Goal: Task Accomplishment & Management: Complete application form

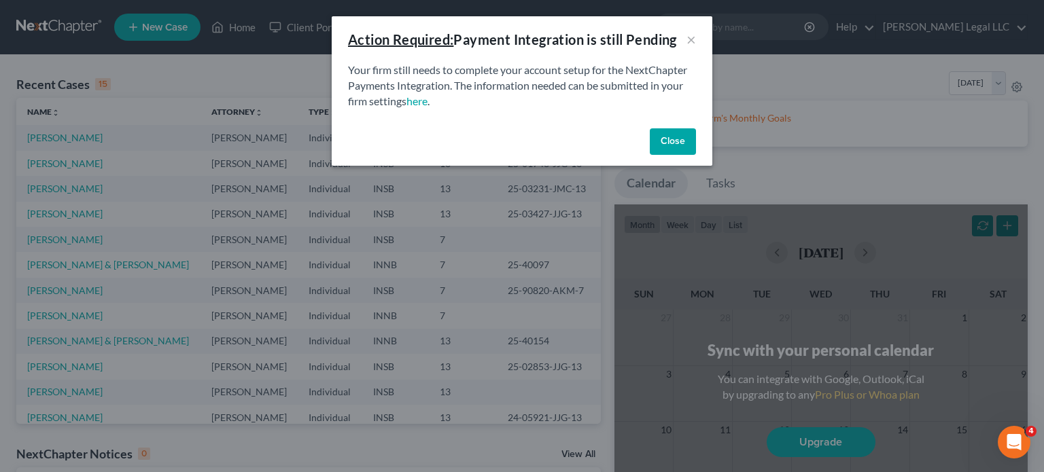
click at [695, 145] on button "Close" at bounding box center [673, 141] width 46 height 27
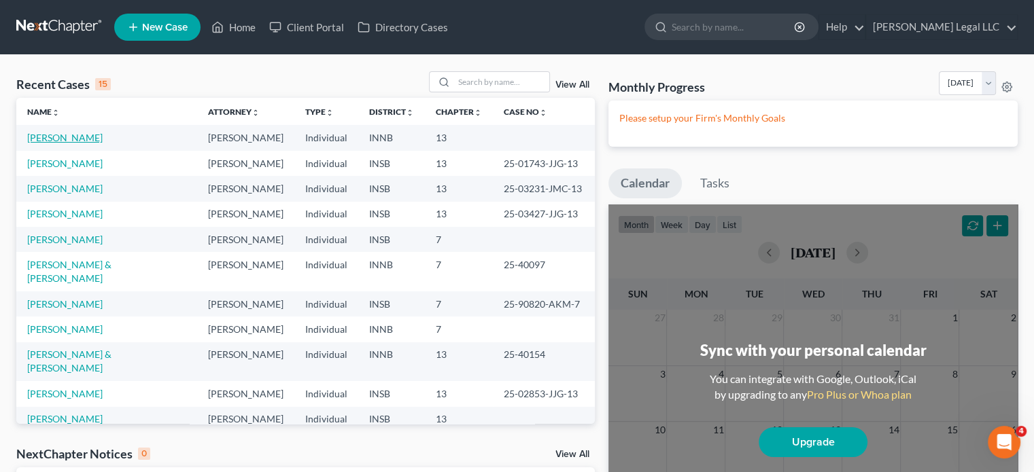
click at [65, 141] on link "[PERSON_NAME]" at bounding box center [64, 138] width 75 height 12
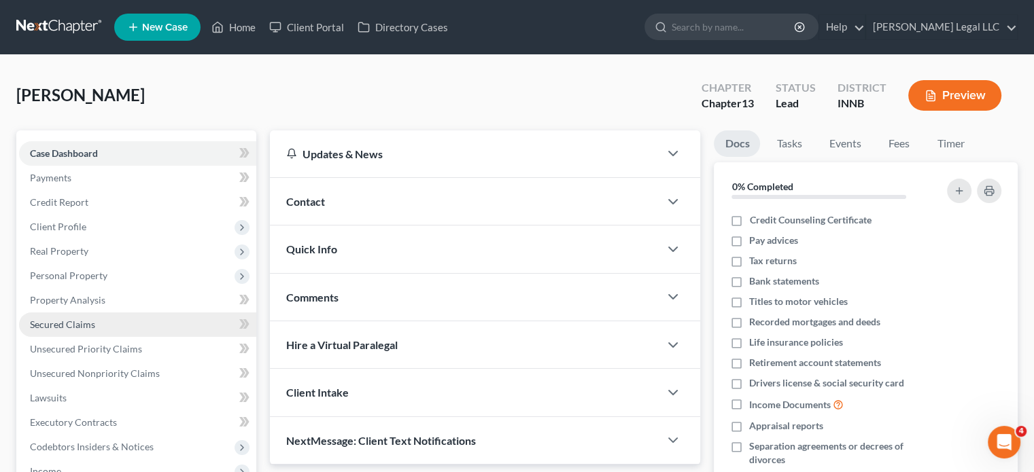
drag, startPoint x: 38, startPoint y: 328, endPoint x: 49, endPoint y: 330, distance: 11.0
click at [39, 328] on span "Secured Claims" at bounding box center [62, 325] width 65 height 12
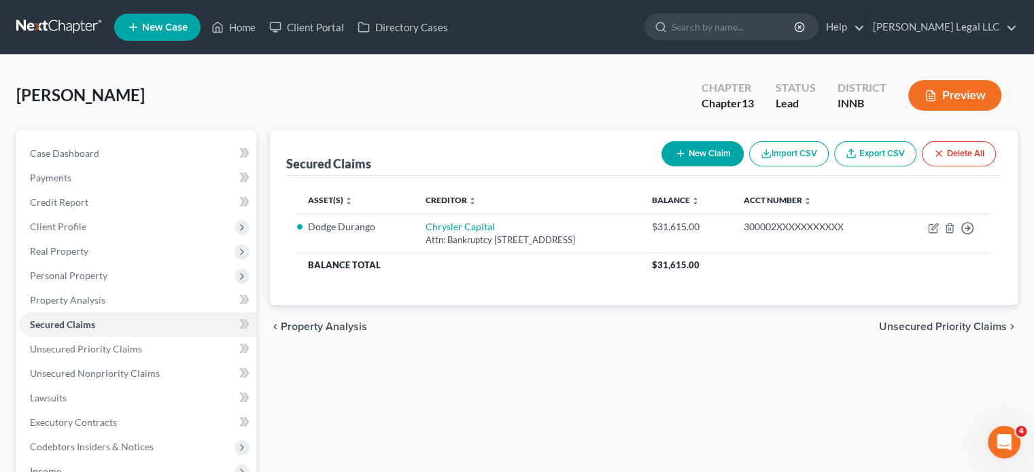
click at [732, 145] on button "New Claim" at bounding box center [702, 153] width 82 height 25
select select "0"
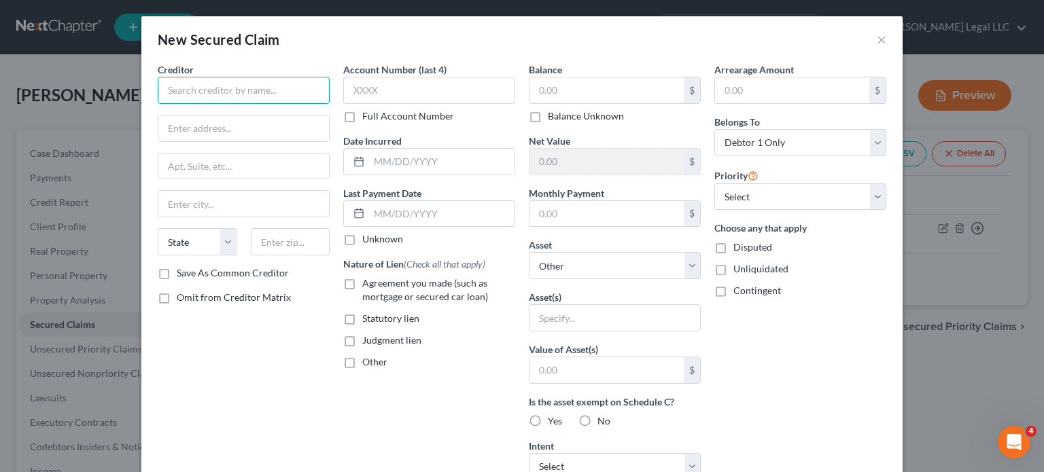
click at [251, 91] on input "text" at bounding box center [244, 90] width 172 height 27
click at [258, 89] on input "First Farmers Bank & trust" at bounding box center [244, 90] width 172 height 27
type input "First Farmers Bank & Trust"
click at [209, 124] on input "text" at bounding box center [243, 129] width 171 height 26
click at [226, 133] on input "text" at bounding box center [243, 129] width 171 height 26
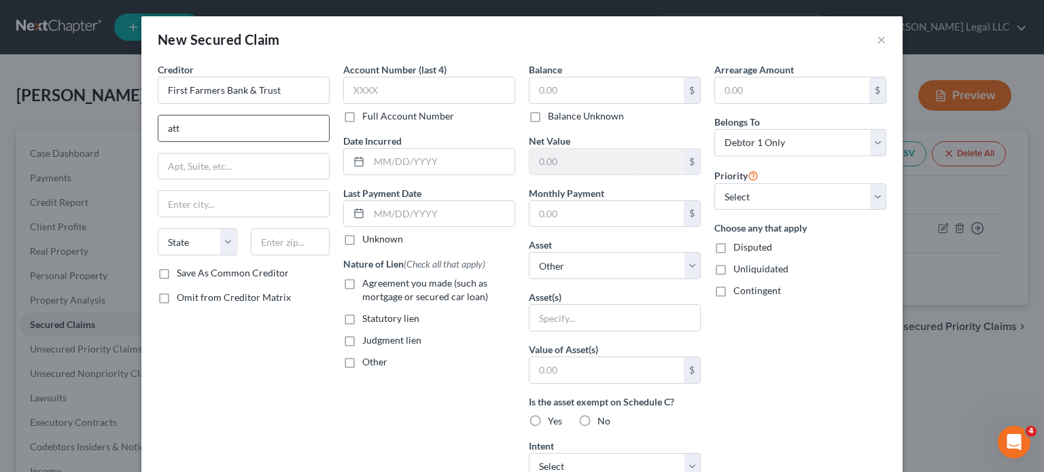
type input "Attn: Bankruptcy"
type input "[STREET_ADDRESS]"
type input "46919"
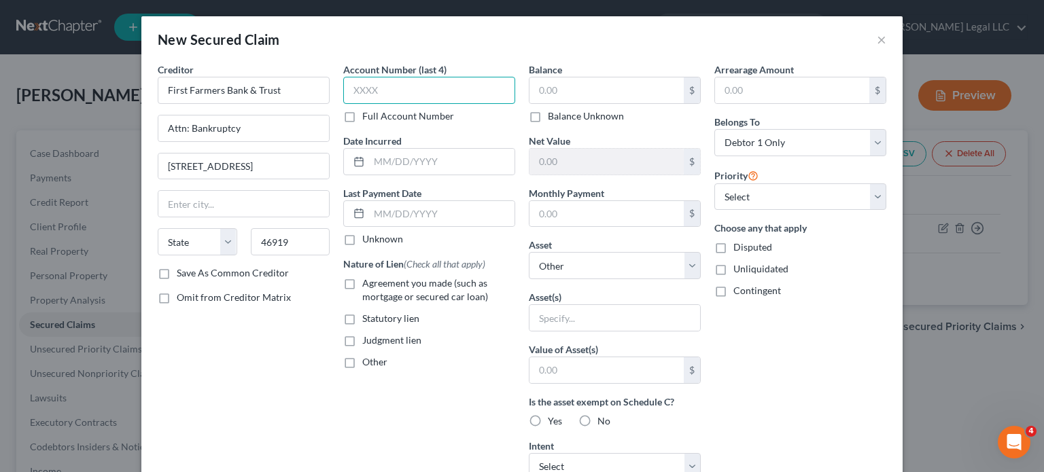
click at [442, 97] on input "text" at bounding box center [429, 90] width 172 height 27
type input "Converse"
select select "15"
click at [579, 91] on input "text" at bounding box center [606, 90] width 154 height 26
click at [570, 76] on div "Balance $ Balance Unknown Balance Undetermined $ Balance Unknown" at bounding box center [615, 93] width 172 height 60
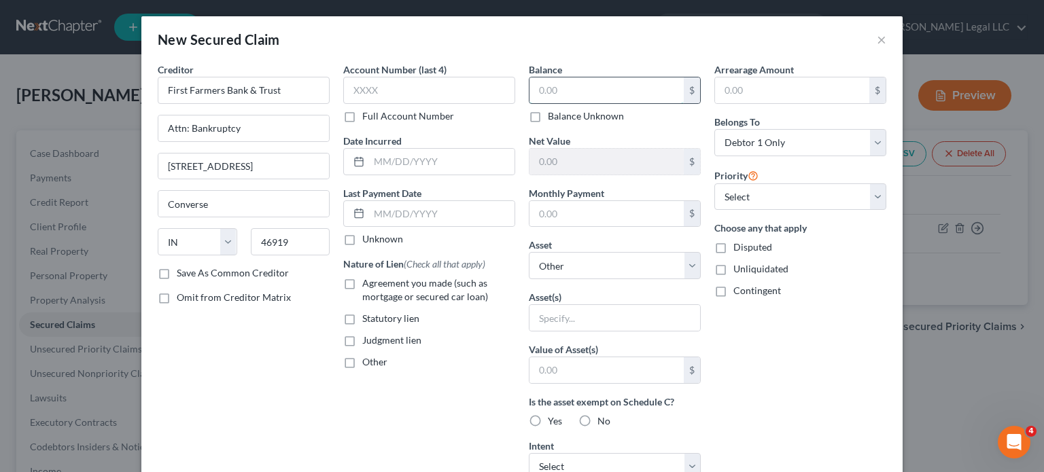
click at [571, 80] on input "text" at bounding box center [606, 90] width 154 height 26
type input "105,609.50"
click at [446, 161] on input "text" at bounding box center [441, 162] width 145 height 26
click at [596, 220] on input "text" at bounding box center [606, 214] width 154 height 26
type input "1,910"
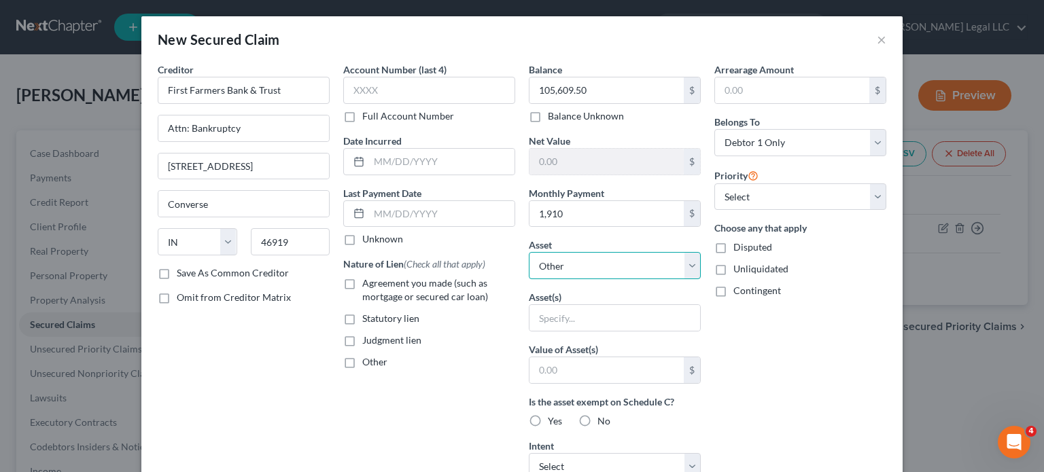
click at [609, 266] on select "Select Other Multiple Assets Dodge Durango - $25000.0 8450 E 1000 S - $350000.0" at bounding box center [615, 265] width 172 height 27
select select "3"
click at [529, 252] on select "Select Other Multiple Assets Dodge Durango - $25000.0 8450 E 1000 S - $350000.0" at bounding box center [615, 265] width 172 height 27
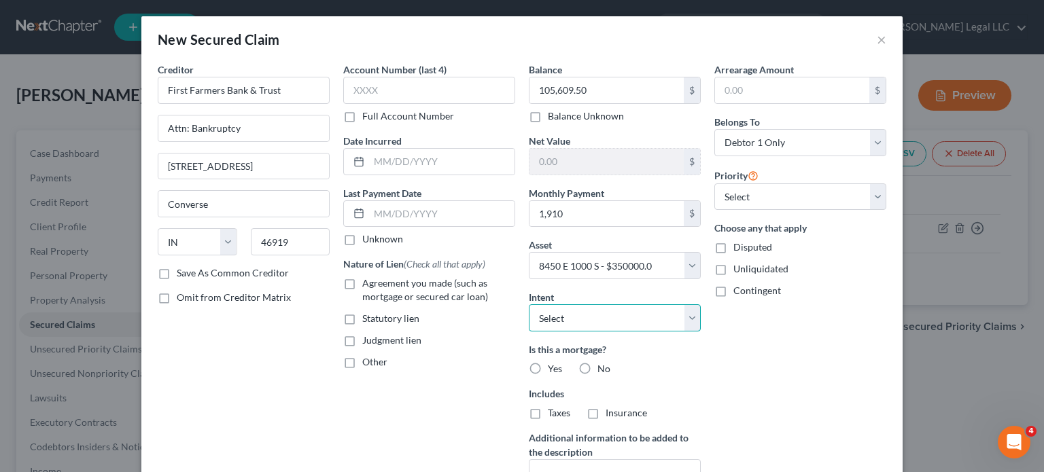
click at [614, 320] on select "Select Surrender Redeem Reaffirm Avoid Other" at bounding box center [615, 317] width 172 height 27
select select "2"
click at [529, 304] on select "Select Surrender Redeem Reaffirm Avoid Other" at bounding box center [615, 317] width 172 height 27
click at [362, 281] on label "Agreement you made (such as mortgage or secured car loan)" at bounding box center [438, 290] width 153 height 27
click at [368, 281] on input "Agreement you made (such as mortgage or secured car loan)" at bounding box center [372, 281] width 9 height 9
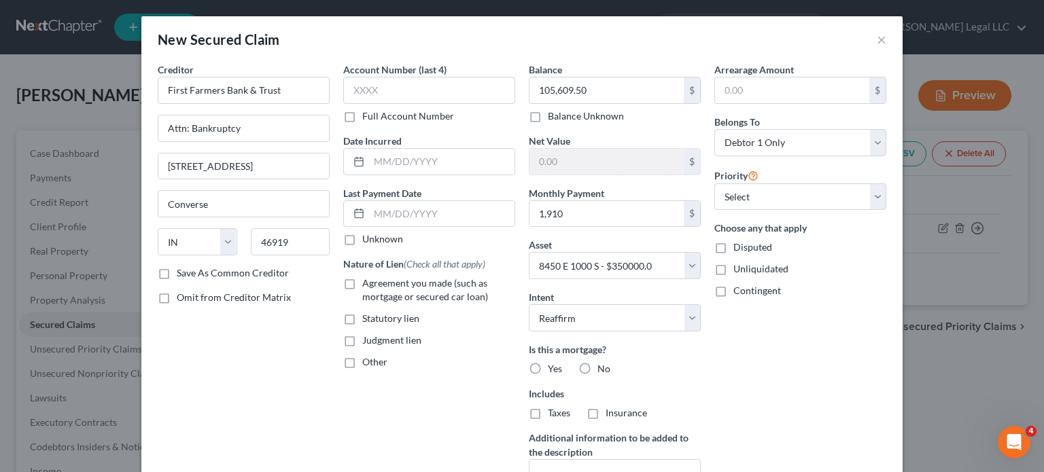
checkbox input "true"
click at [548, 366] on label "Yes" at bounding box center [555, 369] width 14 height 14
click at [553, 366] on input "Yes" at bounding box center [557, 366] width 9 height 9
radio input "true"
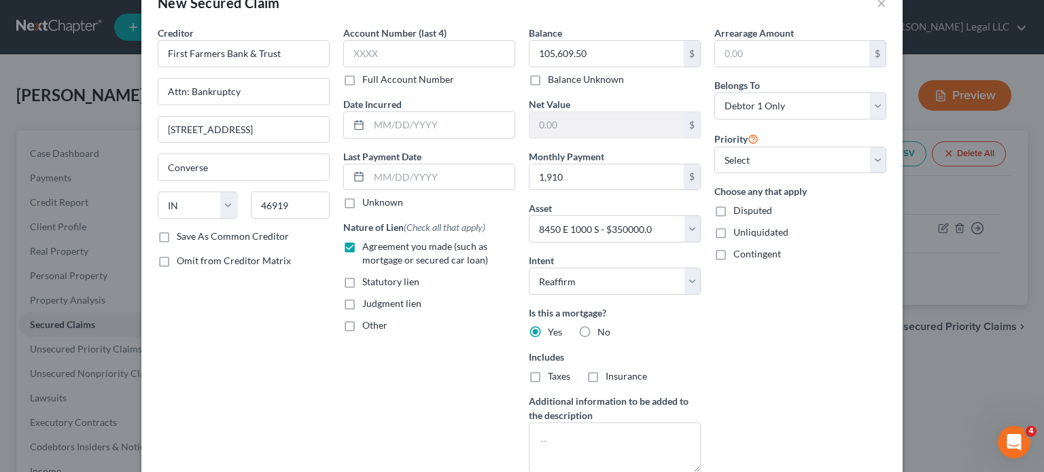
scroll to position [68, 0]
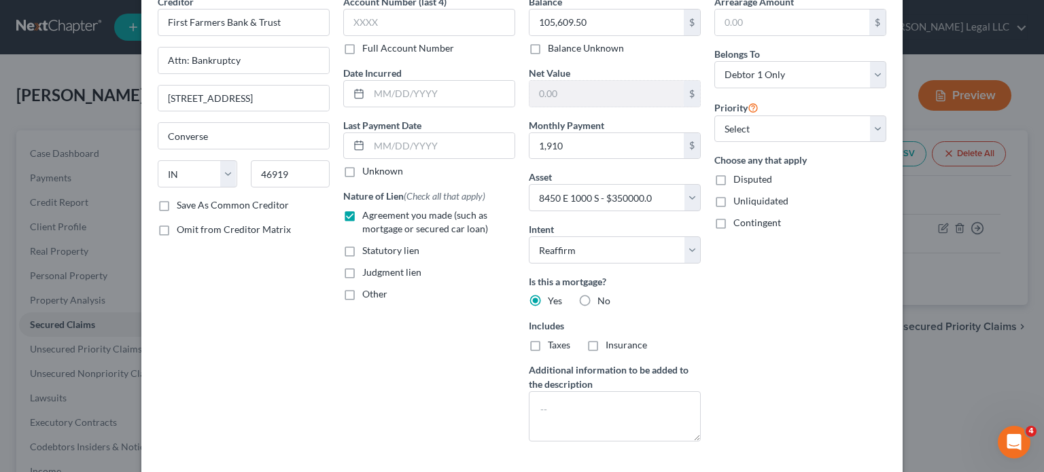
click at [548, 339] on label "Taxes" at bounding box center [559, 345] width 22 height 14
click at [553, 339] on input "Taxes" at bounding box center [557, 342] width 9 height 9
checkbox input "true"
click at [576, 345] on div "Includes Taxes Insurance" at bounding box center [615, 335] width 172 height 33
click at [606, 342] on label "Insurance" at bounding box center [626, 345] width 41 height 14
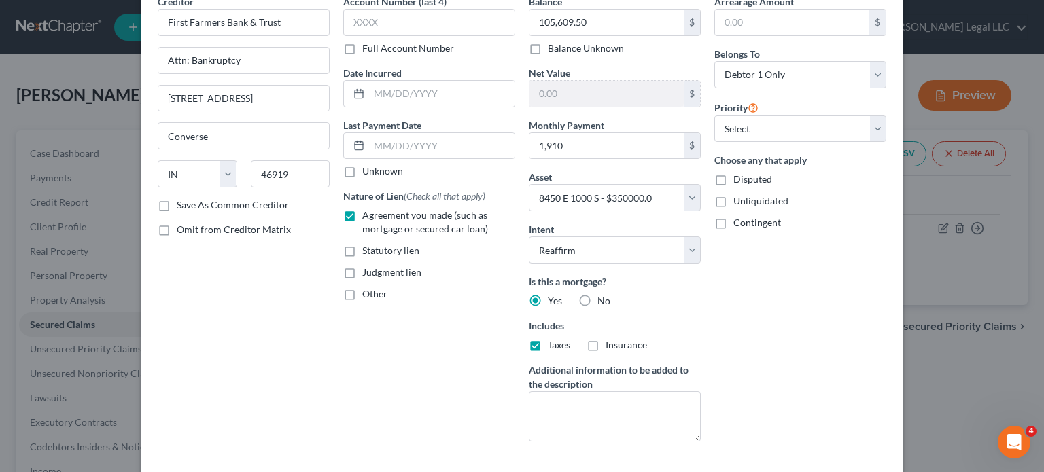
click at [611, 342] on input "Insurance" at bounding box center [615, 342] width 9 height 9
checkbox input "true"
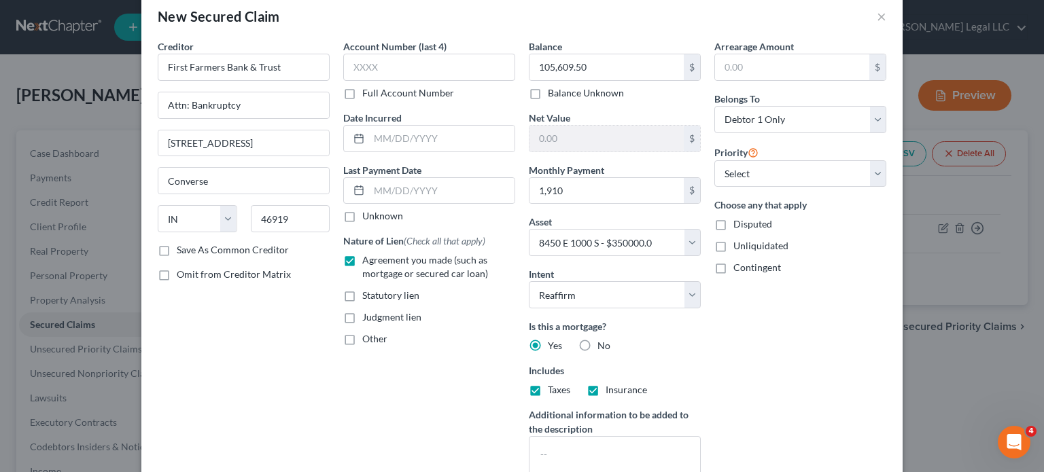
scroll to position [0, 0]
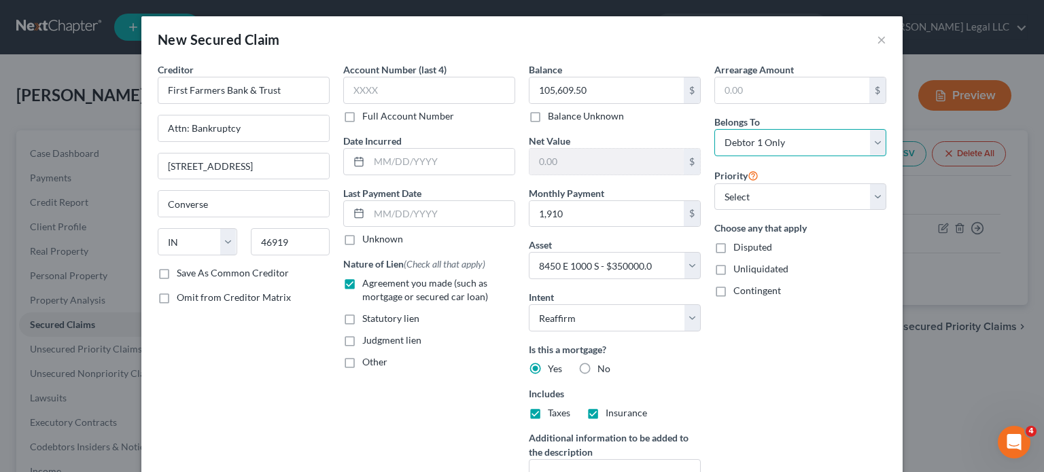
click at [778, 132] on select "Select Debtor 1 Only Debtor 2 Only Debtor 1 And Debtor 2 Only At Least One Of T…" at bounding box center [800, 142] width 172 height 27
click at [772, 107] on div "Arrearage Amount $ Belongs To * Select Debtor 1 Only Debtor 2 Only Debtor 1 And…" at bounding box center [800, 292] width 186 height 458
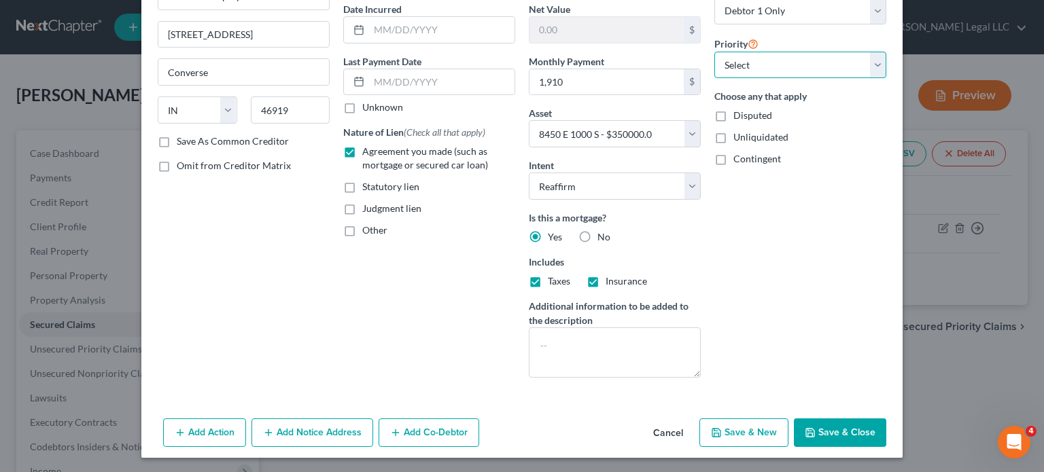
click at [767, 62] on select "Select 1st 2nd 3rd 4th 5th 6th 7th 8th 9th 10th 11th 12th 13th 14th 15th 16th 1…" at bounding box center [800, 65] width 172 height 27
select select "0"
click at [714, 52] on select "Select 1st 2nd 3rd 4th 5th 6th 7th 8th 9th 10th 11th 12th 13th 14th 15th 16th 1…" at bounding box center [800, 65] width 172 height 27
click at [834, 432] on button "Save & Close" at bounding box center [840, 433] width 92 height 29
select select
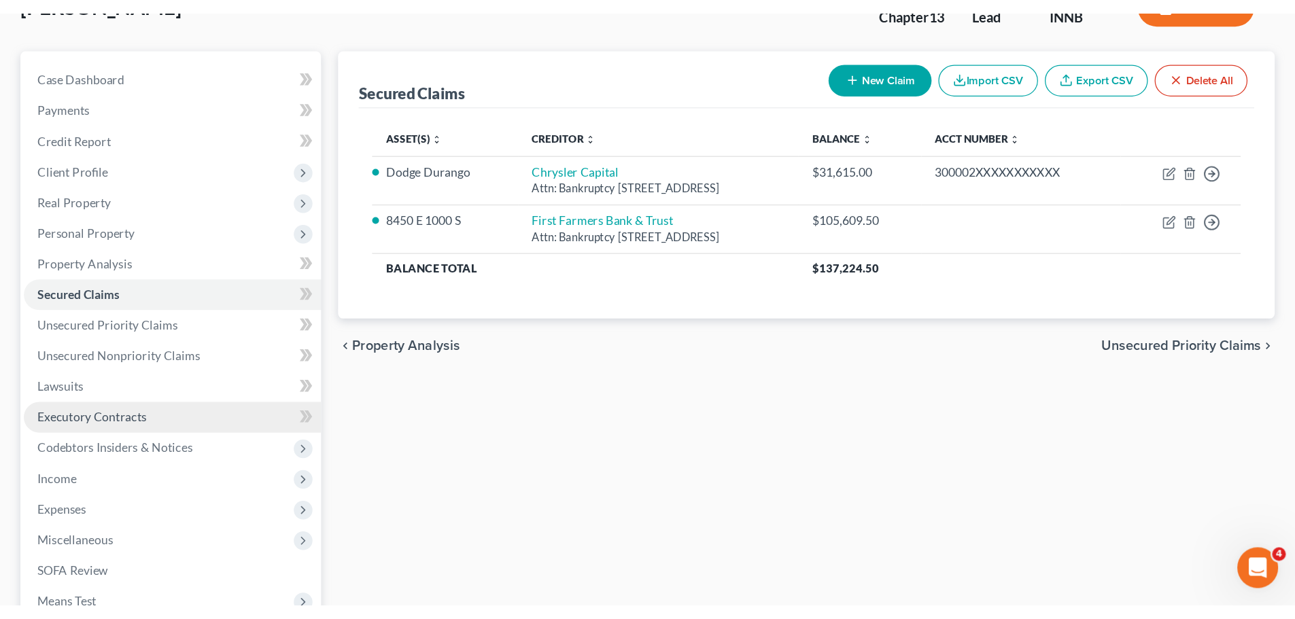
scroll to position [68, 0]
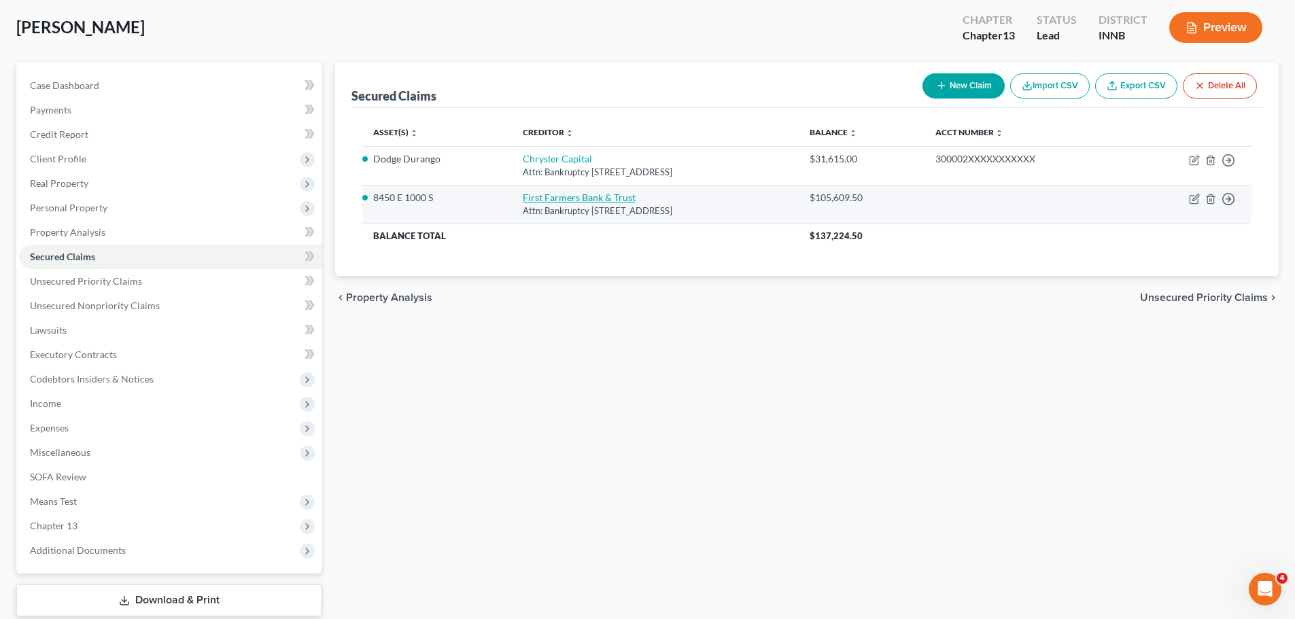
click at [575, 199] on link "First Farmers Bank & Trust" at bounding box center [579, 198] width 113 height 12
select select "15"
select select "2"
select select "0"
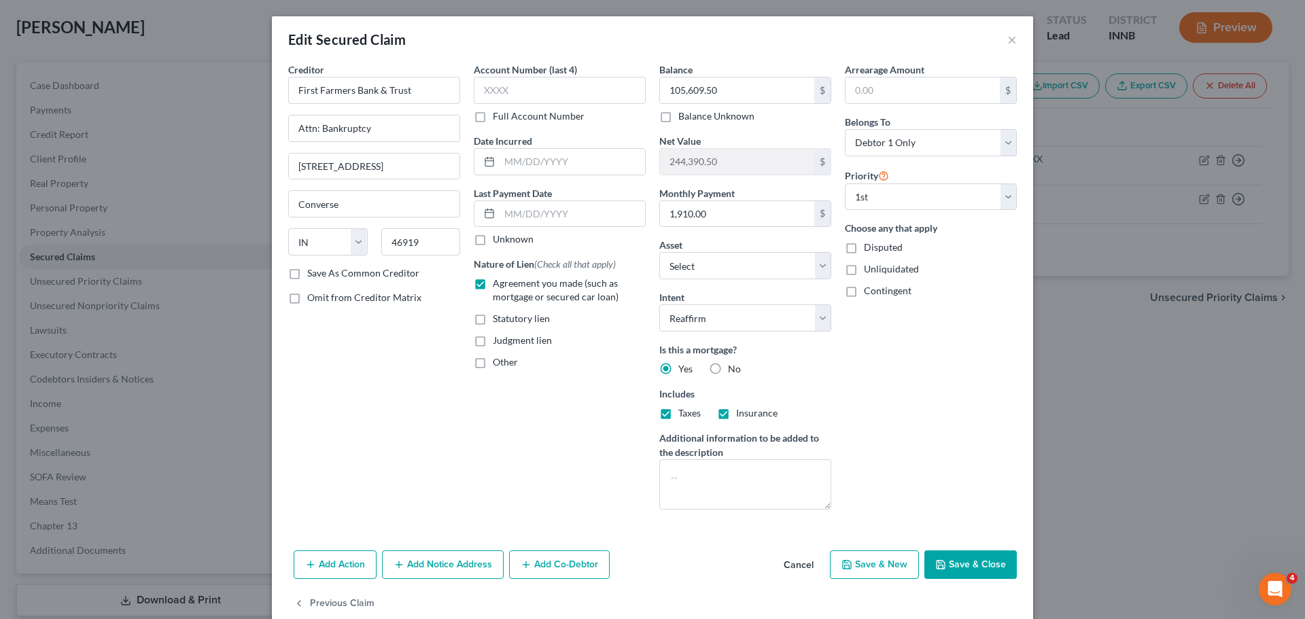
click at [976, 472] on button "Save & Close" at bounding box center [970, 565] width 92 height 29
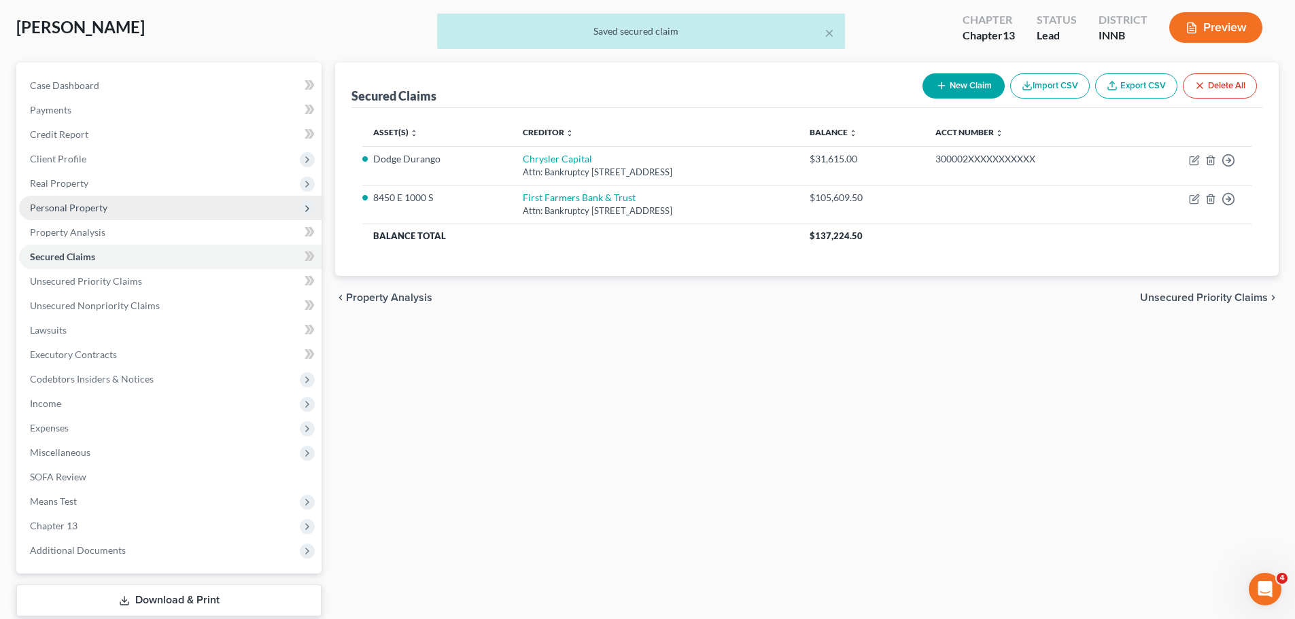
click at [58, 205] on span "Personal Property" at bounding box center [68, 208] width 77 height 12
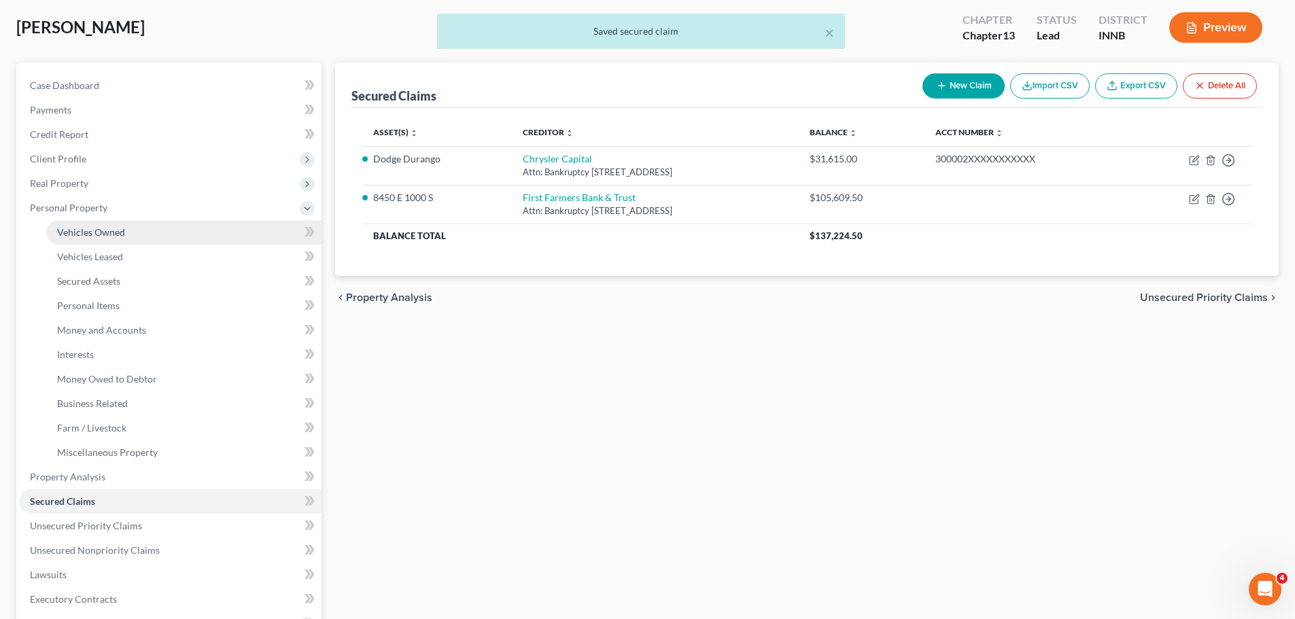
click at [69, 232] on span "Vehicles Owned" at bounding box center [91, 232] width 68 height 12
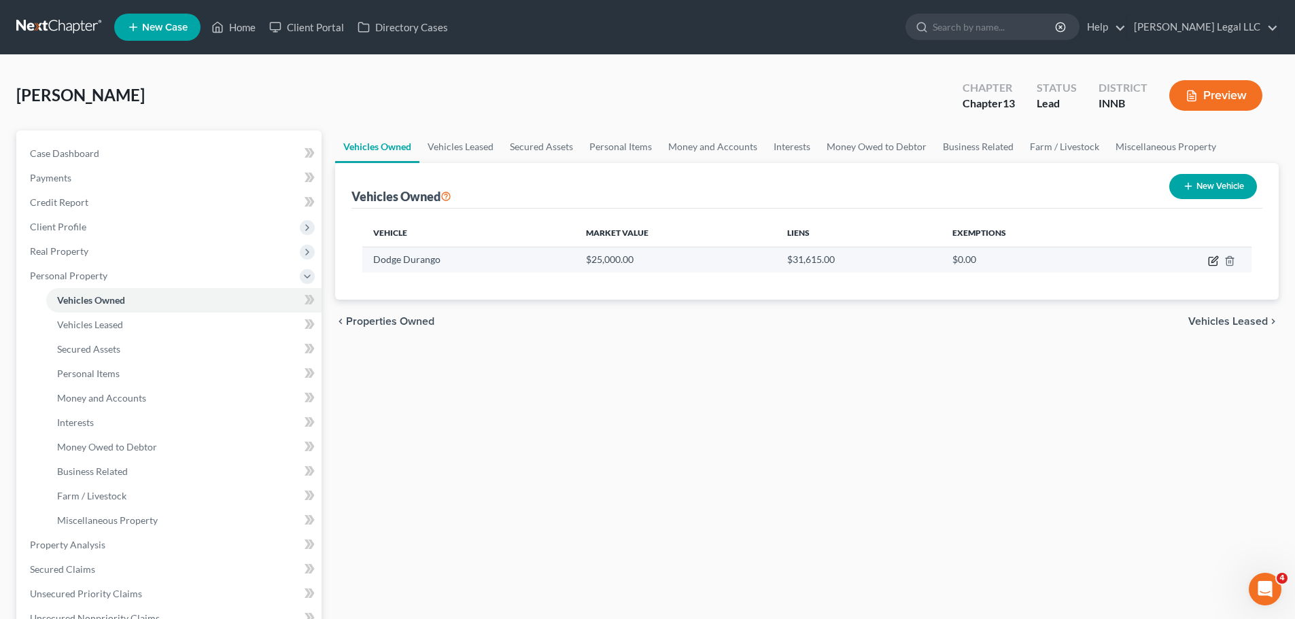
click at [1043, 259] on icon "button" at bounding box center [1213, 261] width 11 height 11
select select "0"
select select "2"
select select "3"
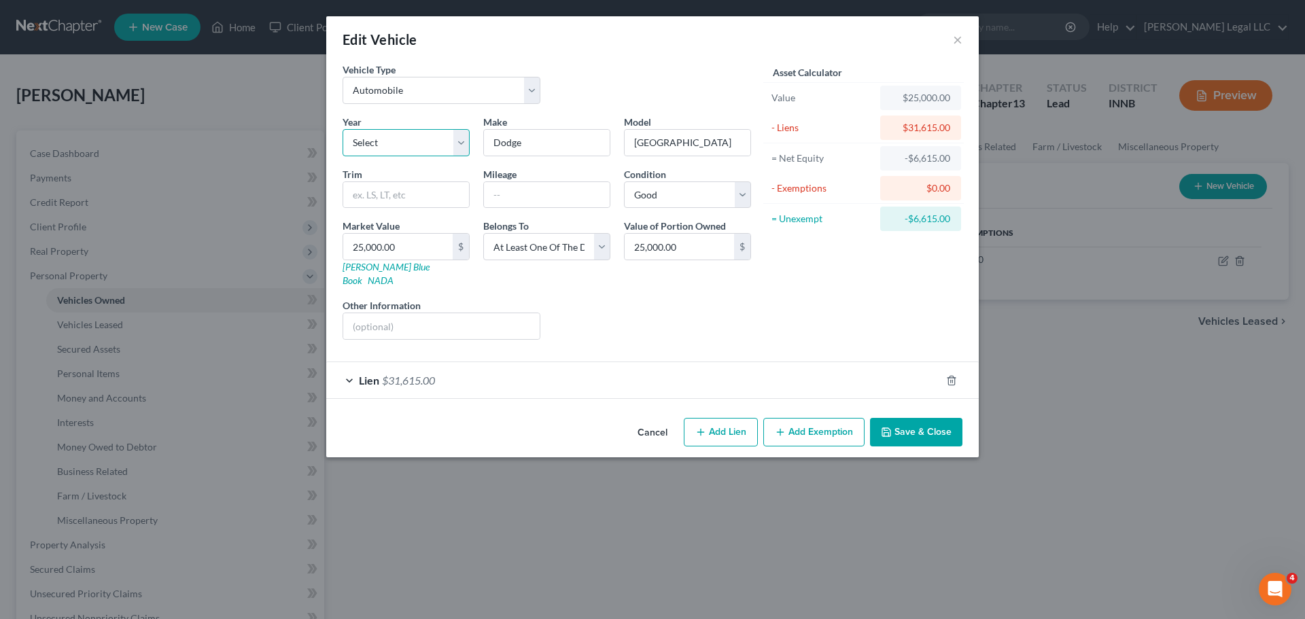
click at [432, 141] on select "Select 2026 2025 2024 2023 2022 2021 2020 2019 2018 2017 2016 2015 2014 2013 20…" at bounding box center [406, 142] width 127 height 27
drag, startPoint x: 421, startPoint y: 139, endPoint x: 419, endPoint y: 146, distance: 7.1
click at [421, 139] on select "Select 2026 2025 2024 2023 2022 2021 2020 2019 2018 2017 2016 2015 2014 2013 20…" at bounding box center [406, 142] width 127 height 27
select select "5"
click at [343, 129] on select "Select 2026 2025 2024 2023 2022 2021 2020 2019 2018 2017 2016 2015 2014 2013 20…" at bounding box center [406, 142] width 127 height 27
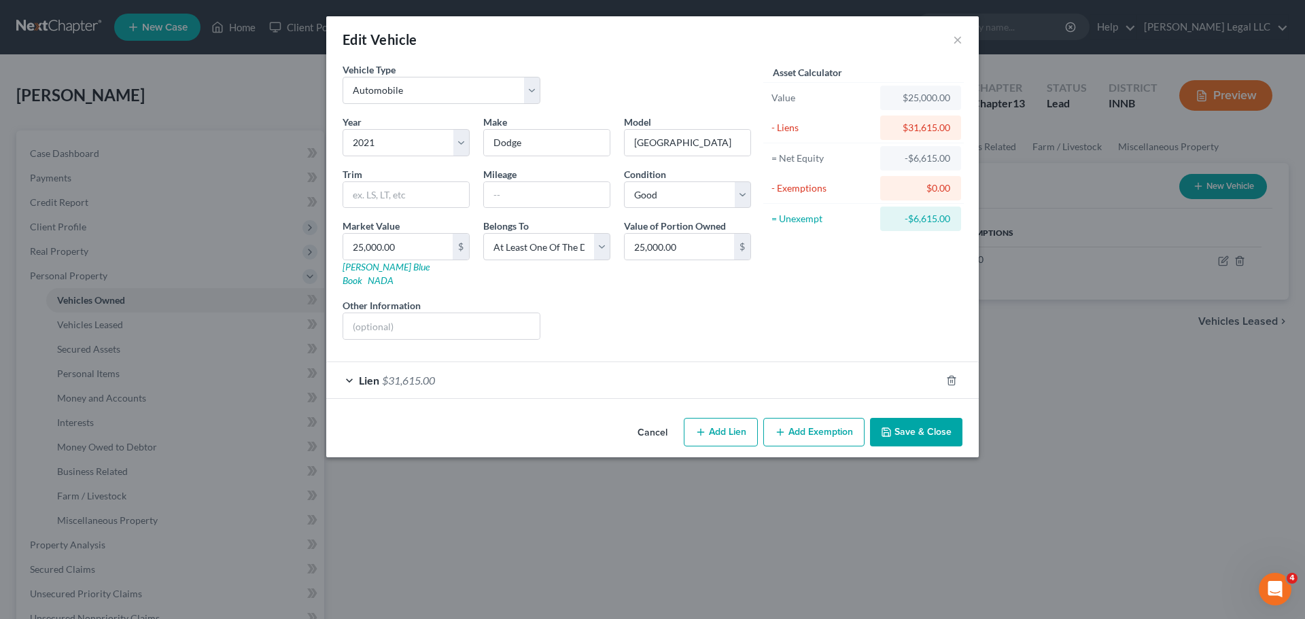
click at [613, 307] on div "Liens Select" at bounding box center [652, 318] width 211 height 41
click at [524, 413] on div "Cancel Add Lien Add Lease Add Exemption Save & Close" at bounding box center [652, 435] width 652 height 45
drag, startPoint x: 573, startPoint y: 282, endPoint x: 578, endPoint y: 287, distance: 7.2
click at [574, 283] on div "Year Select 2026 2025 2024 2023 2022 2021 2020 2019 2018 2017 2016 2015 2014 20…" at bounding box center [547, 233] width 422 height 236
click at [577, 298] on div "Liens Select" at bounding box center [652, 318] width 211 height 41
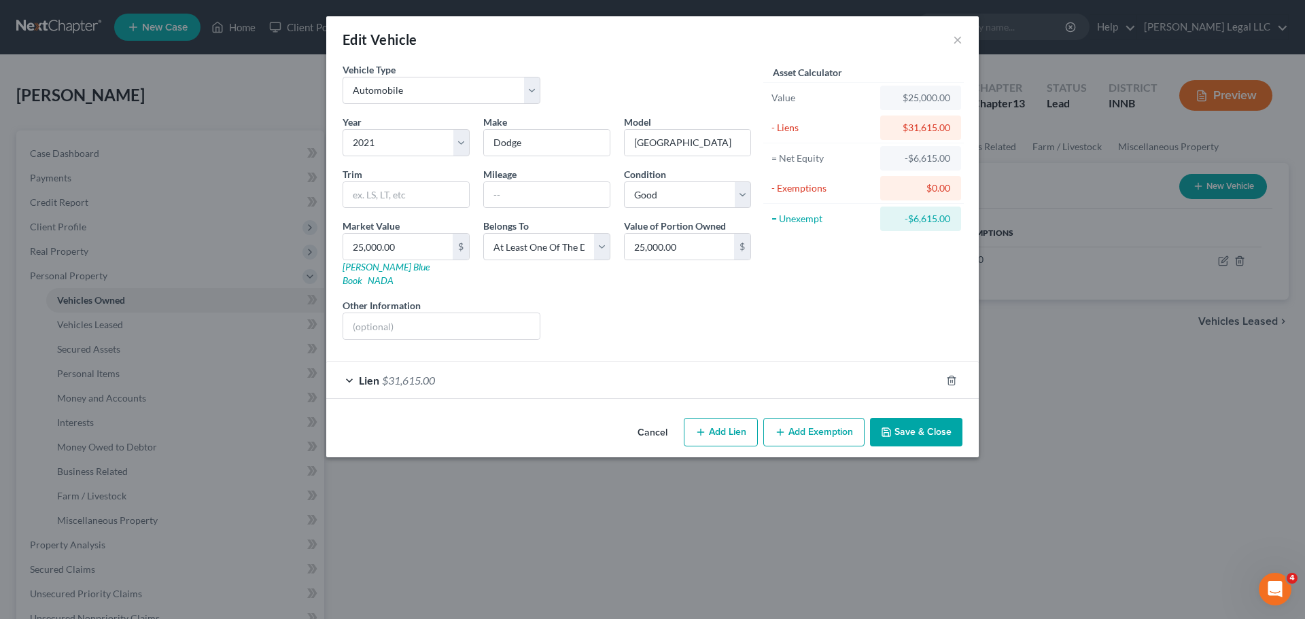
click at [676, 308] on div "Liens Select" at bounding box center [652, 318] width 211 height 41
click at [897, 418] on button "Save & Close" at bounding box center [916, 432] width 92 height 29
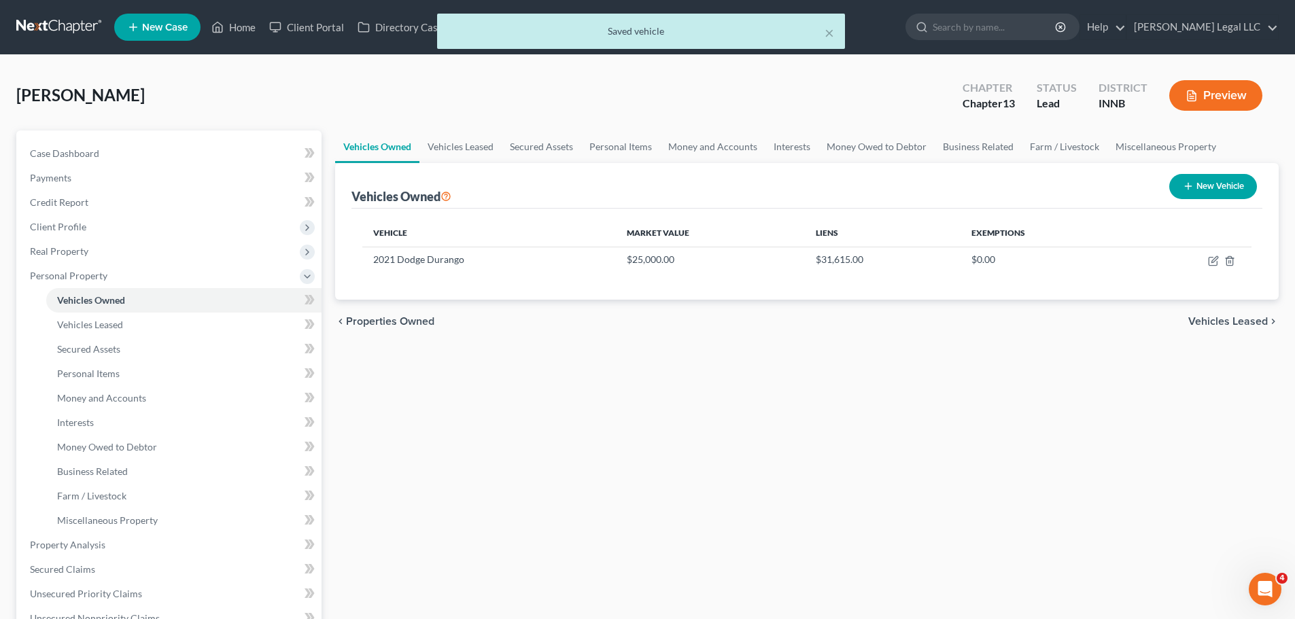
click at [897, 418] on div "Vehicles Owned Vehicles Leased Secured Assets Personal Items Money and Accounts…" at bounding box center [806, 547] width 957 height 834
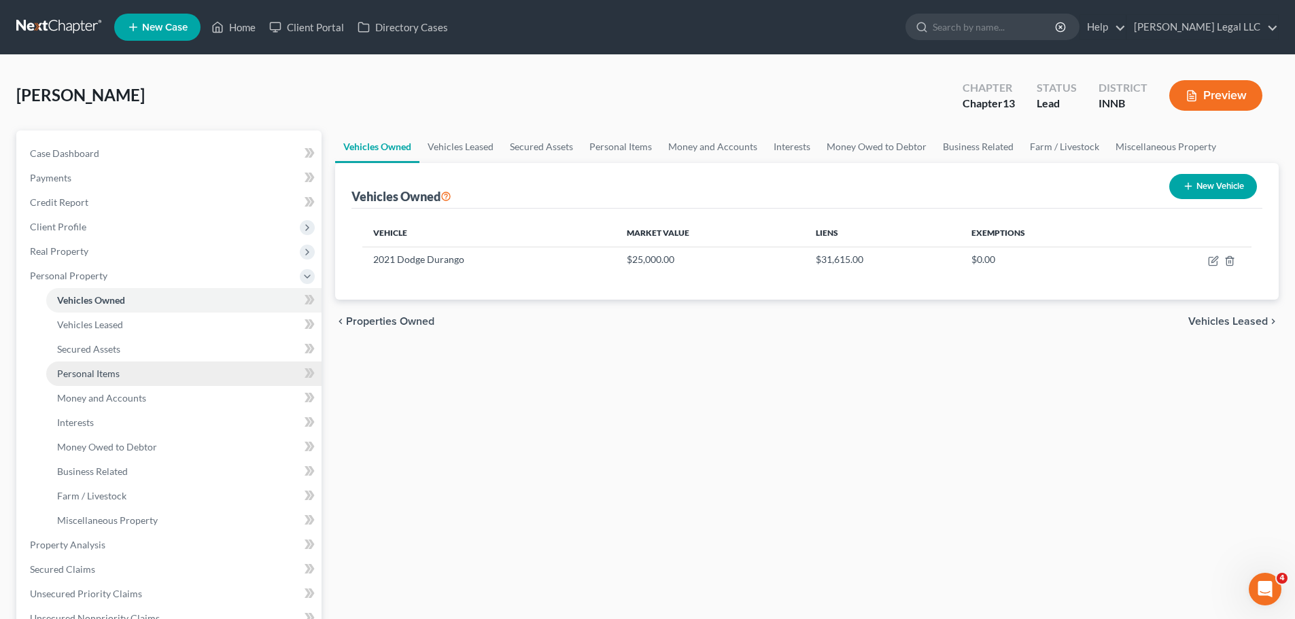
click at [86, 376] on span "Personal Items" at bounding box center [88, 374] width 63 height 12
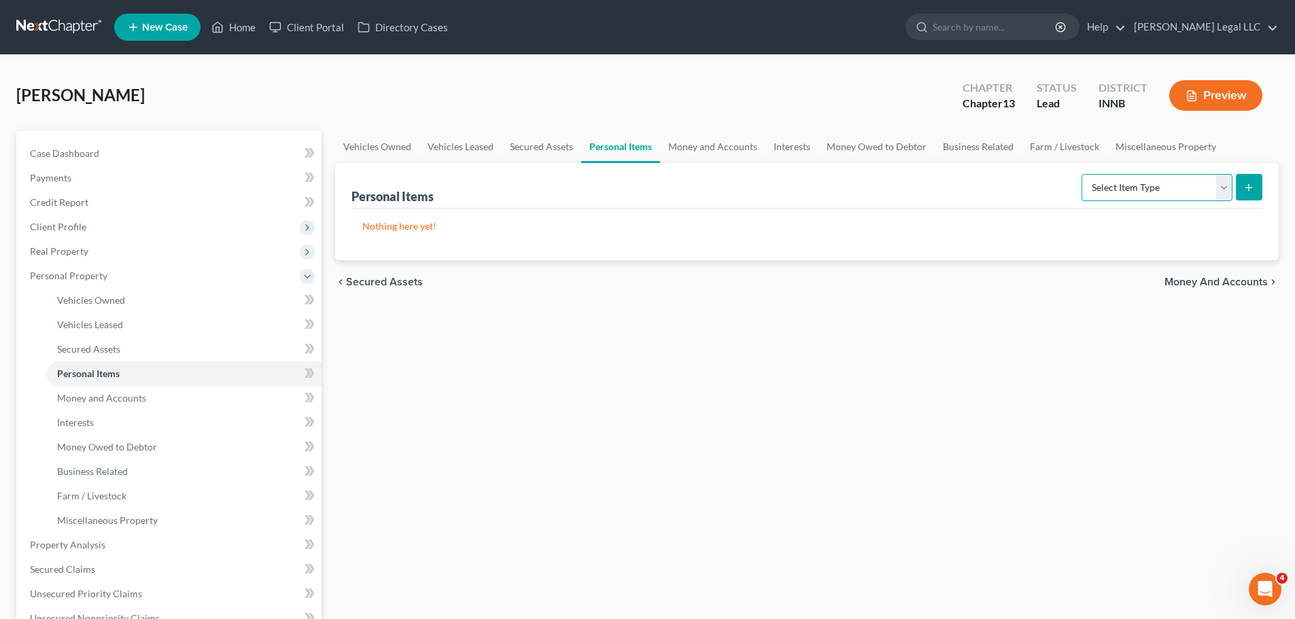
click at [1043, 183] on select "Select Item Type Clothing Collectibles Of Value Electronics Firearms Household …" at bounding box center [1156, 187] width 151 height 27
drag, startPoint x: 754, startPoint y: 408, endPoint x: 362, endPoint y: 457, distance: 394.5
click at [752, 408] on div "Vehicles Owned Vehicles Leased Secured Assets Personal Items Money and Accounts…" at bounding box center [806, 547] width 957 height 834
drag, startPoint x: 1152, startPoint y: 191, endPoint x: 1147, endPoint y: 200, distance: 10.4
click at [1043, 192] on select "Select Item Type Clothing Collectibles Of Value Electronics Firearms Household …" at bounding box center [1156, 187] width 151 height 27
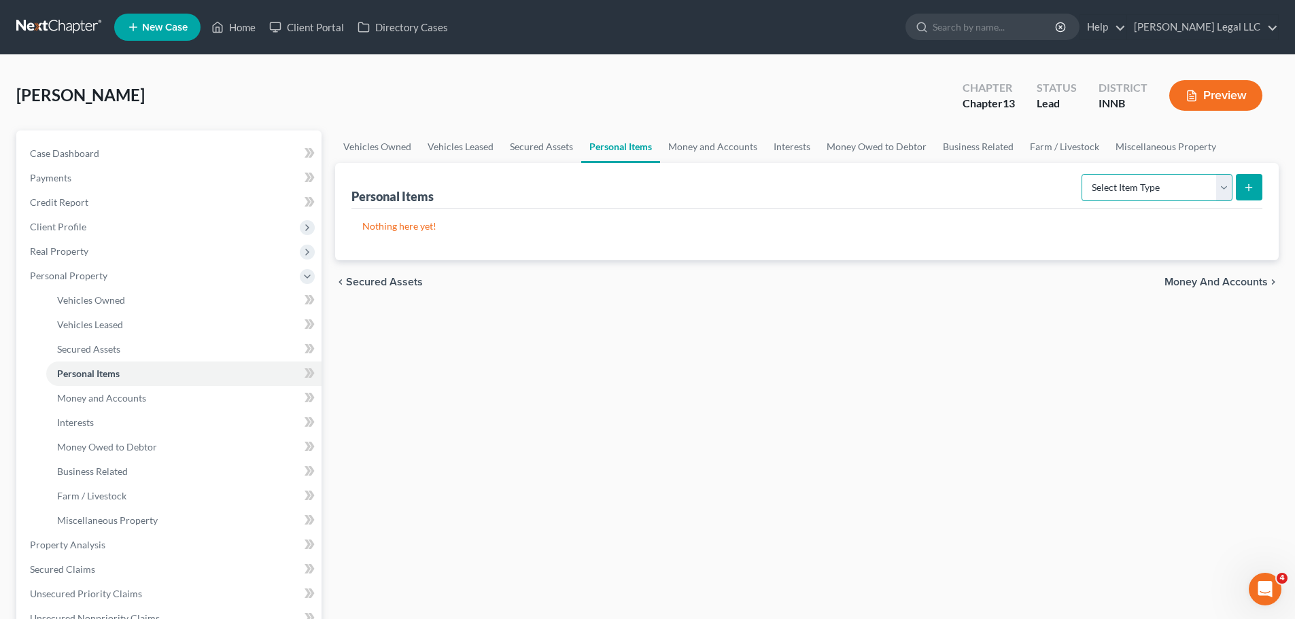
select select "clothing"
click at [1043, 174] on select "Select Item Type Clothing Collectibles Of Value Electronics Firearms Household …" at bounding box center [1156, 187] width 151 height 27
click at [1043, 184] on div "Personal Items Select Item Type Clothing Collectibles Of Value Electronics Fire…" at bounding box center [806, 211] width 943 height 97
click at [1043, 188] on icon "submit" at bounding box center [1248, 187] width 11 height 11
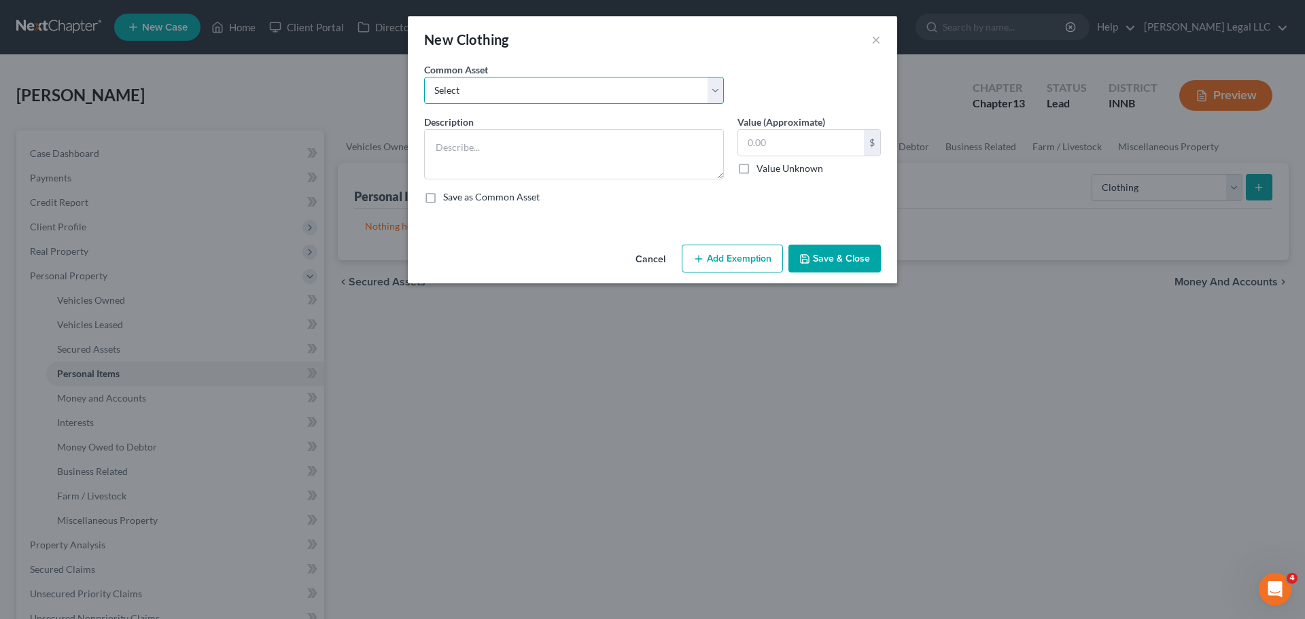
click at [558, 97] on select "Select Clothing Personal used clothing" at bounding box center [574, 90] width 300 height 27
select select "1"
click at [424, 77] on select "Select Clothing Personal used clothing" at bounding box center [574, 90] width 300 height 27
type textarea "Personal used clothing"
type input "500.00"
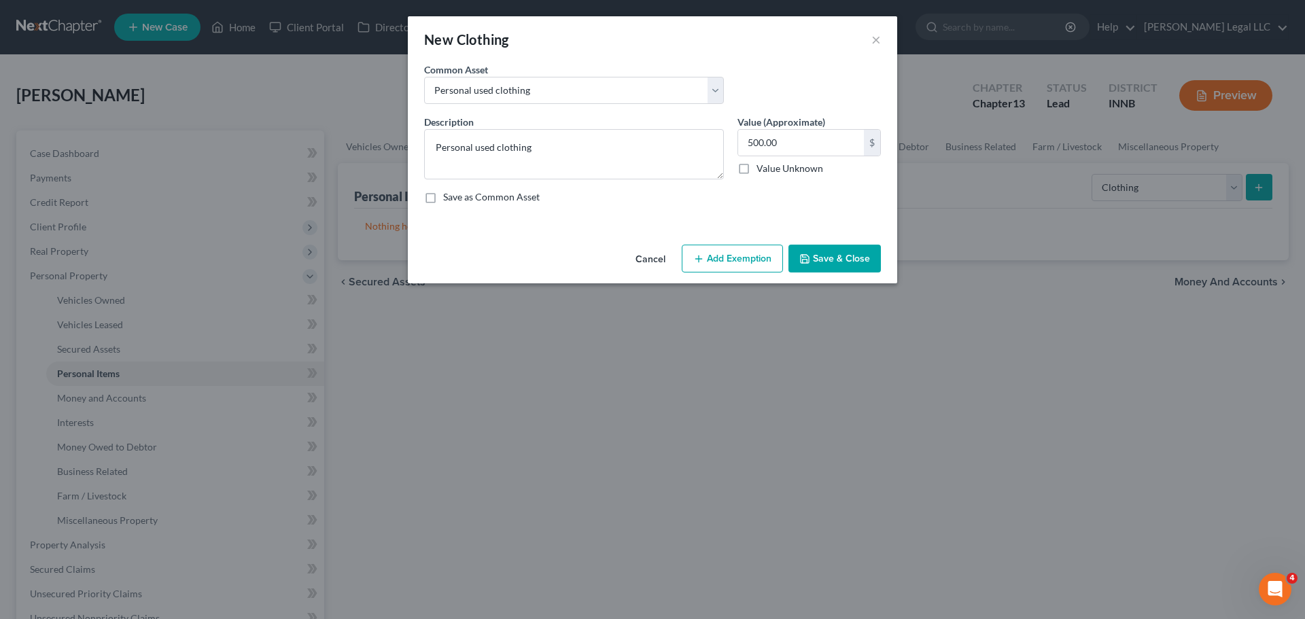
click at [729, 261] on button "Add Exemption" at bounding box center [732, 259] width 101 height 29
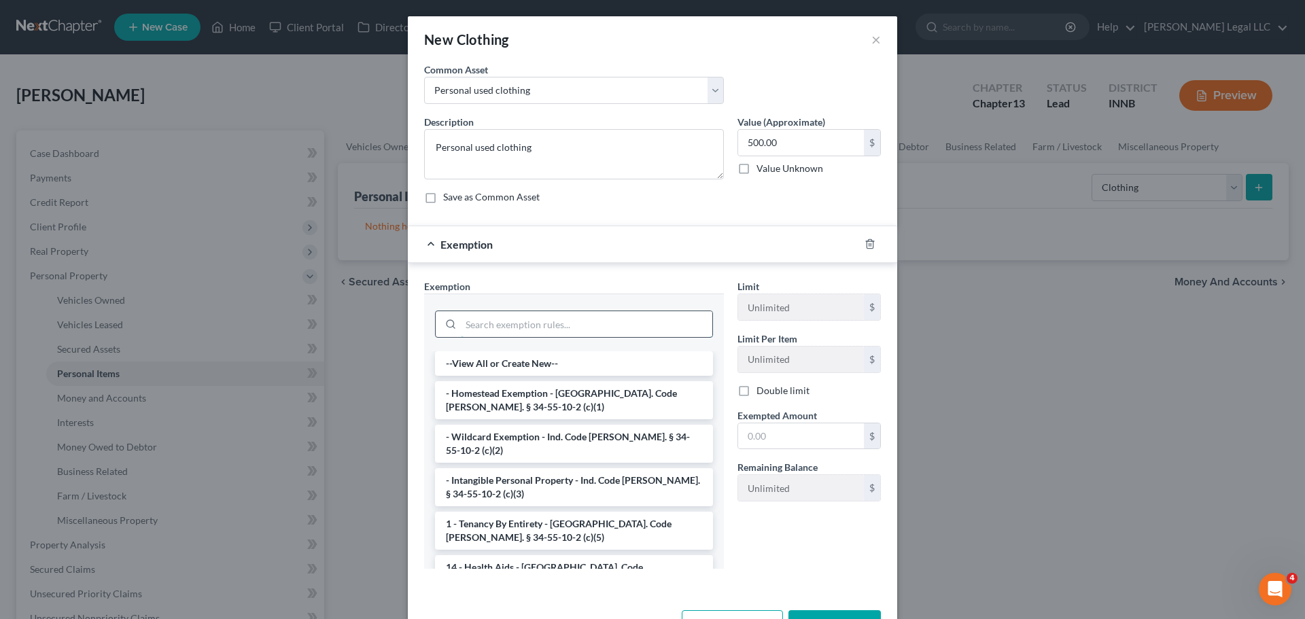
click at [517, 321] on input "search" at bounding box center [586, 324] width 251 height 26
click at [515, 472] on li "- Intangible Personal Property - Ind. Code [PERSON_NAME]. § 34-55-10-2 (c)(3)" at bounding box center [574, 487] width 278 height 38
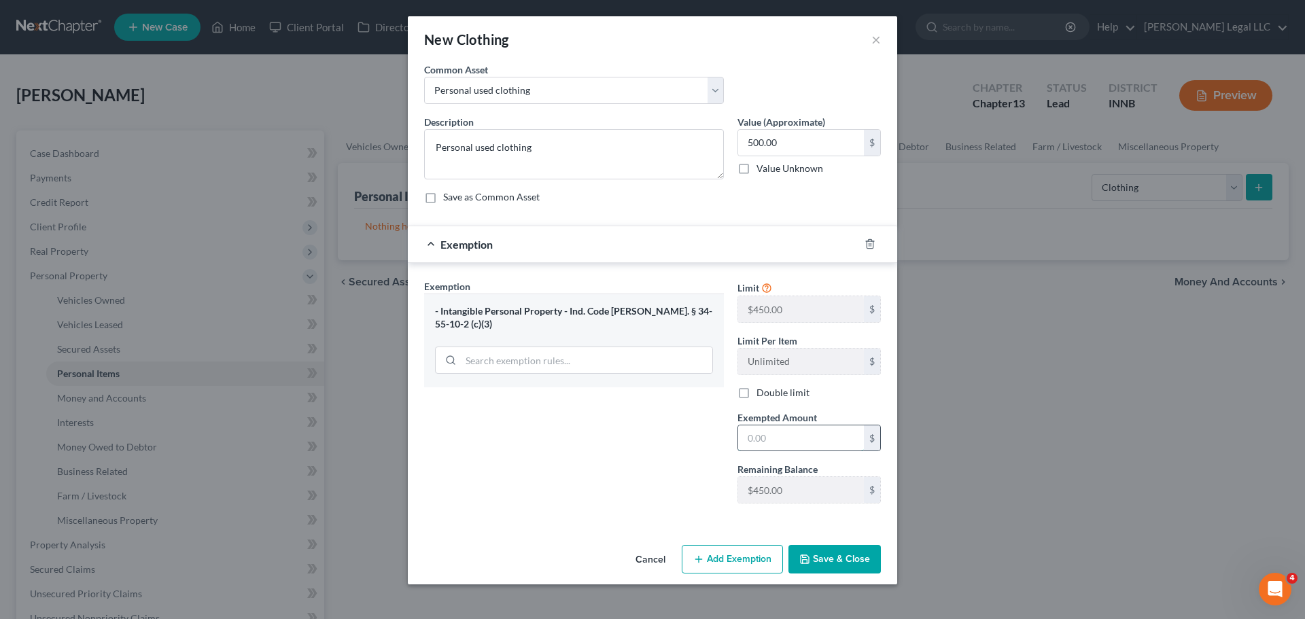
click at [777, 439] on input "text" at bounding box center [801, 438] width 126 height 26
type input "500"
click at [779, 435] on input "500" at bounding box center [801, 438] width 126 height 26
click at [527, 348] on input "search" at bounding box center [586, 360] width 251 height 26
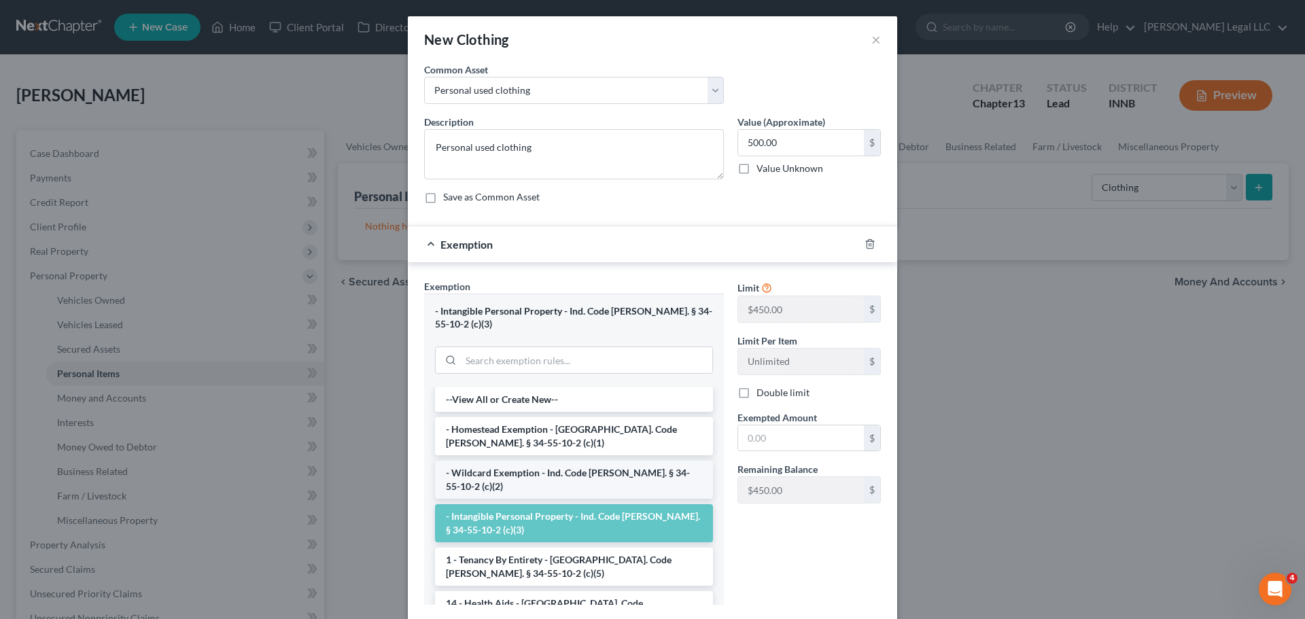
click at [494, 461] on li "- Wildcard Exemption - Ind. Code [PERSON_NAME]. § 34-55-10-2 (c)(2)" at bounding box center [574, 480] width 278 height 38
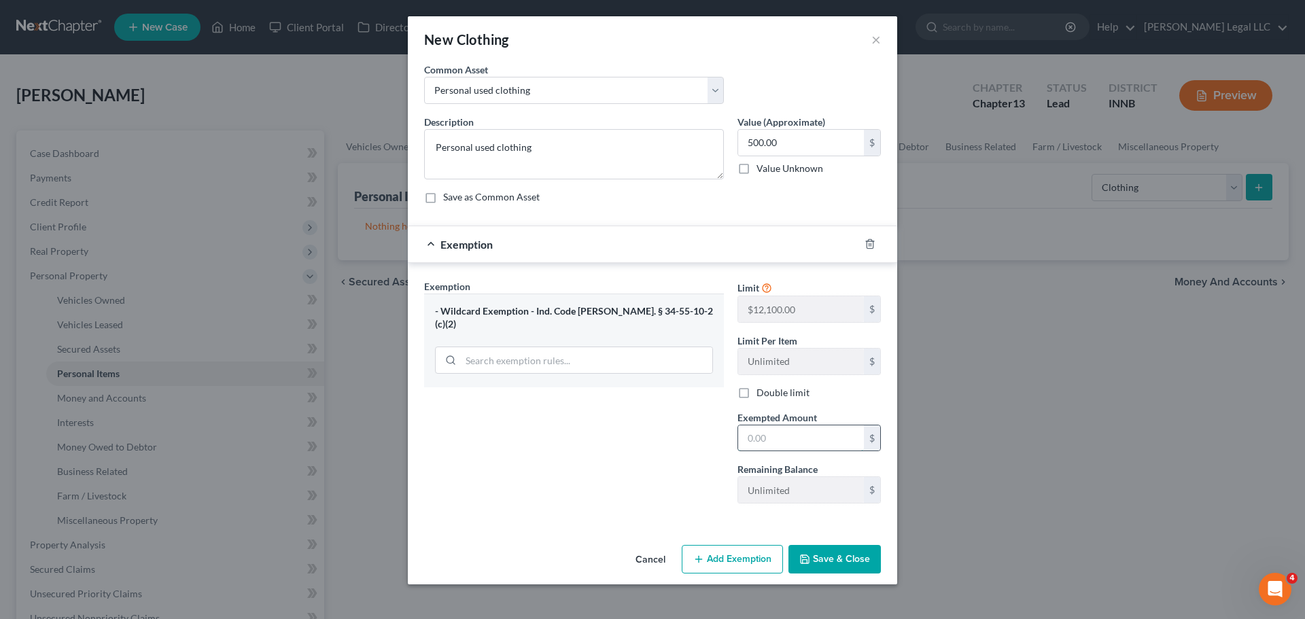
click at [810, 434] on input "text" at bounding box center [801, 438] width 126 height 26
type input "500"
click at [814, 472] on button "Save & Close" at bounding box center [834, 559] width 92 height 29
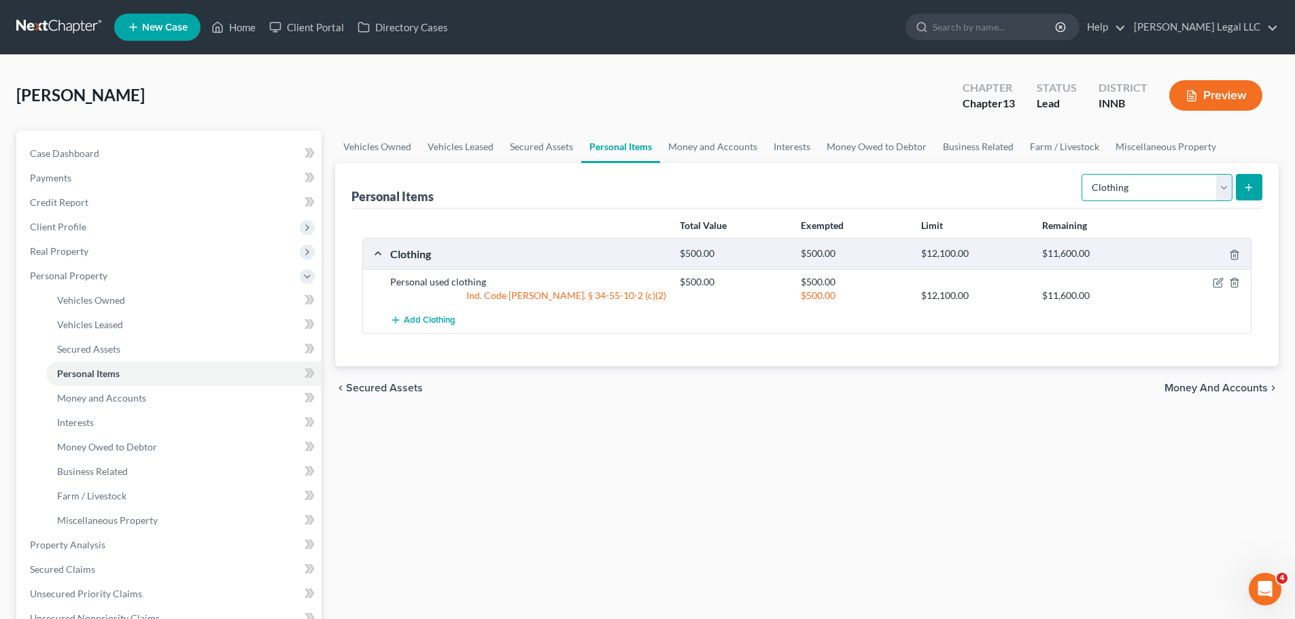
click at [1043, 200] on select "Select Item Type Clothing Collectibles Of Value Electronics Firearms Household …" at bounding box center [1156, 187] width 151 height 27
click at [1043, 174] on select "Select Item Type Clothing Collectibles Of Value Electronics Firearms Household …" at bounding box center [1156, 187] width 151 height 27
click at [1043, 188] on select "Select Item Type Clothing Collectibles Of Value Electronics Firearms Household …" at bounding box center [1156, 187] width 151 height 27
select select "electronics"
click at [1043, 174] on select "Select Item Type Clothing Collectibles Of Value Electronics Firearms Household …" at bounding box center [1156, 187] width 151 height 27
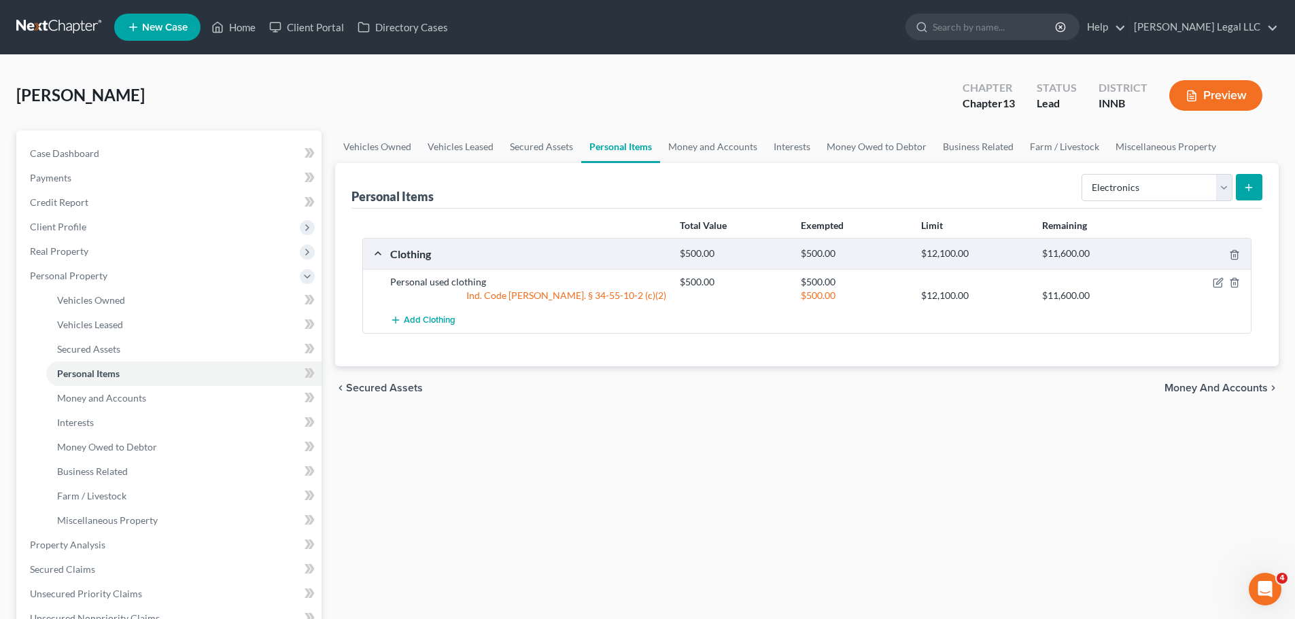
click at [1043, 192] on button "submit" at bounding box center [1249, 187] width 27 height 27
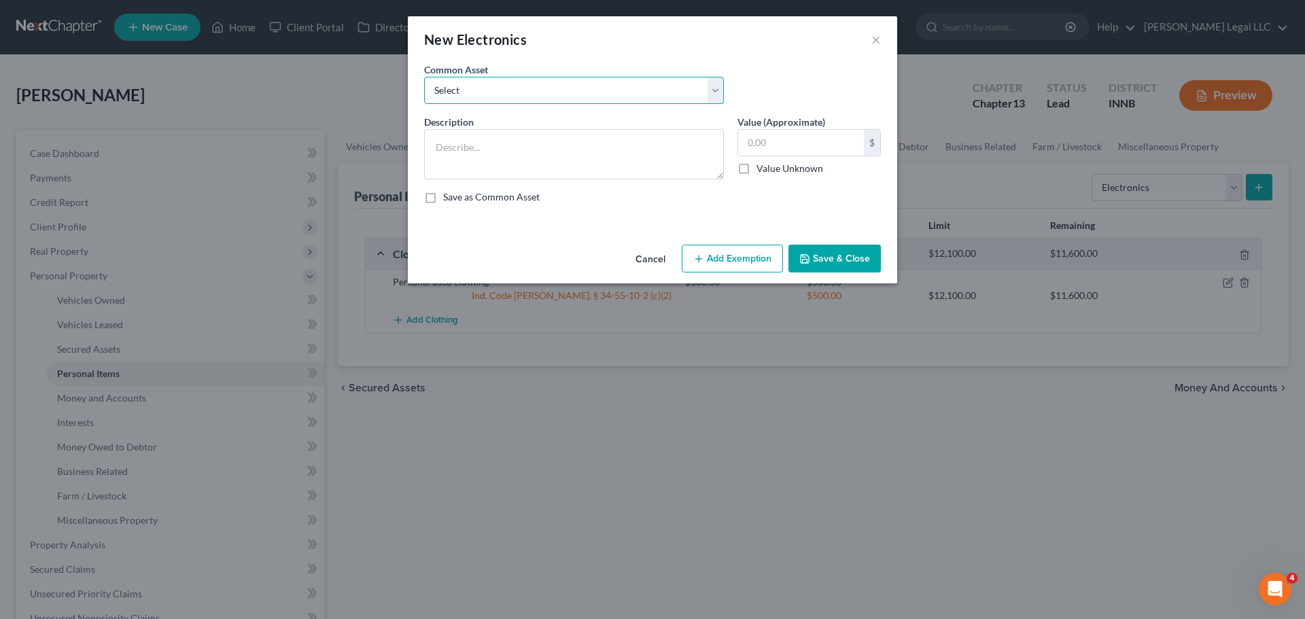
click at [521, 84] on select "Select Miscellaneous electronics including televisions, computer equipment, and…" at bounding box center [574, 90] width 300 height 27
select select "0"
click at [424, 77] on select "Select Miscellaneous electronics including televisions, computer equipment, and…" at bounding box center [574, 90] width 300 height 27
type textarea "Miscellaneous electronics including televisions, computer equipment, and other …"
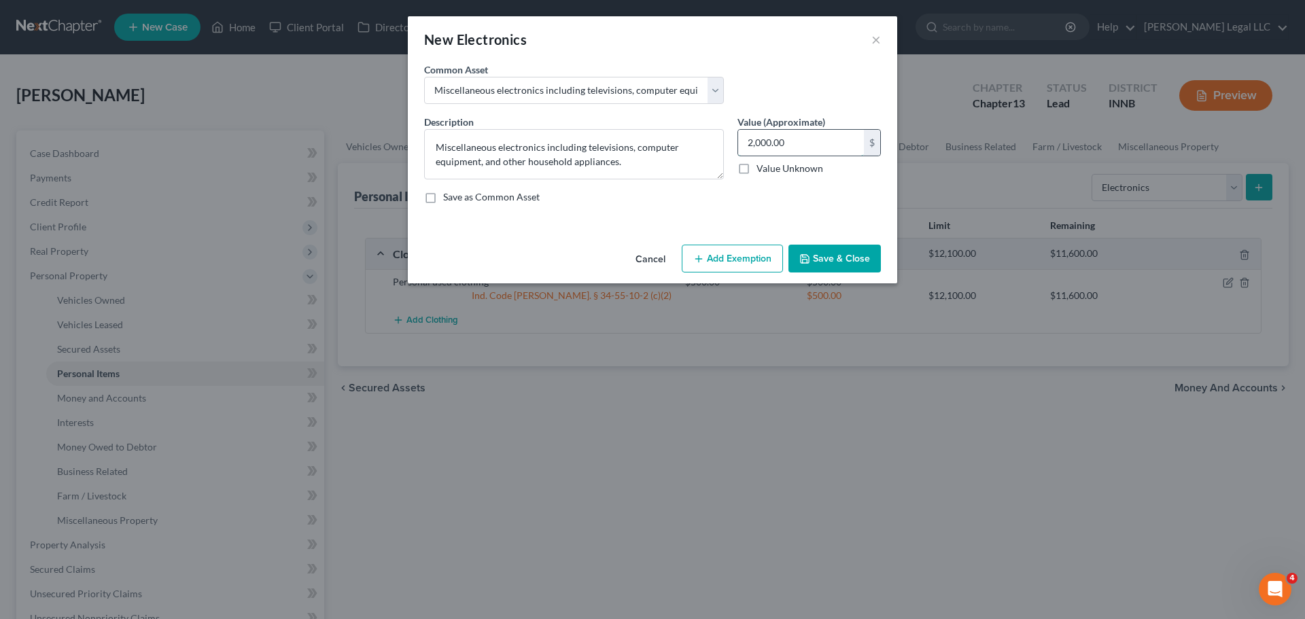
click at [771, 142] on input "2,000.00" at bounding box center [801, 143] width 126 height 26
type input "1,500"
drag, startPoint x: 749, startPoint y: 267, endPoint x: 738, endPoint y: 274, distance: 12.8
click at [748, 267] on button "Add Exemption" at bounding box center [732, 259] width 101 height 29
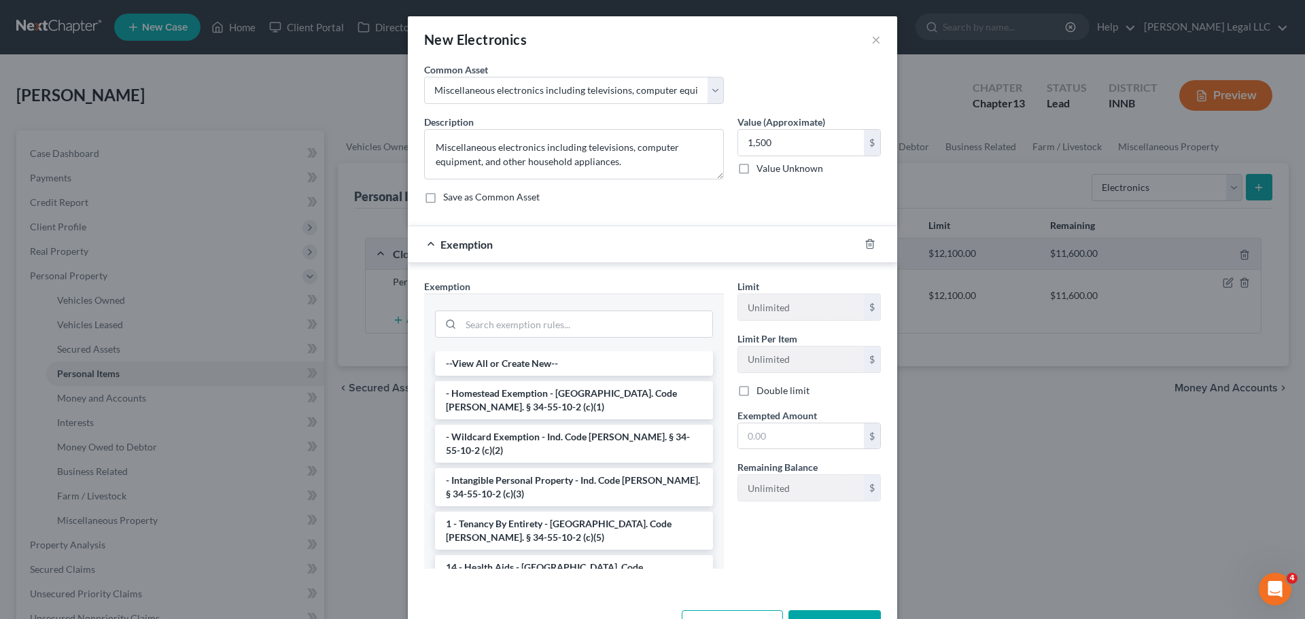
drag, startPoint x: 493, startPoint y: 447, endPoint x: 686, endPoint y: 460, distance: 192.8
click at [496, 447] on li "- Wildcard Exemption - Ind. Code [PERSON_NAME]. § 34-55-10-2 (c)(2)" at bounding box center [574, 444] width 278 height 38
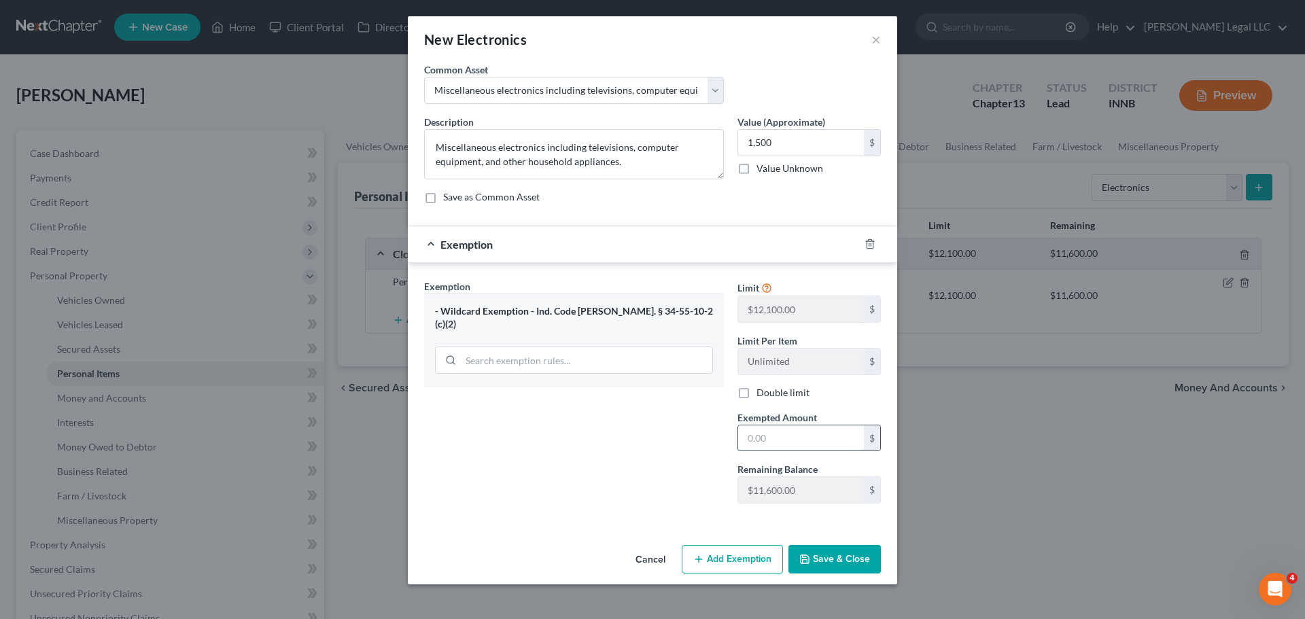
click at [833, 446] on input "text" at bounding box center [801, 438] width 126 height 26
type input "1,500"
click at [838, 472] on button "Save & Close" at bounding box center [834, 559] width 92 height 29
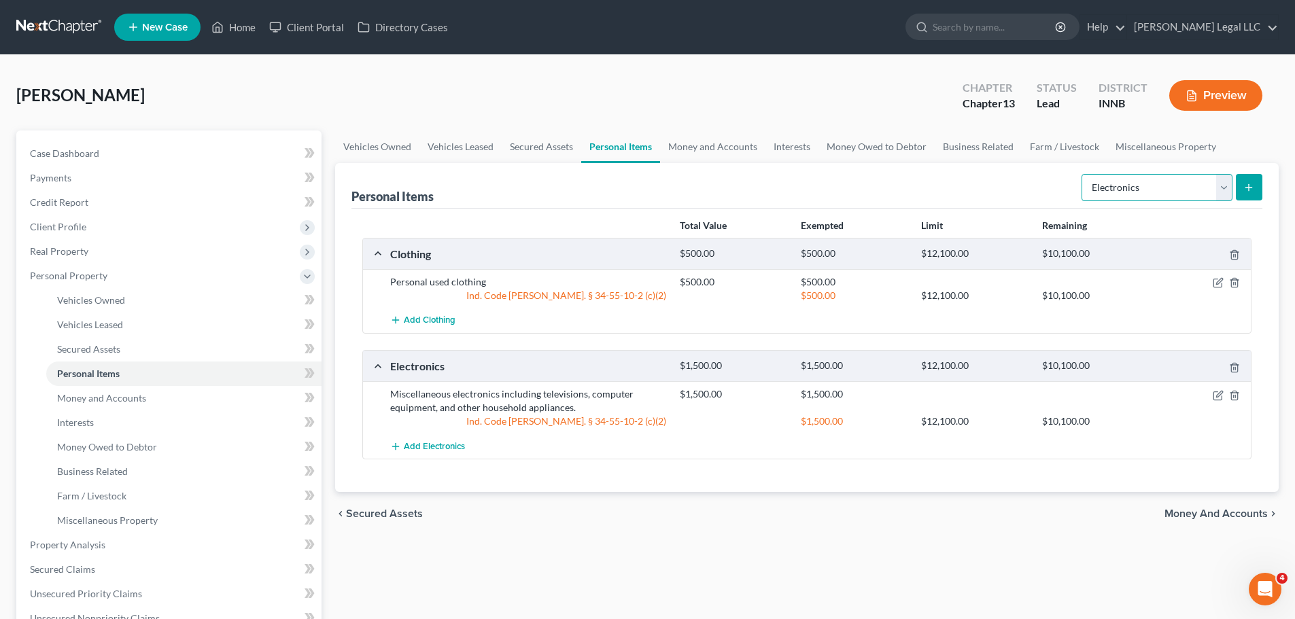
click at [1043, 192] on select "Select Item Type Clothing Collectibles Of Value Electronics Firearms Household …" at bounding box center [1156, 187] width 151 height 27
select select "household_goods"
click at [1043, 174] on select "Select Item Type Clothing Collectibles Of Value Electronics Firearms Household …" at bounding box center [1156, 187] width 151 height 27
click at [1043, 188] on icon "submit" at bounding box center [1248, 187] width 11 height 11
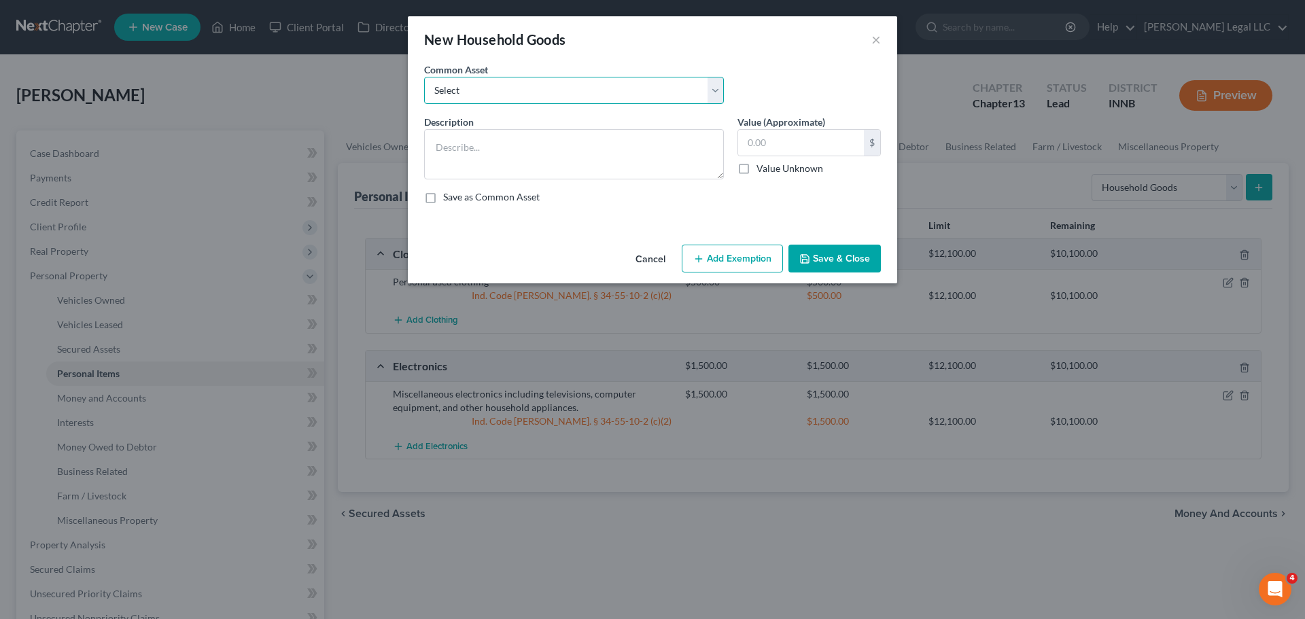
drag, startPoint x: 475, startPoint y: 87, endPoint x: 478, endPoint y: 103, distance: 16.0
click at [475, 88] on select "Select Household furniture (bedrooms, kitchen, living area, etc.)" at bounding box center [574, 90] width 300 height 27
select select "0"
click at [424, 77] on select "Select Household furniture (bedrooms, kitchen, living area, etc.)" at bounding box center [574, 90] width 300 height 27
type textarea "Household furniture (bedrooms, kitchen, living area, etc.)"
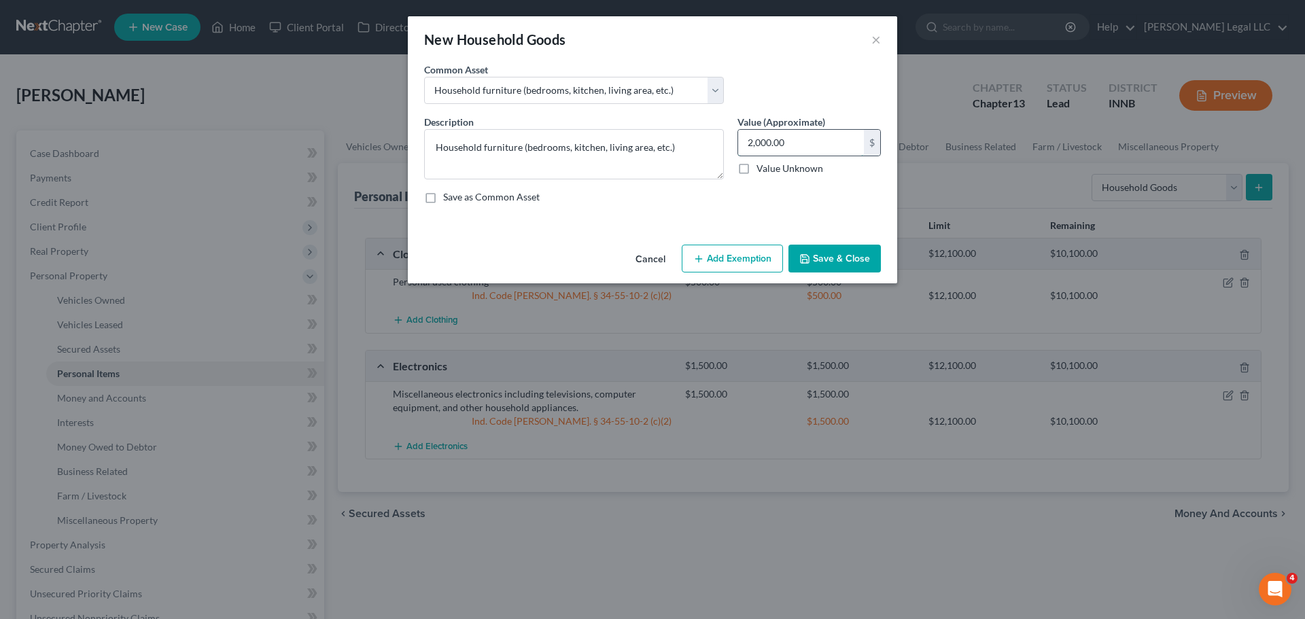
click at [816, 140] on input "2,000.00" at bounding box center [801, 143] width 126 height 26
click at [816, 140] on input "1,500" at bounding box center [801, 143] width 126 height 26
type input "2,000"
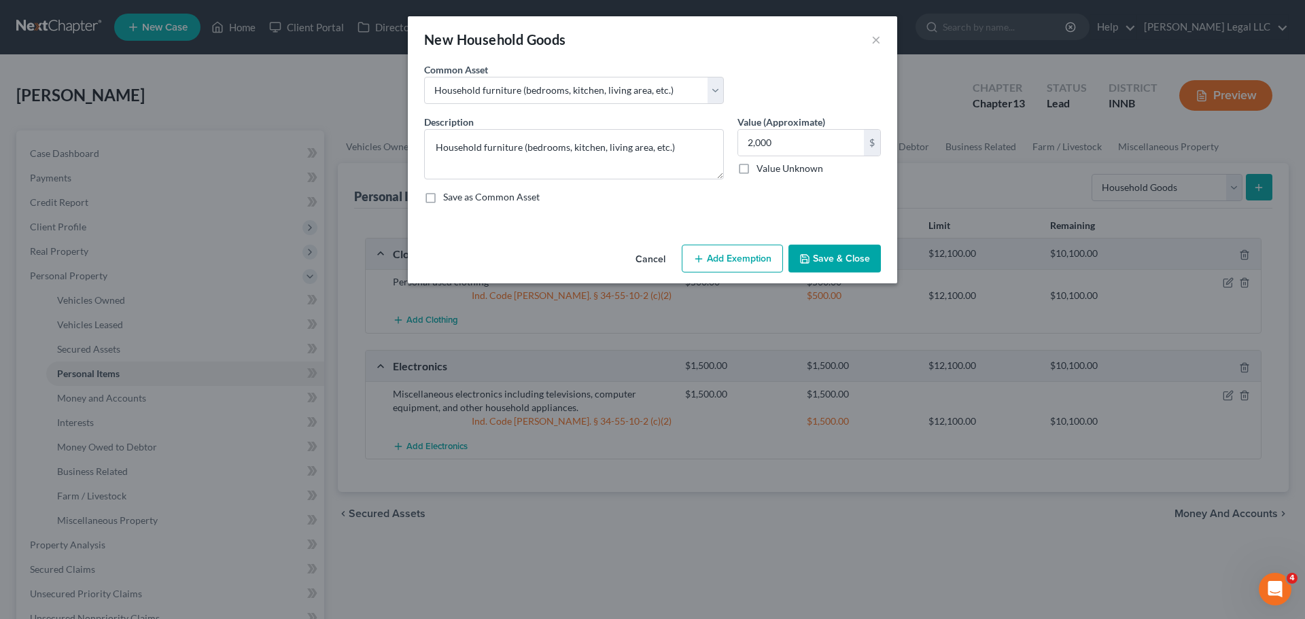
click at [710, 260] on button "Add Exemption" at bounding box center [732, 259] width 101 height 29
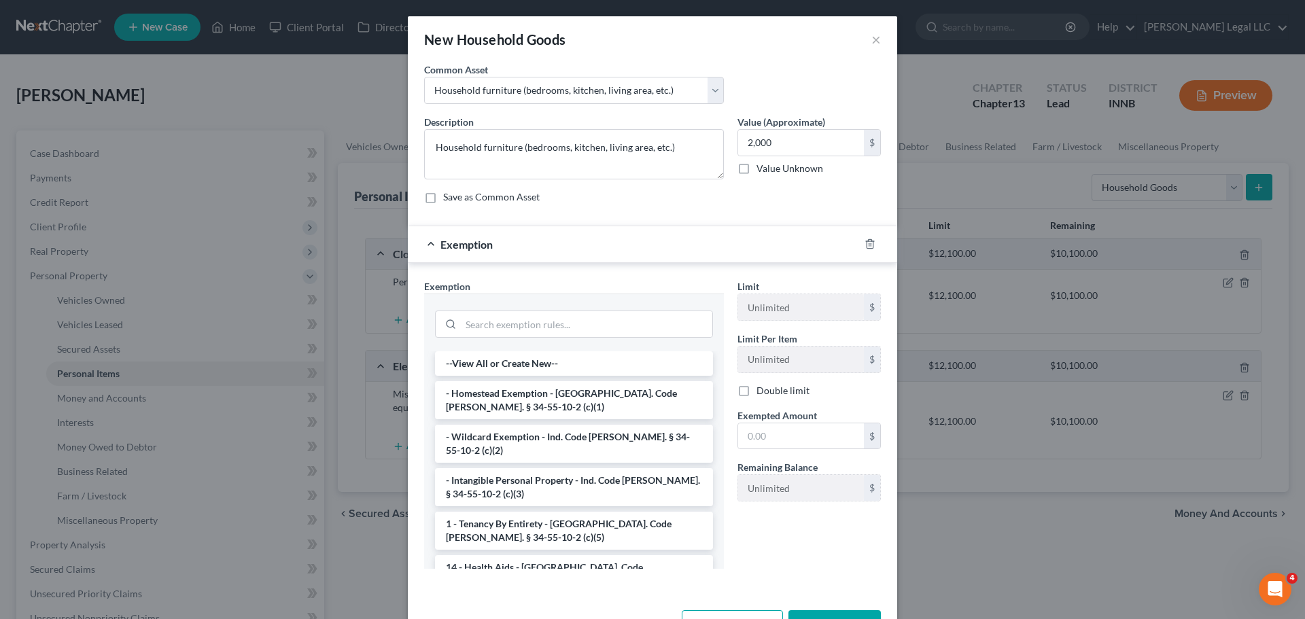
drag, startPoint x: 500, startPoint y: 434, endPoint x: 538, endPoint y: 439, distance: 38.4
click at [501, 434] on li "- Wildcard Exemption - Ind. Code [PERSON_NAME]. § 34-55-10-2 (c)(2)" at bounding box center [574, 444] width 278 height 38
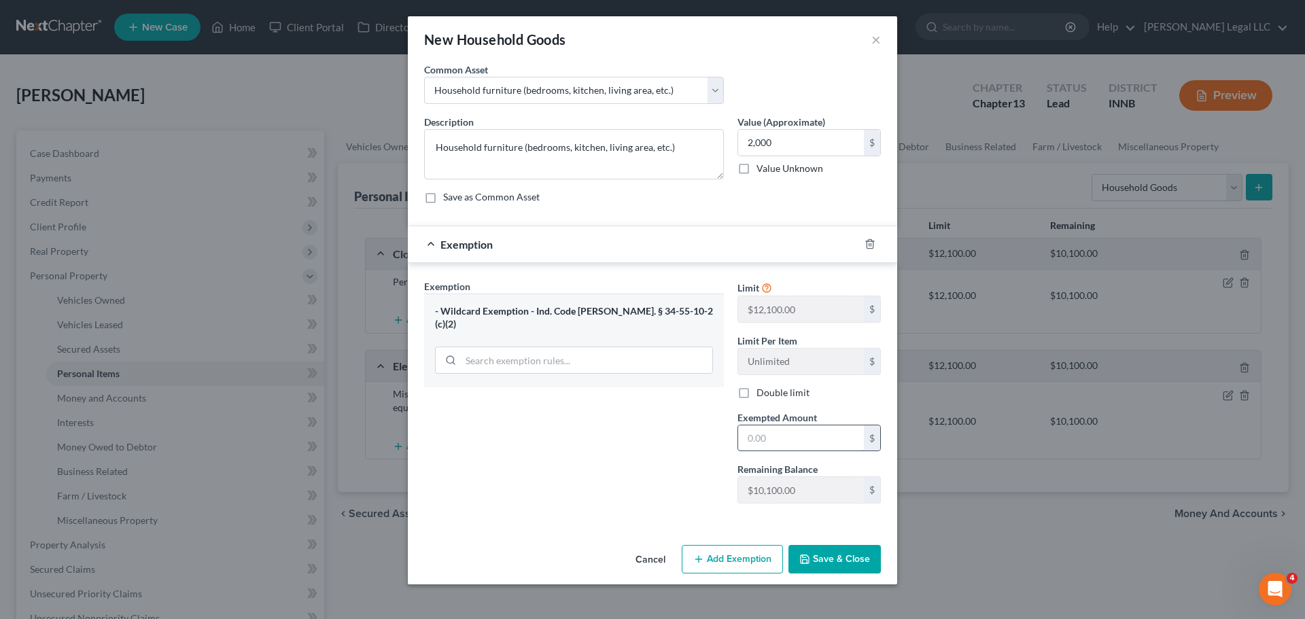
click at [816, 441] on input "text" at bounding box center [801, 438] width 126 height 26
type input "2,000"
click at [837, 472] on button "Save & Close" at bounding box center [834, 559] width 92 height 29
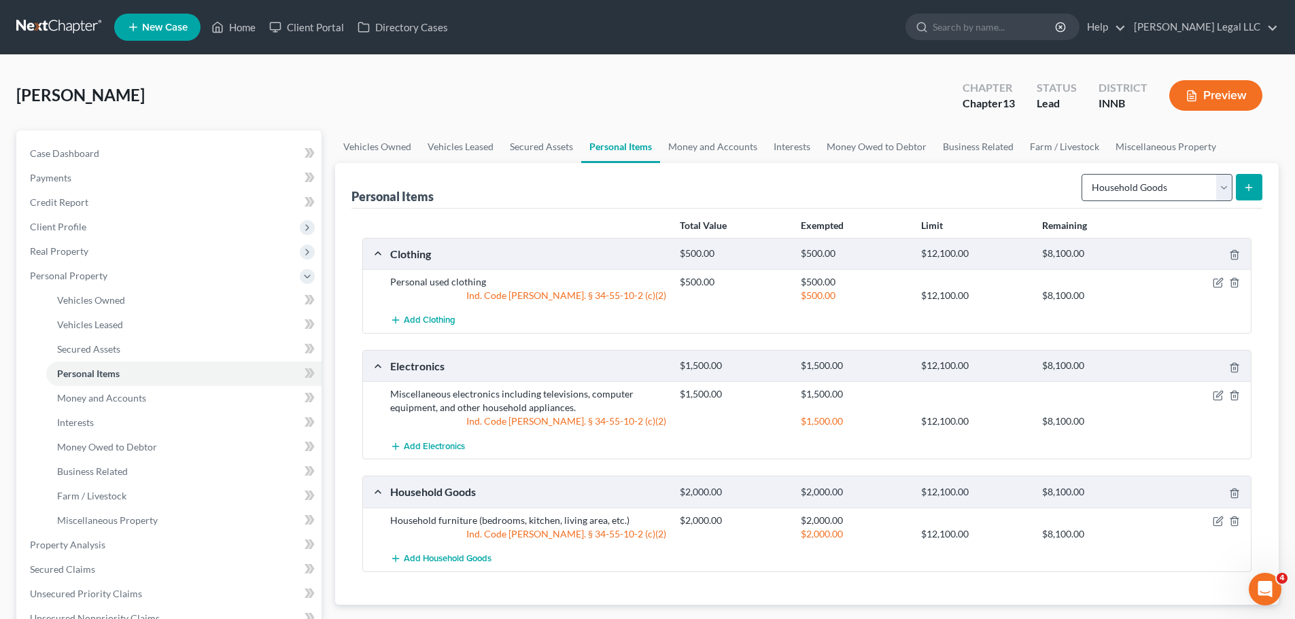
drag, startPoint x: 1155, startPoint y: 166, endPoint x: 1145, endPoint y: 186, distance: 23.1
click at [1043, 167] on div "Personal Items Select Item Type Clothing Collectibles Of Value Electronics Fire…" at bounding box center [806, 186] width 911 height 46
click at [1043, 194] on select "Select Item Type Clothing Collectibles Of Value Electronics Firearms Household …" at bounding box center [1156, 187] width 151 height 27
select select "jewelry"
click at [1043, 174] on select "Select Item Type Clothing Collectibles Of Value Electronics Firearms Household …" at bounding box center [1156, 187] width 151 height 27
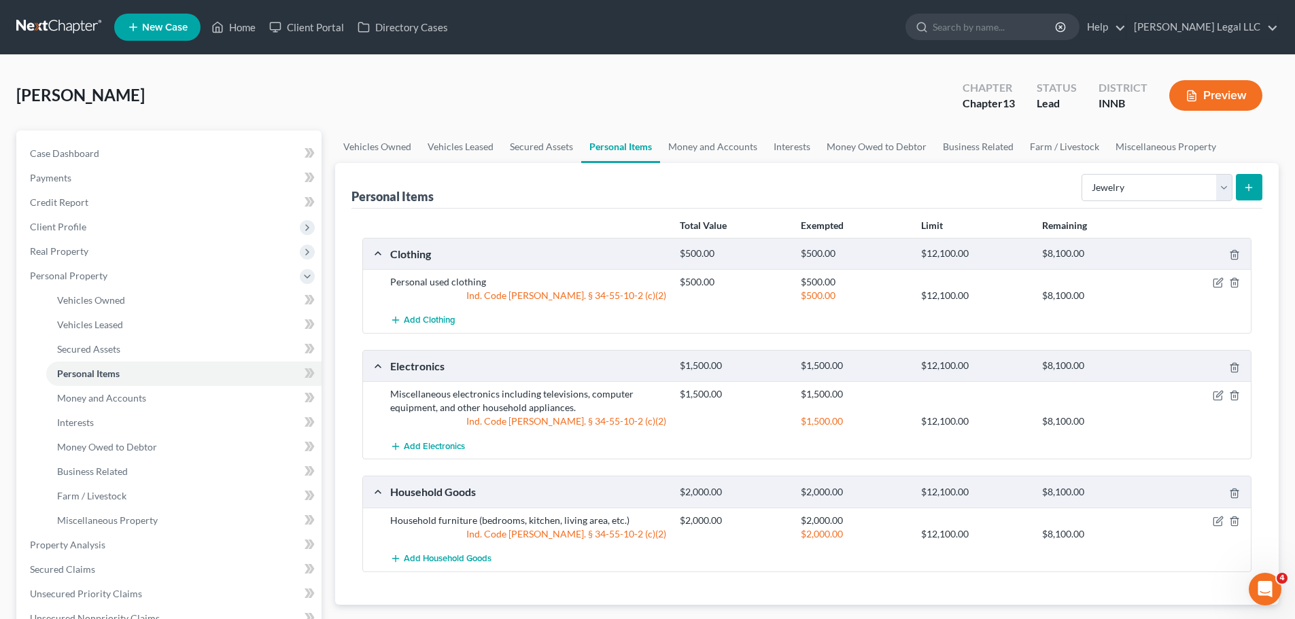
click at [1043, 181] on button "submit" at bounding box center [1249, 187] width 27 height 27
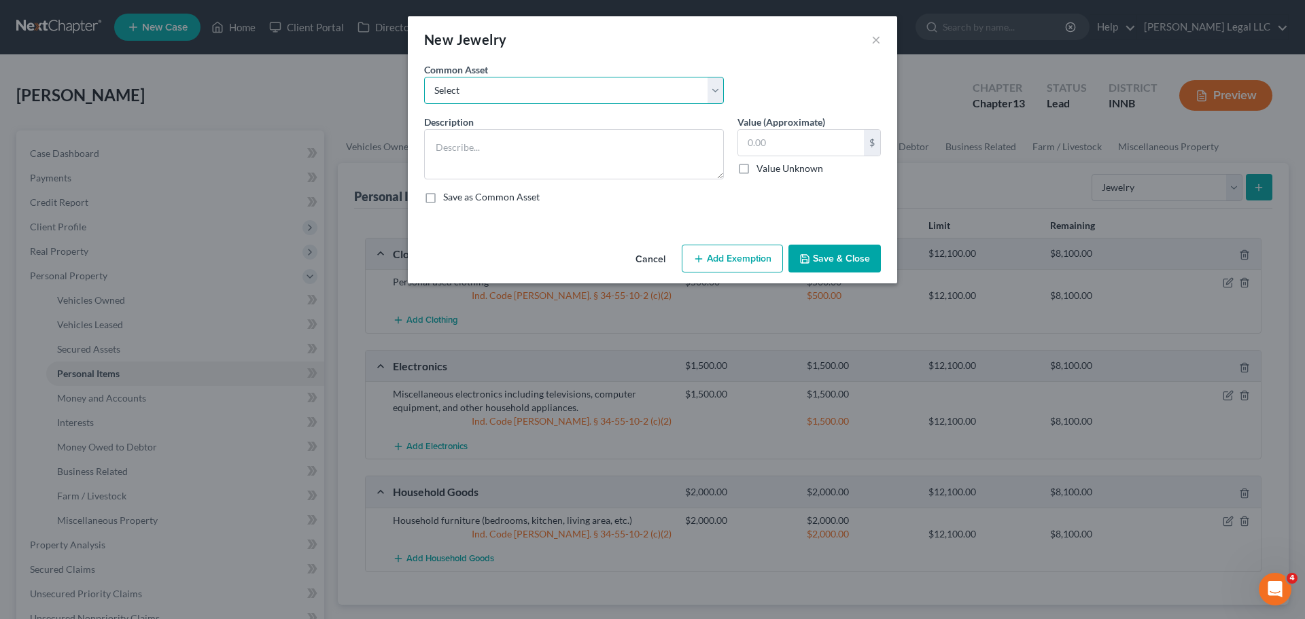
click at [562, 84] on select "Select Miscellaneous fine and costume jewelry, watches, and accessories." at bounding box center [574, 90] width 300 height 27
select select "0"
click at [424, 77] on select "Select Miscellaneous fine and costume jewelry, watches, and accessories." at bounding box center [574, 90] width 300 height 27
type textarea "Miscellaneous fine and costume jewelry, watches, and accessories."
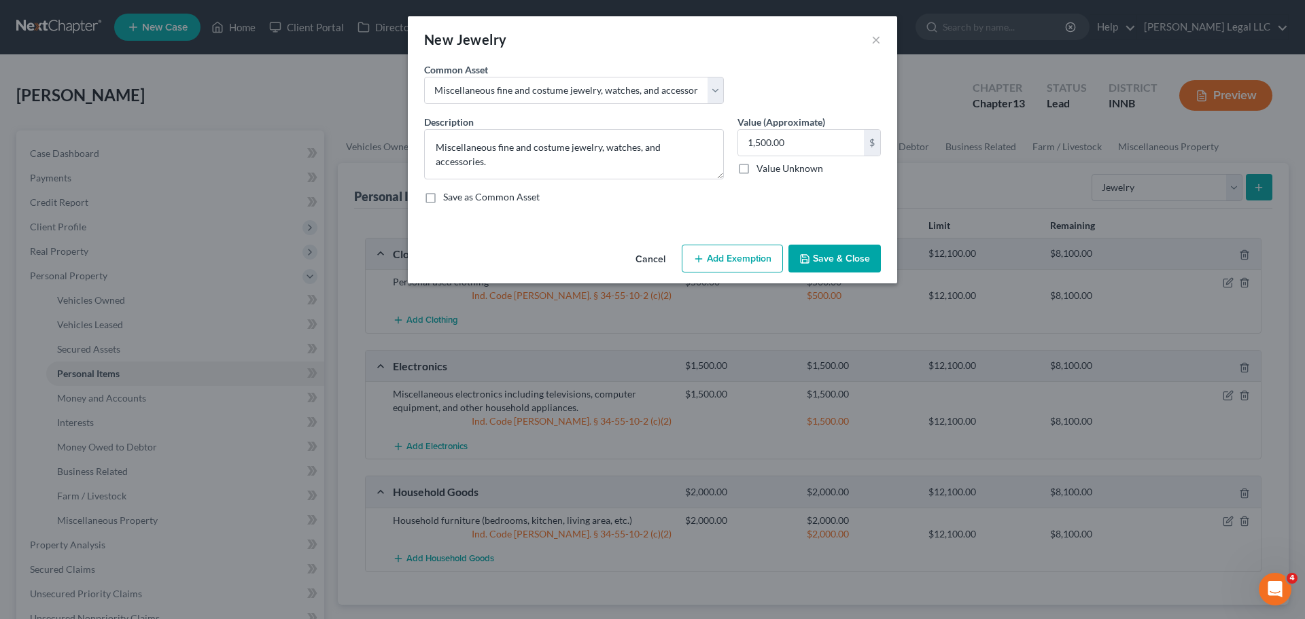
click at [752, 256] on button "Add Exemption" at bounding box center [732, 259] width 101 height 29
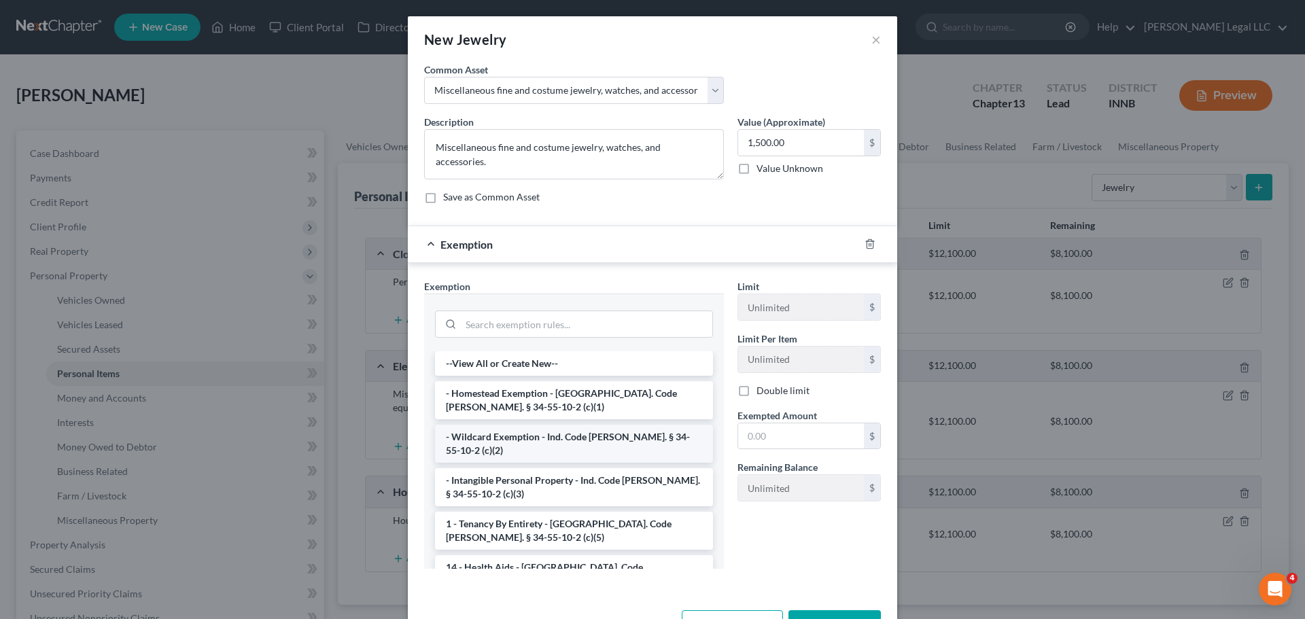
click at [495, 444] on li "- Wildcard Exemption - Ind. Code [PERSON_NAME]. § 34-55-10-2 (c)(2)" at bounding box center [574, 444] width 278 height 38
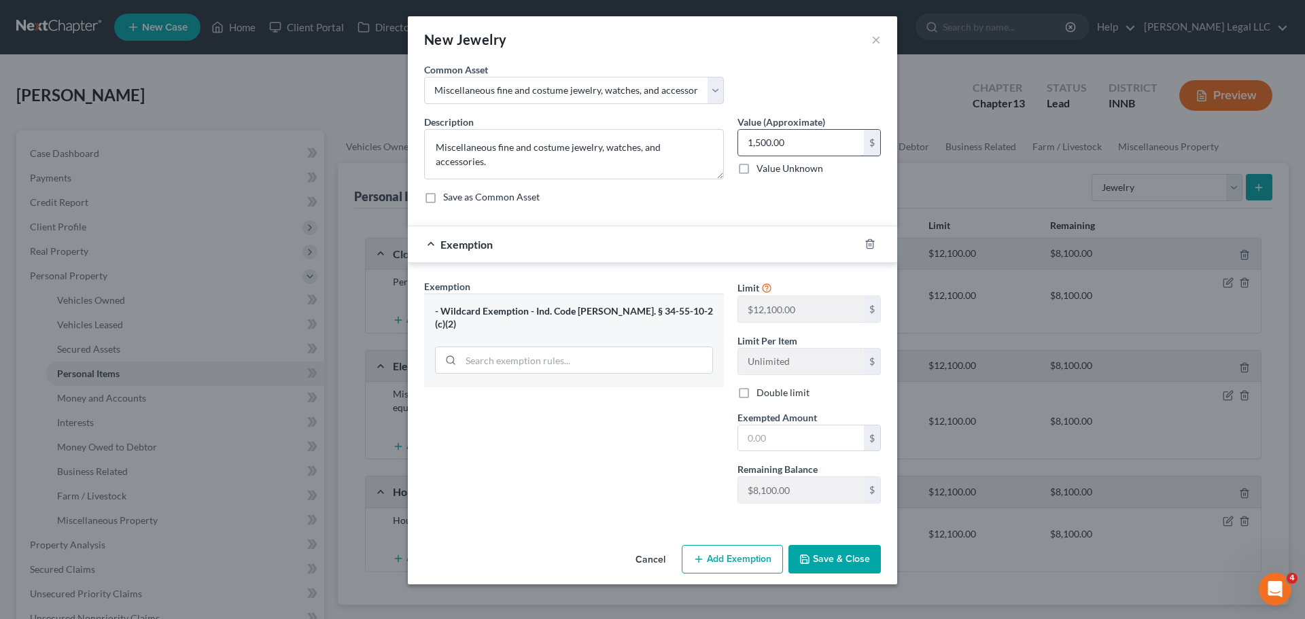
click at [807, 150] on input "1,500.00" at bounding box center [801, 143] width 126 height 26
type input "1,000"
click at [777, 453] on div "Limit $12,100.00 $ Limit Per Item Unlimited $ Double limit Exempted Amount * $ …" at bounding box center [809, 396] width 157 height 235
click at [776, 444] on input "text" at bounding box center [801, 438] width 126 height 26
type input "1,000"
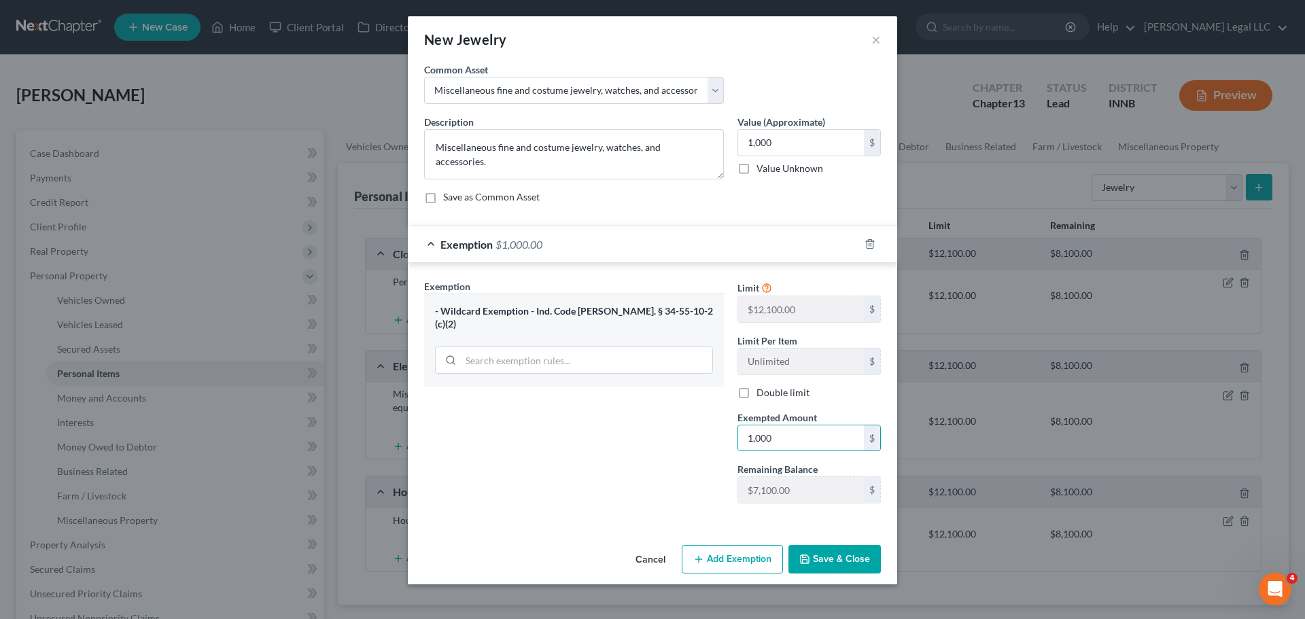
drag, startPoint x: 813, startPoint y: 550, endPoint x: 982, endPoint y: 461, distance: 190.9
click at [814, 472] on button "Save & Close" at bounding box center [834, 559] width 92 height 29
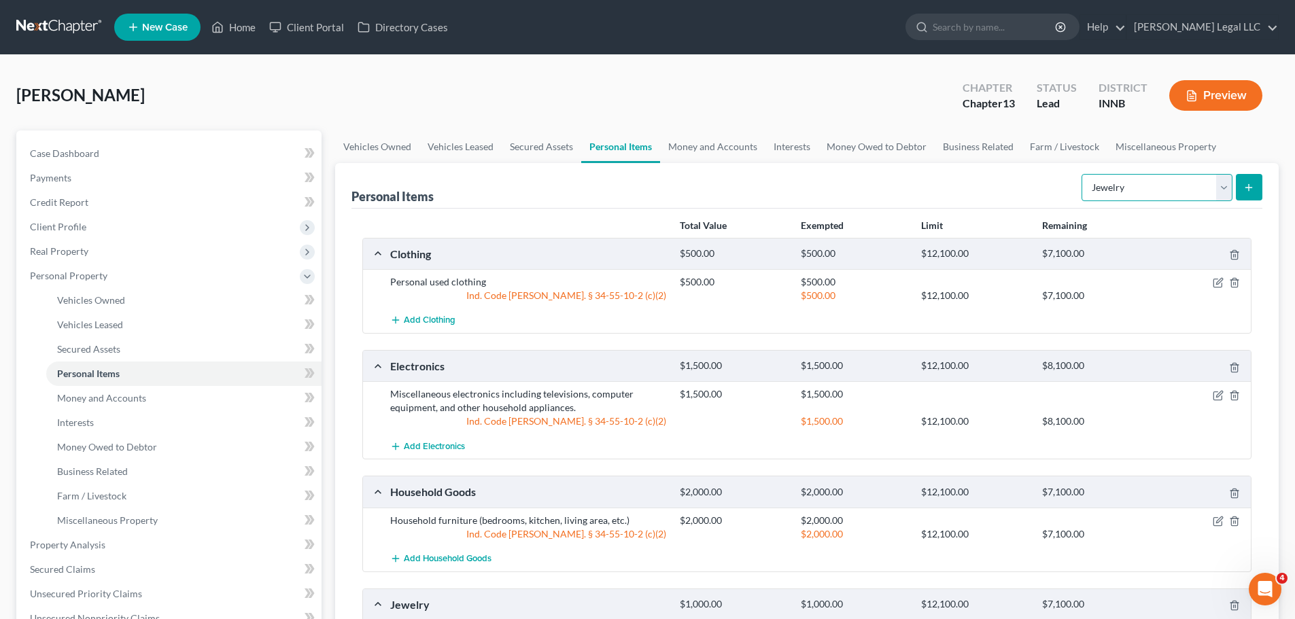
click at [1043, 189] on select "Select Item Type Clothing Collectibles Of Value Electronics Firearms Household …" at bounding box center [1156, 187] width 151 height 27
drag, startPoint x: 164, startPoint y: 404, endPoint x: 281, endPoint y: 383, distance: 119.3
click at [164, 404] on link "Money and Accounts" at bounding box center [183, 398] width 275 height 24
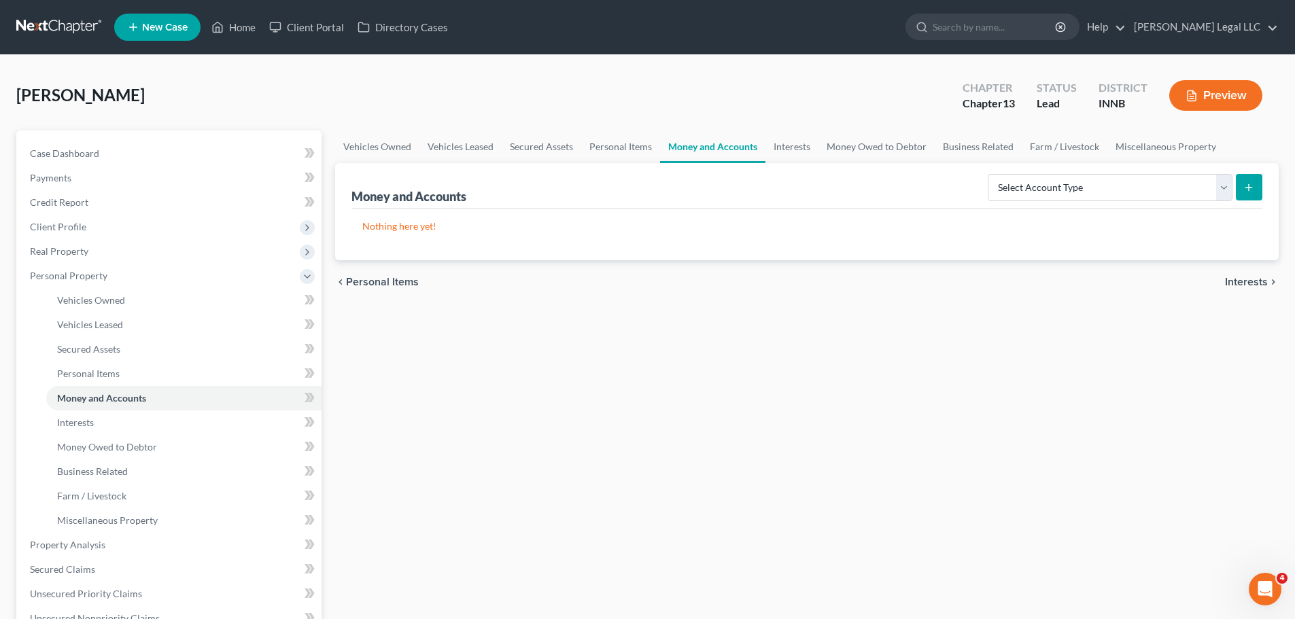
click at [1043, 167] on div "Money and Accounts Select Account Type Brokerage Cash on Hand Certificates of D…" at bounding box center [806, 186] width 911 height 46
click at [1043, 181] on select "Select Account Type Brokerage Cash on Hand Certificates of Deposit Checking Acc…" at bounding box center [1110, 187] width 245 height 27
select select "checking"
click at [990, 174] on select "Select Account Type Brokerage Cash on Hand Certificates of Deposit Checking Acc…" at bounding box center [1110, 187] width 245 height 27
click at [1043, 190] on icon "submit" at bounding box center [1248, 187] width 11 height 11
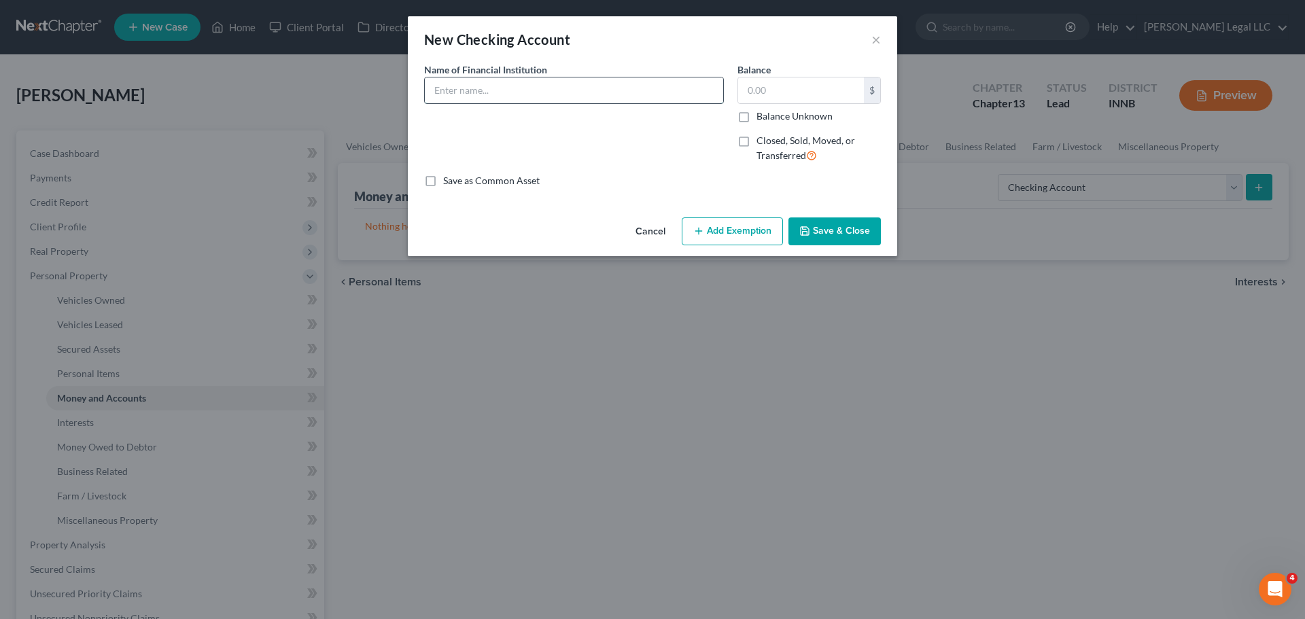
click at [532, 88] on input "text" at bounding box center [574, 90] width 298 height 26
type input "First Farmers Bank & Trust"
type input "164.31"
click at [714, 232] on button "Add Exemption" at bounding box center [732, 231] width 101 height 29
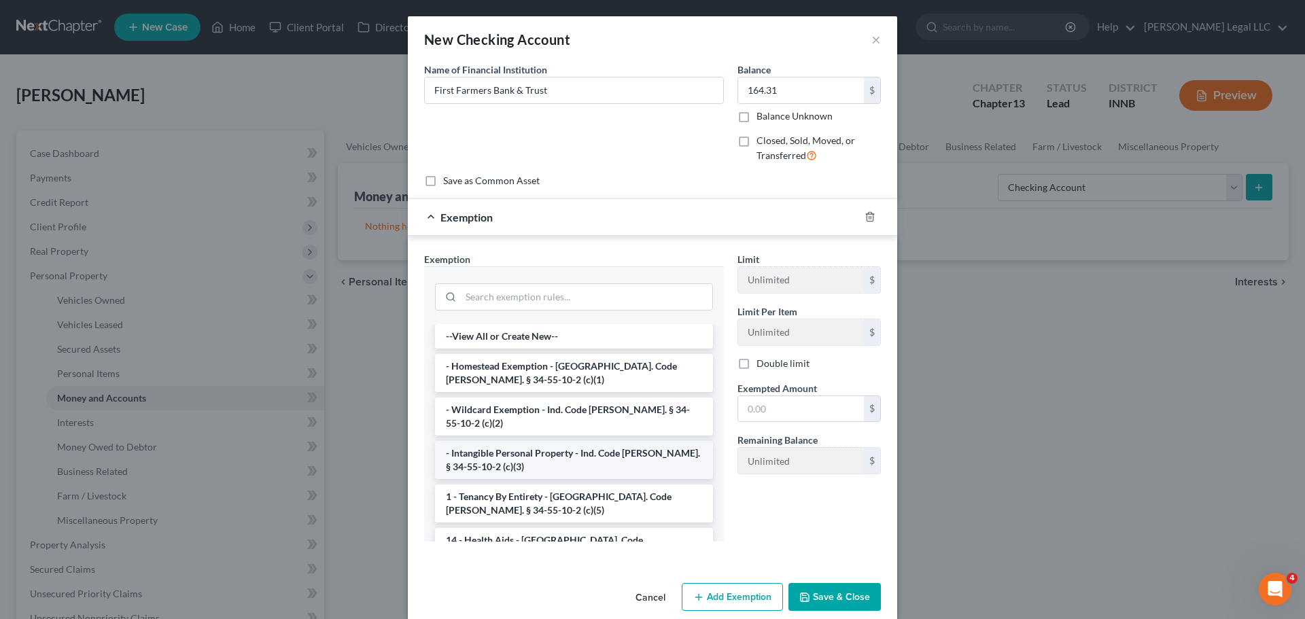
click at [475, 442] on li "- Intangible Personal Property - Ind. Code [PERSON_NAME]. § 34-55-10-2 (c)(3)" at bounding box center [574, 460] width 278 height 38
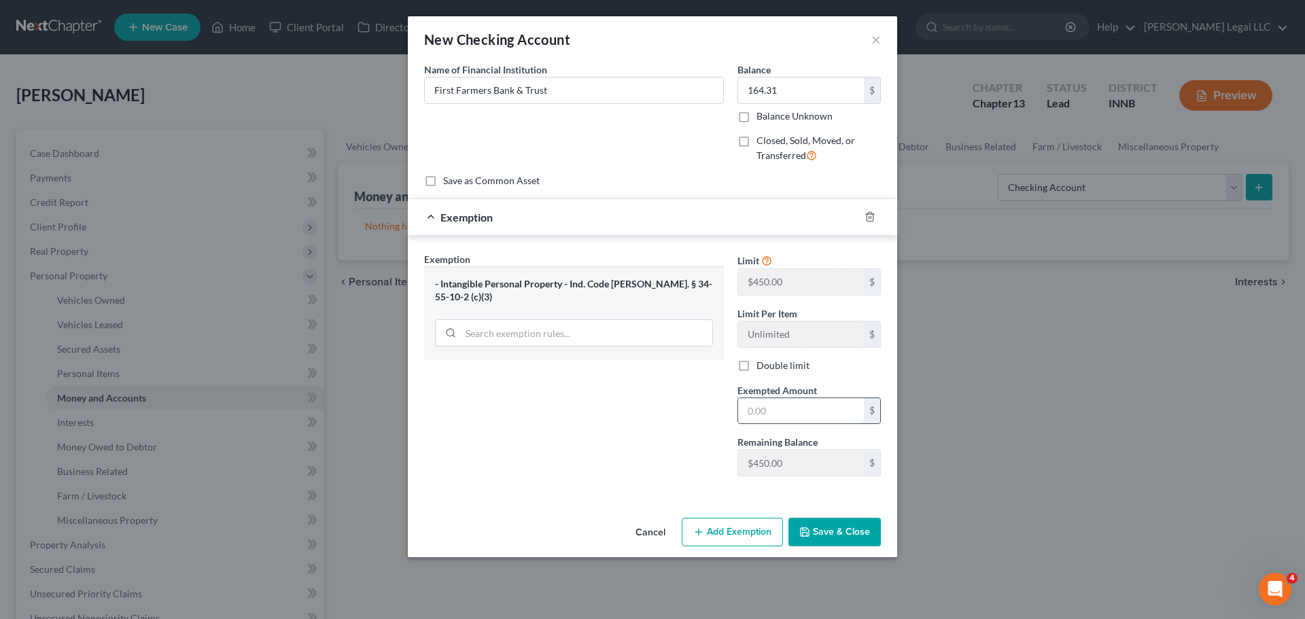
click at [788, 410] on input "text" at bounding box center [801, 411] width 126 height 26
type input "164.31"
click at [819, 472] on button "Save & Close" at bounding box center [834, 532] width 92 height 29
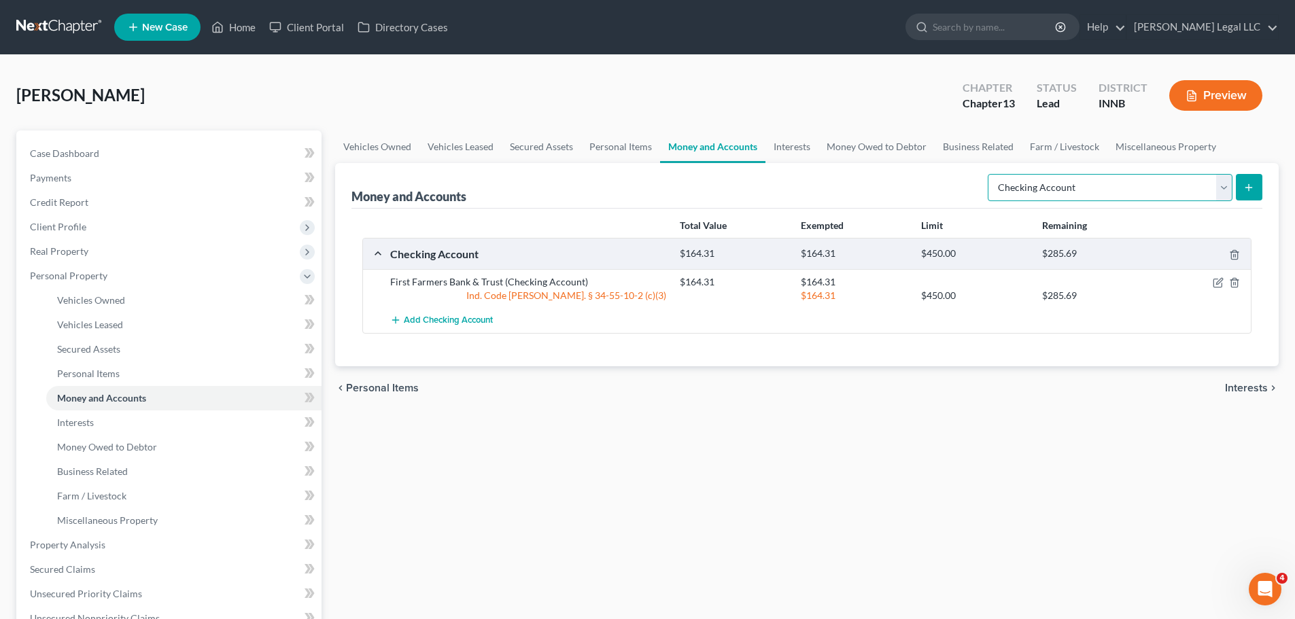
click at [1043, 190] on select "Select Account Type Brokerage Cash on Hand Certificates of Deposit Checking Acc…" at bounding box center [1110, 187] width 245 height 27
click at [990, 174] on select "Select Account Type Brokerage Cash on Hand Certificates of Deposit Checking Acc…" at bounding box center [1110, 187] width 245 height 27
click at [1043, 189] on icon "submit" at bounding box center [1248, 187] width 11 height 11
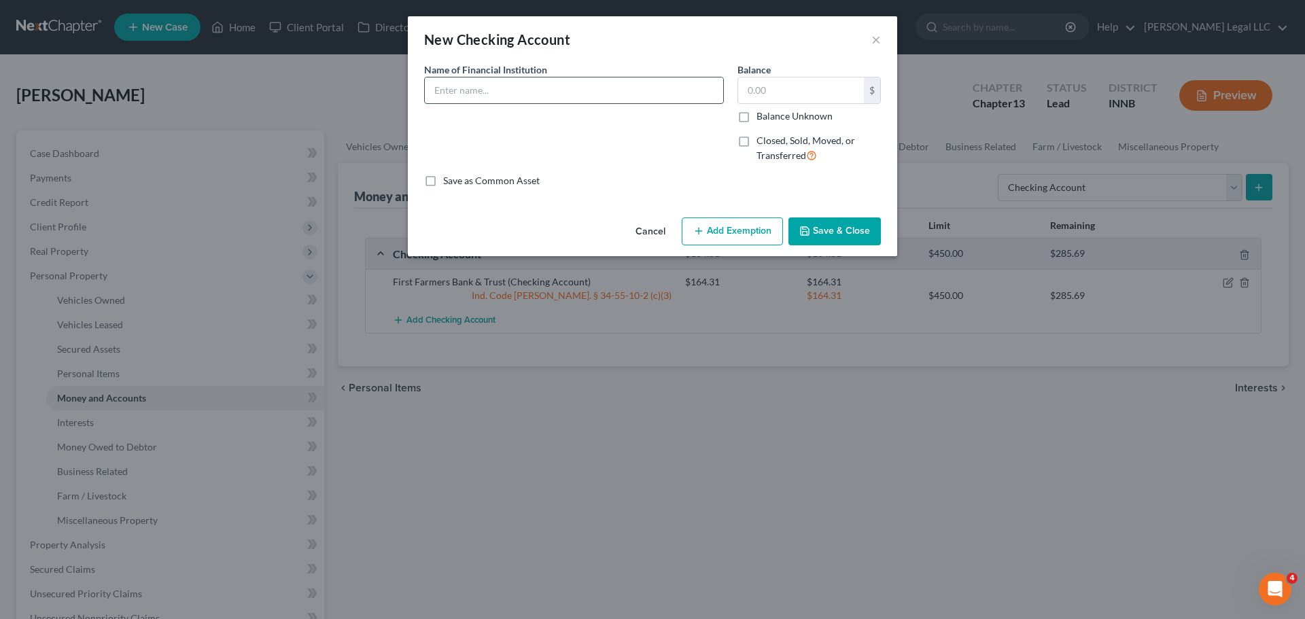
click at [512, 93] on input "text" at bounding box center [574, 90] width 298 height 26
type input "First Farmers Bank & Trust"
type input "107.64"
click at [739, 232] on button "Add Exemption" at bounding box center [732, 231] width 101 height 29
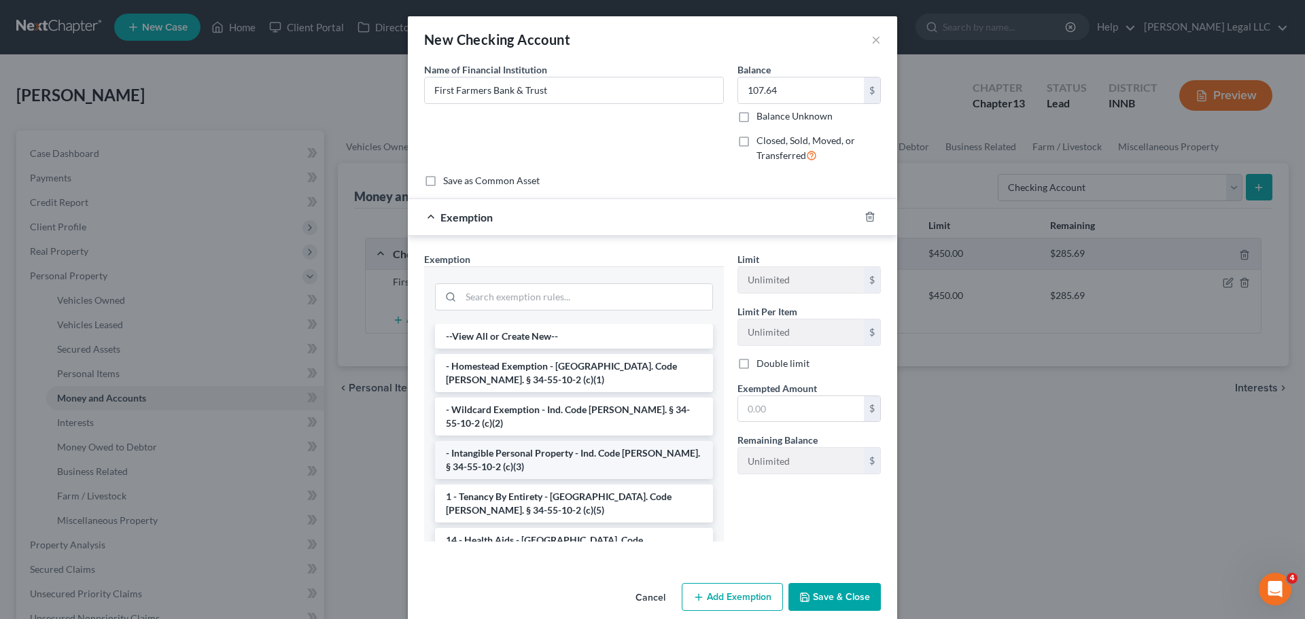
click at [495, 441] on li "- Intangible Personal Property - Ind. Code [PERSON_NAME]. § 34-55-10-2 (c)(3)" at bounding box center [574, 460] width 278 height 38
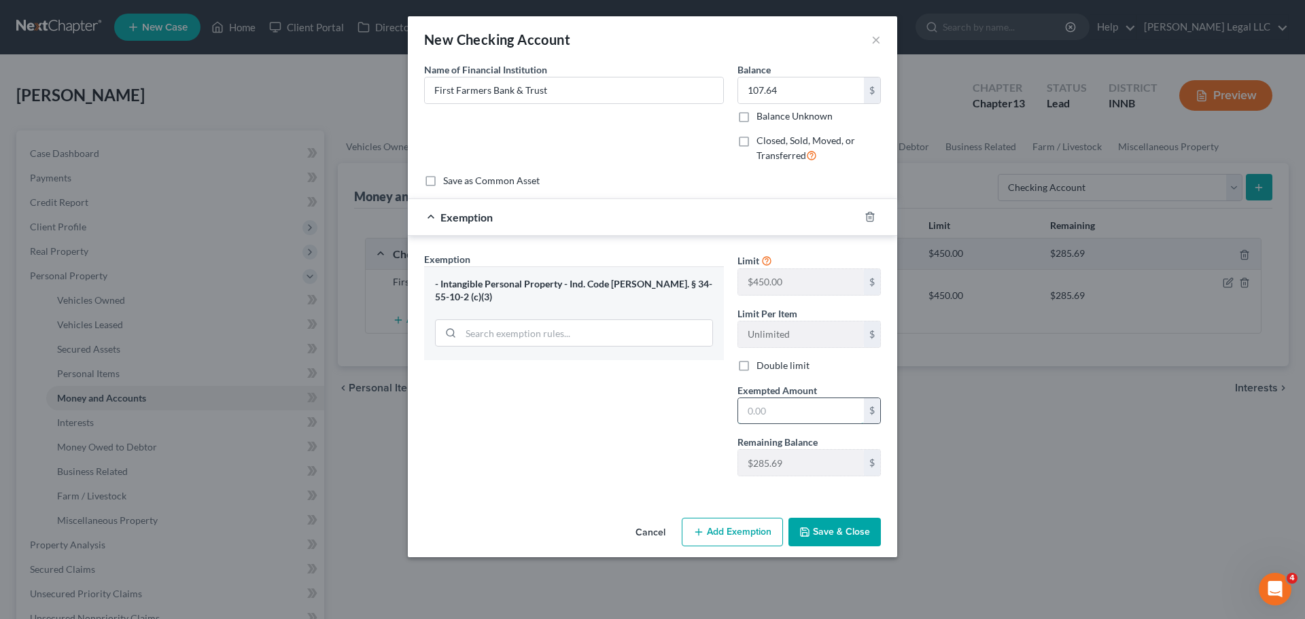
click at [762, 410] on input "text" at bounding box center [801, 411] width 126 height 26
type input "107.64"
click at [847, 472] on button "Save & Close" at bounding box center [834, 532] width 92 height 29
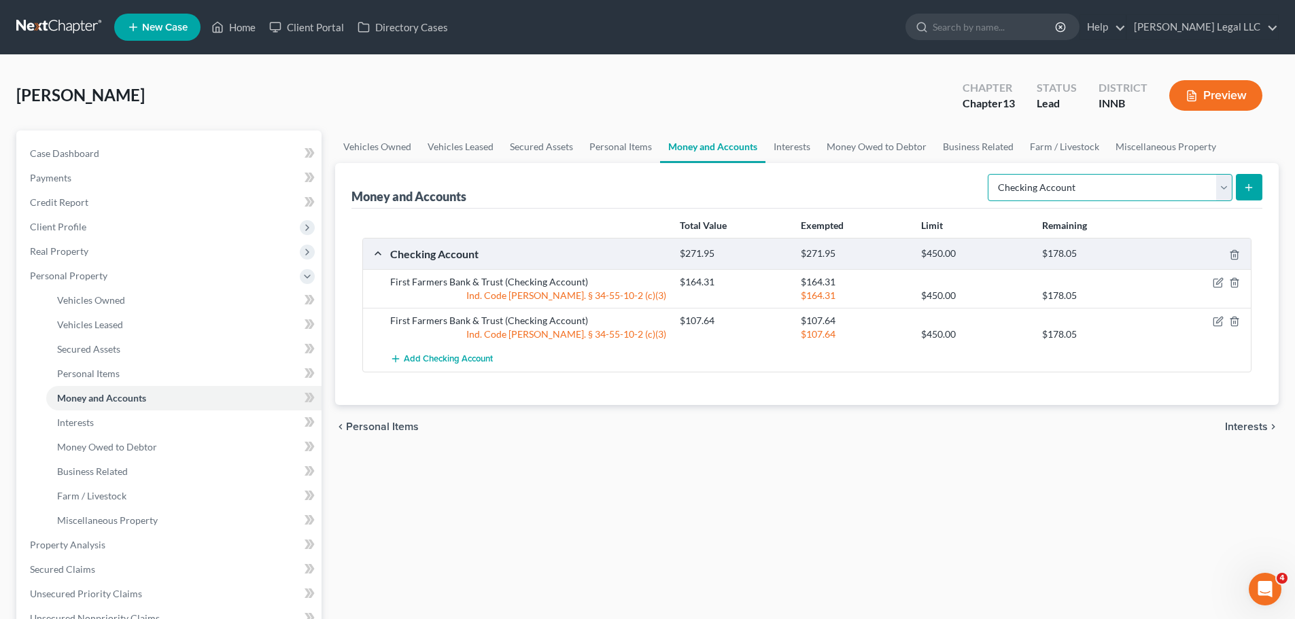
click at [1043, 184] on select "Select Account Type Brokerage Cash on Hand Certificates of Deposit Checking Acc…" at bounding box center [1110, 187] width 245 height 27
click at [990, 174] on select "Select Account Type Brokerage Cash on Hand Certificates of Deposit Checking Acc…" at bounding box center [1110, 187] width 245 height 27
click at [1043, 195] on button "submit" at bounding box center [1249, 187] width 27 height 27
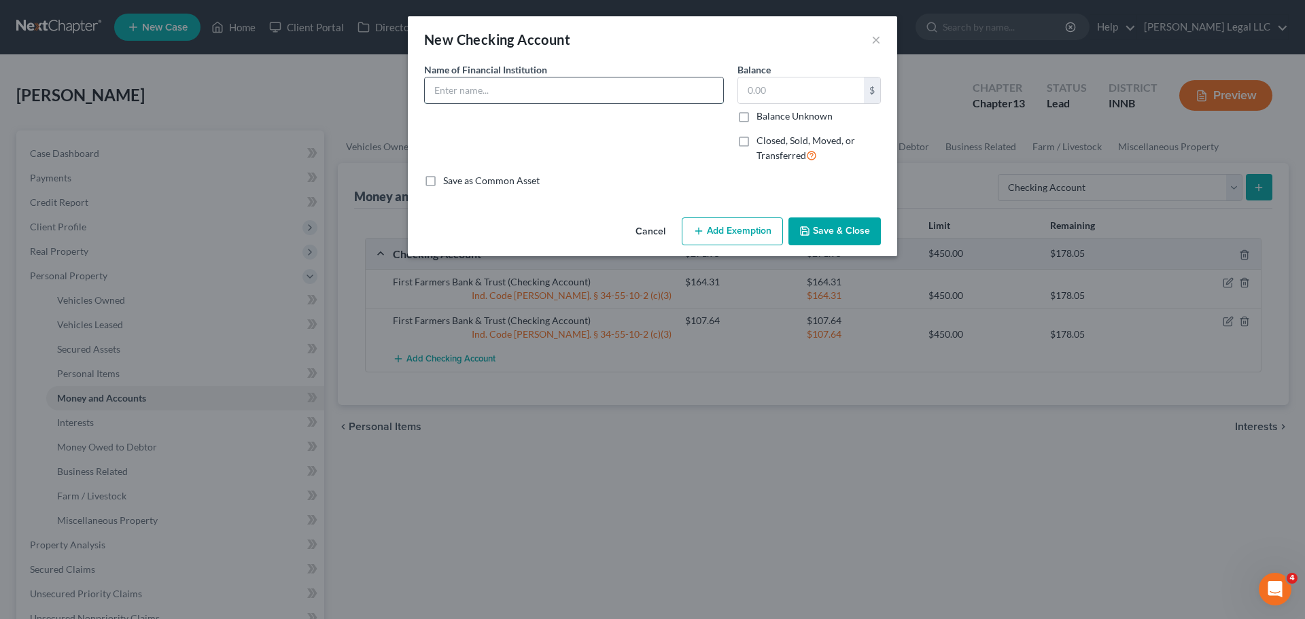
click at [661, 82] on input "text" at bounding box center [574, 90] width 298 height 26
click at [438, 128] on div "Name of Financial Institution *" at bounding box center [573, 118] width 313 height 111
click at [540, 88] on input "text" at bounding box center [574, 90] width 298 height 26
click at [568, 107] on div "Name of Financial Institution * First Farmers Bank & Trust" at bounding box center [573, 118] width 313 height 111
click at [573, 98] on input "First Farmers Bank & Trust" at bounding box center [574, 90] width 298 height 26
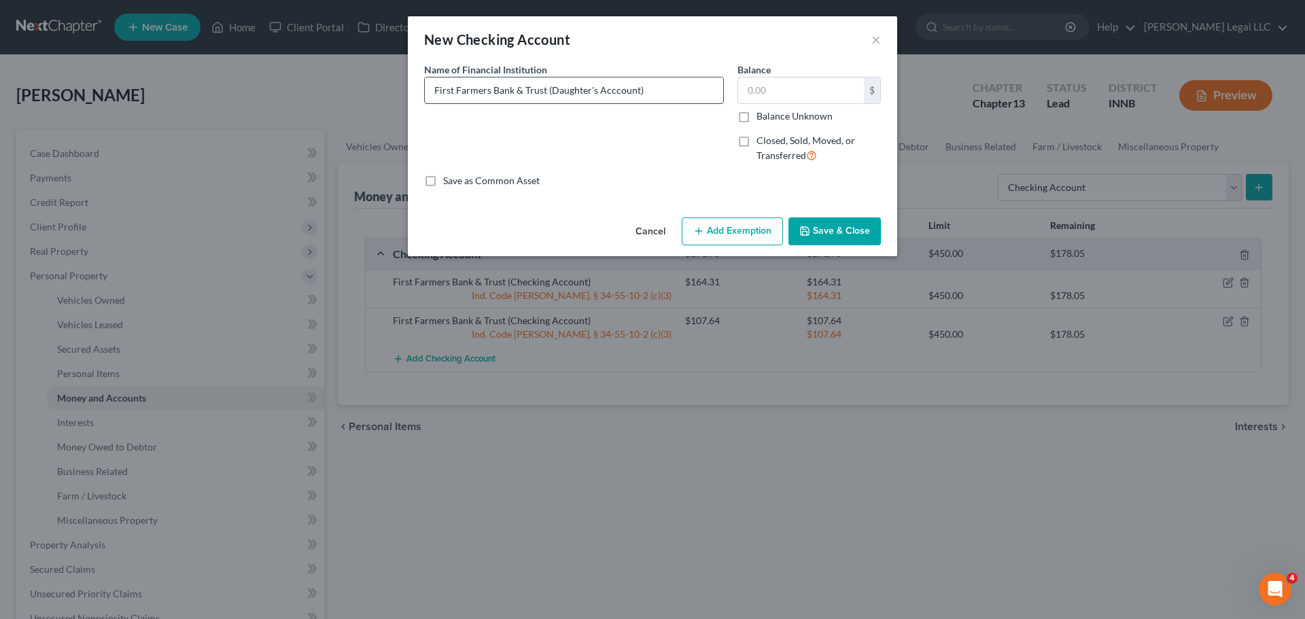
type input "First Farmers Bank & Trust (Daughter's Acccount)"
type input "187.14"
click at [744, 236] on button "Add Exemption" at bounding box center [732, 231] width 101 height 29
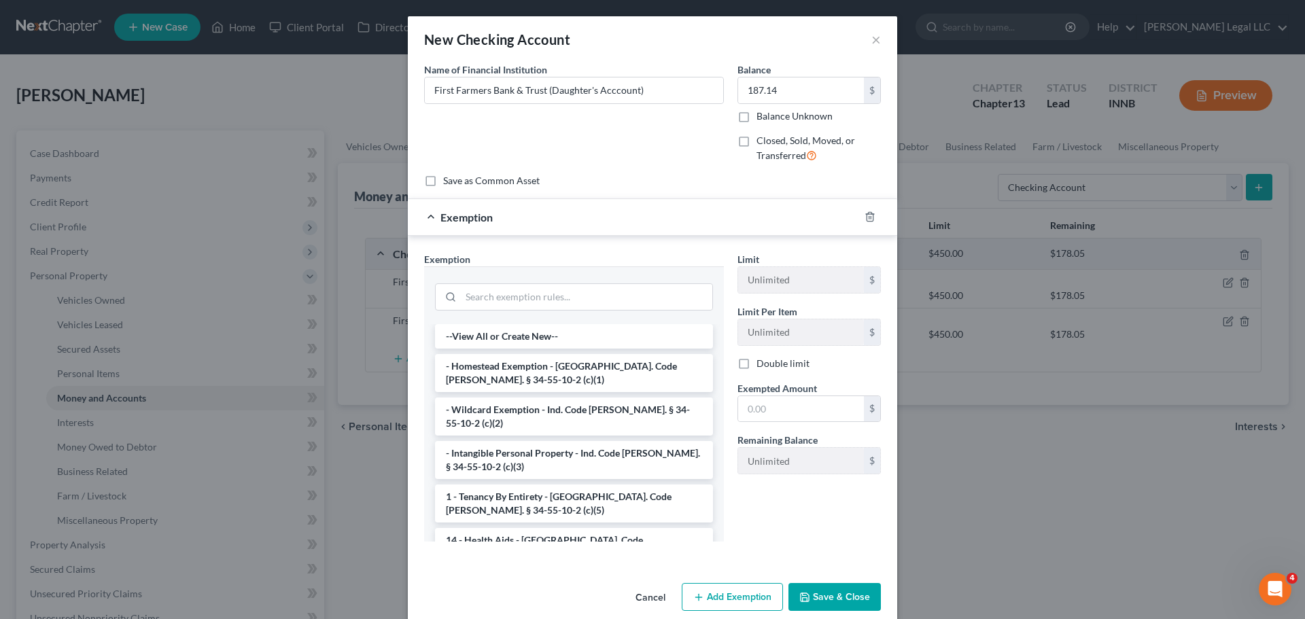
drag, startPoint x: 476, startPoint y: 441, endPoint x: 643, endPoint y: 451, distance: 166.8
click at [478, 442] on li "- Intangible Personal Property - Ind. Code [PERSON_NAME]. § 34-55-10-2 (c)(3)" at bounding box center [574, 460] width 278 height 38
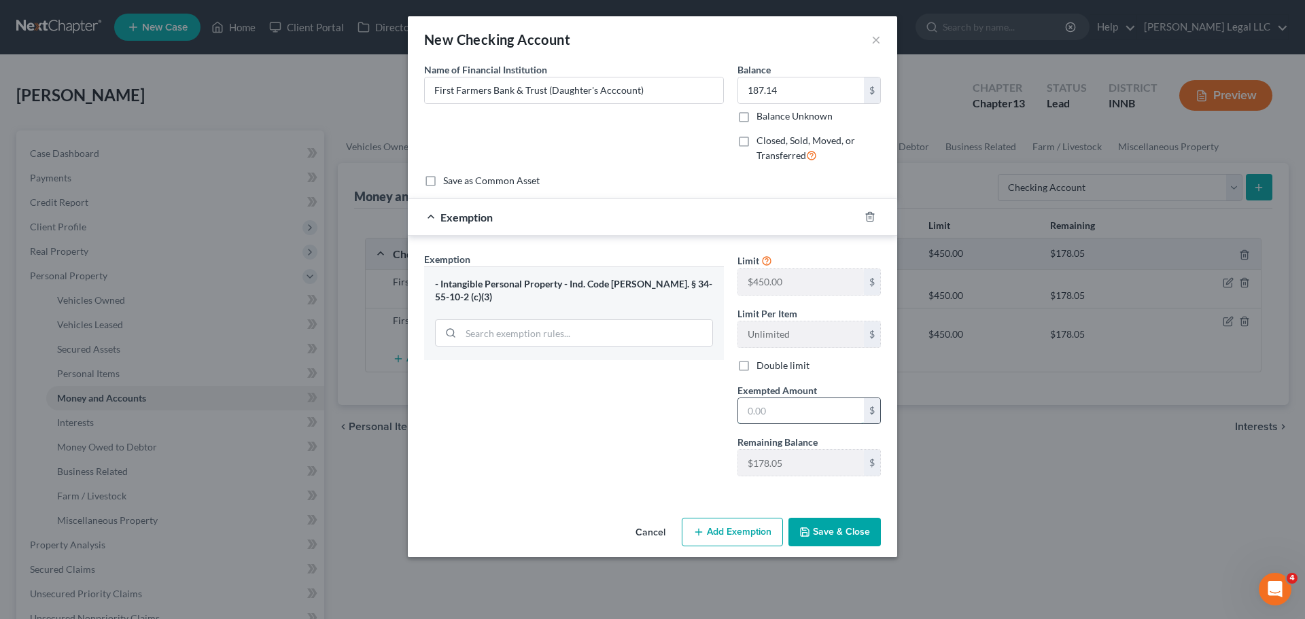
click at [767, 409] on input "text" at bounding box center [801, 411] width 126 height 26
type input "178.14"
click at [814, 411] on input "178.14" at bounding box center [801, 411] width 126 height 26
type input "178.05"
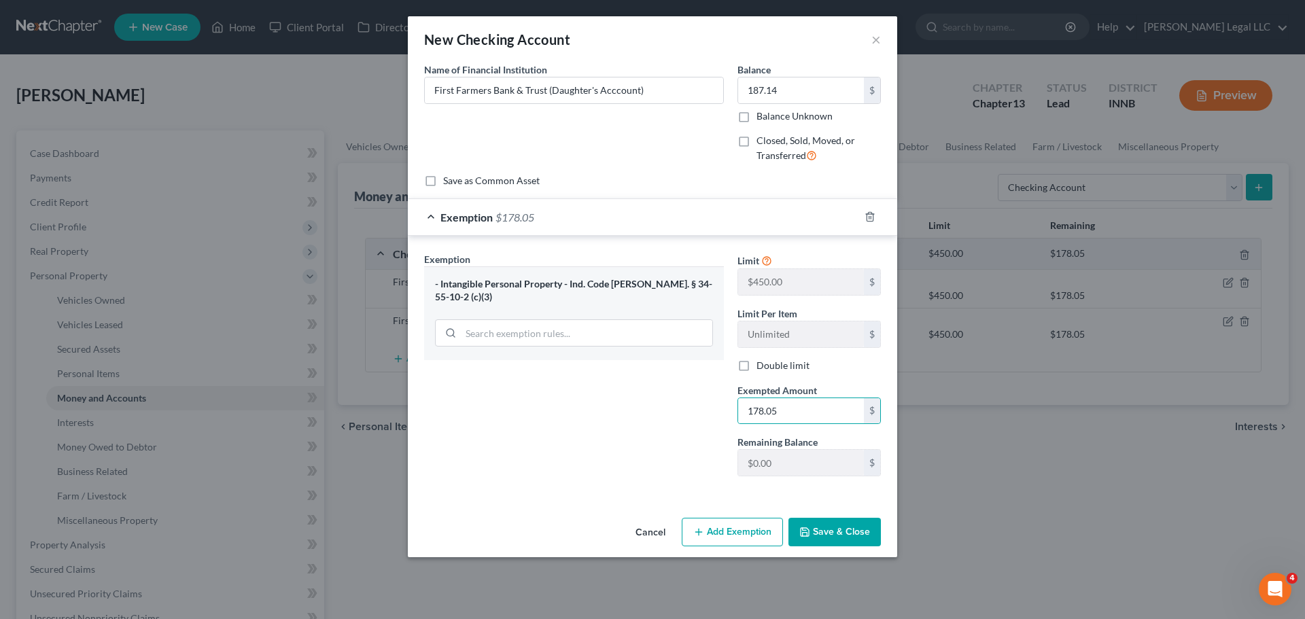
click at [854, 472] on button "Save & Close" at bounding box center [834, 532] width 92 height 29
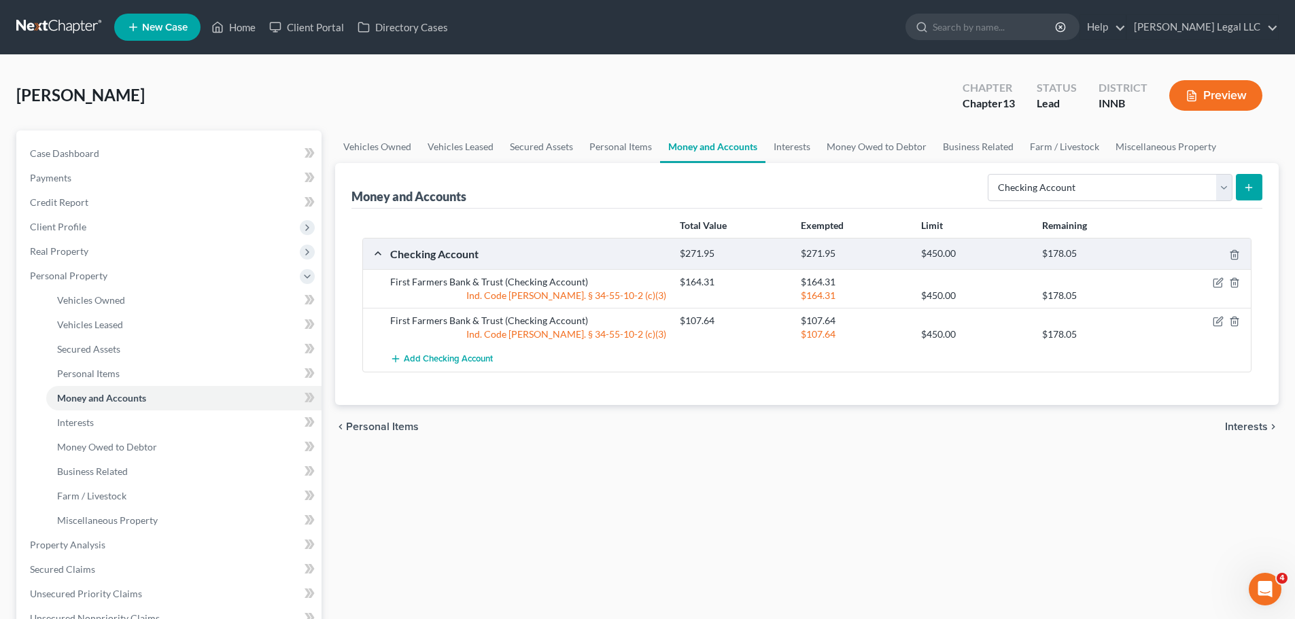
click at [852, 472] on div "Vehicles Owned Vehicles Leased Secured Assets Personal Items Money and Accounts…" at bounding box center [806, 547] width 957 height 834
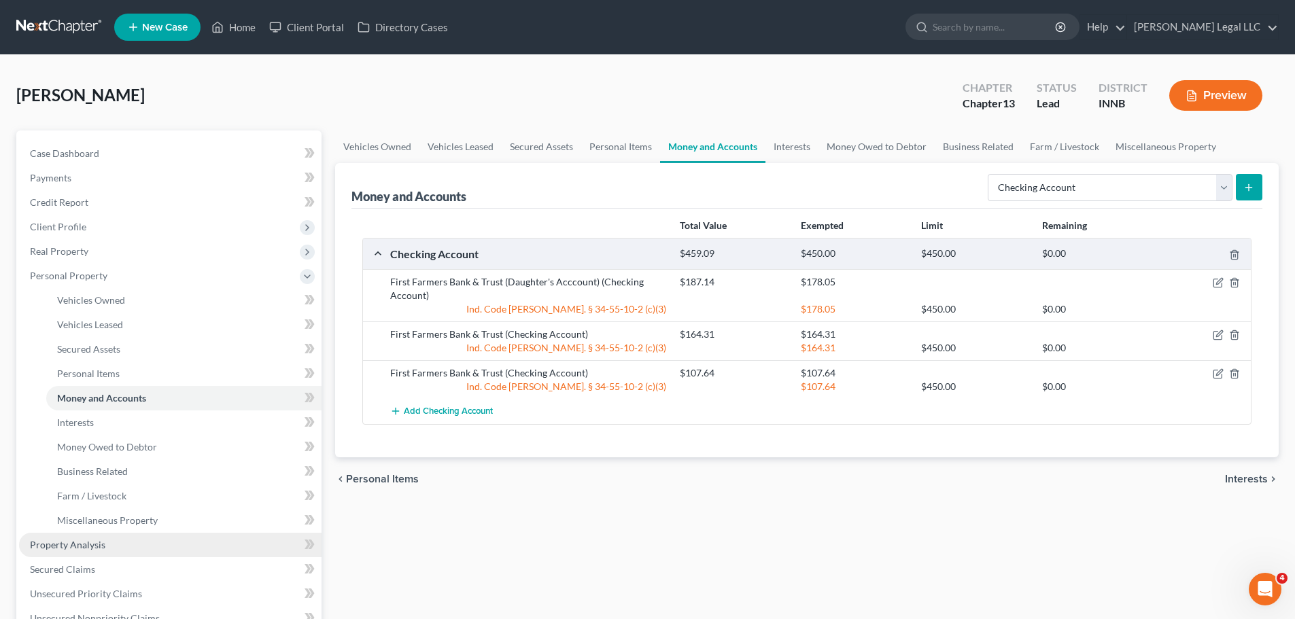
click at [106, 472] on link "Property Analysis" at bounding box center [170, 545] width 302 height 24
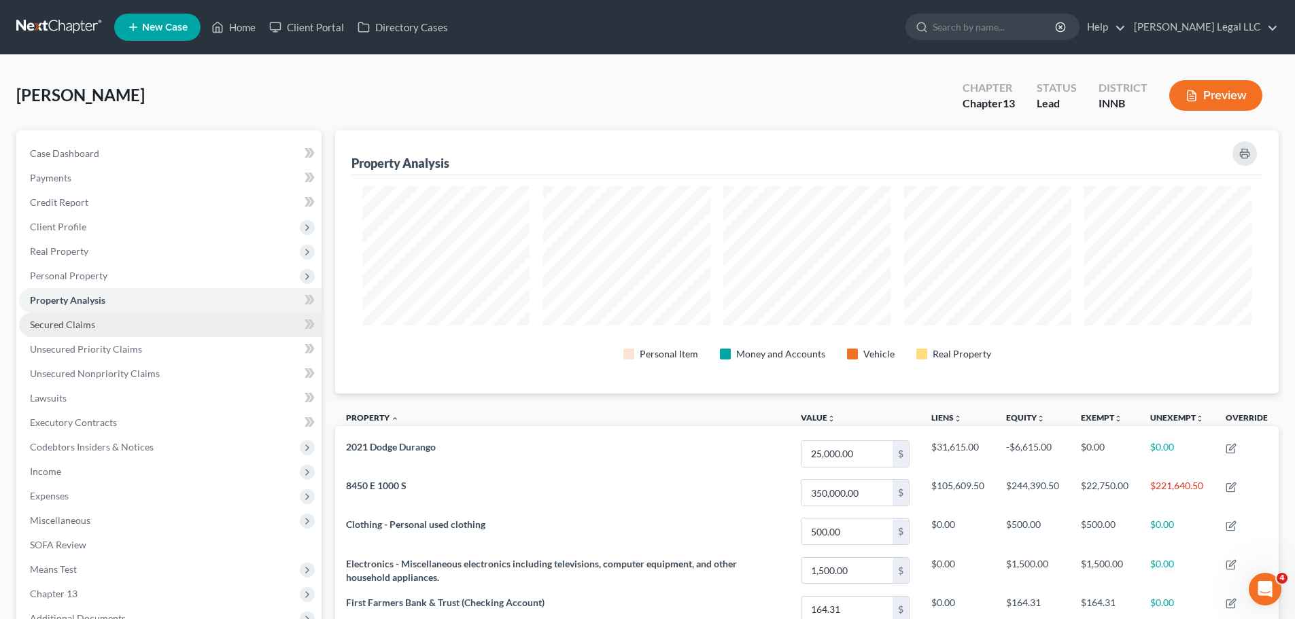
click at [80, 325] on span "Secured Claims" at bounding box center [62, 325] width 65 height 12
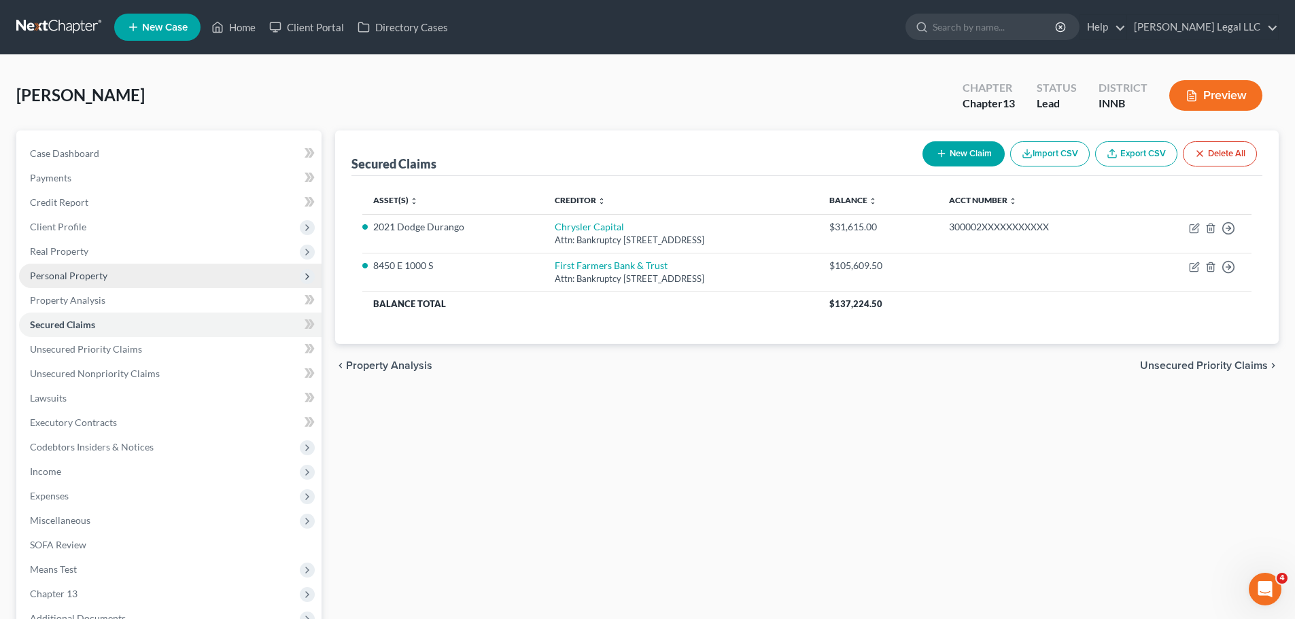
click at [70, 268] on span "Personal Property" at bounding box center [170, 276] width 302 height 24
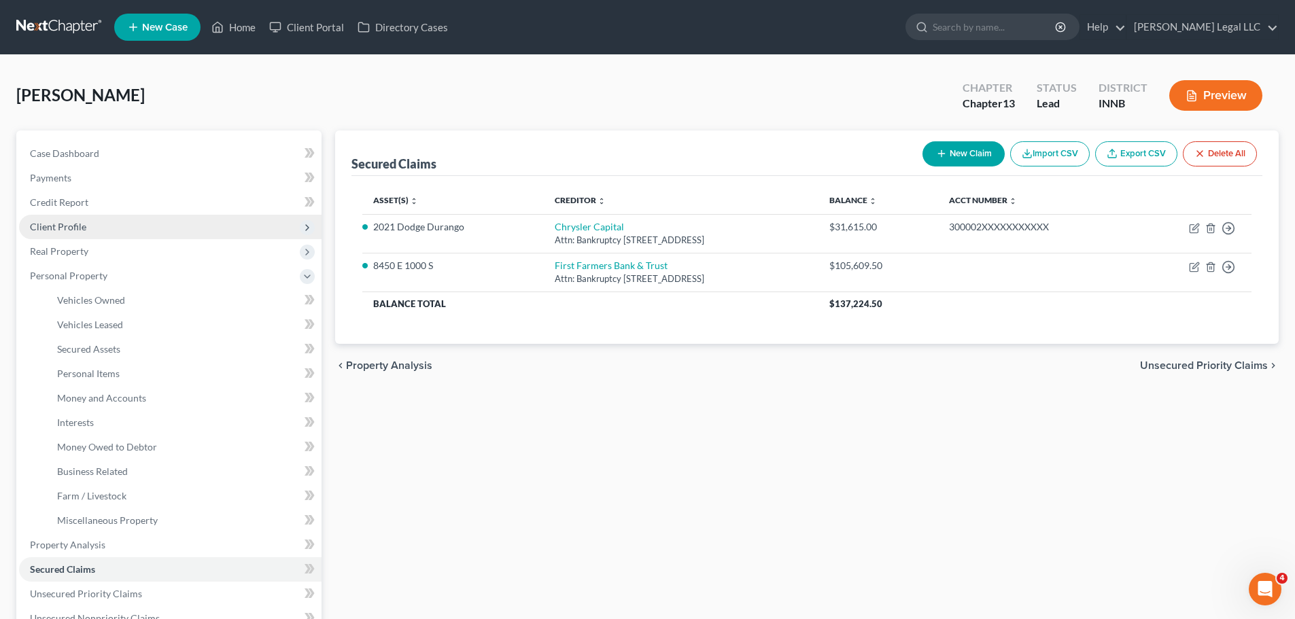
click at [71, 226] on span "Client Profile" at bounding box center [58, 227] width 56 height 12
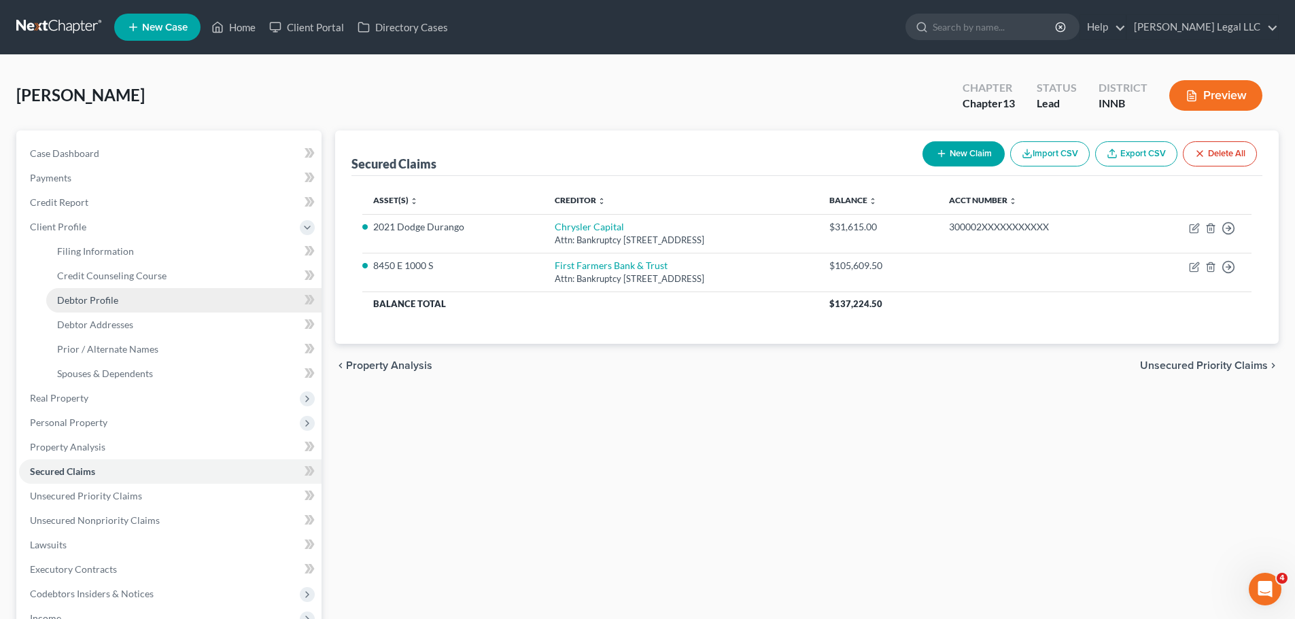
click at [60, 291] on link "Debtor Profile" at bounding box center [183, 300] width 275 height 24
select select "1"
select select "2"
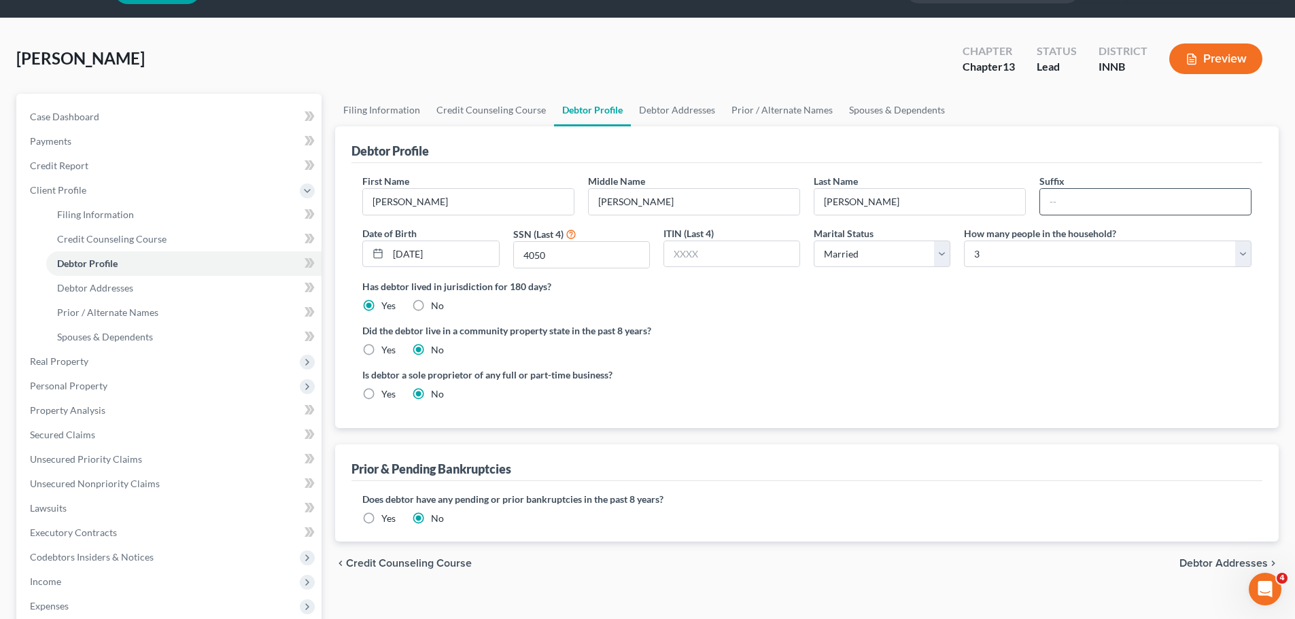
scroll to position [68, 0]
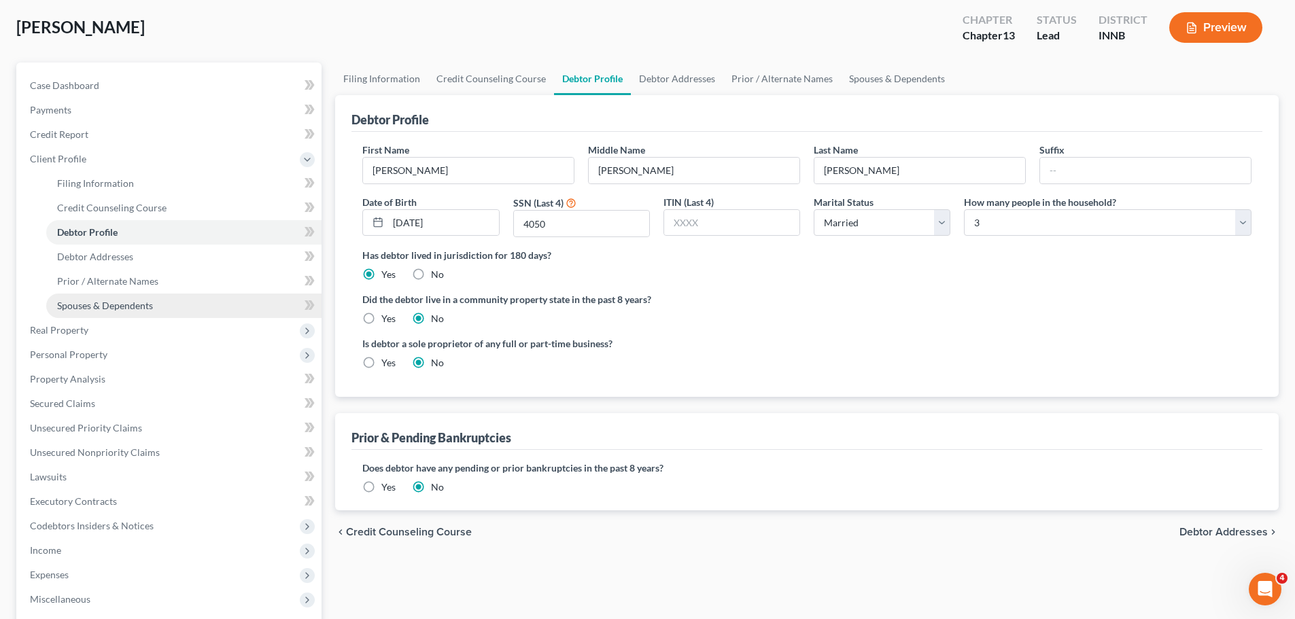
click at [153, 307] on link "Spouses & Dependents" at bounding box center [183, 306] width 275 height 24
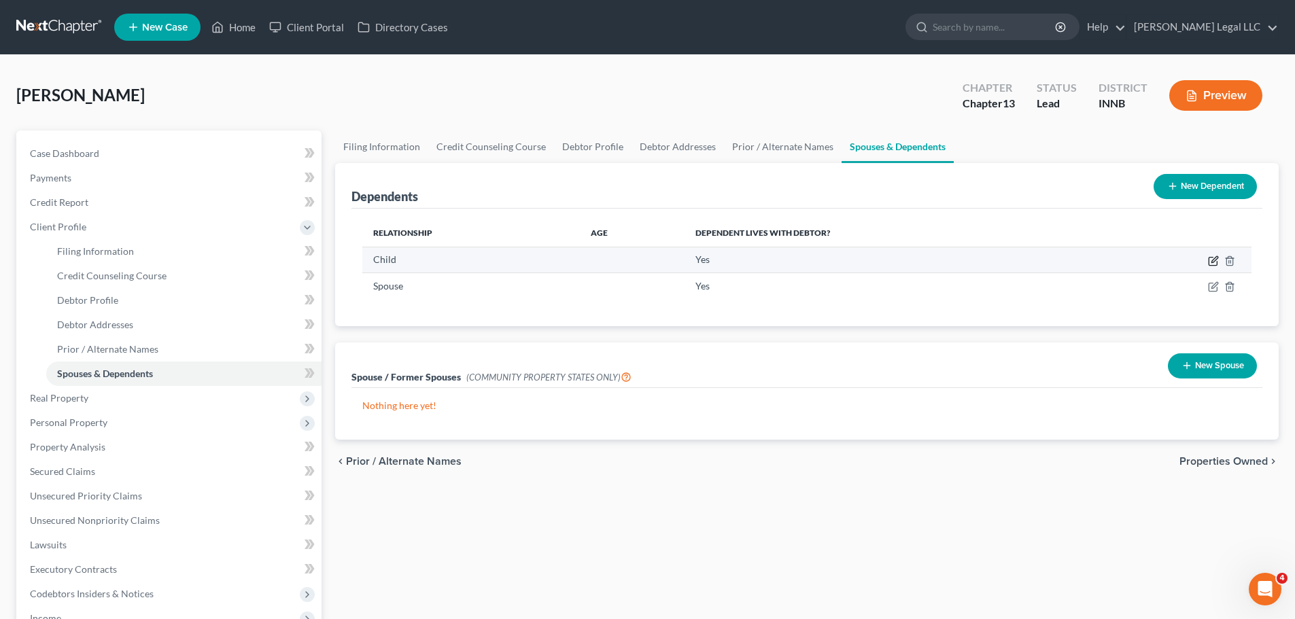
click at [1043, 260] on icon "button" at bounding box center [1213, 261] width 11 height 11
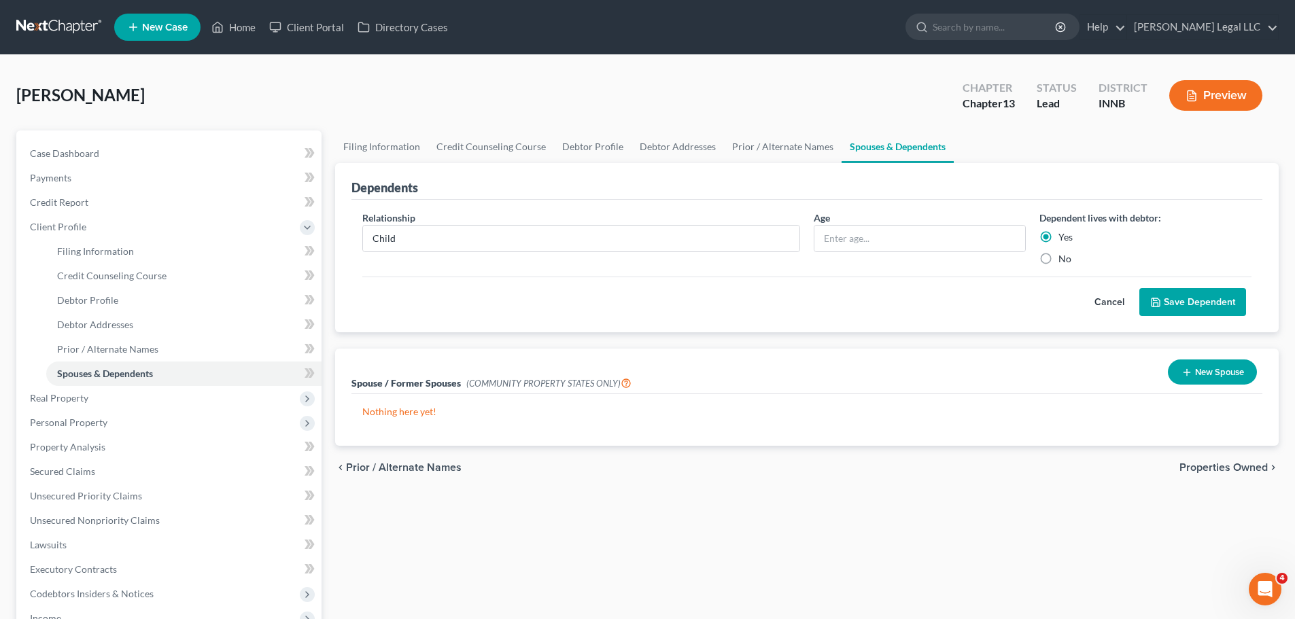
click at [881, 224] on div "Age" at bounding box center [920, 238] width 226 height 55
click at [880, 230] on input "text" at bounding box center [919, 239] width 211 height 26
type input "19"
click at [1043, 313] on button "Save Dependent" at bounding box center [1192, 302] width 107 height 29
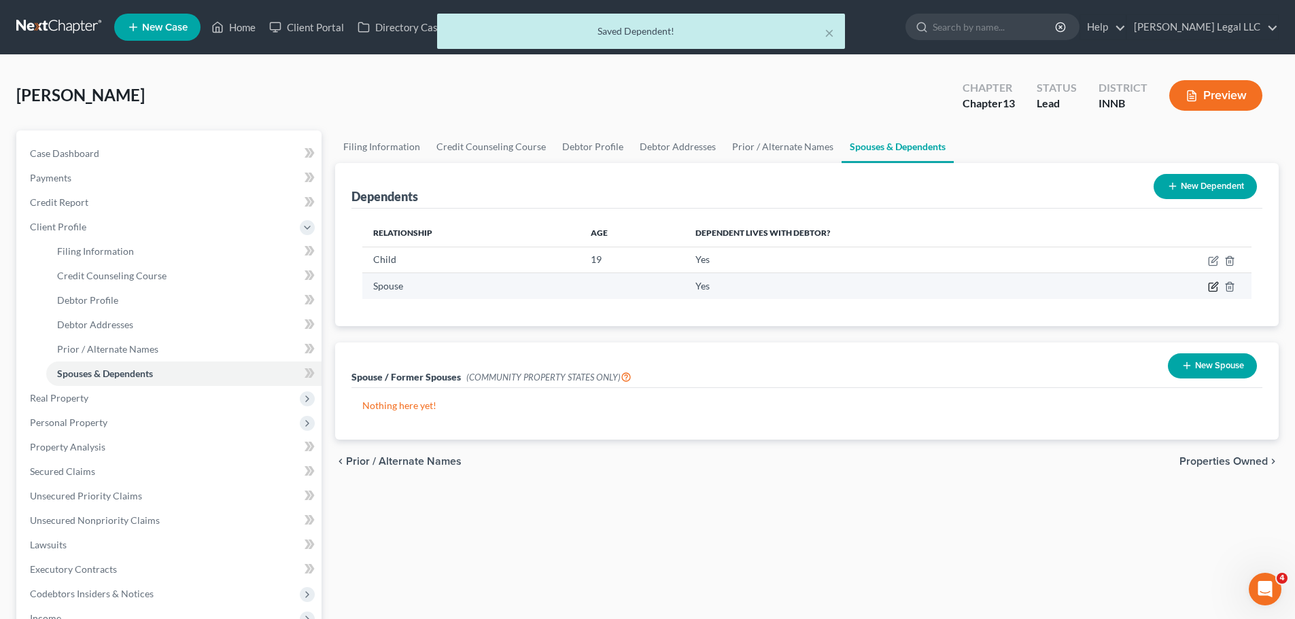
click at [1043, 287] on icon "button" at bounding box center [1214, 286] width 6 height 6
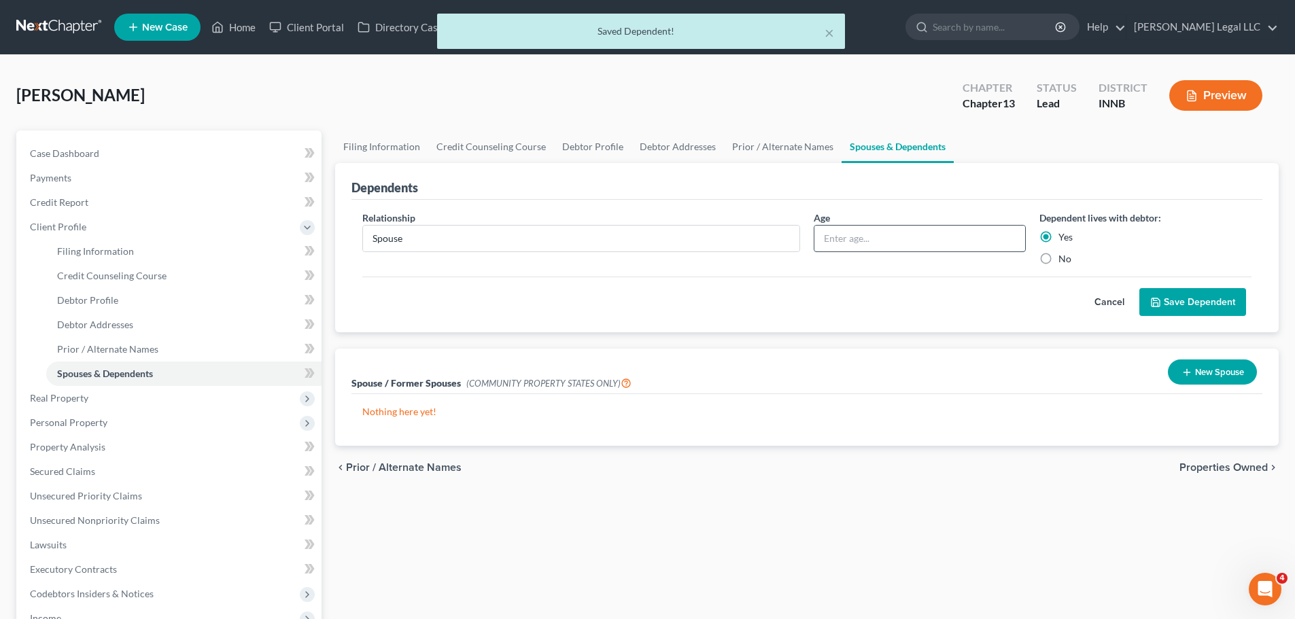
click at [848, 234] on input "text" at bounding box center [919, 239] width 211 height 26
click at [852, 241] on input "text" at bounding box center [919, 239] width 211 height 26
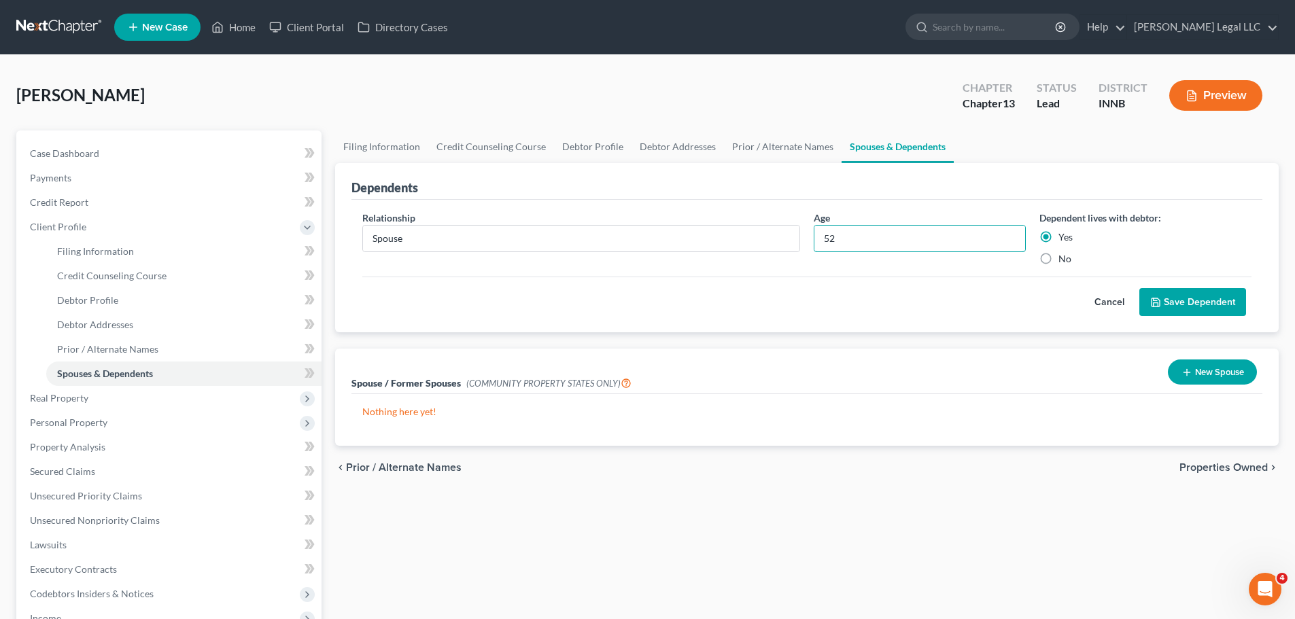
type input "52"
click at [1043, 296] on button "Save Dependent" at bounding box center [1192, 302] width 107 height 29
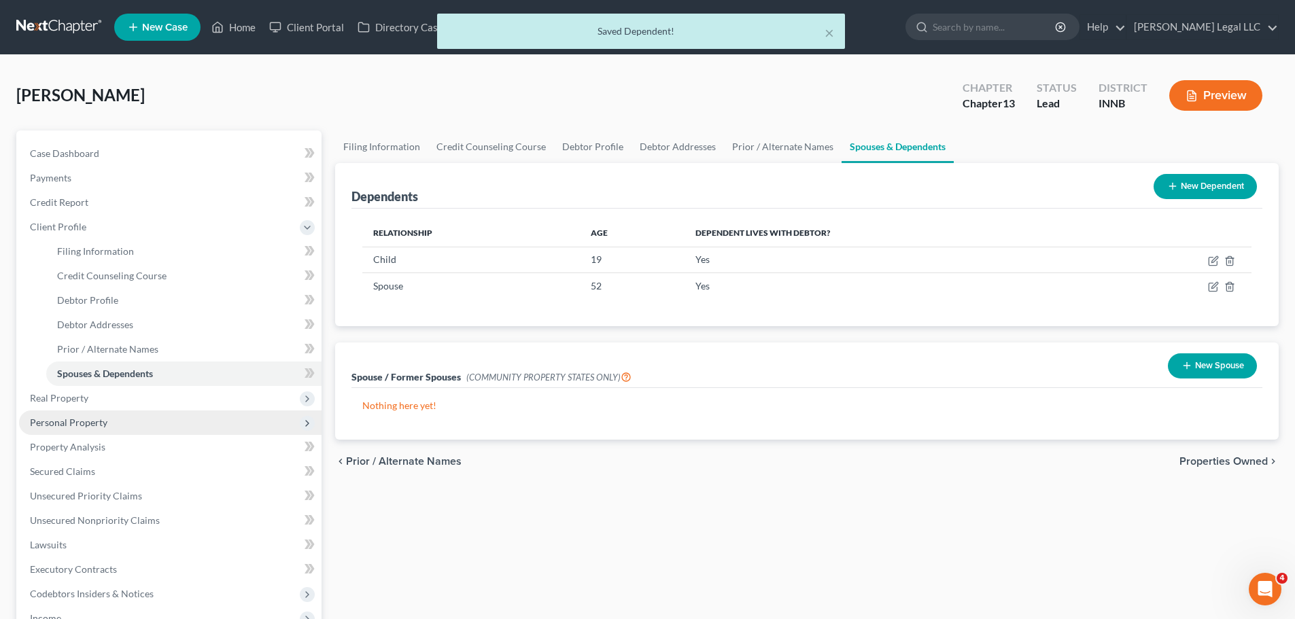
click at [96, 423] on span "Personal Property" at bounding box center [68, 423] width 77 height 12
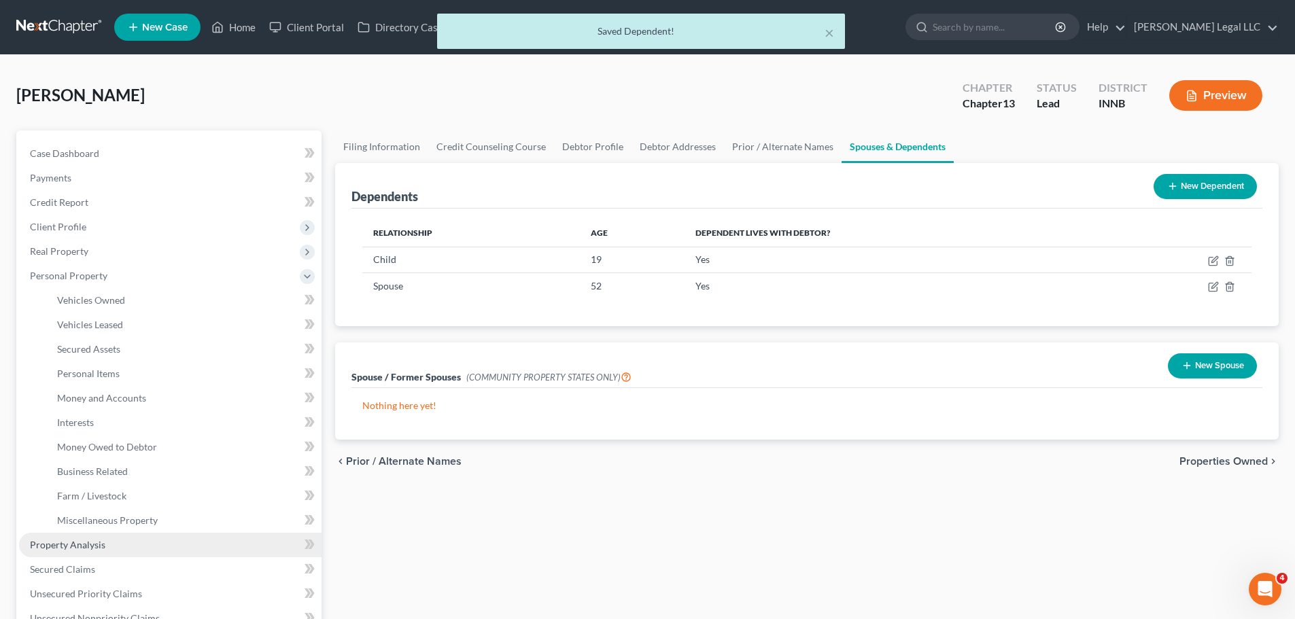
click at [62, 472] on span "Property Analysis" at bounding box center [67, 545] width 75 height 12
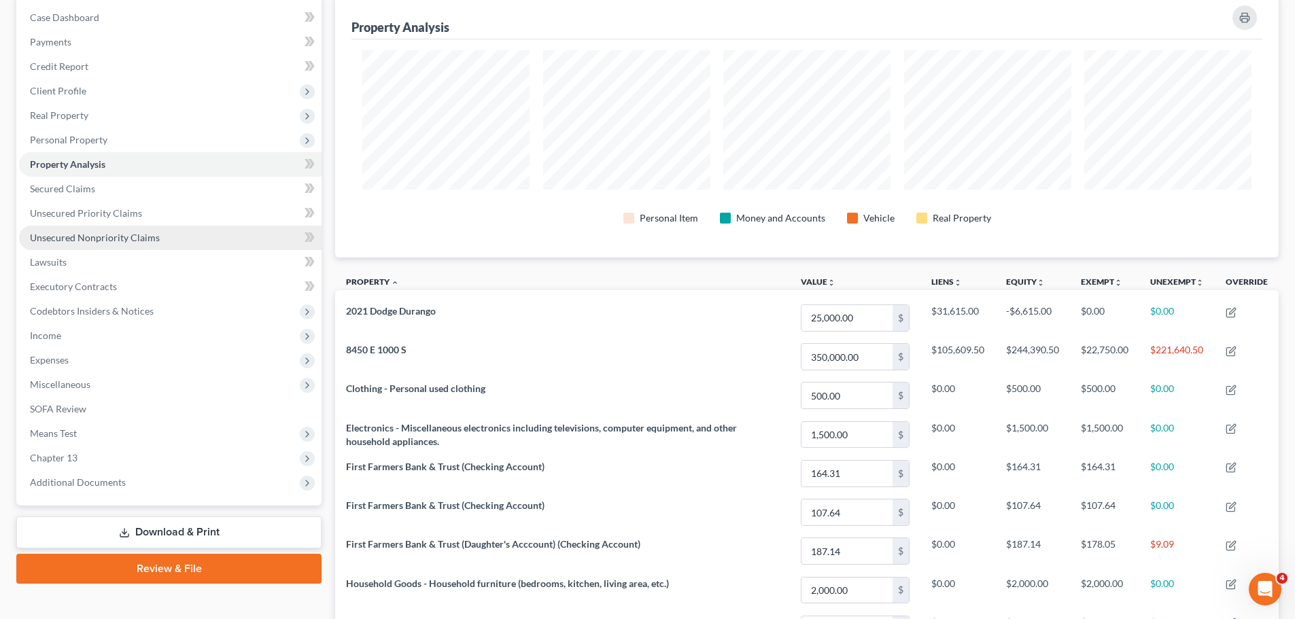
click at [57, 239] on span "Unsecured Nonpriority Claims" at bounding box center [95, 238] width 130 height 12
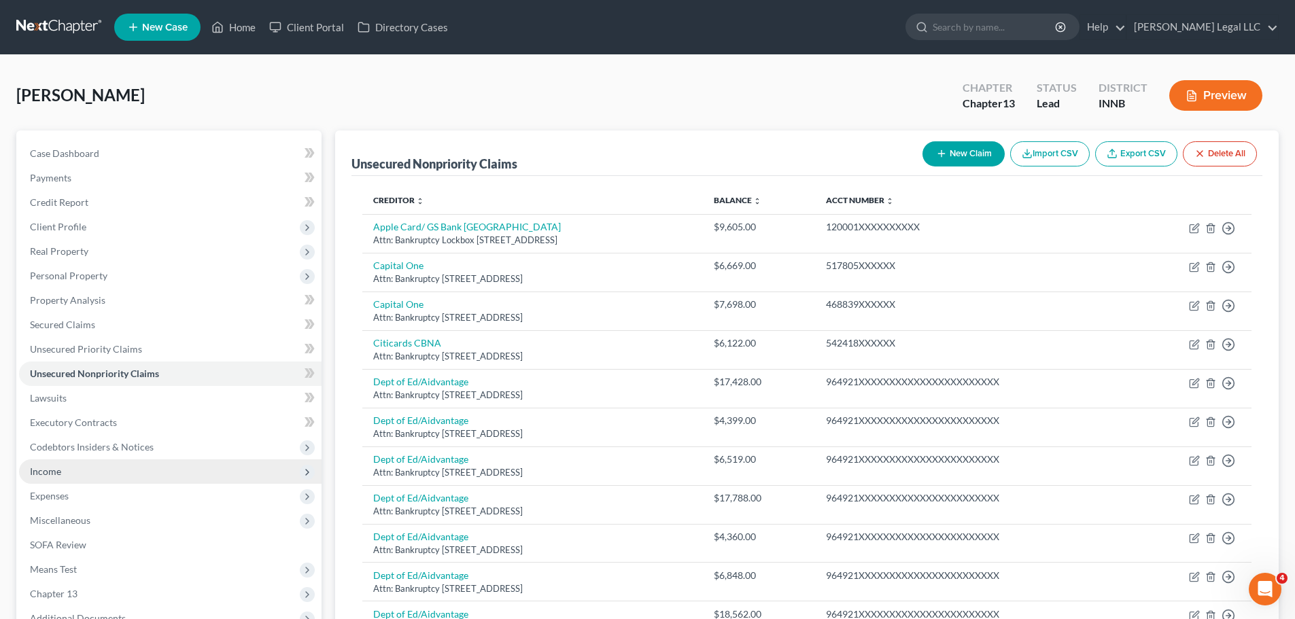
click at [55, 467] on span "Income" at bounding box center [45, 472] width 31 height 12
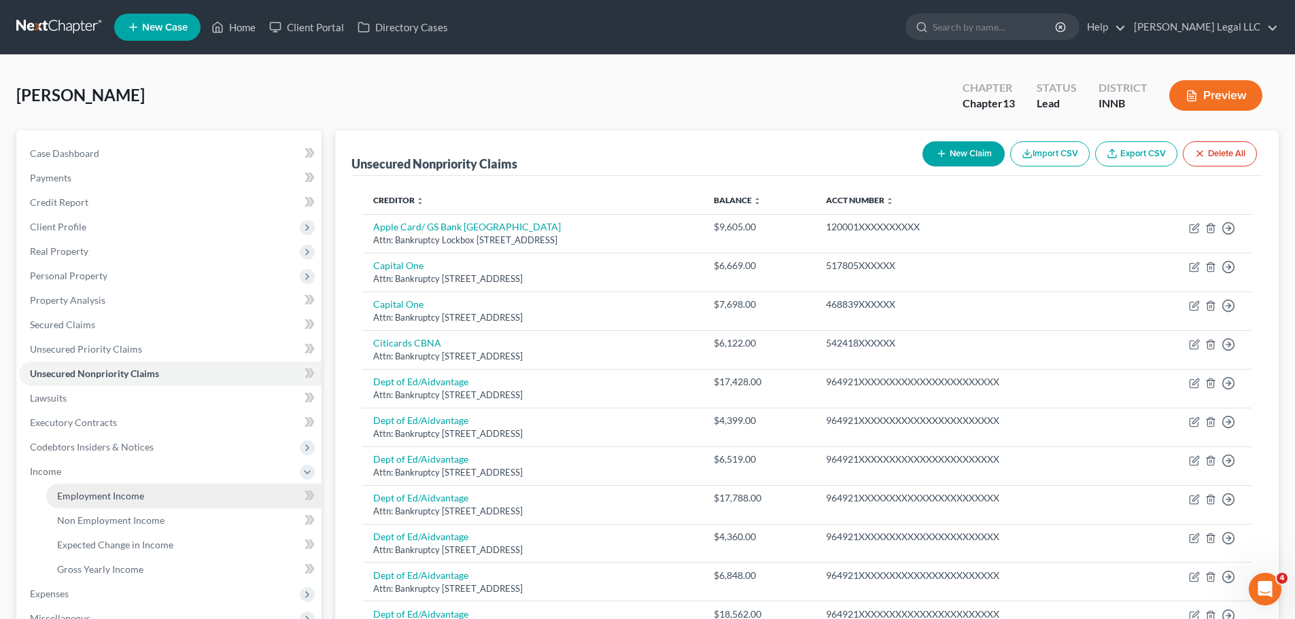
click at [77, 472] on span "Employment Income" at bounding box center [100, 496] width 87 height 12
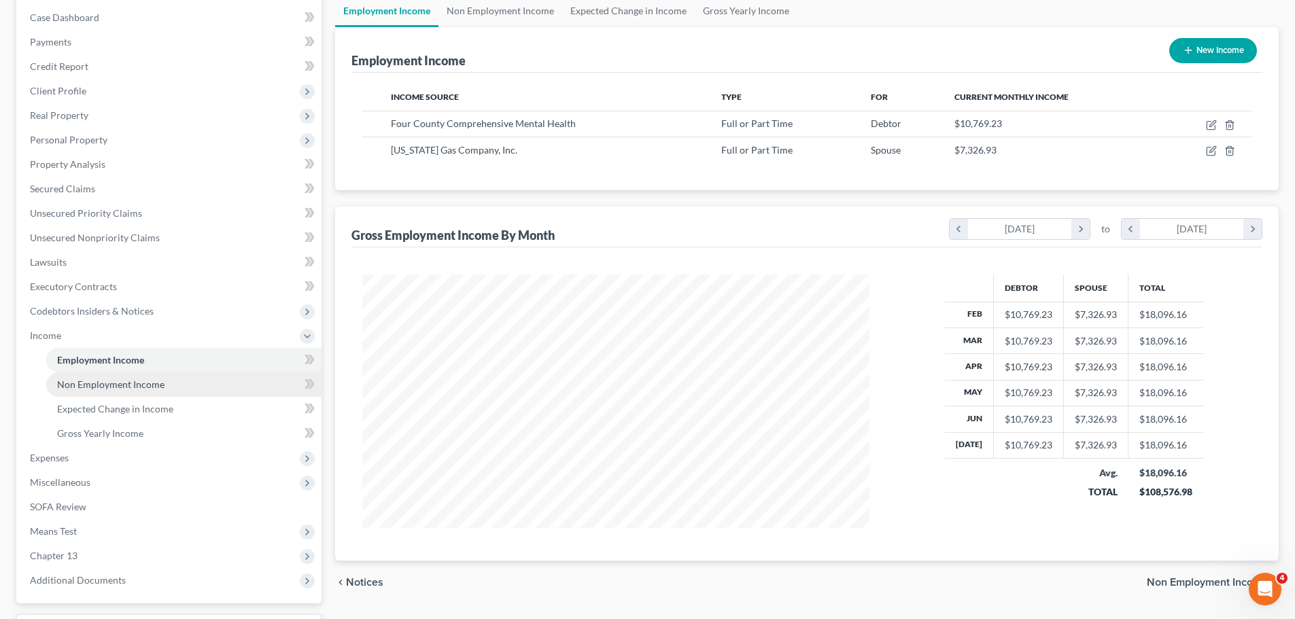
click at [103, 387] on span "Non Employment Income" at bounding box center [110, 385] width 107 height 12
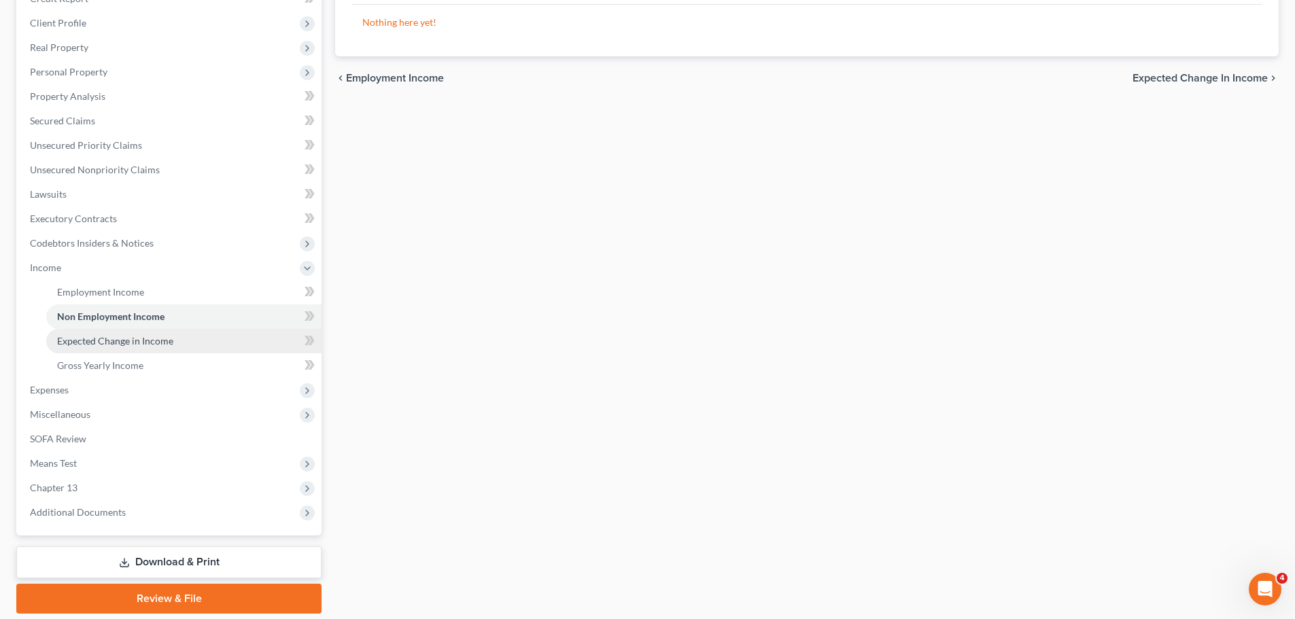
click at [118, 334] on link "Expected Change in Income" at bounding box center [183, 341] width 275 height 24
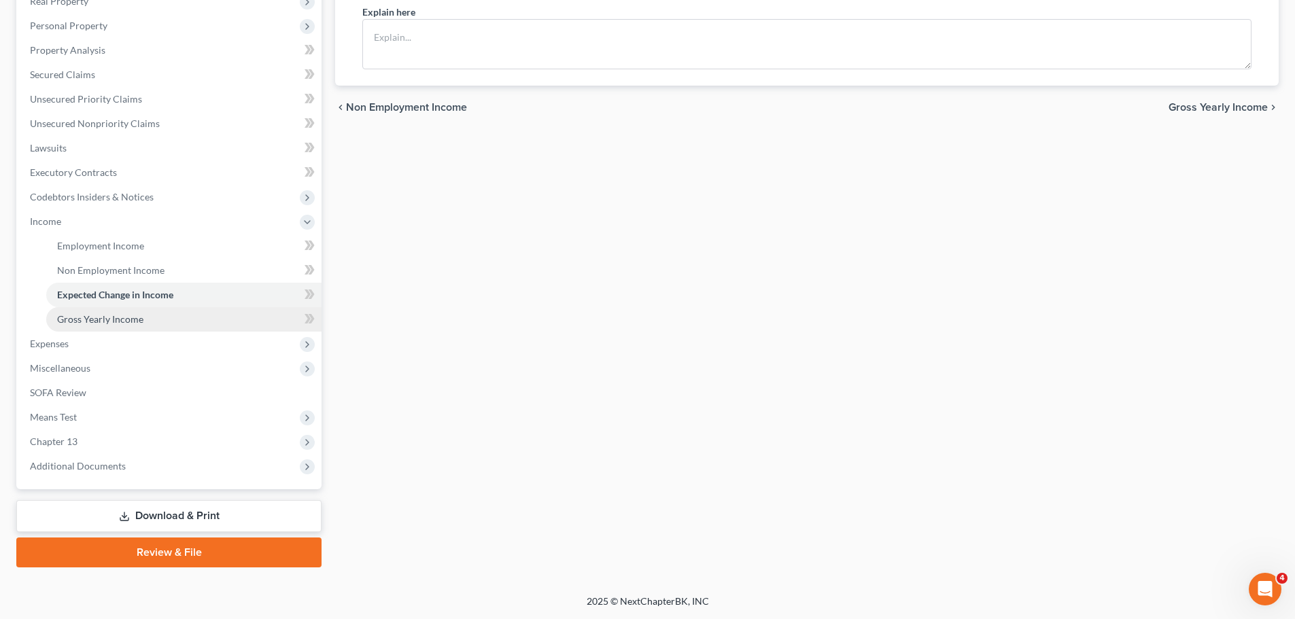
click at [78, 315] on span "Gross Yearly Income" at bounding box center [100, 319] width 86 height 12
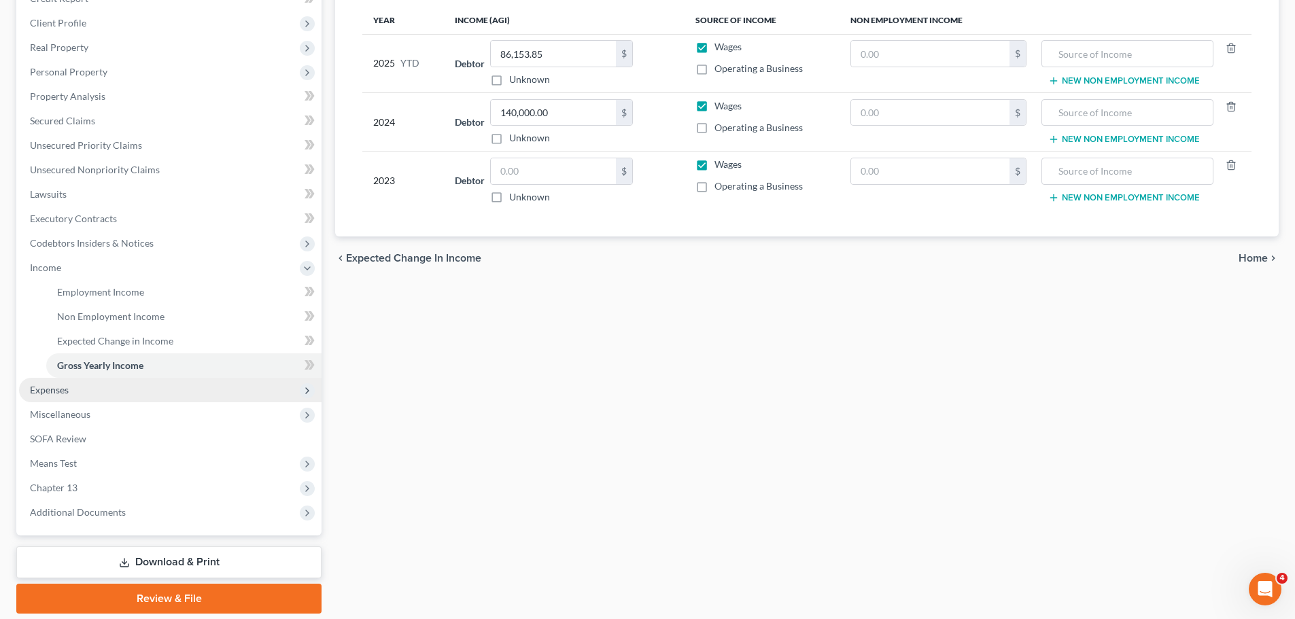
click at [109, 383] on span "Expenses" at bounding box center [170, 390] width 302 height 24
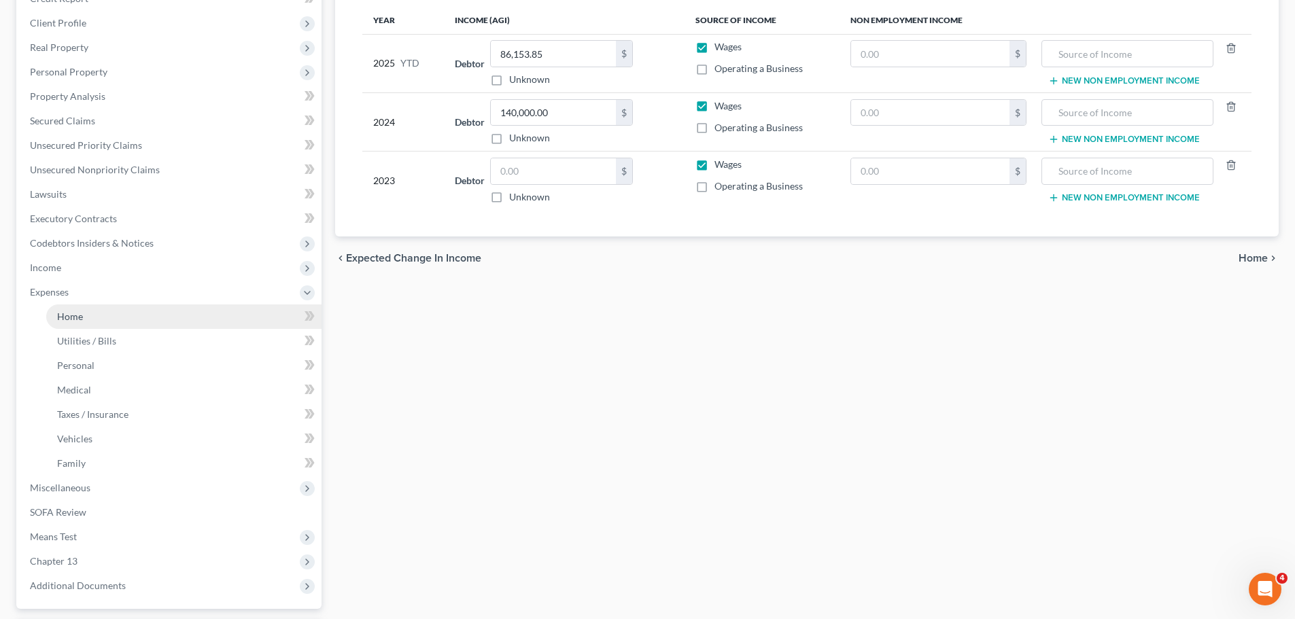
click at [135, 318] on link "Home" at bounding box center [183, 316] width 275 height 24
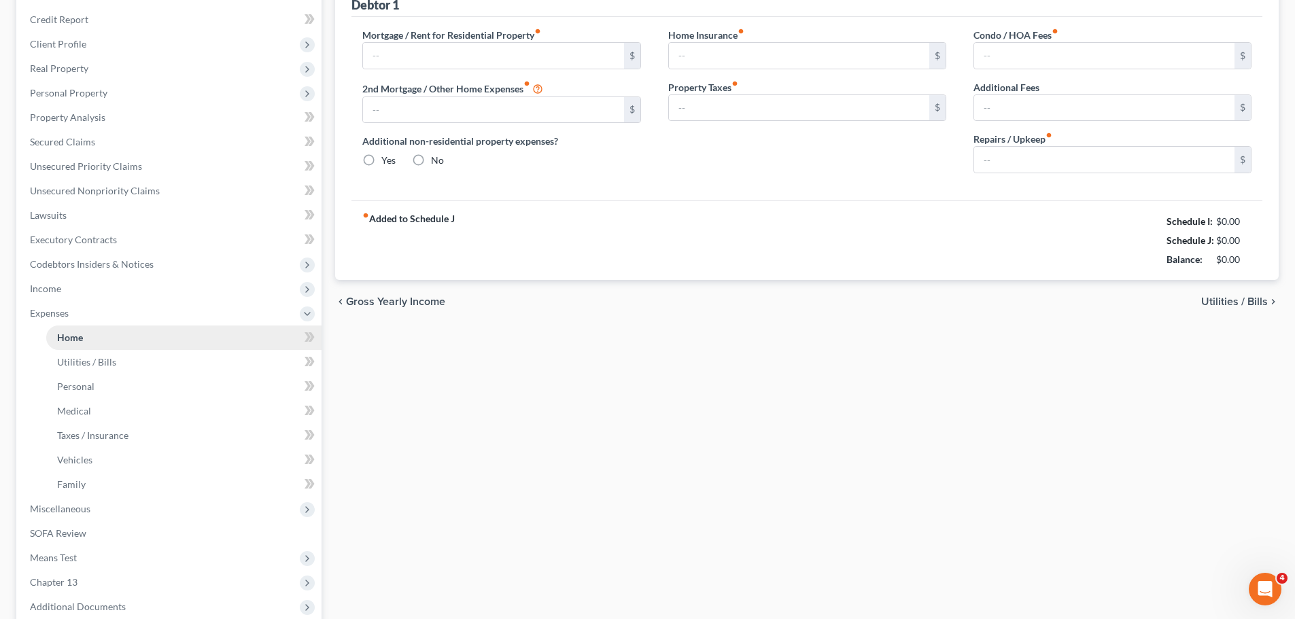
type input "0.00"
radio input "true"
type input "0.00"
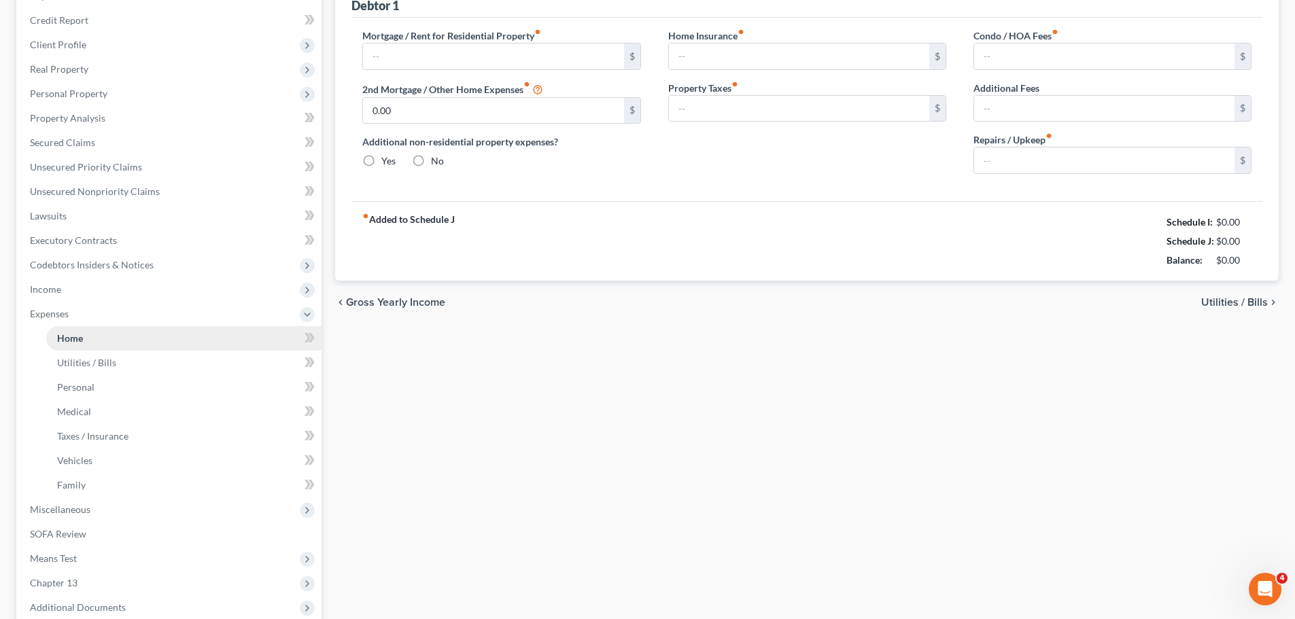
type input "0.00"
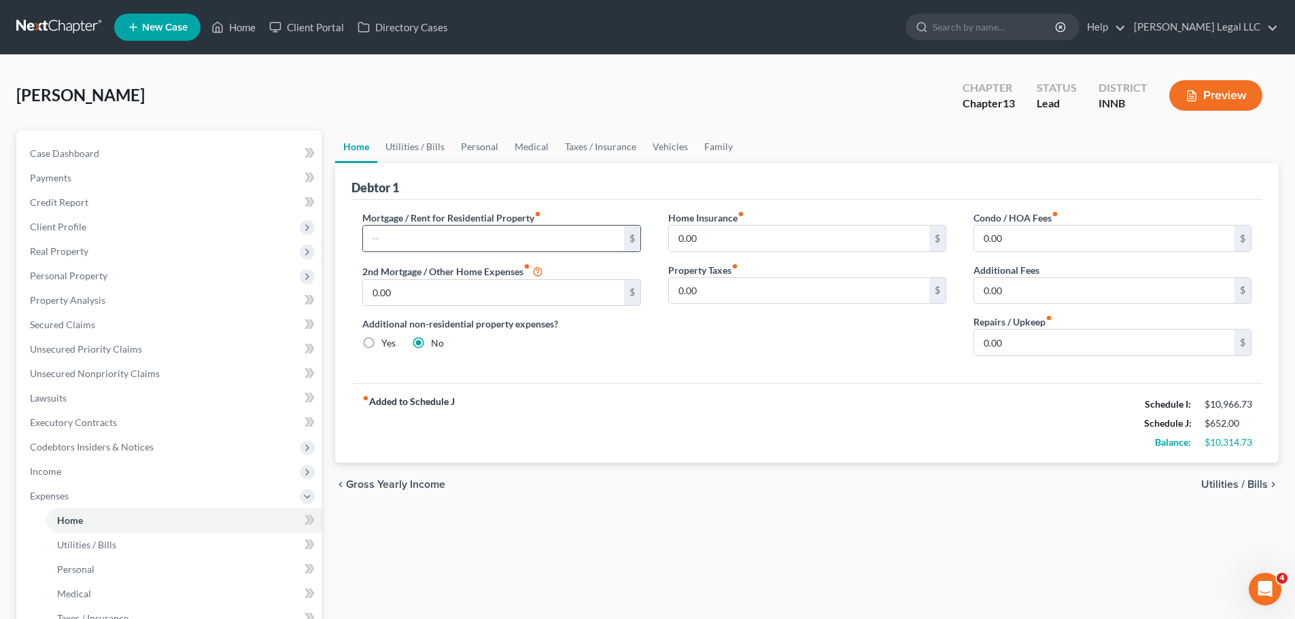
click at [412, 233] on input "text" at bounding box center [493, 239] width 260 height 26
type input "1,910"
drag, startPoint x: 974, startPoint y: 326, endPoint x: 992, endPoint y: 334, distance: 20.1
click at [981, 330] on div "Repairs / Upkeep fiber_manual_record 0.00 $" at bounding box center [1112, 335] width 278 height 41
click at [995, 336] on input "0.00" at bounding box center [1104, 343] width 260 height 26
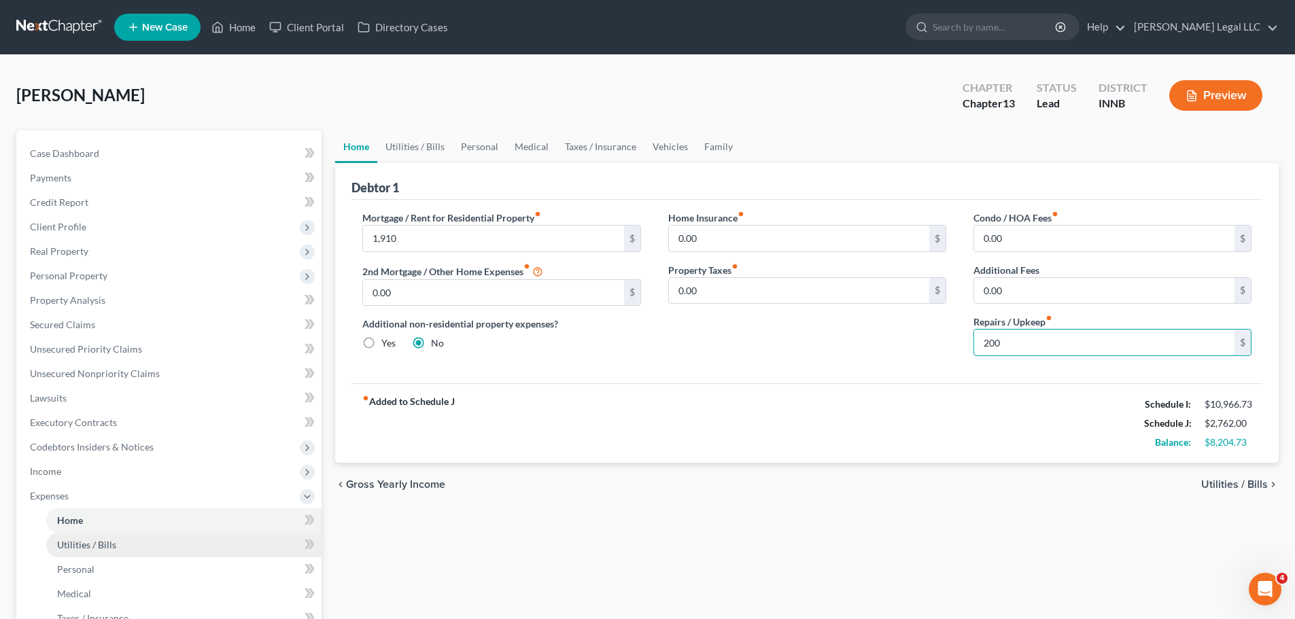
type input "200"
click at [141, 472] on link "Utilities / Bills" at bounding box center [183, 545] width 275 height 24
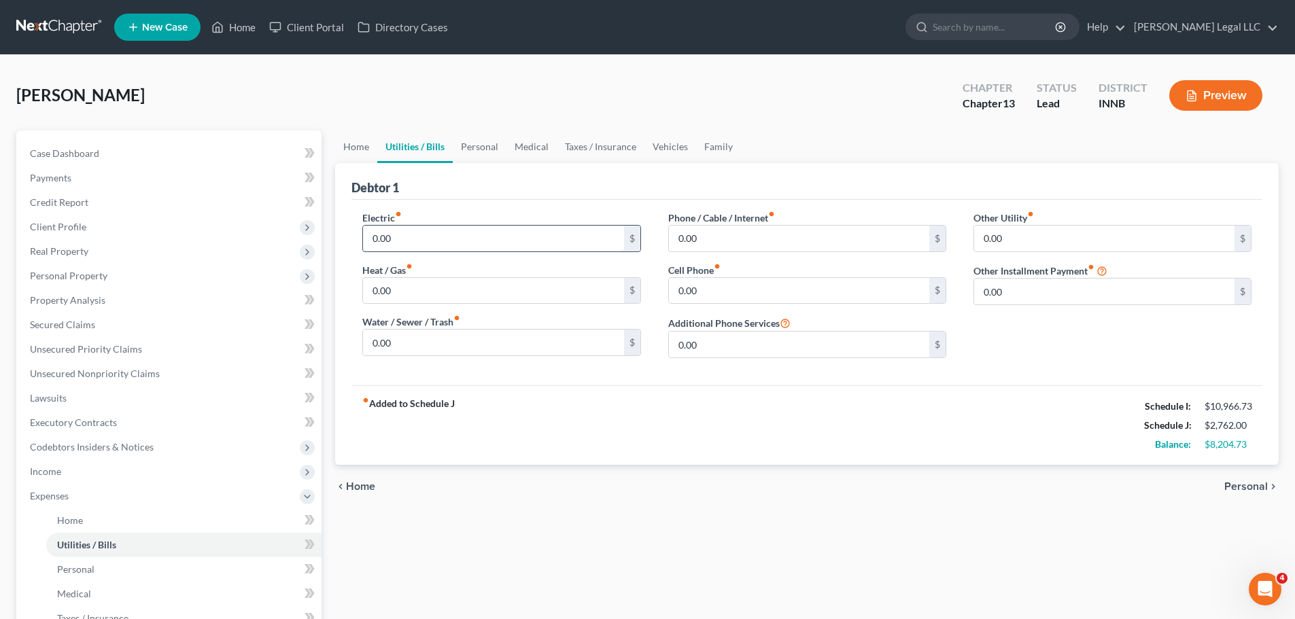
click at [409, 244] on input "0.00" at bounding box center [493, 239] width 260 height 26
type input "200"
type input "150"
type input "75"
type input "150"
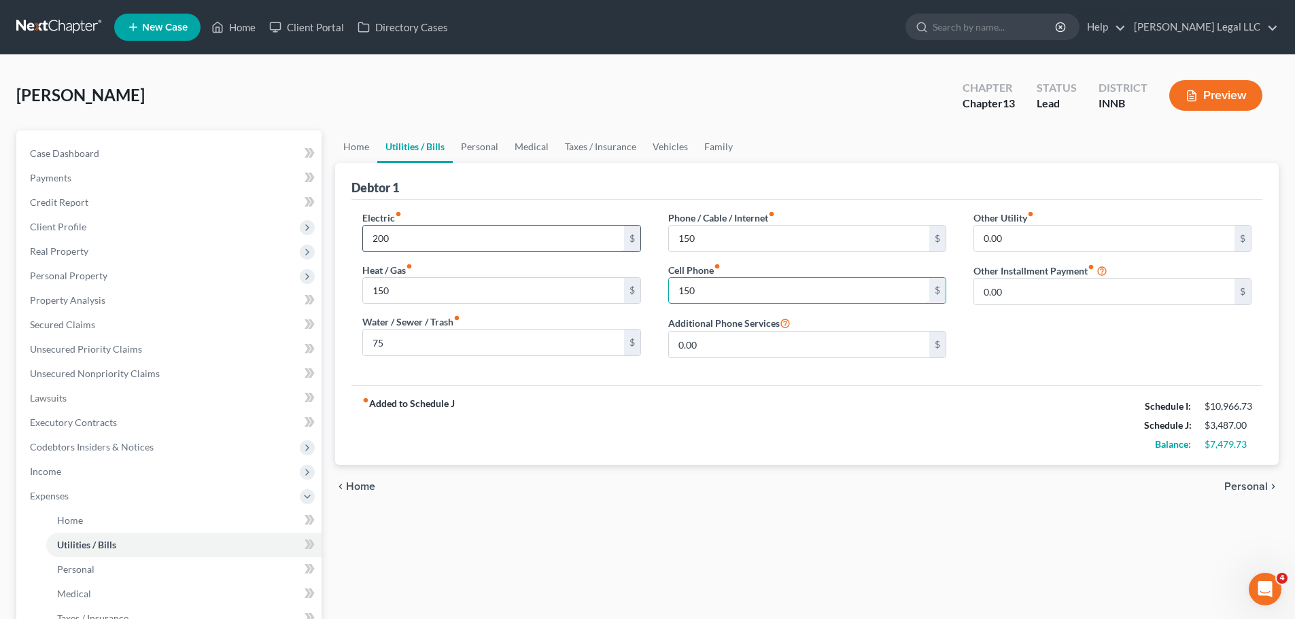
type input "150"
click at [1043, 294] on input "0.00" at bounding box center [1104, 292] width 260 height 26
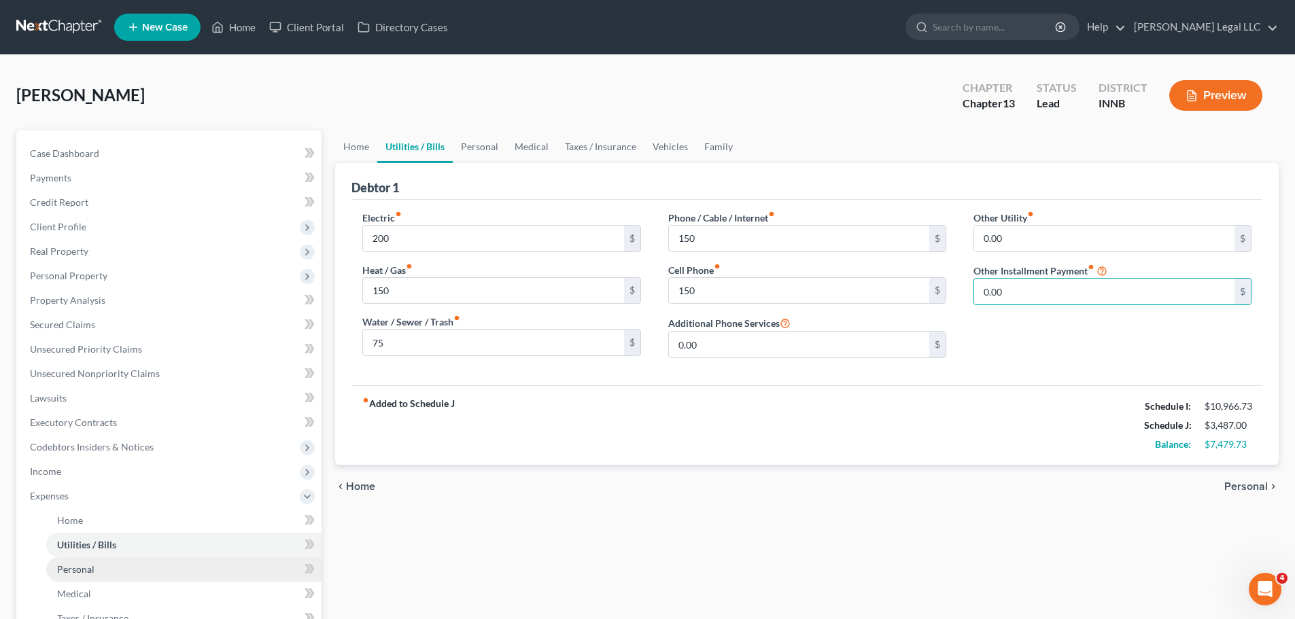
click at [167, 472] on link "Personal" at bounding box center [183, 569] width 275 height 24
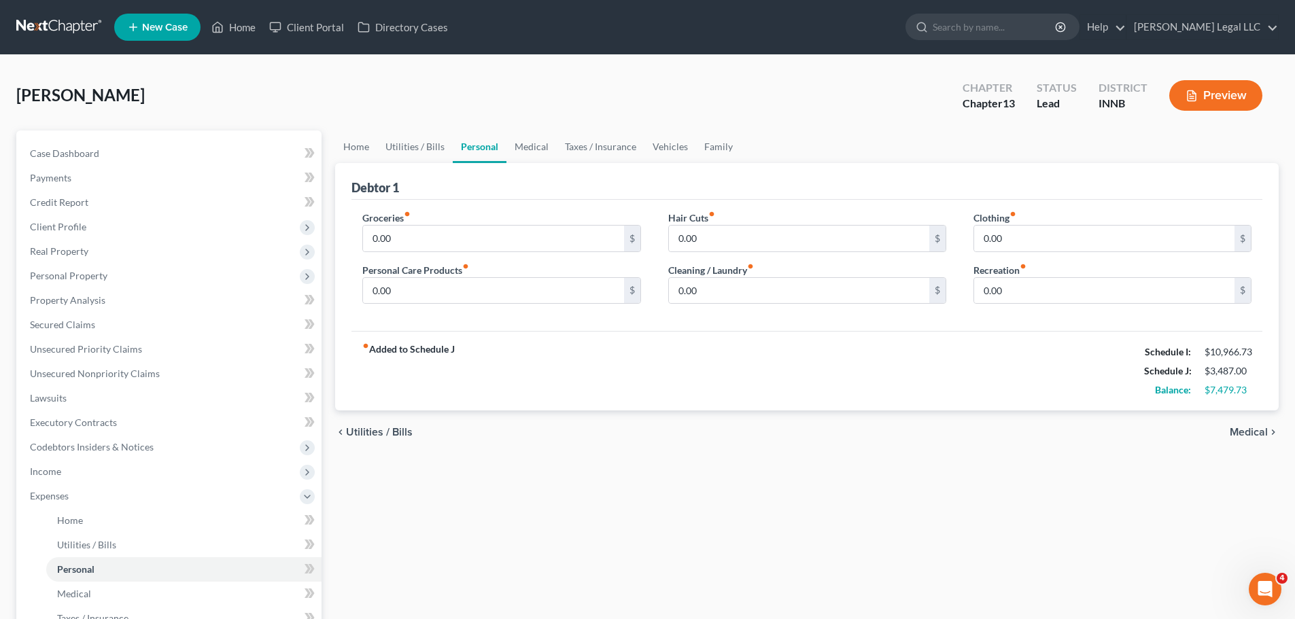
click at [419, 220] on div "Groceries fiber_manual_record 0.00 $" at bounding box center [501, 231] width 278 height 41
click at [413, 232] on input "0.00" at bounding box center [493, 239] width 260 height 26
type input "1,400"
click at [448, 292] on input "200" at bounding box center [493, 291] width 260 height 26
type input "300"
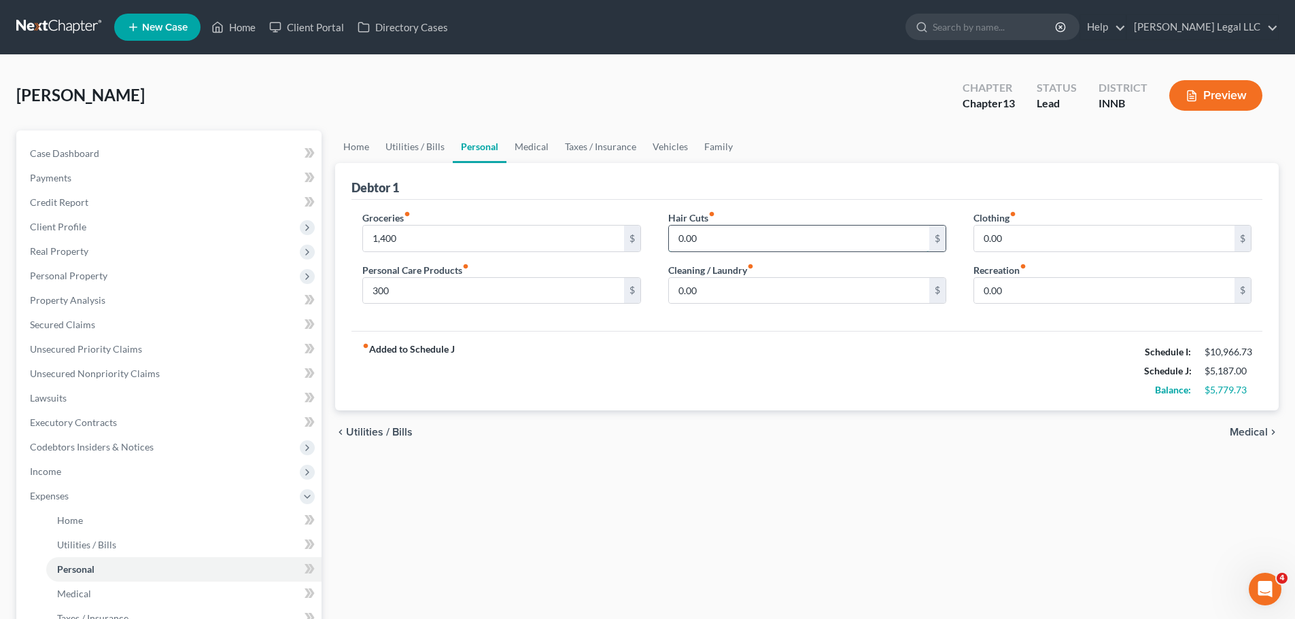
click at [695, 230] on input "0.00" at bounding box center [799, 239] width 260 height 26
type input "150"
click at [1043, 237] on input "25" at bounding box center [1104, 239] width 260 height 26
type input "250"
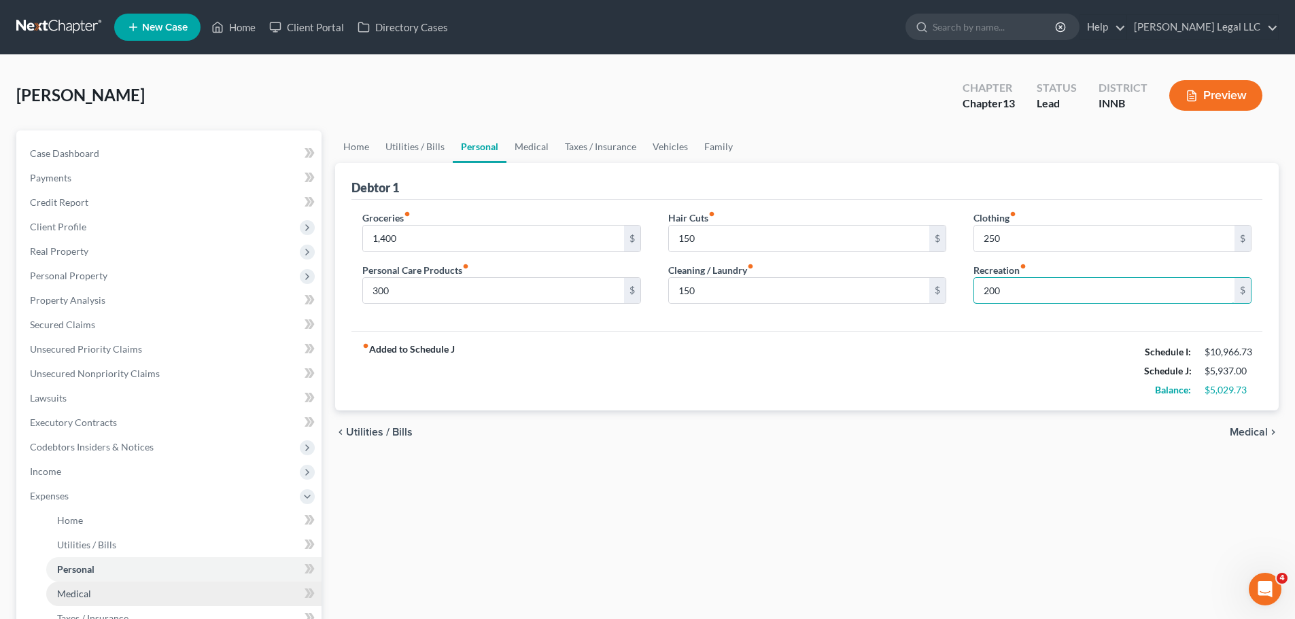
type input "200"
click at [123, 472] on link "Medical" at bounding box center [183, 594] width 275 height 24
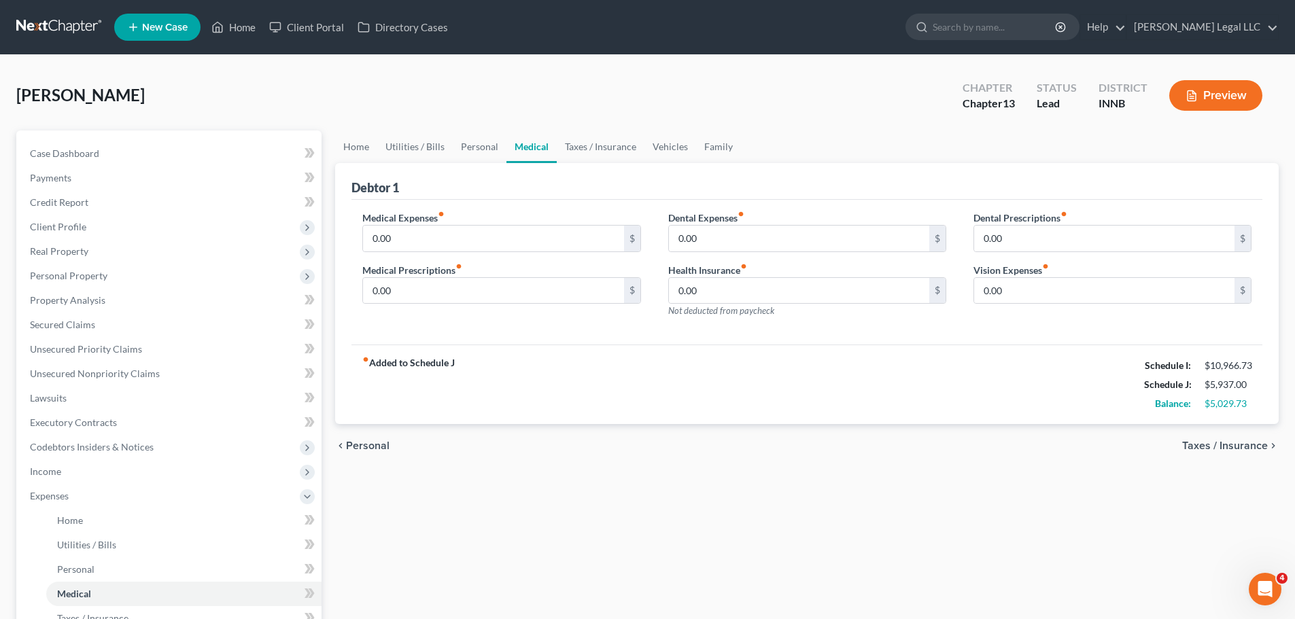
click at [399, 217] on label "Medical Expenses fiber_manual_record" at bounding box center [403, 218] width 82 height 14
click at [397, 231] on input "0.00" at bounding box center [493, 239] width 260 height 26
type input "250"
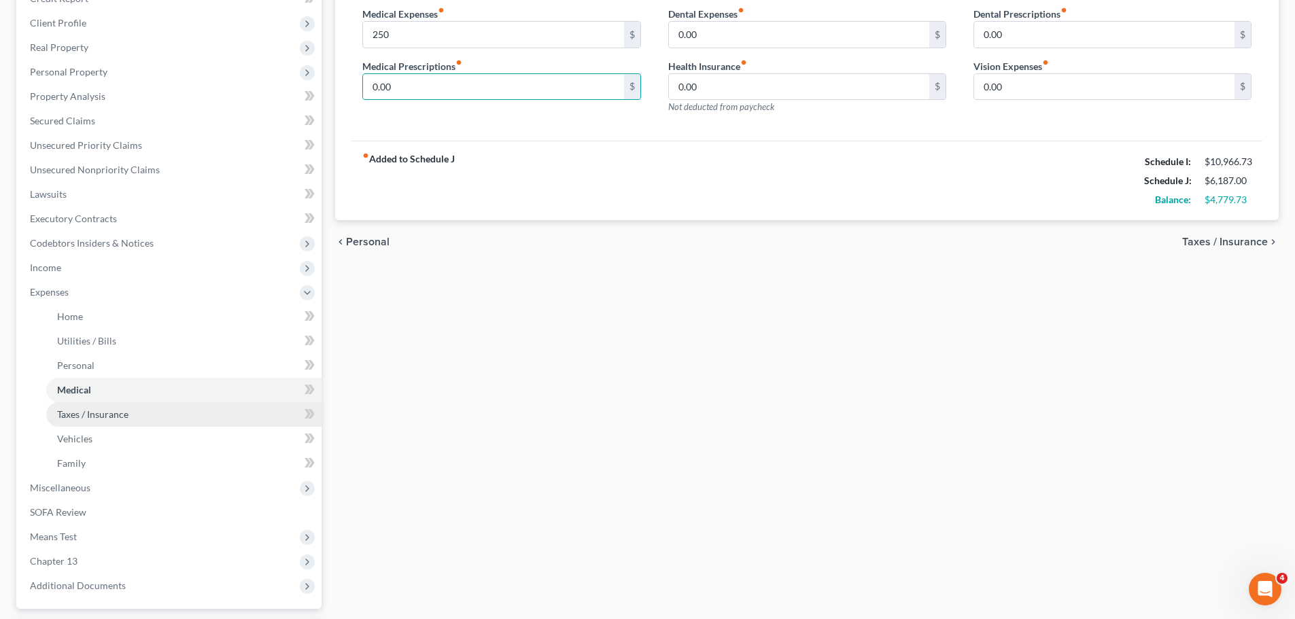
click at [176, 417] on link "Taxes / Insurance" at bounding box center [183, 414] width 275 height 24
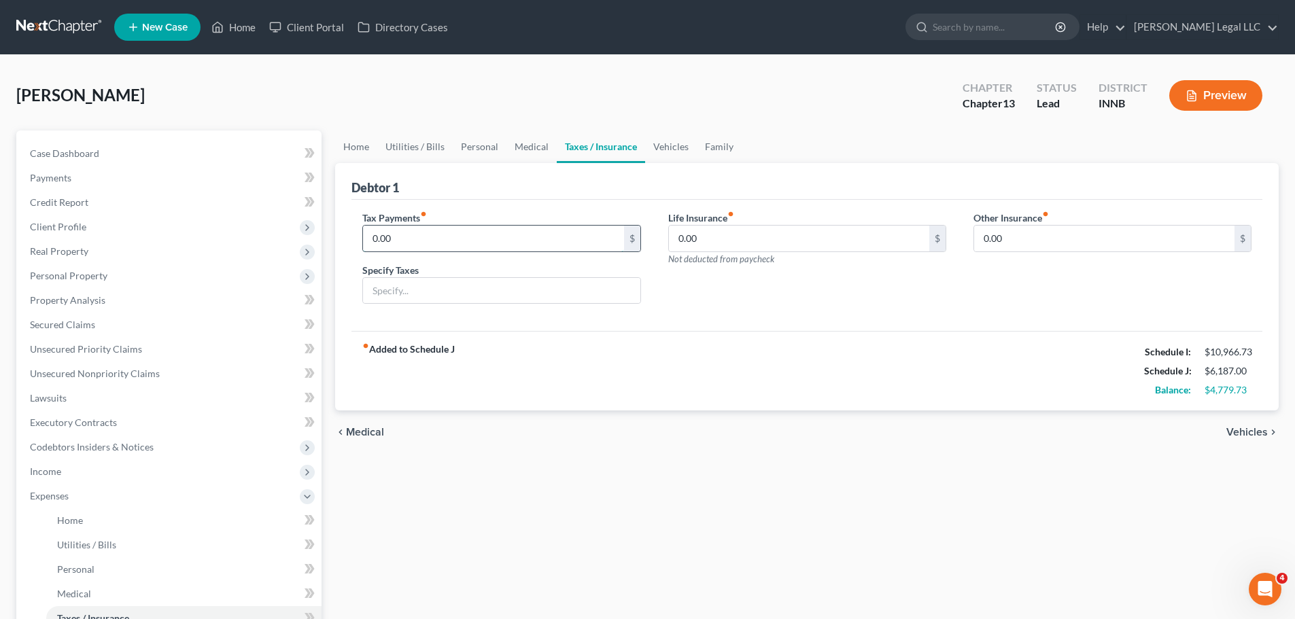
click at [481, 227] on input "0.00" at bounding box center [493, 239] width 260 height 26
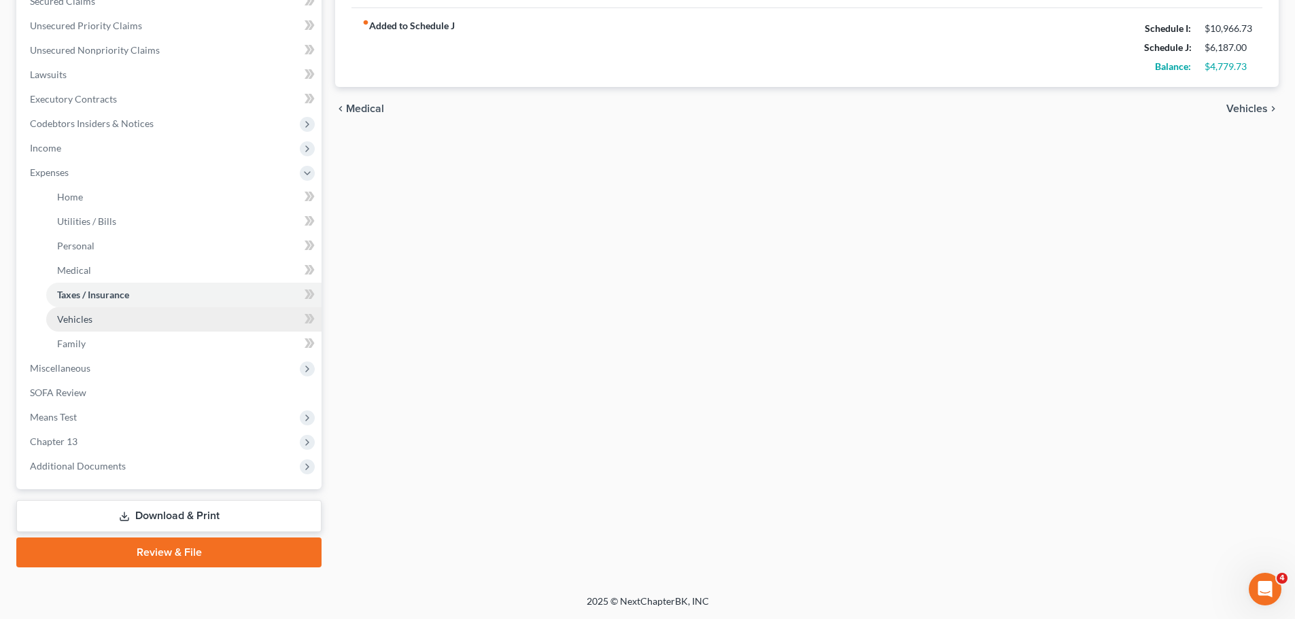
click at [130, 321] on link "Vehicles" at bounding box center [183, 319] width 275 height 24
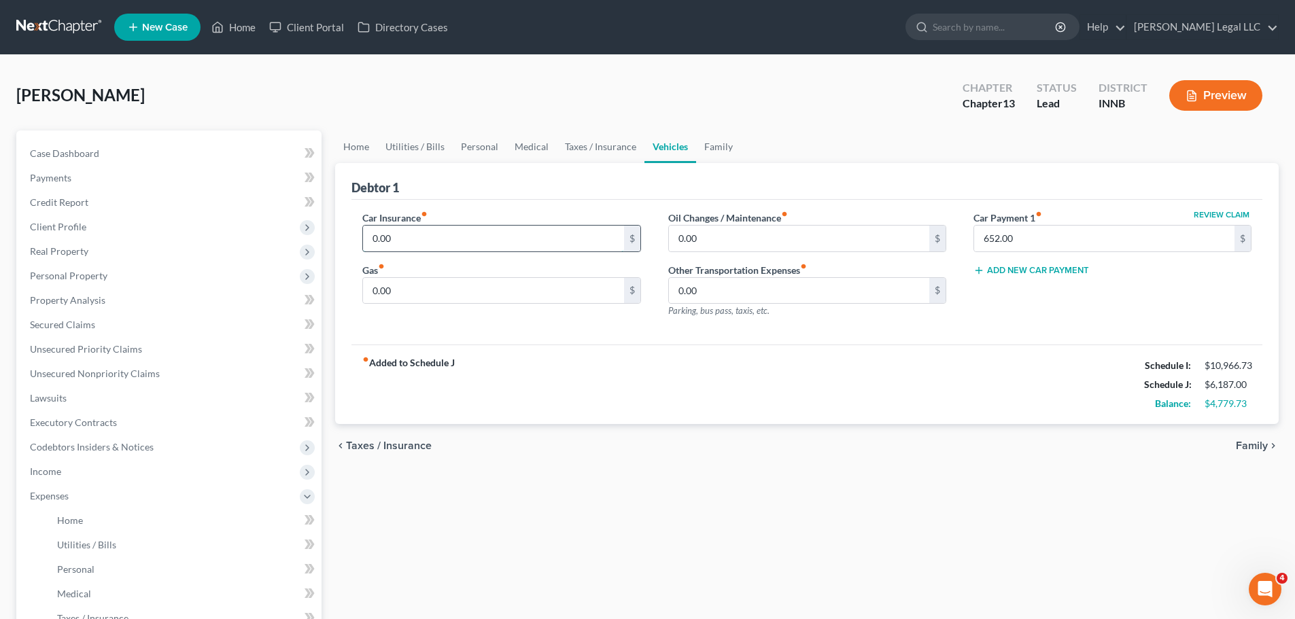
click at [427, 231] on input "0.00" at bounding box center [493, 239] width 260 height 26
type input "350"
type input "200"
click at [831, 237] on input "0.00" at bounding box center [799, 239] width 260 height 26
type input "2"
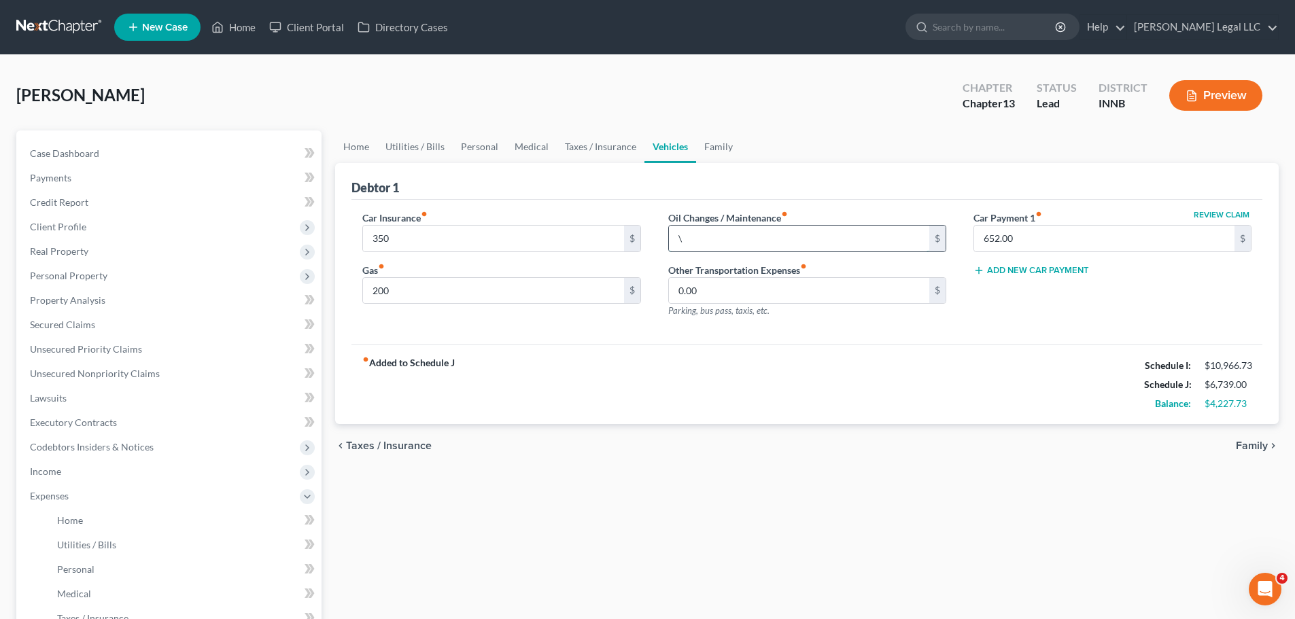
type input "0"
type input "150"
click at [859, 430] on div "chevron_left Taxes / Insurance Family chevron_right" at bounding box center [806, 445] width 943 height 43
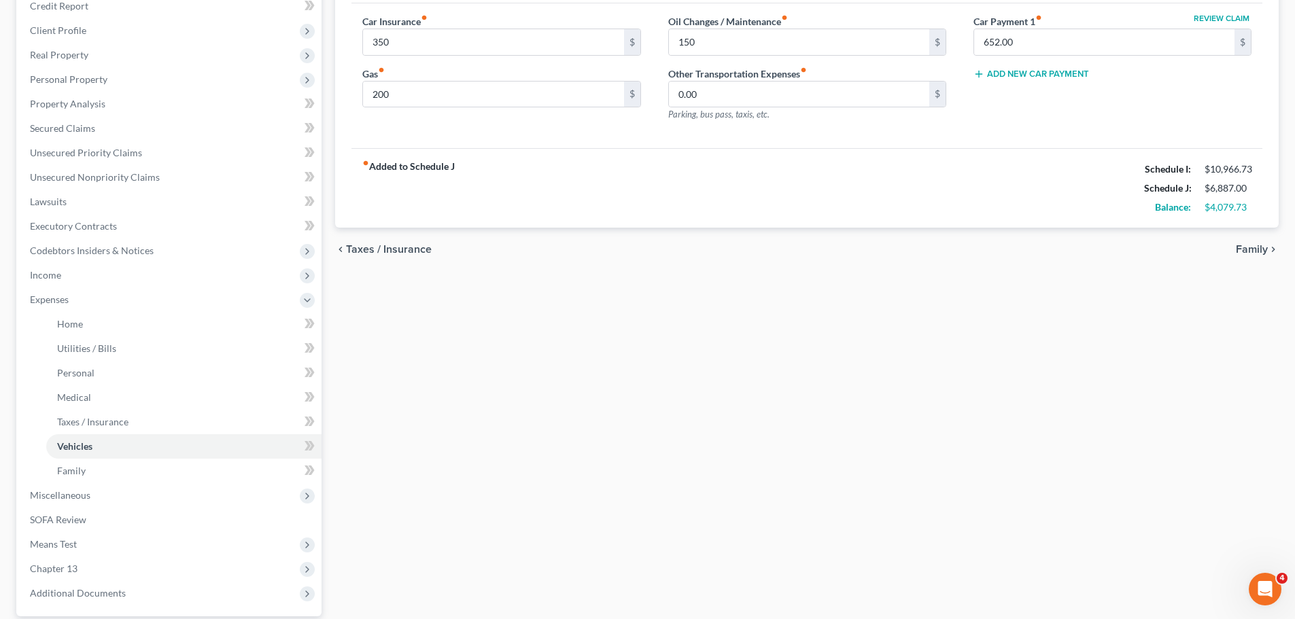
scroll to position [204, 0]
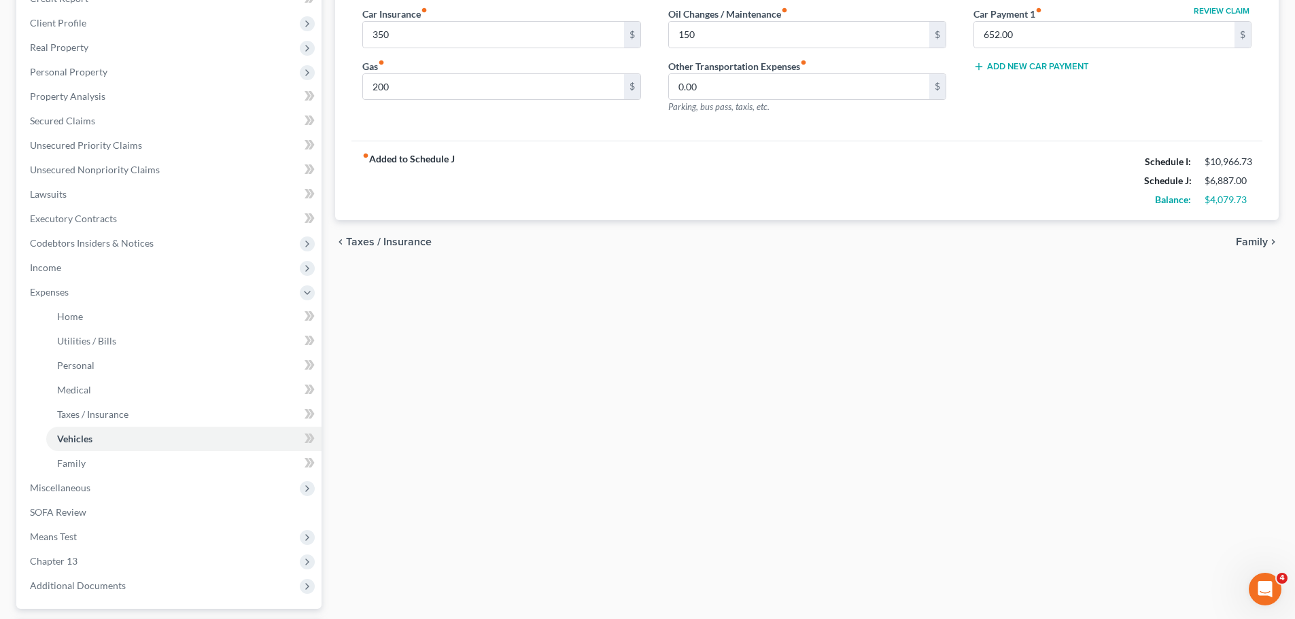
click at [1028, 70] on button "Add New Car Payment" at bounding box center [1031, 66] width 116 height 11
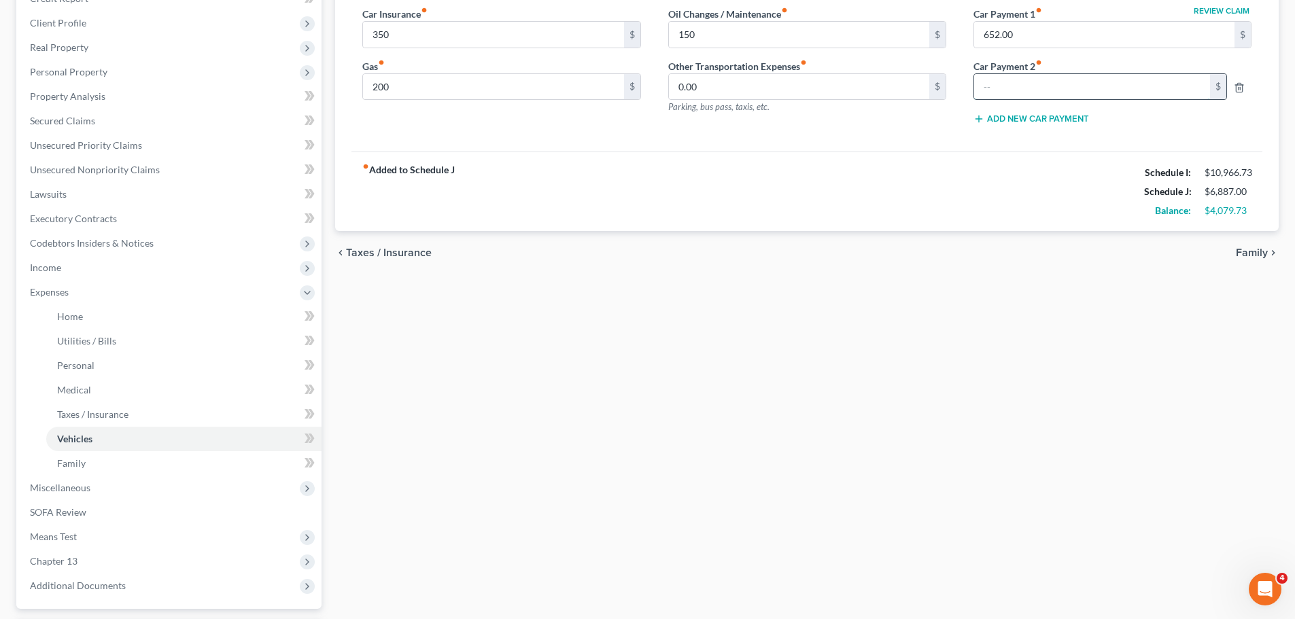
click at [1027, 80] on input "text" at bounding box center [1092, 87] width 236 height 26
type input "330"
click at [1043, 115] on button "Add New Car Payment" at bounding box center [1031, 118] width 116 height 11
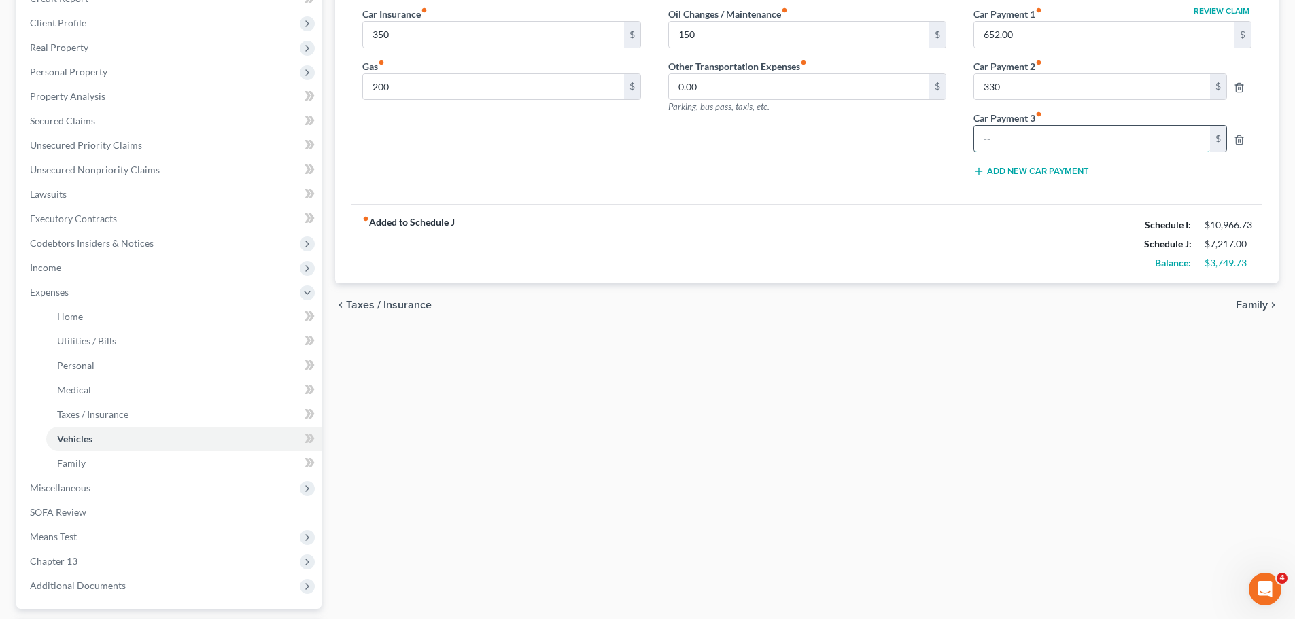
click at [1043, 137] on input "text" at bounding box center [1092, 139] width 236 height 26
type input "440"
click at [872, 219] on div "fiber_manual_record Added to Schedule J Schedule I: $10,966.73 Schedule J: $7,6…" at bounding box center [806, 244] width 911 height 80
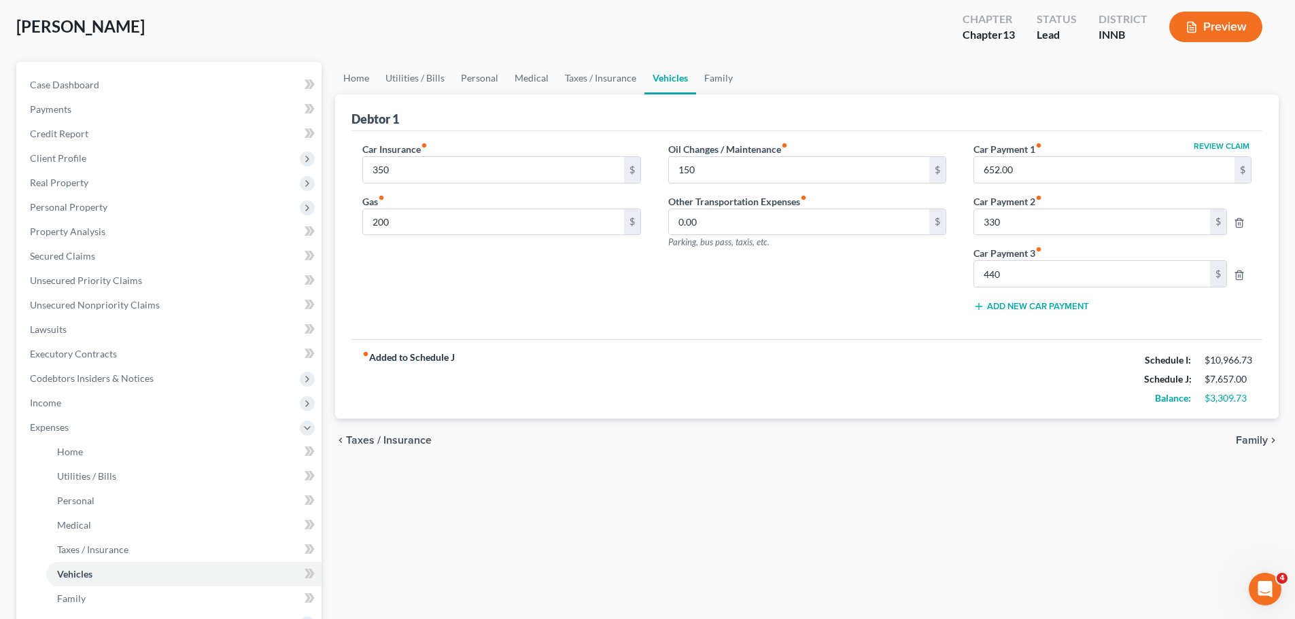
scroll to position [68, 0]
click at [716, 161] on input "150" at bounding box center [799, 171] width 260 height 26
click at [483, 184] on div "350 $" at bounding box center [501, 170] width 278 height 27
click at [485, 177] on input "350" at bounding box center [493, 171] width 260 height 26
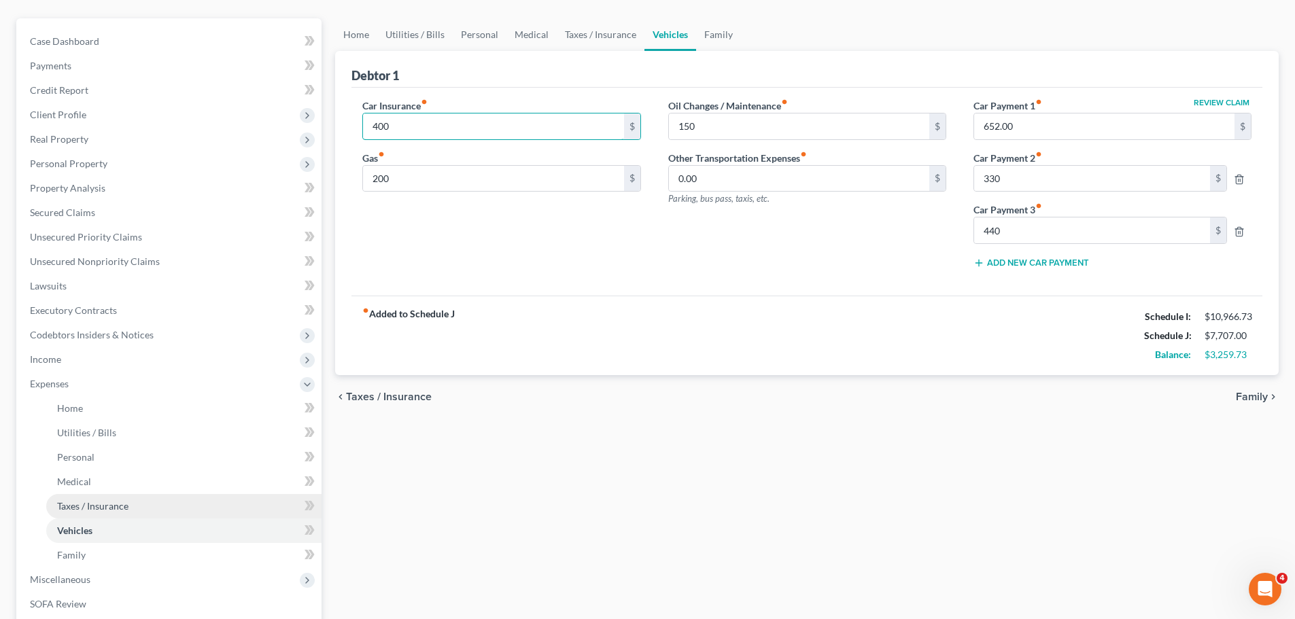
scroll to position [136, 0]
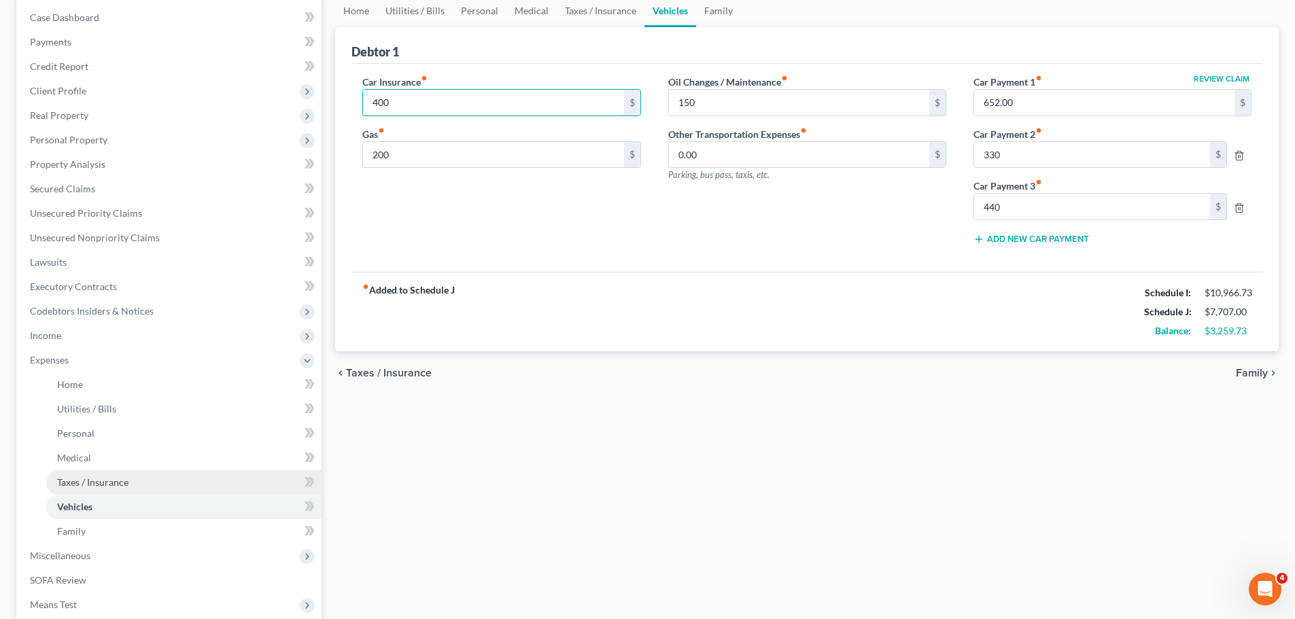
type input "400"
click at [77, 472] on span "Taxes / Insurance" at bounding box center [92, 482] width 71 height 12
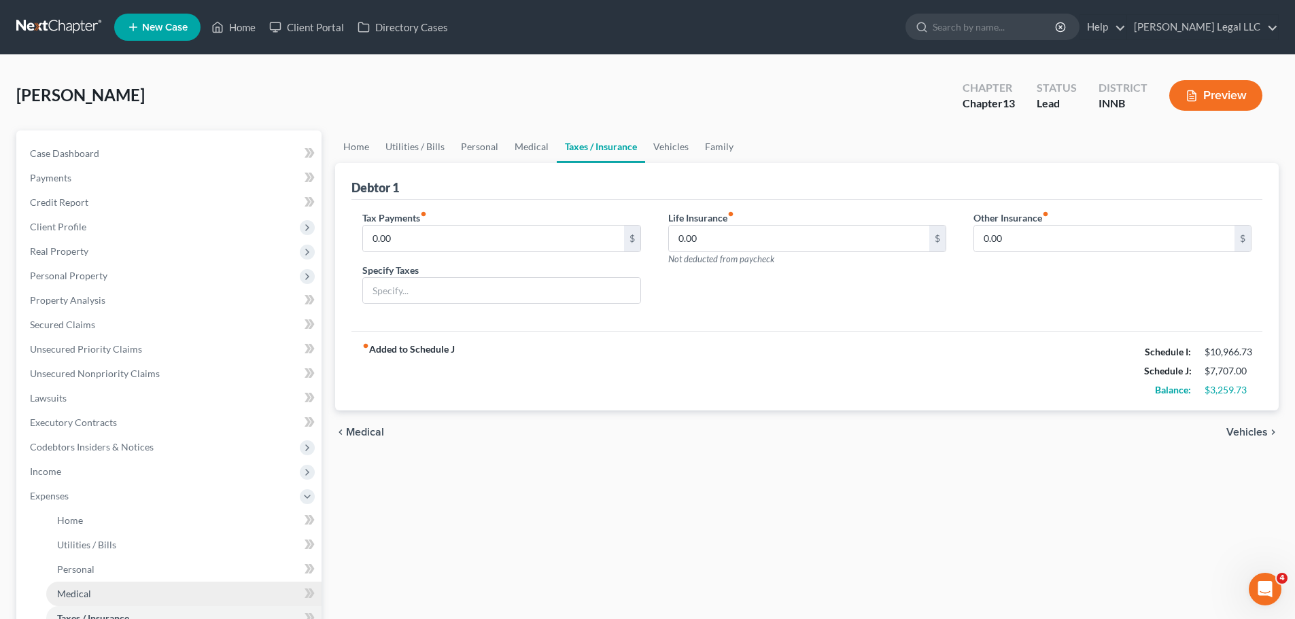
click at [127, 472] on link "Medical" at bounding box center [183, 594] width 275 height 24
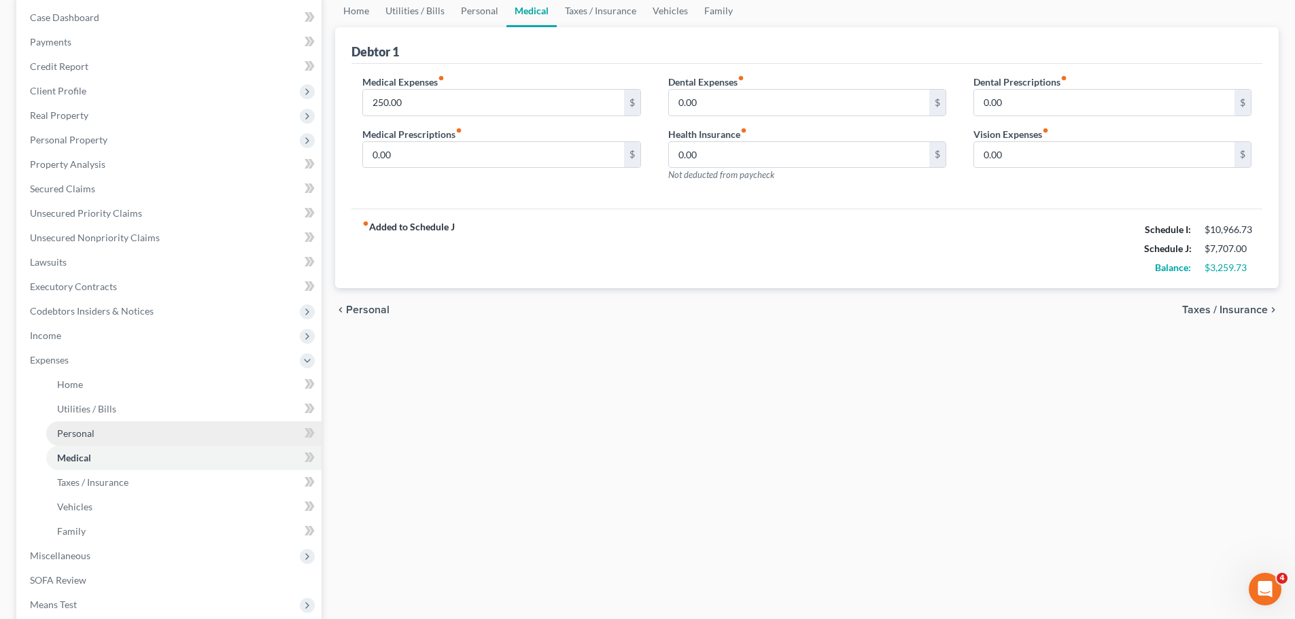
click at [88, 436] on span "Personal" at bounding box center [75, 433] width 37 height 12
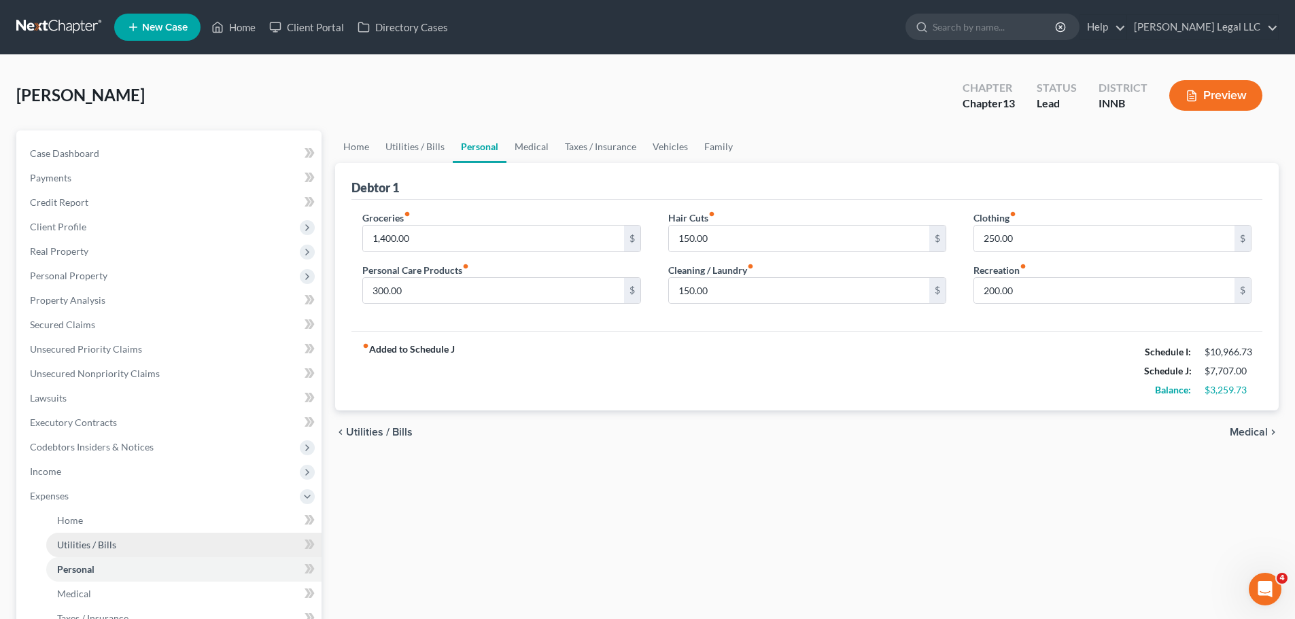
click at [104, 472] on span "Utilities / Bills" at bounding box center [86, 545] width 59 height 12
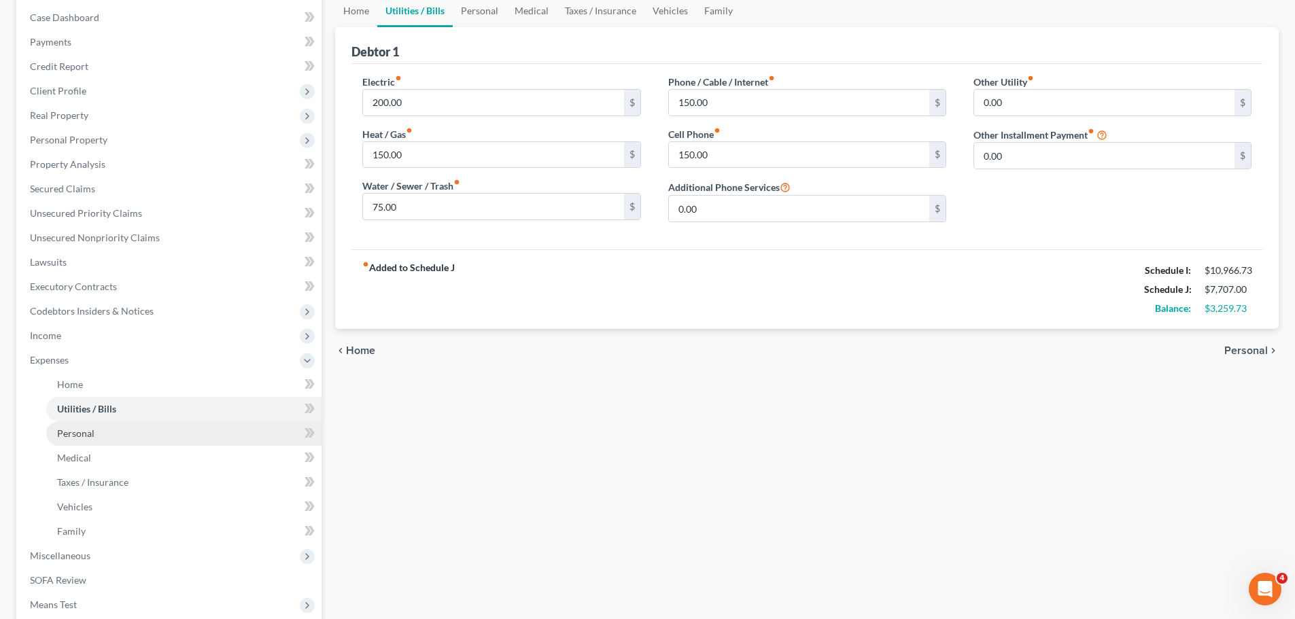
click at [92, 436] on span "Personal" at bounding box center [75, 433] width 37 height 12
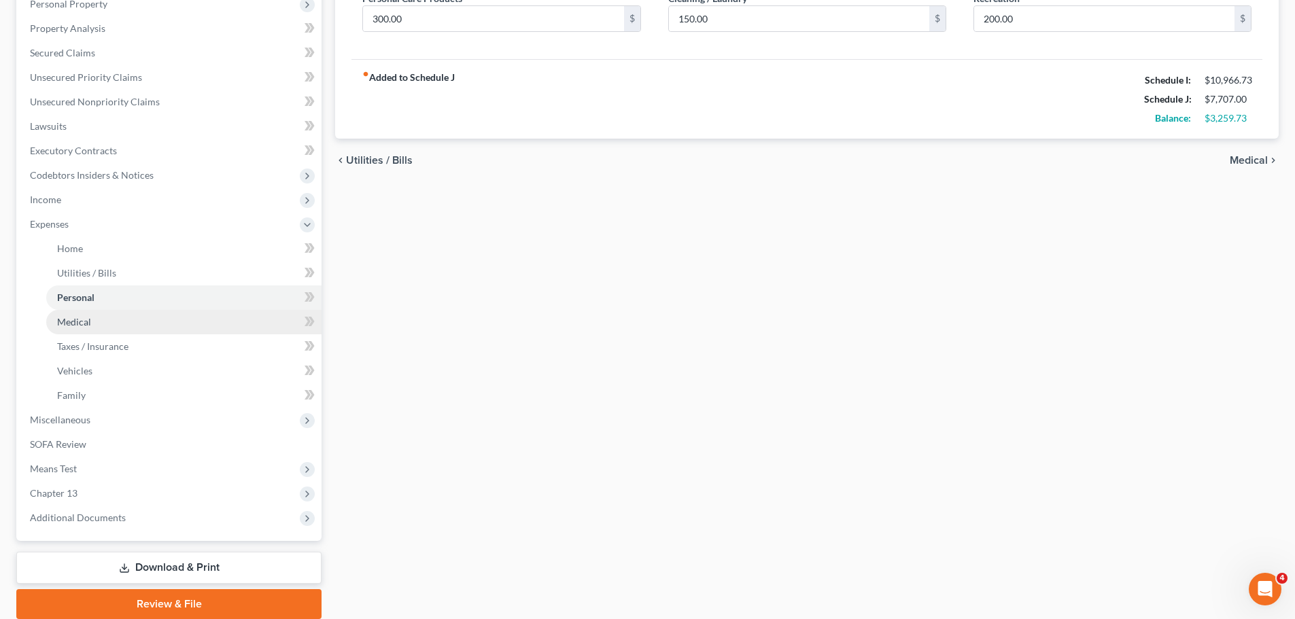
click at [116, 322] on link "Medical" at bounding box center [183, 322] width 275 height 24
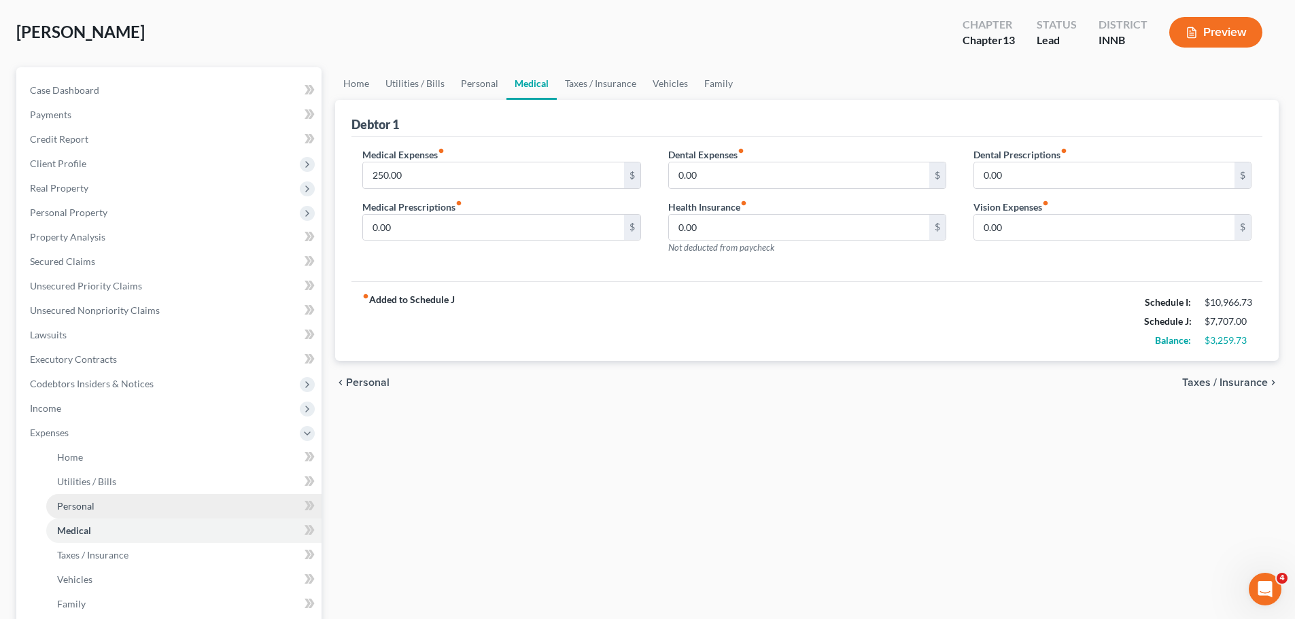
scroll to position [136, 0]
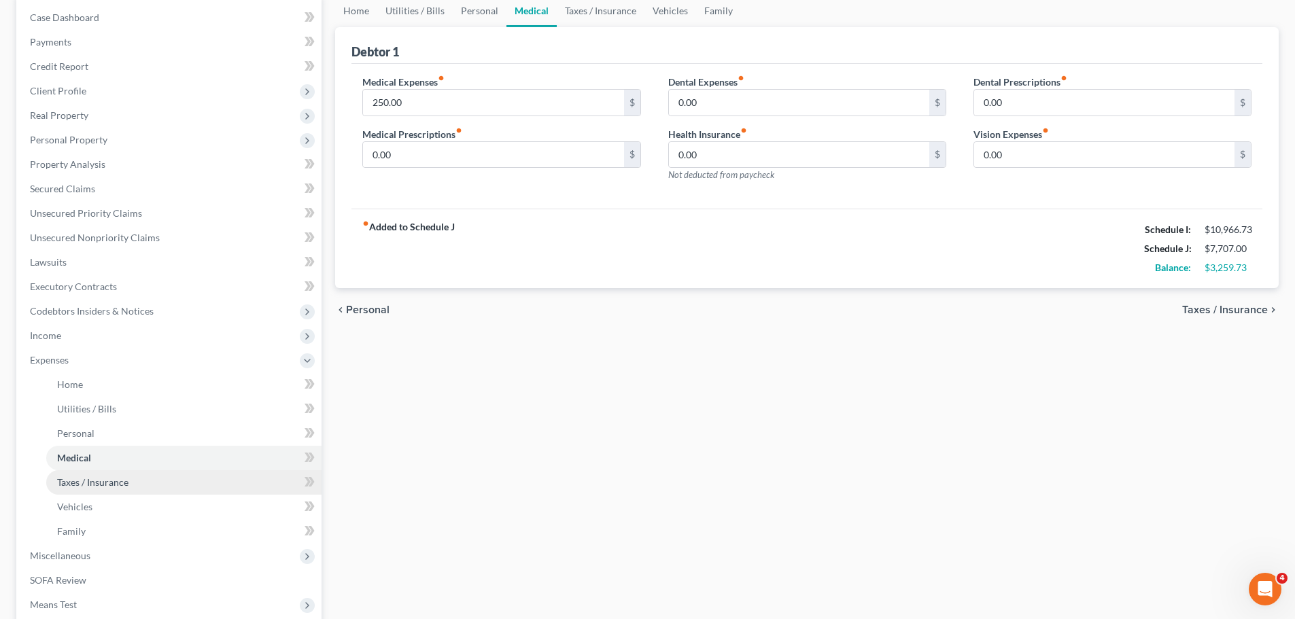
click at [77, 472] on link "Taxes / Insurance" at bounding box center [183, 482] width 275 height 24
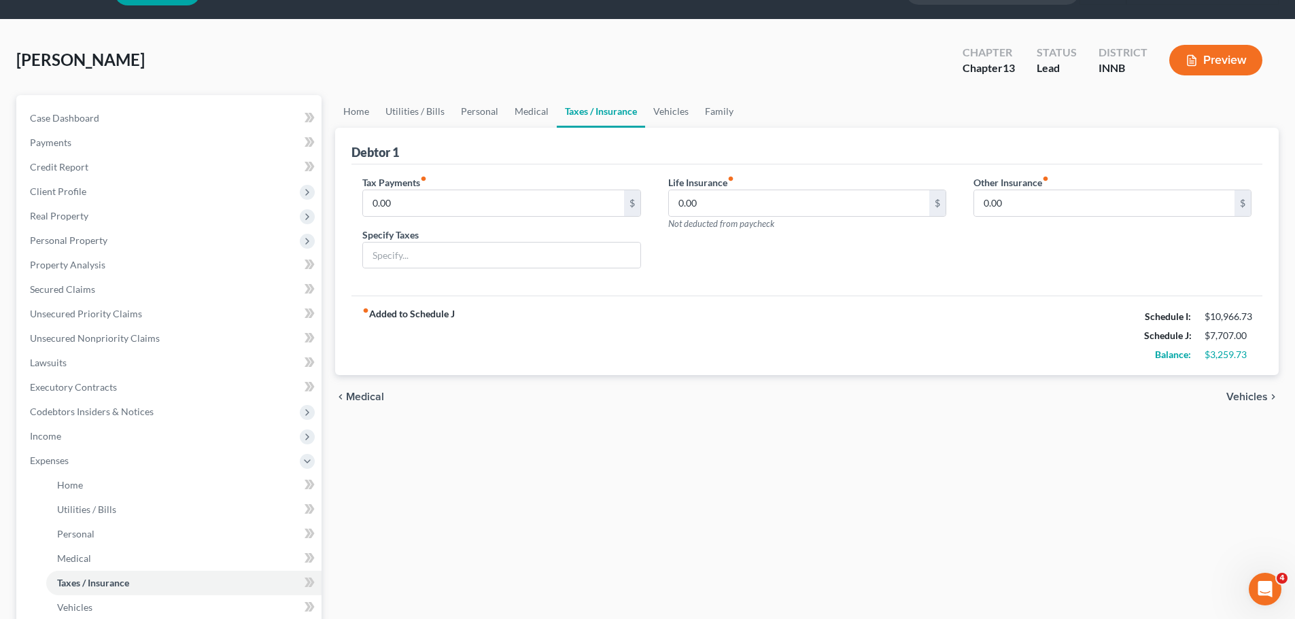
scroll to position [68, 0]
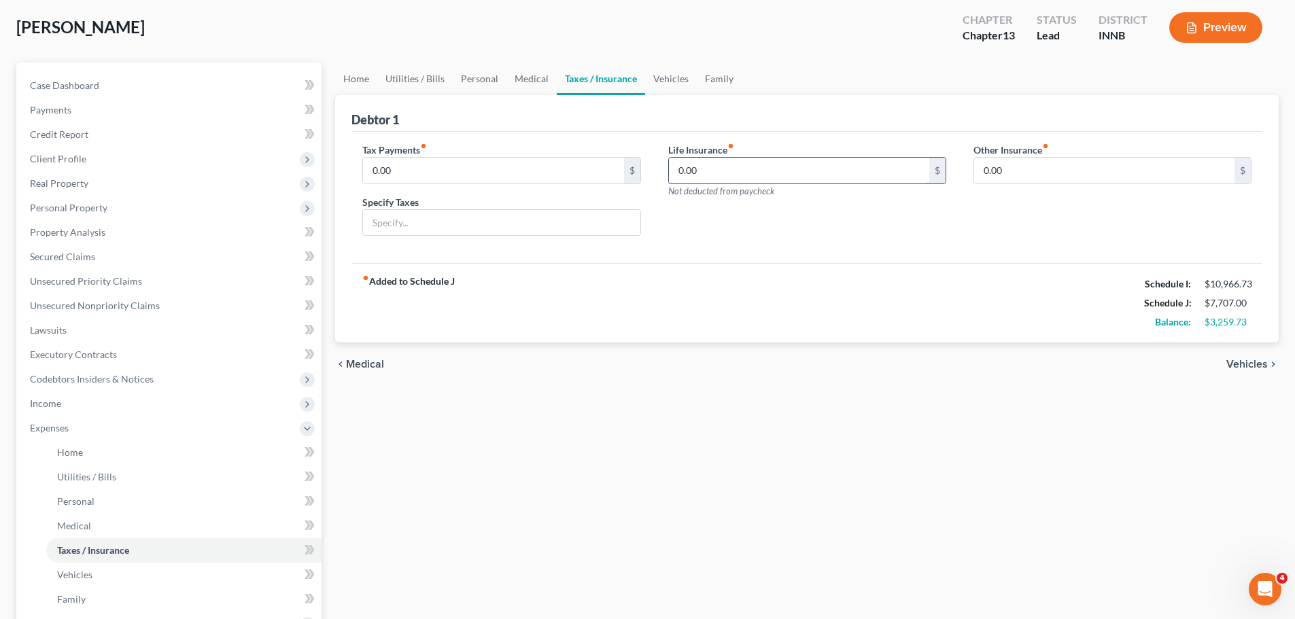
click at [780, 165] on input "0.00" at bounding box center [799, 171] width 260 height 26
click at [94, 472] on link "Vehicles" at bounding box center [183, 575] width 275 height 24
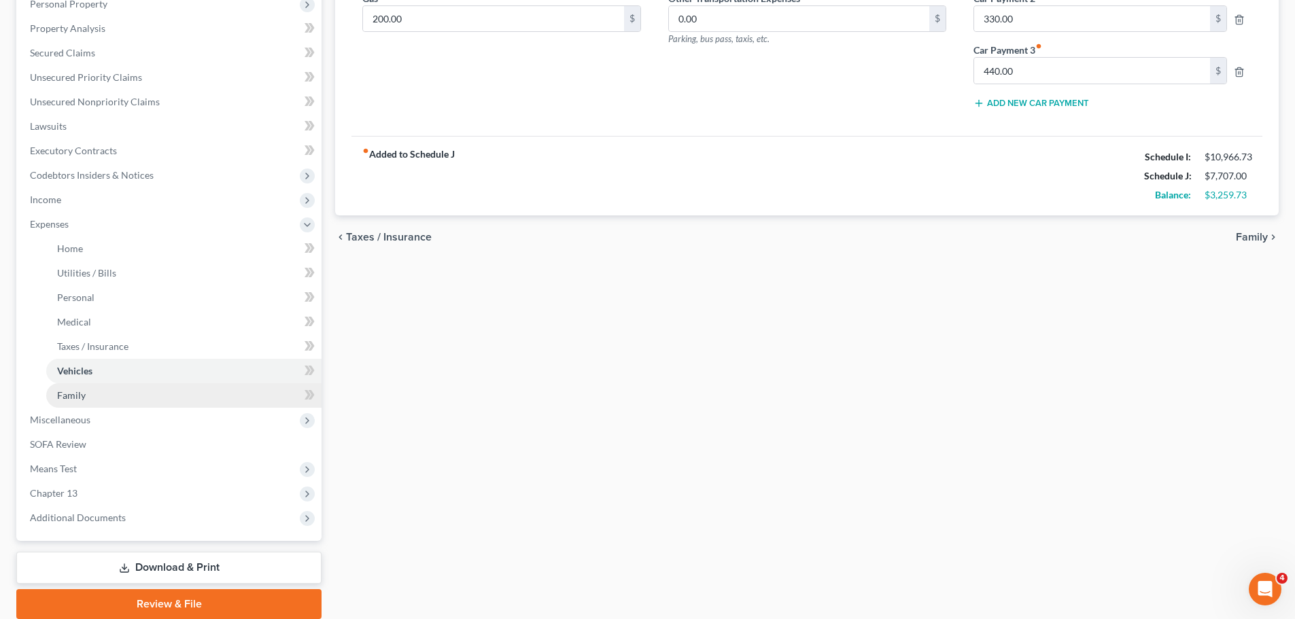
click at [64, 396] on span "Family" at bounding box center [71, 395] width 29 height 12
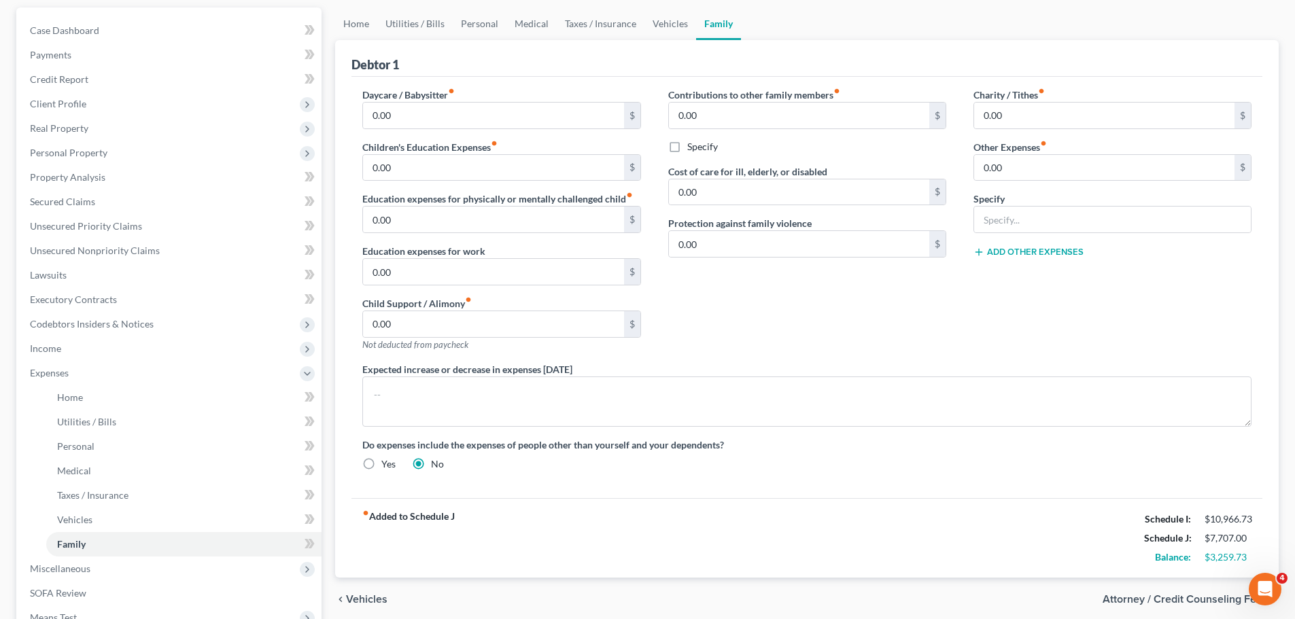
scroll to position [272, 0]
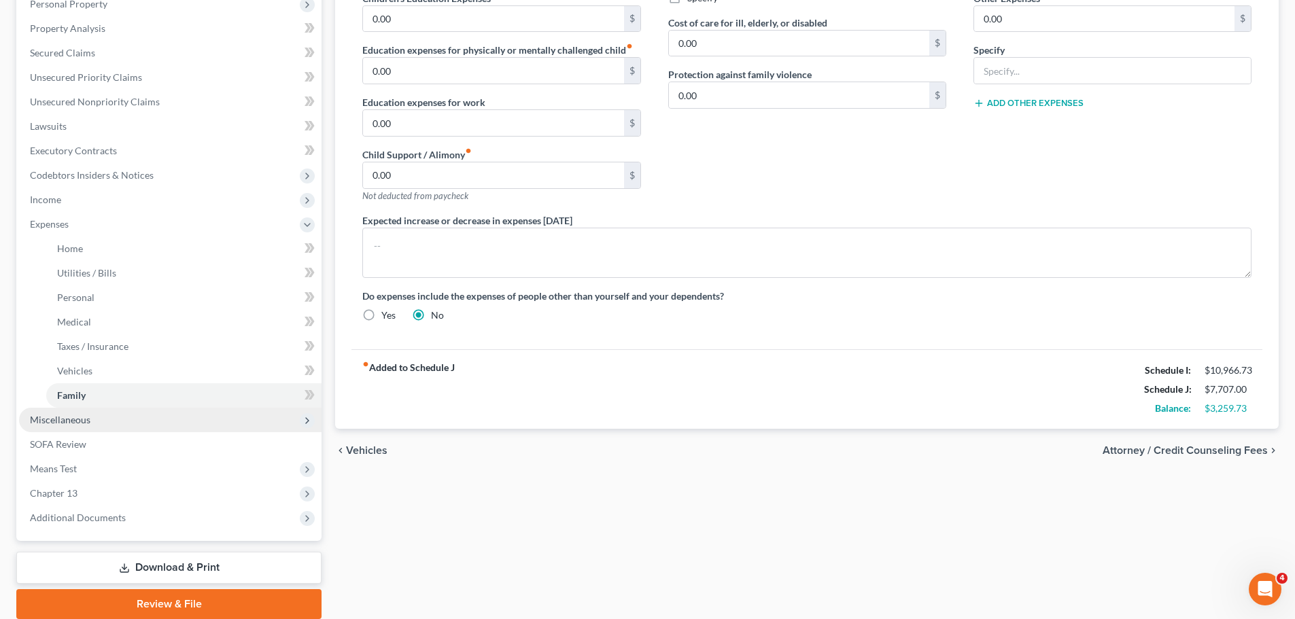
click at [54, 421] on span "Miscellaneous" at bounding box center [60, 420] width 60 height 12
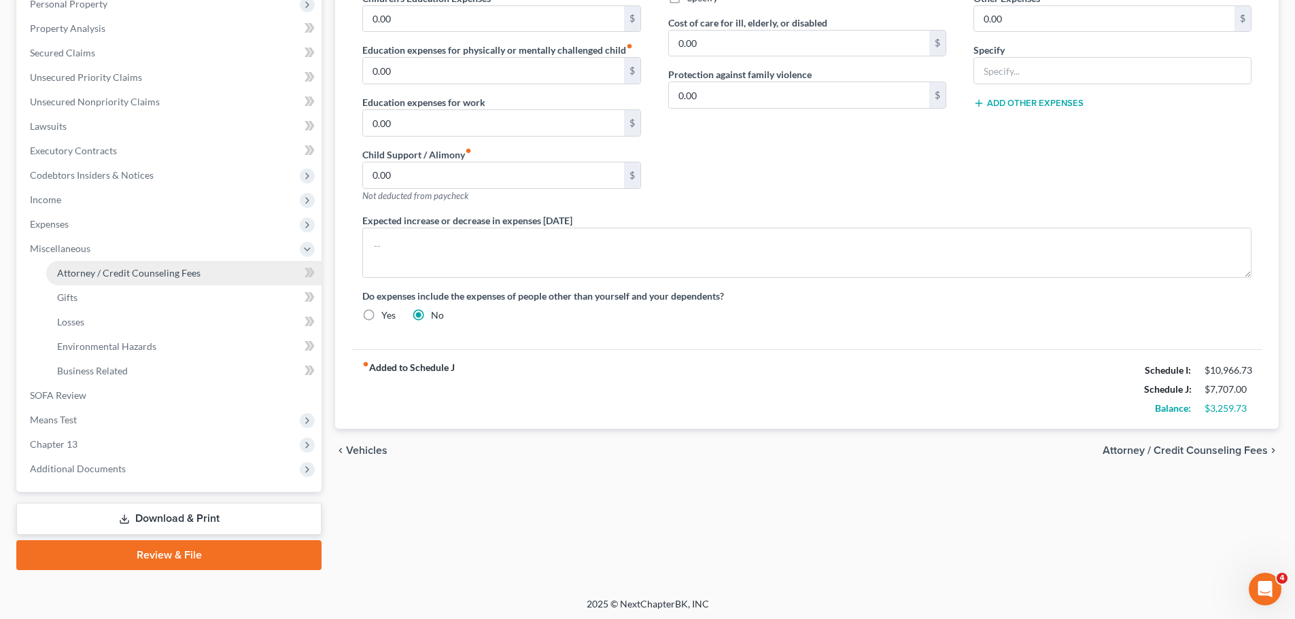
click at [86, 275] on span "Attorney / Credit Counseling Fees" at bounding box center [128, 273] width 143 height 12
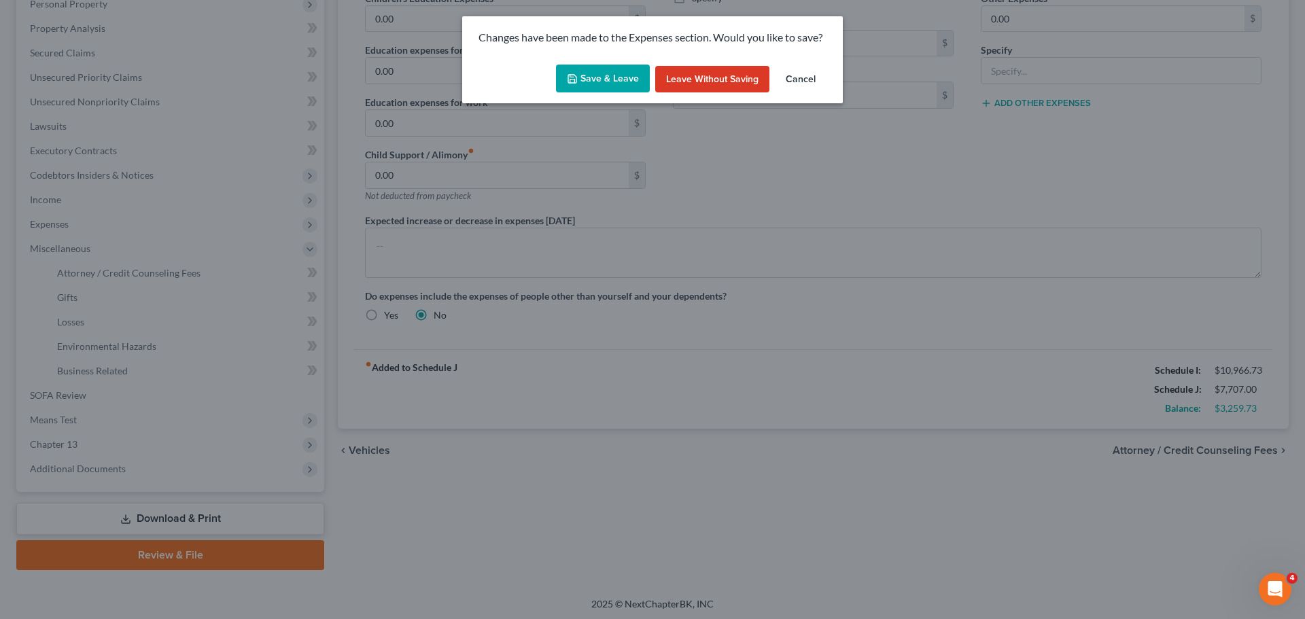
click at [619, 82] on button "Save & Leave" at bounding box center [603, 79] width 94 height 29
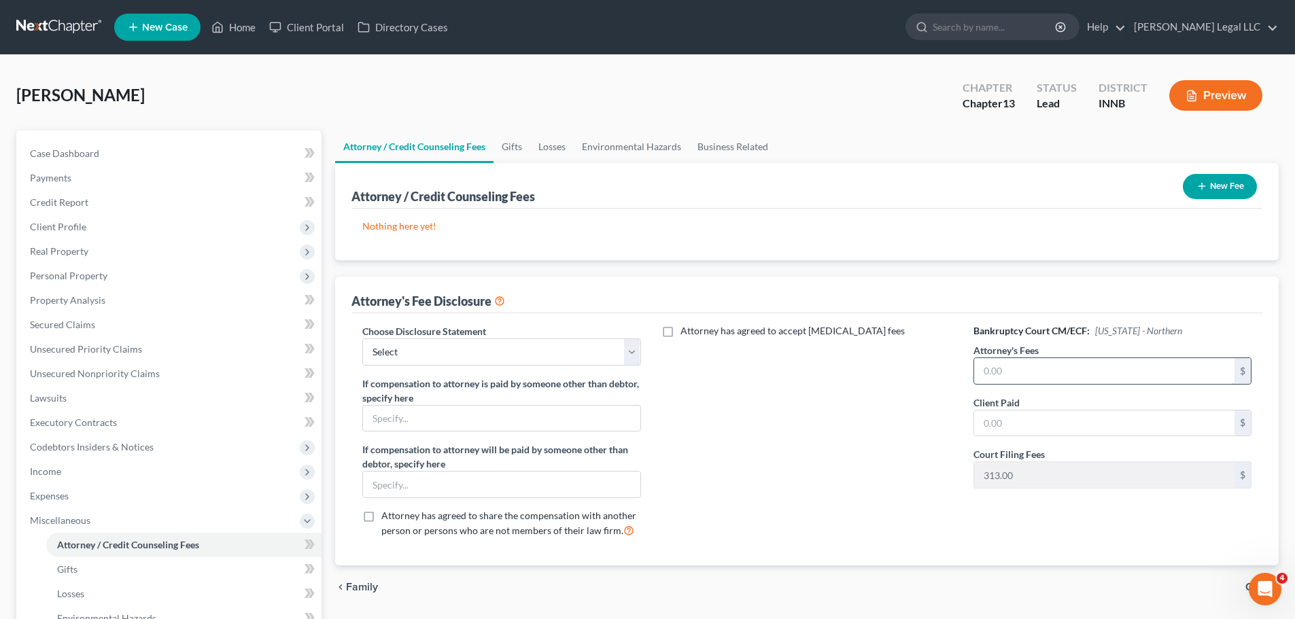
click at [1043, 365] on input "text" at bounding box center [1104, 371] width 260 height 26
type input "3"
type input "3,850"
type input "850"
drag, startPoint x: 527, startPoint y: 340, endPoint x: 494, endPoint y: 362, distance: 39.8
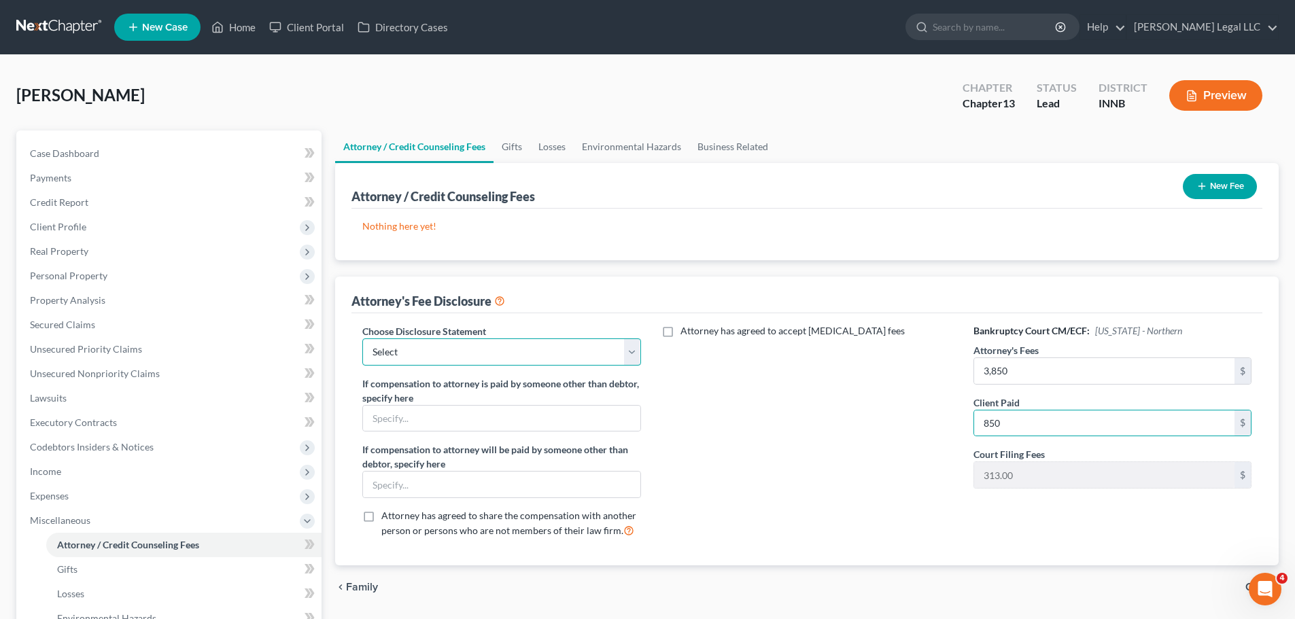
click at [527, 340] on select "Select Attorney Compensation Disclosure" at bounding box center [501, 351] width 278 height 27
click at [362, 338] on select "Select Attorney Compensation Disclosure" at bounding box center [501, 351] width 278 height 27
click at [467, 391] on label "If compensation to attorney is paid by someone other than debtor, specify here" at bounding box center [501, 391] width 278 height 29
drag, startPoint x: 474, startPoint y: 353, endPoint x: 462, endPoint y: 363, distance: 15.9
click at [474, 353] on select "Select Attorney Compensation Disclosure" at bounding box center [501, 351] width 278 height 27
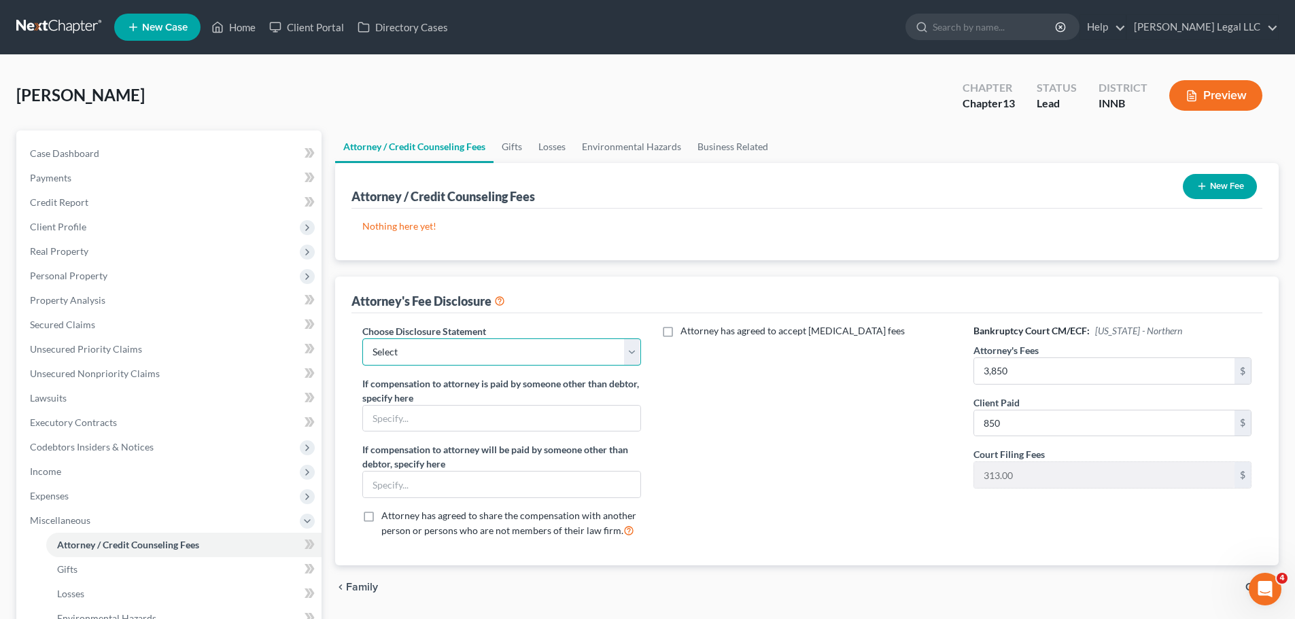
click at [362, 338] on select "Select Attorney Compensation Disclosure" at bounding box center [501, 351] width 278 height 27
click at [466, 362] on select "Select Attorney Compensation Disclosure" at bounding box center [501, 351] width 278 height 27
select select "0"
click at [362, 338] on select "Select Attorney Compensation Disclosure" at bounding box center [501, 351] width 278 height 27
click at [729, 403] on div "Attorney has agreed to accept [MEDICAL_DATA] fees" at bounding box center [806, 436] width 305 height 225
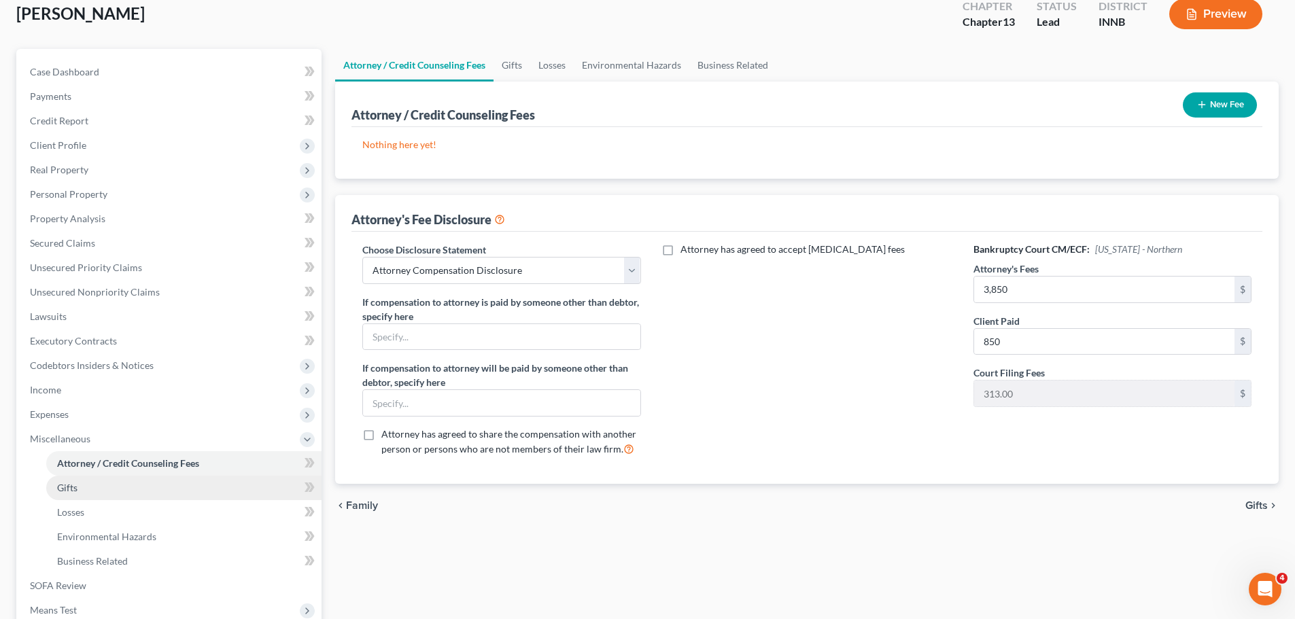
scroll to position [204, 0]
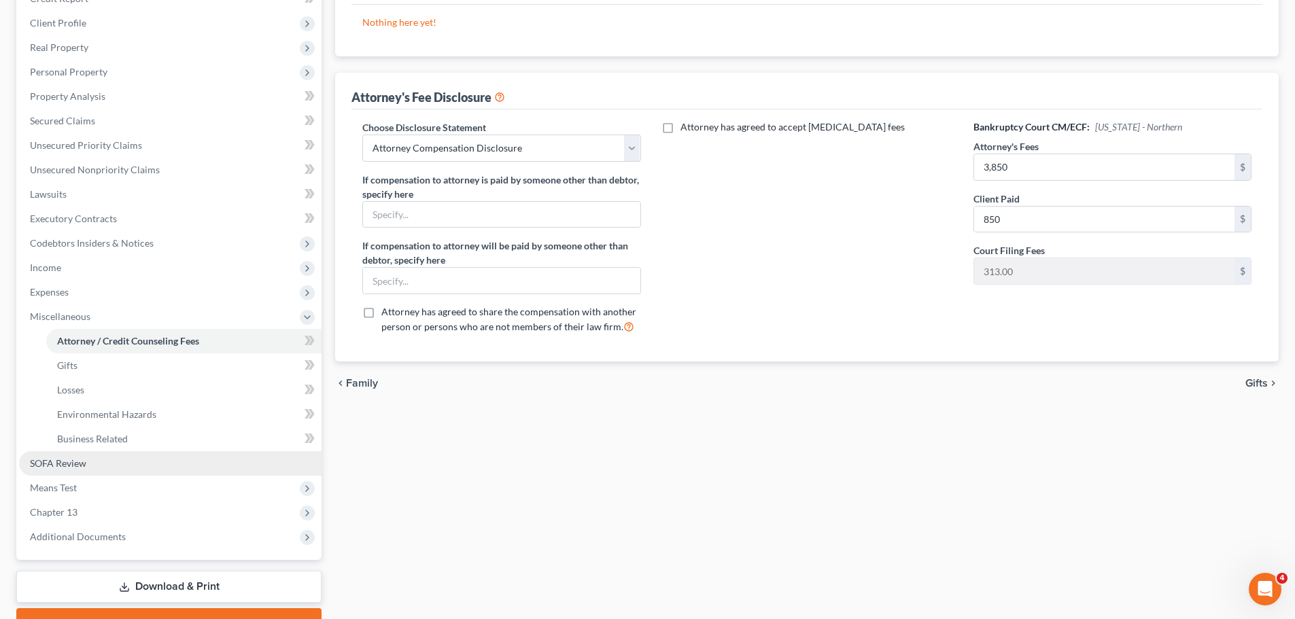
click at [66, 461] on span "SOFA Review" at bounding box center [58, 463] width 56 height 12
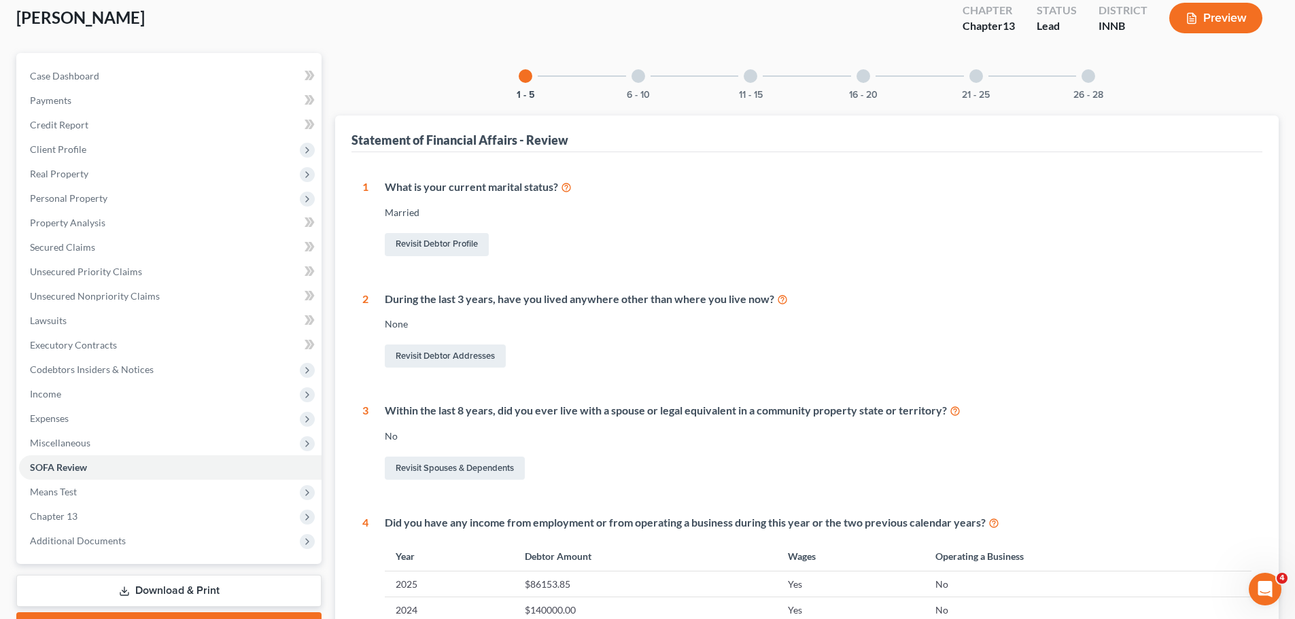
scroll to position [272, 0]
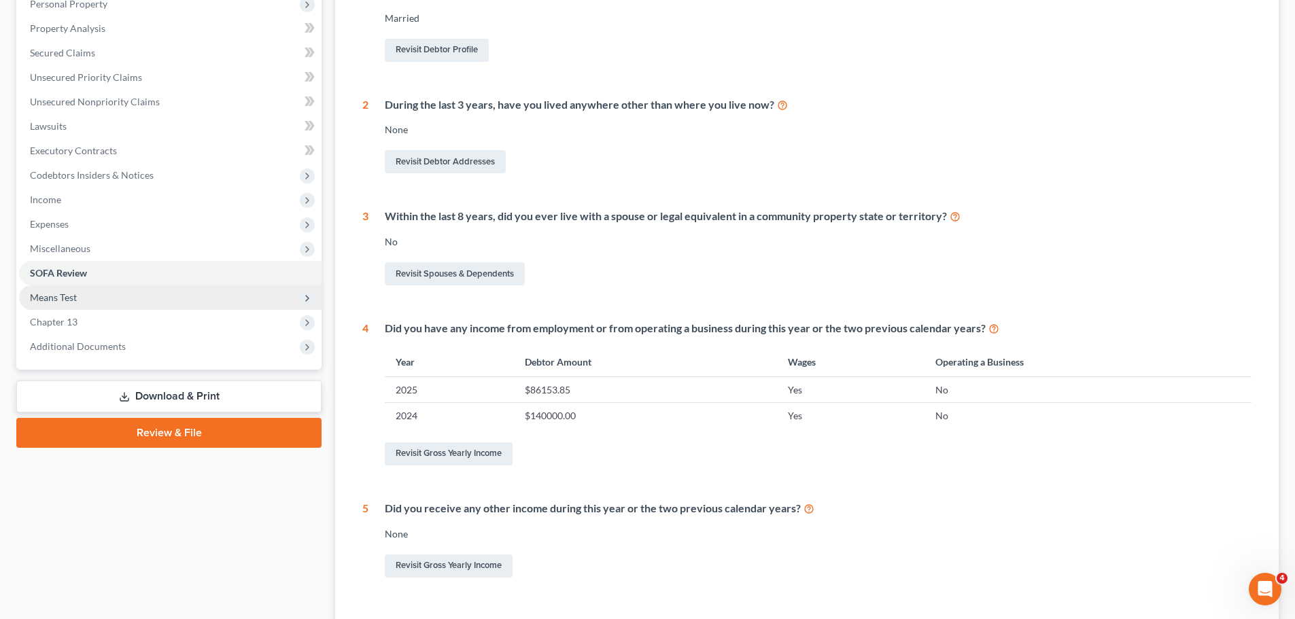
click at [63, 298] on span "Means Test" at bounding box center [53, 298] width 47 height 12
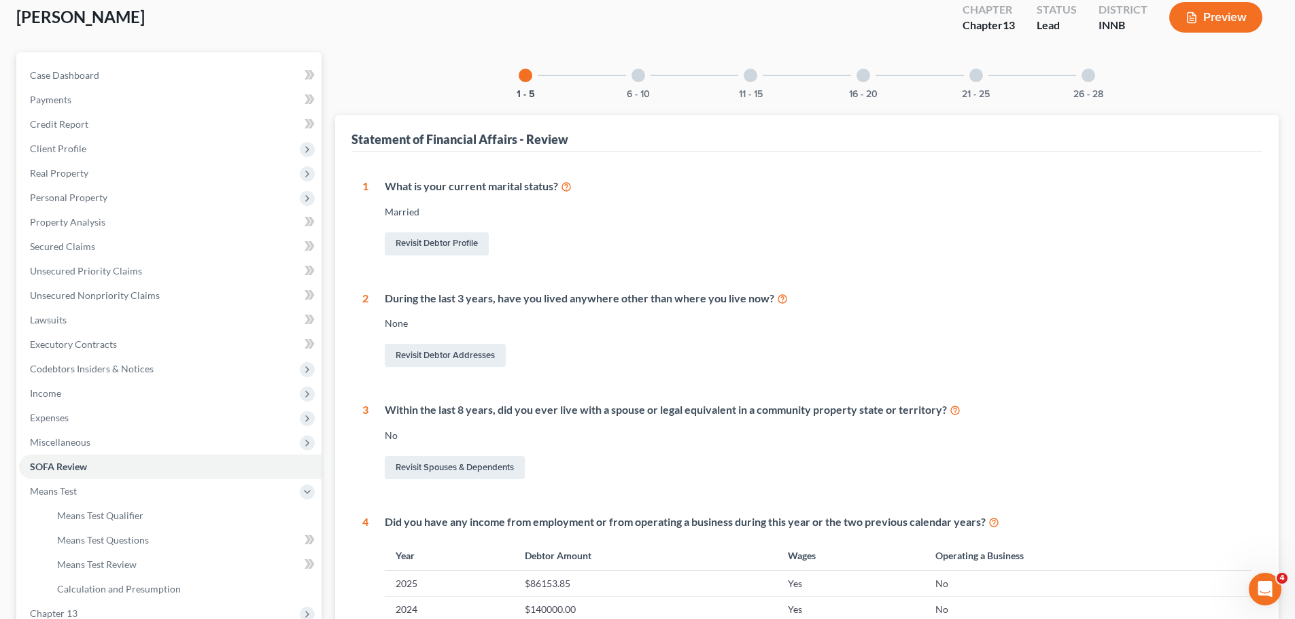
scroll to position [0, 0]
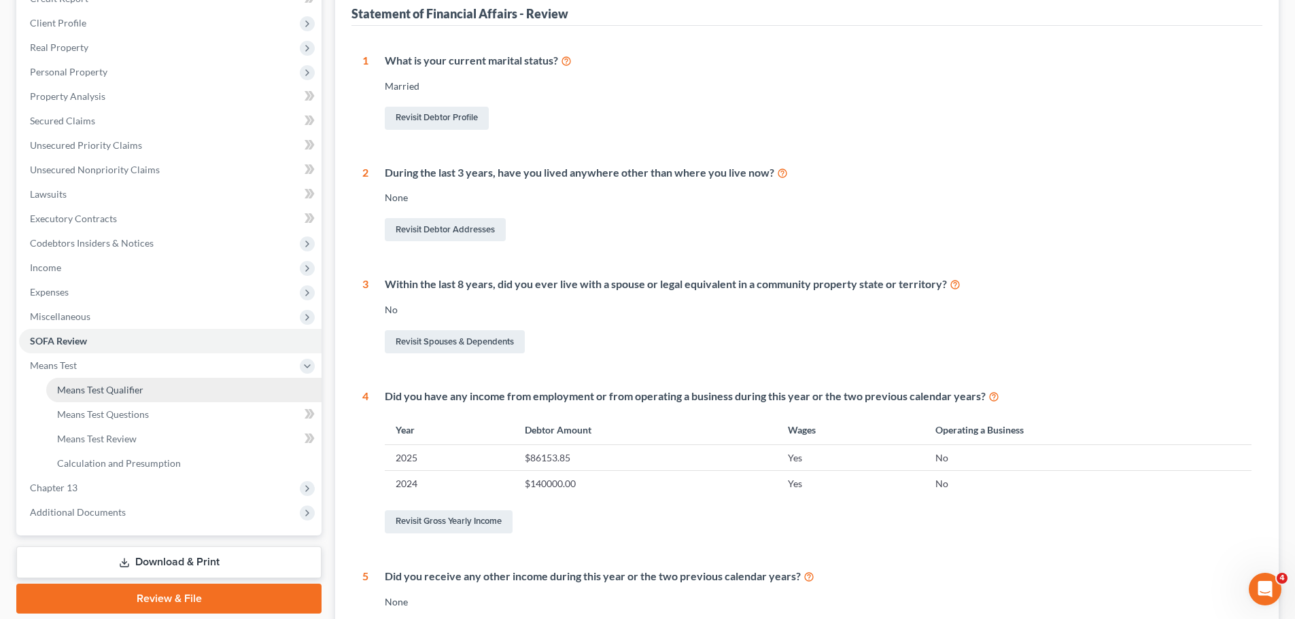
click at [94, 386] on span "Means Test Qualifier" at bounding box center [100, 390] width 86 height 12
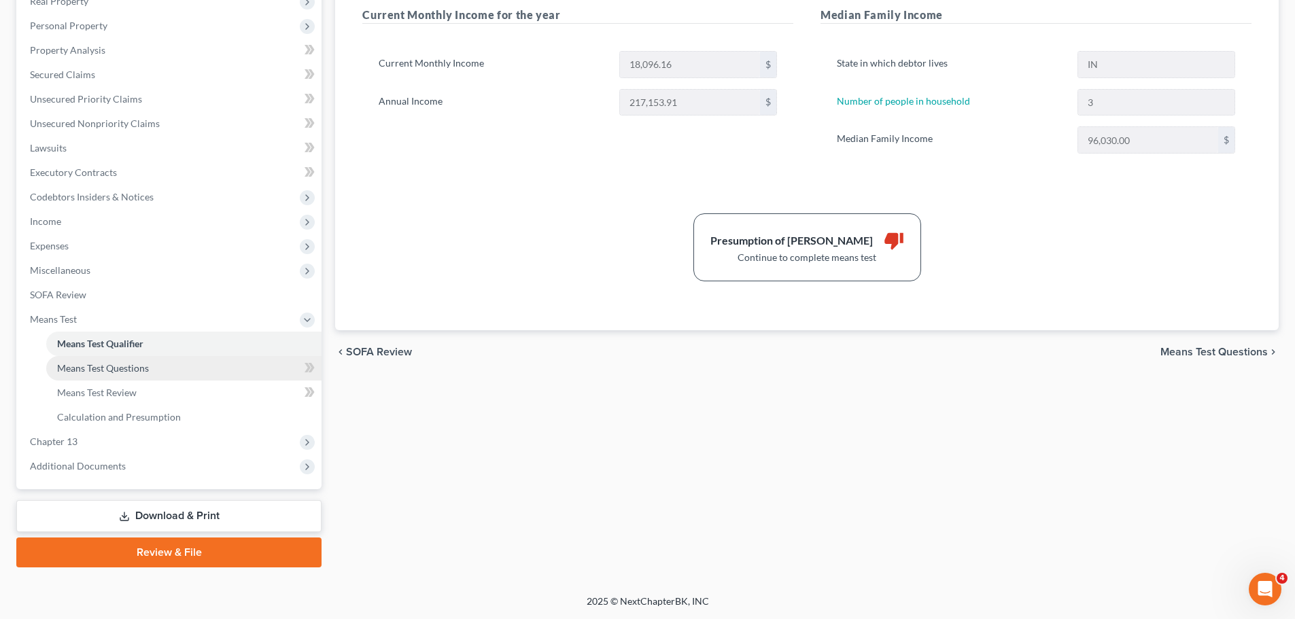
click at [160, 376] on link "Means Test Questions" at bounding box center [183, 368] width 275 height 24
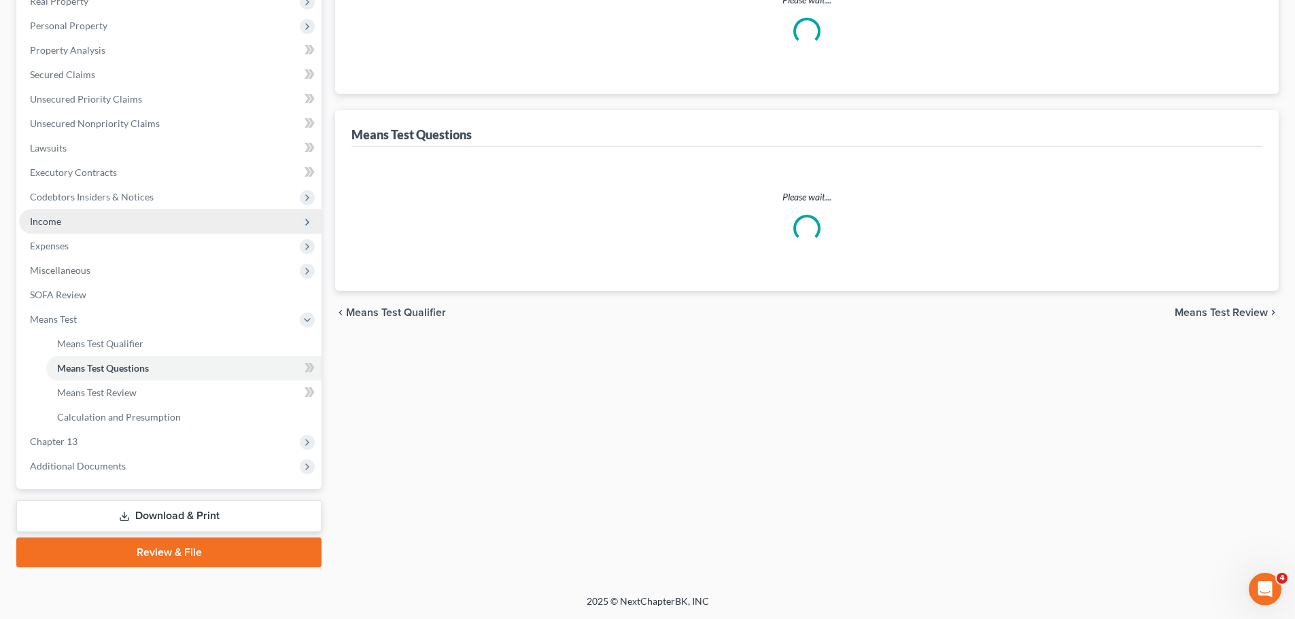
scroll to position [180, 0]
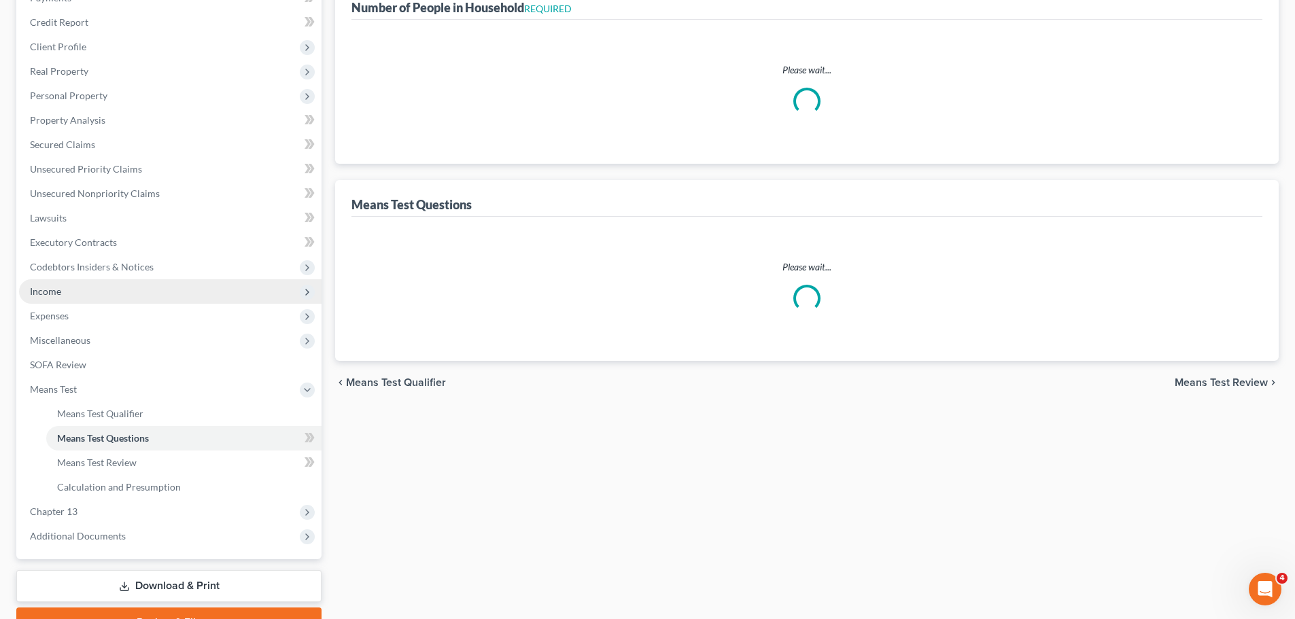
select select "1"
select select "60"
select select "0"
select select "60"
select select "1"
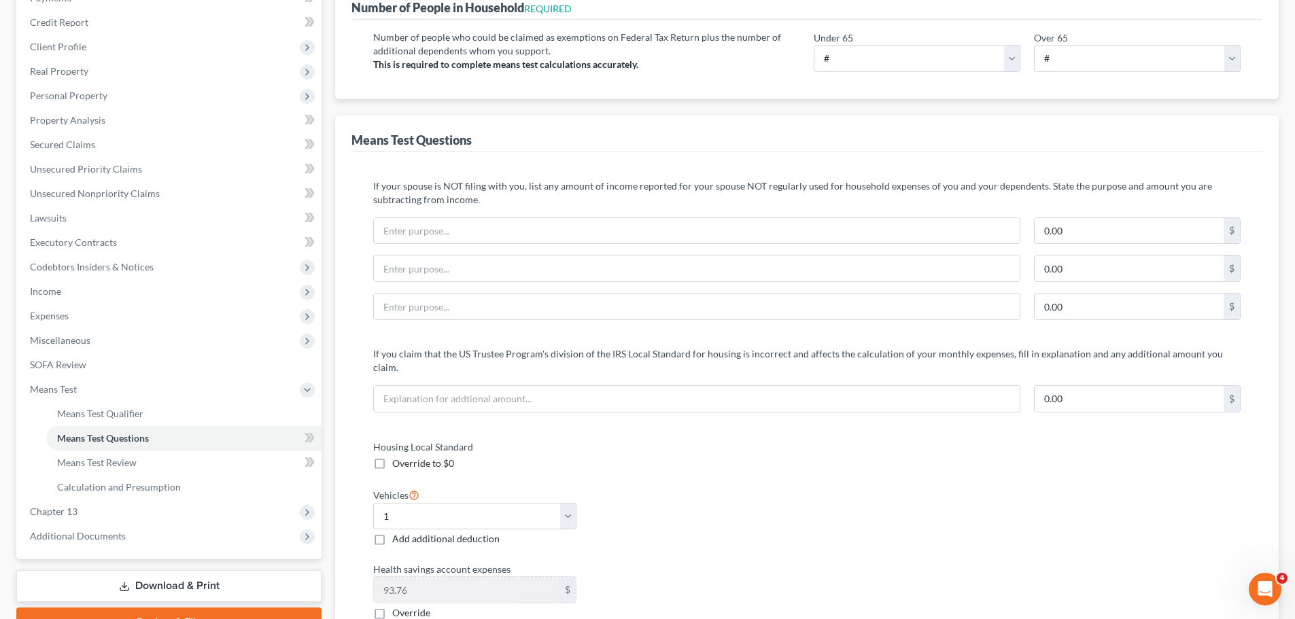
scroll to position [0, 0]
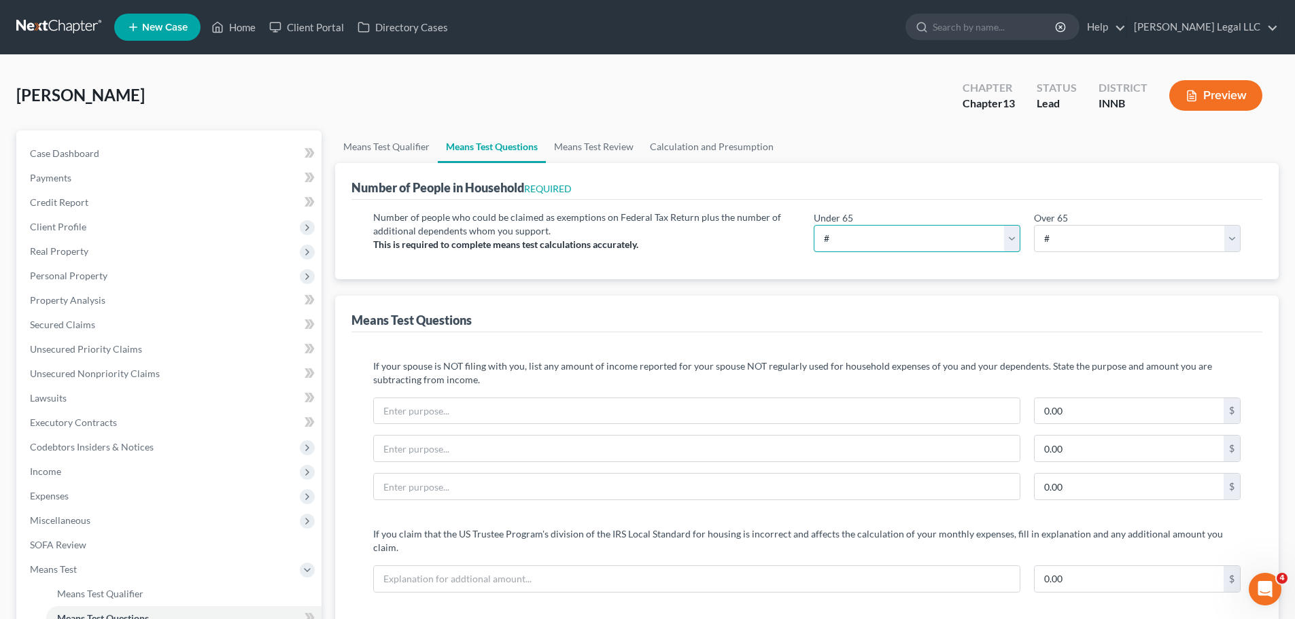
click at [857, 228] on select "# 0 1 2 3 4 5 6 7 8 9 10" at bounding box center [917, 238] width 207 height 27
select select "3"
click at [814, 225] on select "# 0 1 2 3 4 5 6 7 8 9 10" at bounding box center [917, 238] width 207 height 27
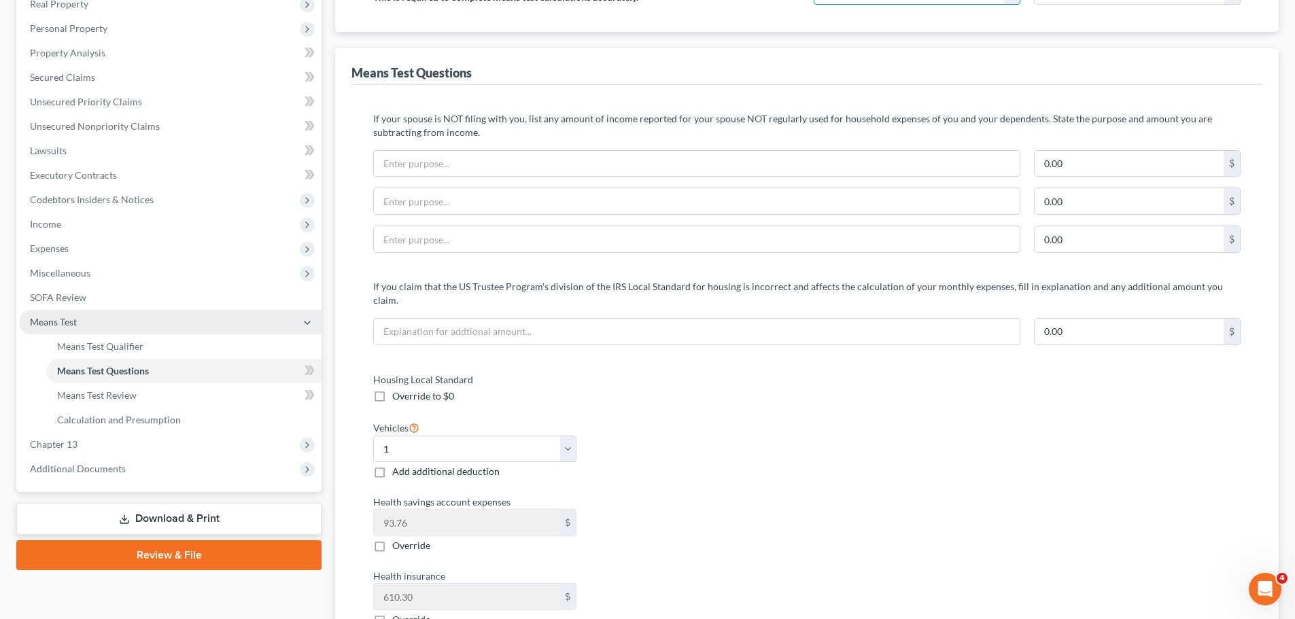
scroll to position [272, 0]
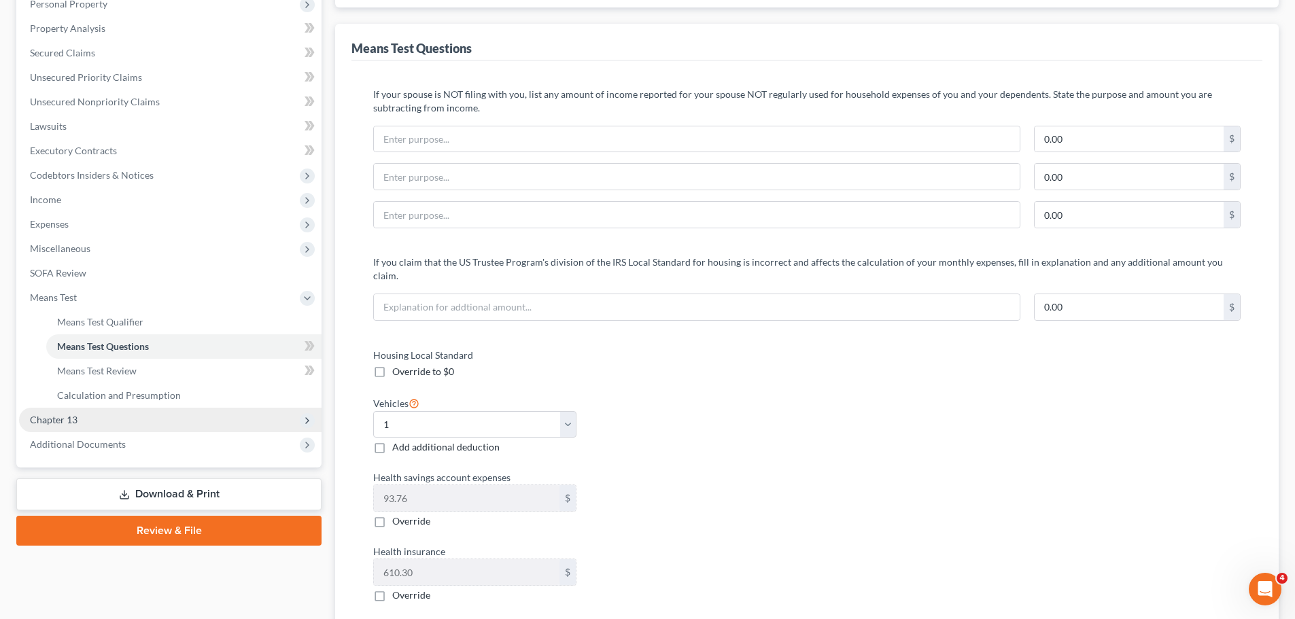
click at [86, 416] on span "Chapter 13" at bounding box center [170, 420] width 302 height 24
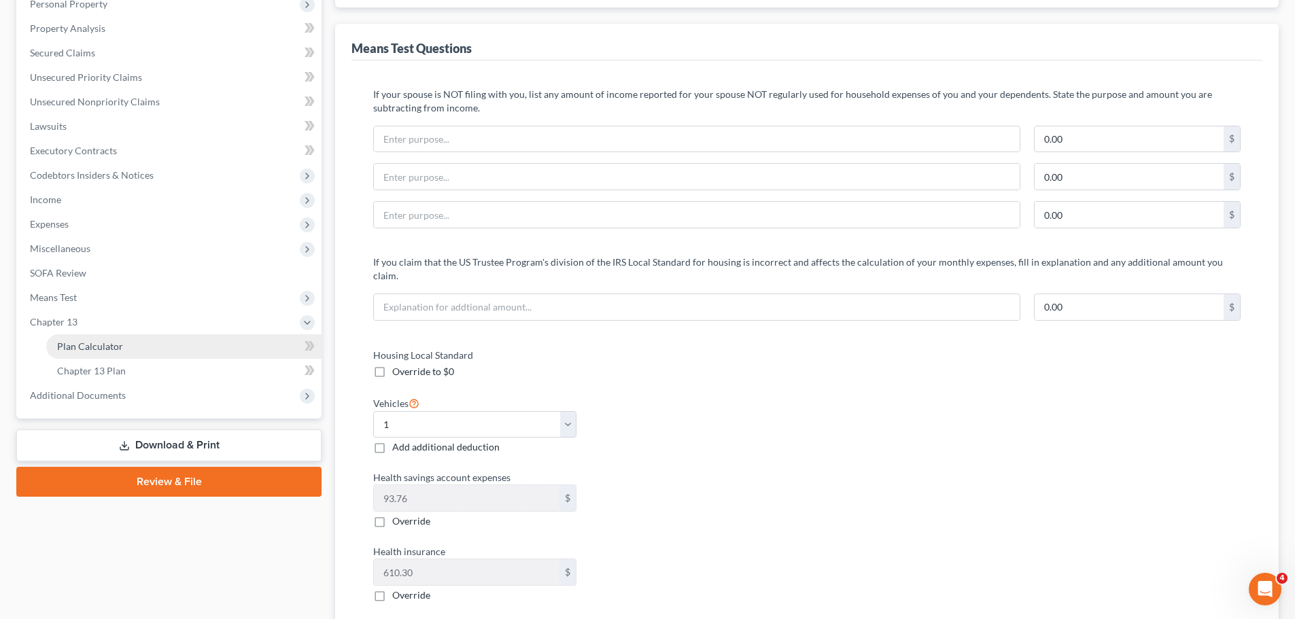
click at [103, 347] on span "Plan Calculator" at bounding box center [90, 346] width 66 height 12
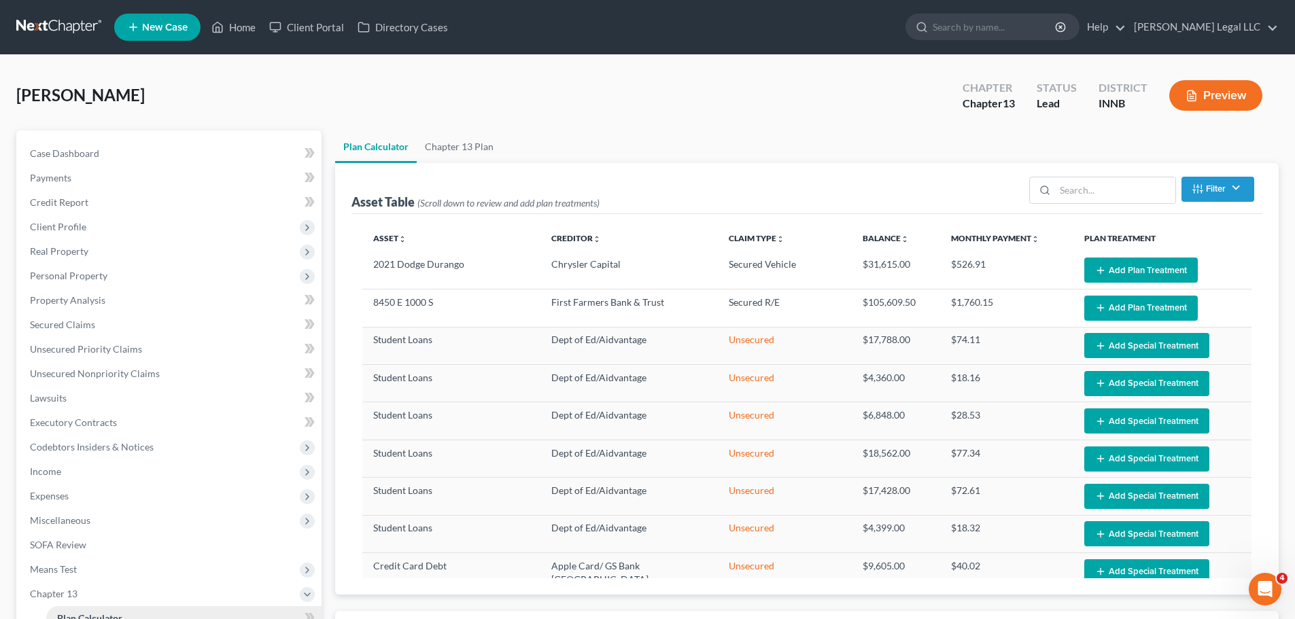
select select "59"
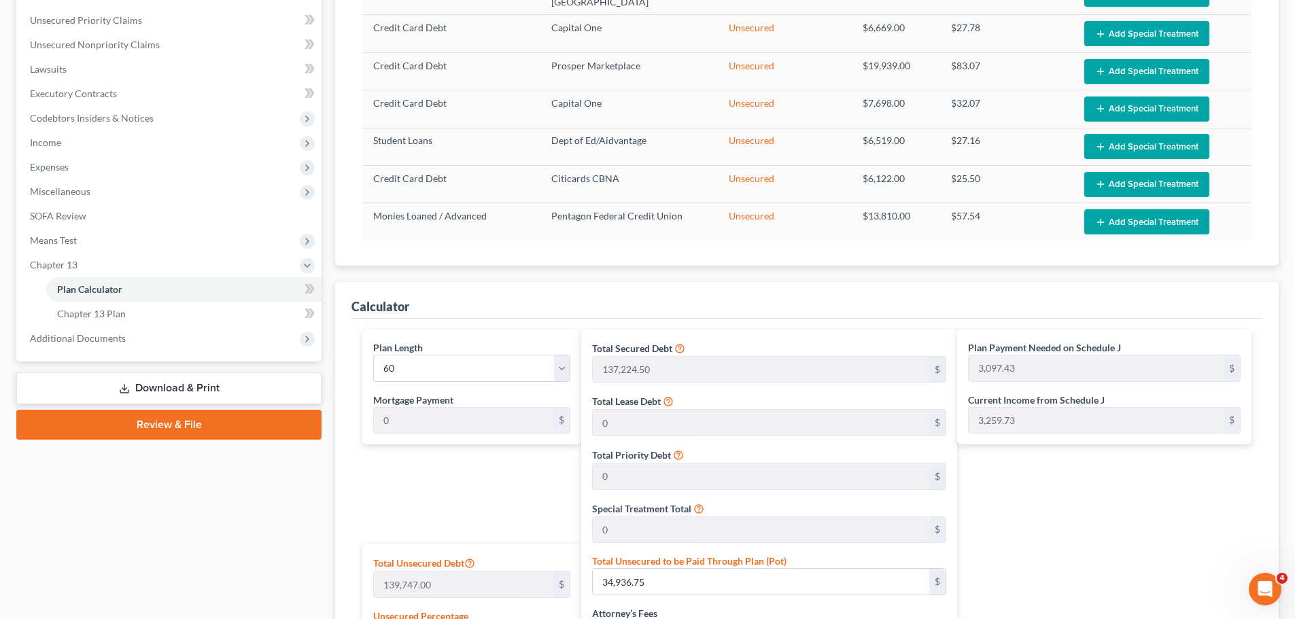
scroll to position [23, 0]
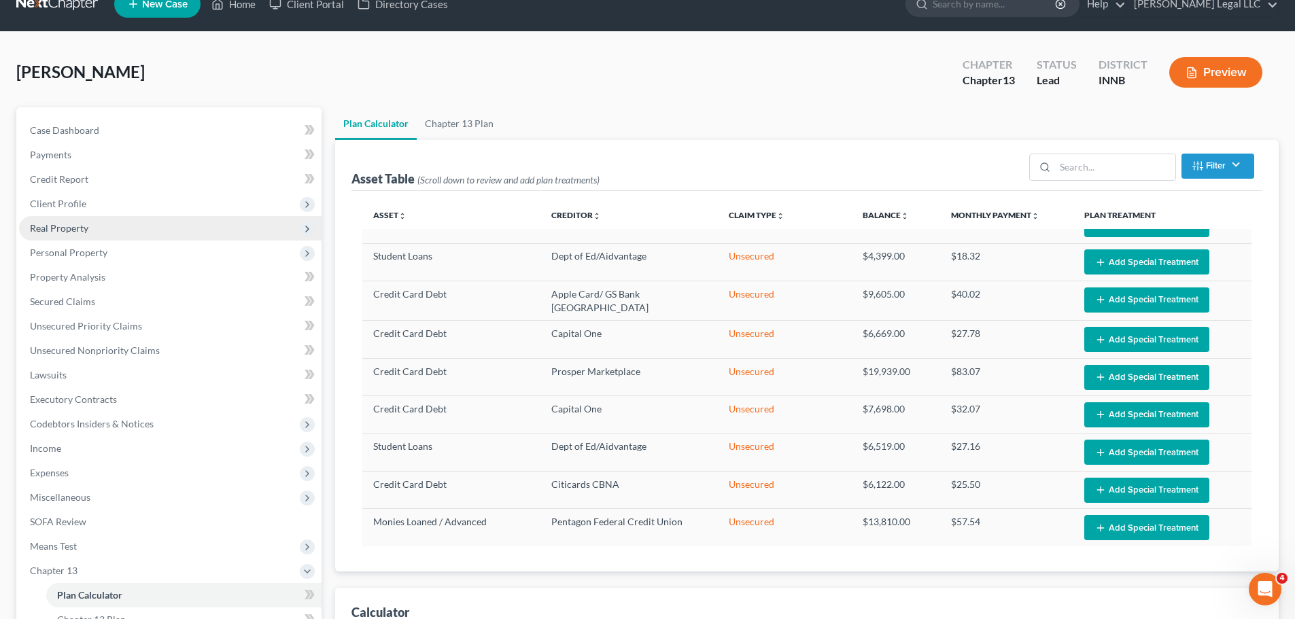
drag, startPoint x: 56, startPoint y: 223, endPoint x: 58, endPoint y: 231, distance: 8.6
click at [56, 223] on span "Real Property" at bounding box center [59, 228] width 58 height 12
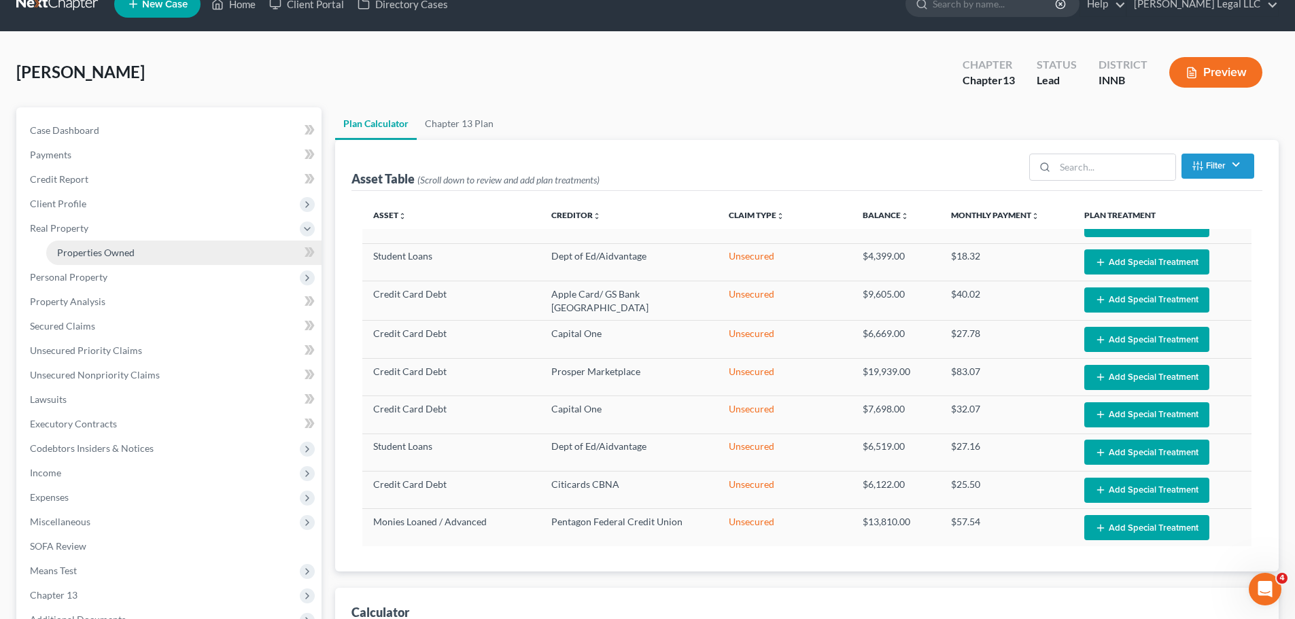
click at [63, 256] on span "Properties Owned" at bounding box center [95, 253] width 77 height 12
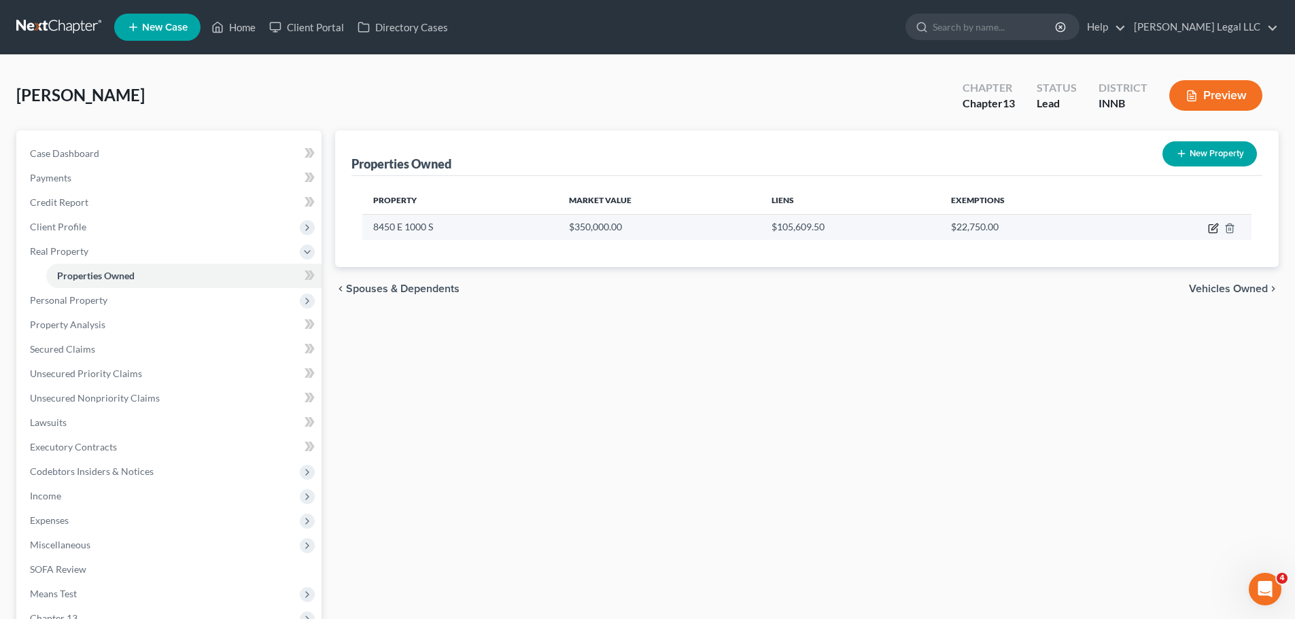
click at [1043, 228] on icon "button" at bounding box center [1212, 229] width 8 height 8
select select "15"
select select "3"
select select "1"
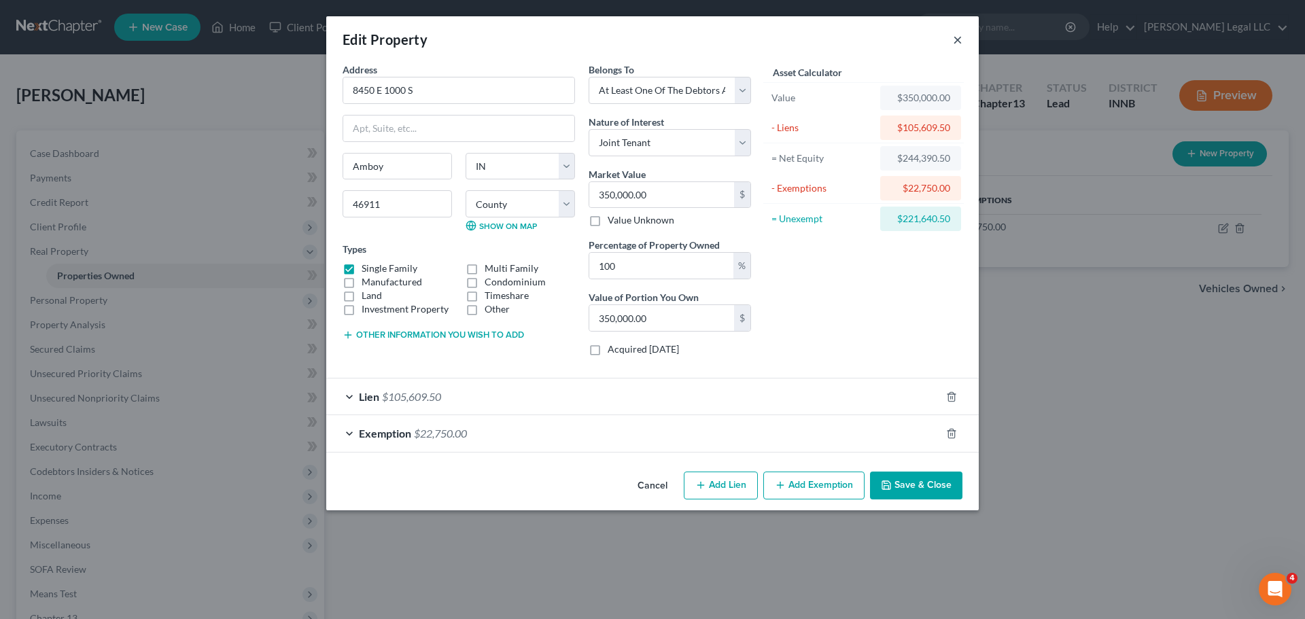
click at [954, 39] on button "×" at bounding box center [958, 39] width 10 height 16
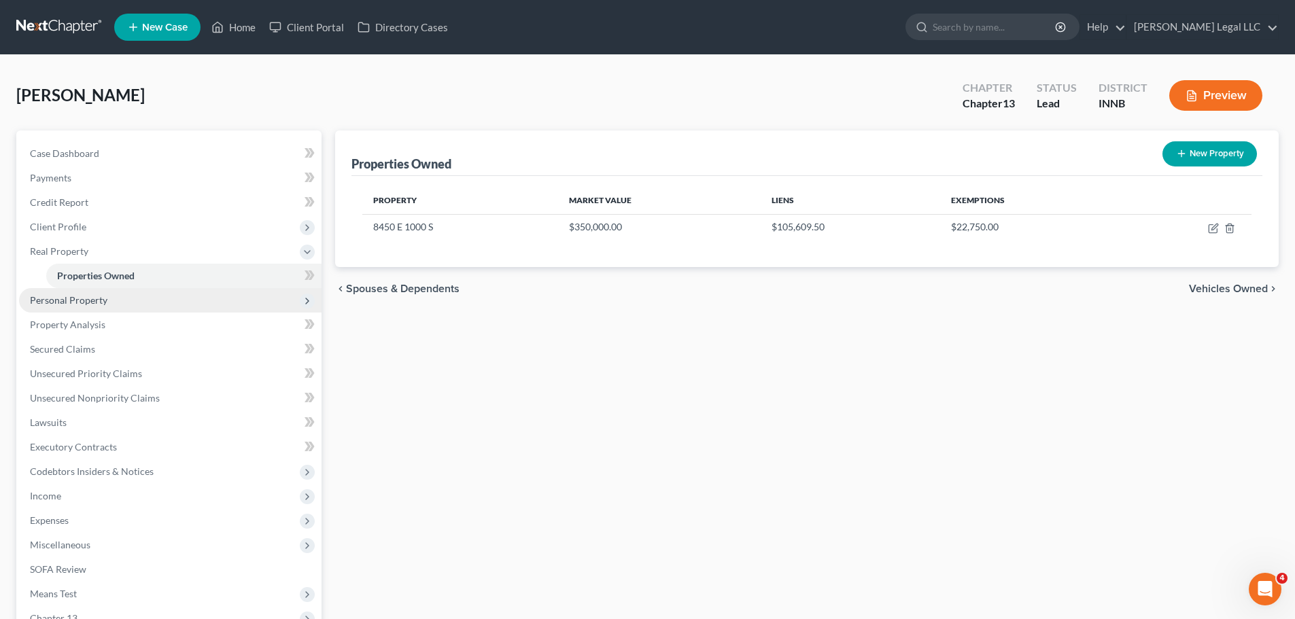
click at [122, 304] on span "Personal Property" at bounding box center [170, 300] width 302 height 24
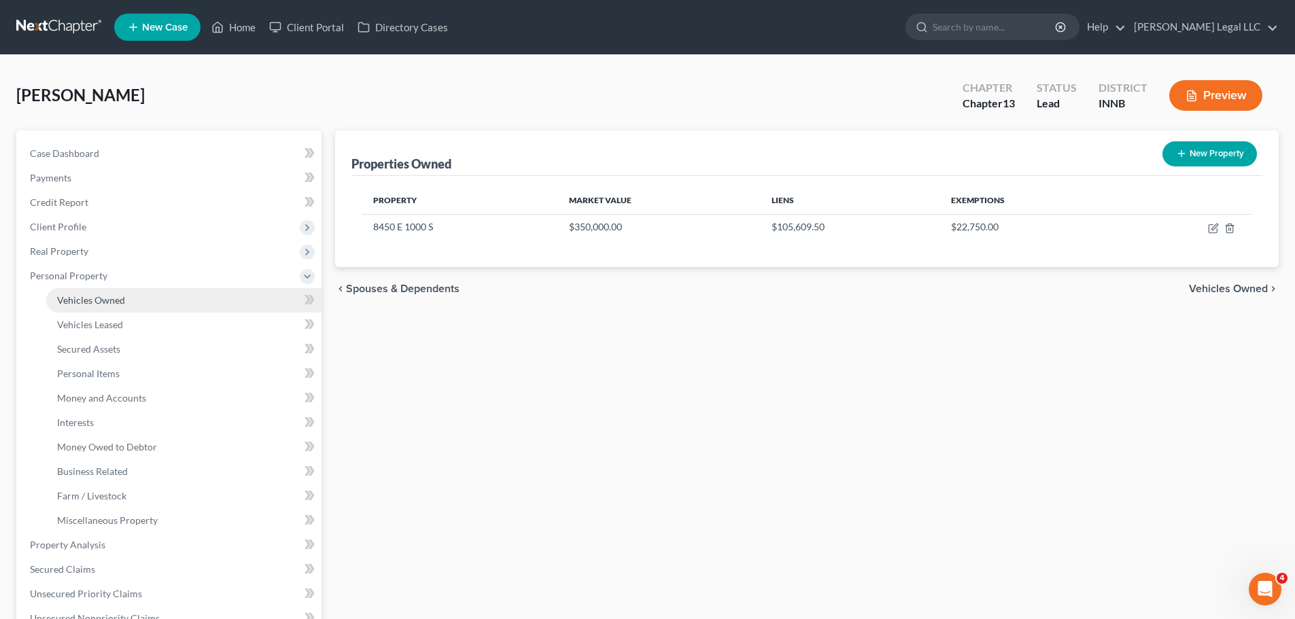
click at [124, 294] on link "Vehicles Owned" at bounding box center [183, 300] width 275 height 24
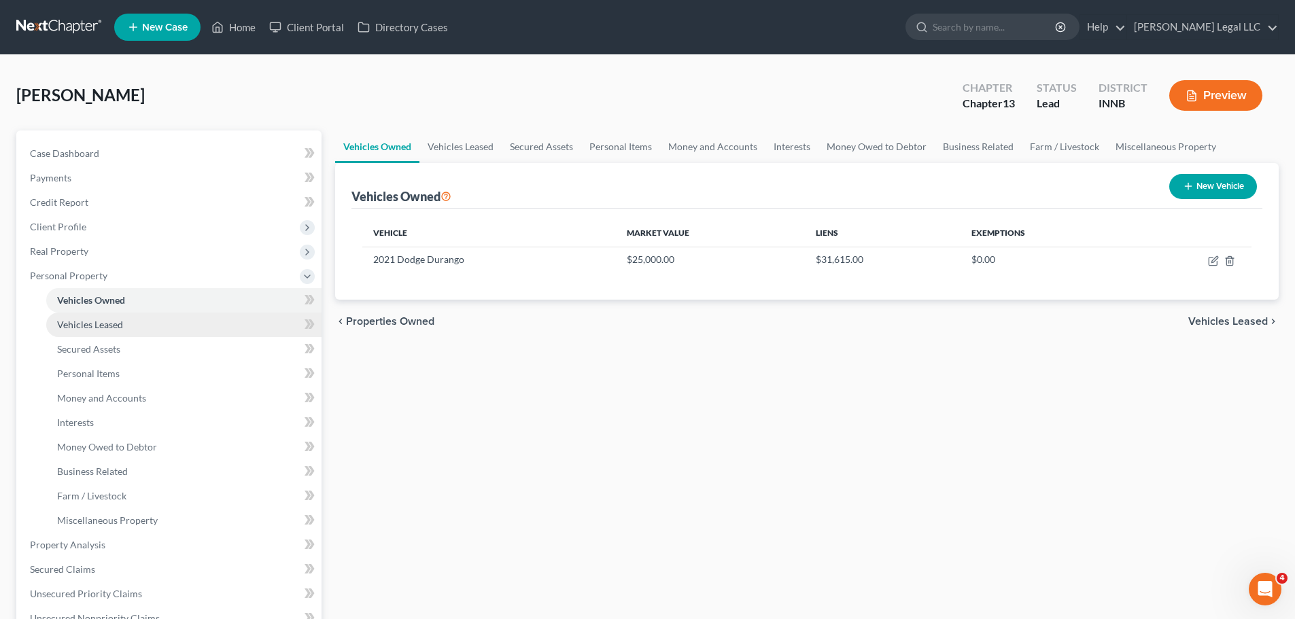
click at [111, 314] on link "Vehicles Leased" at bounding box center [183, 325] width 275 height 24
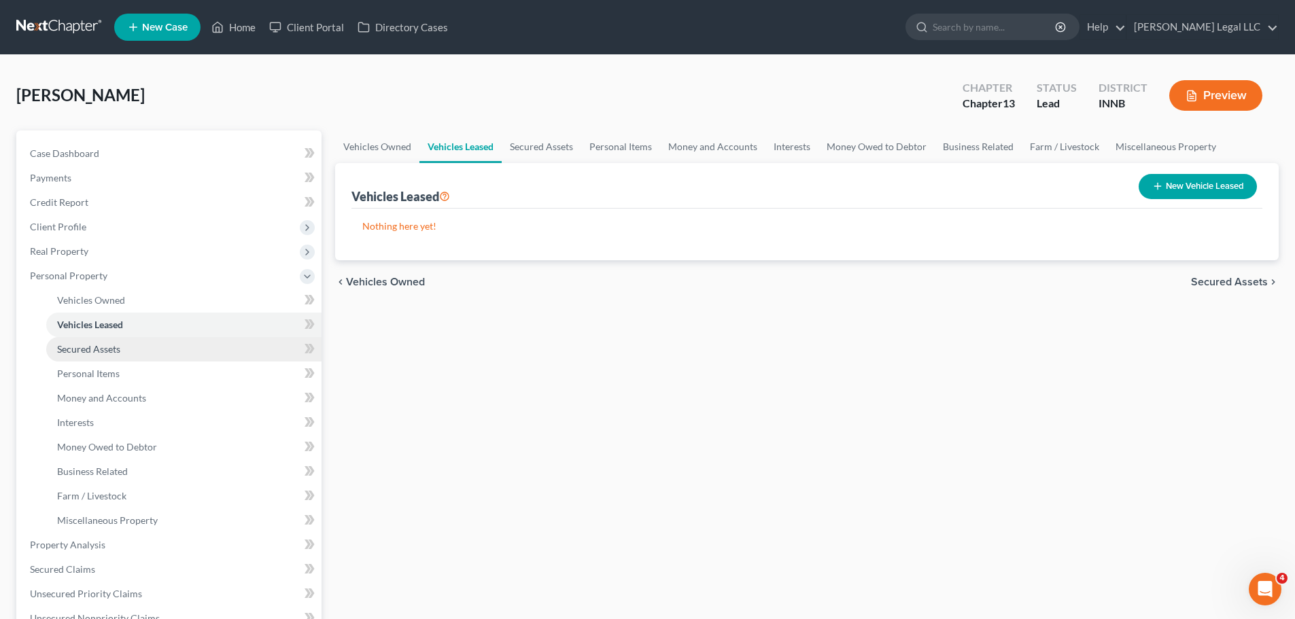
click at [93, 348] on span "Secured Assets" at bounding box center [88, 349] width 63 height 12
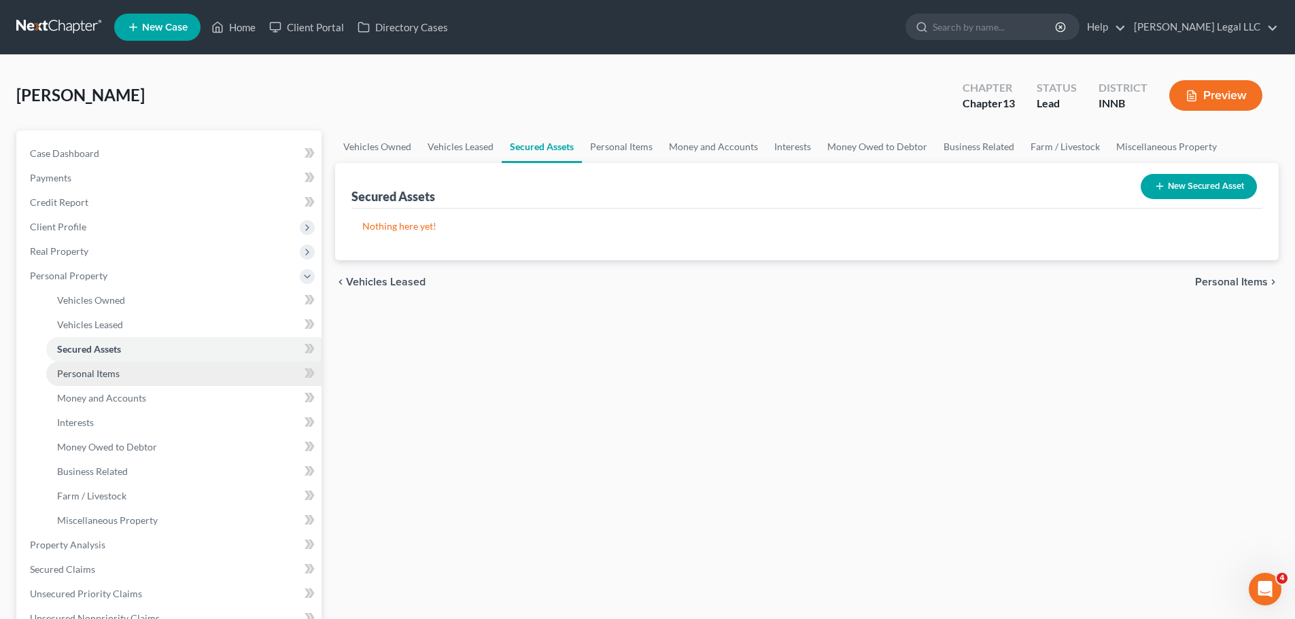
click at [82, 374] on span "Personal Items" at bounding box center [88, 374] width 63 height 12
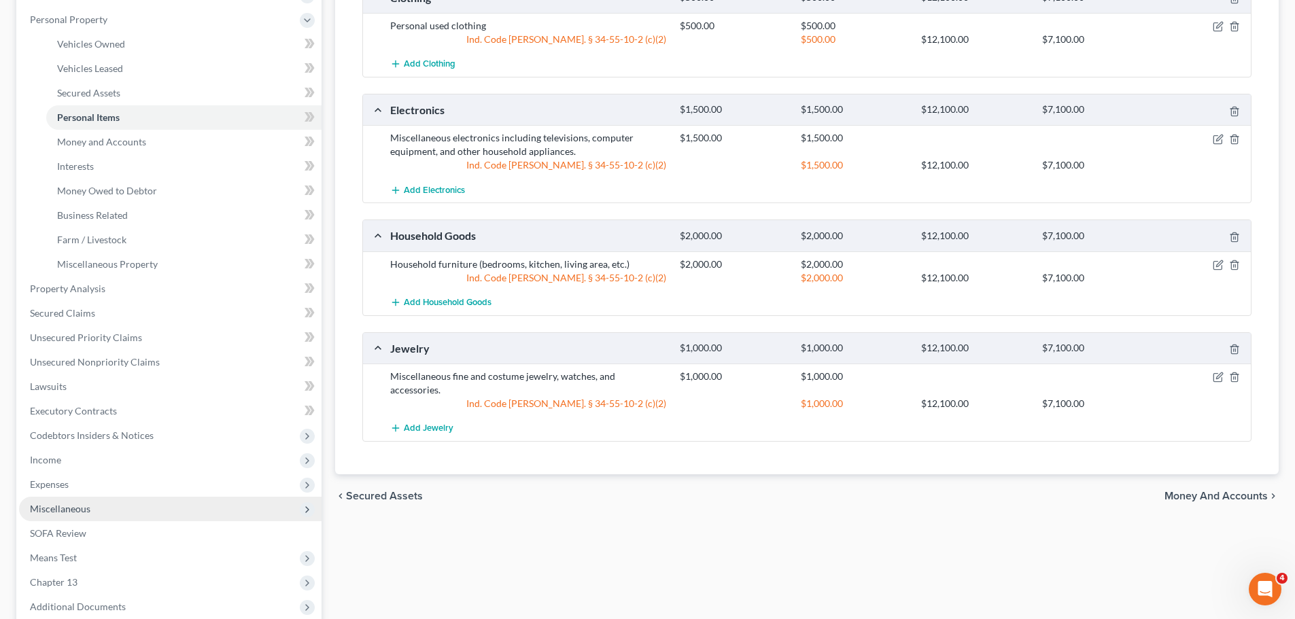
scroll to position [340, 0]
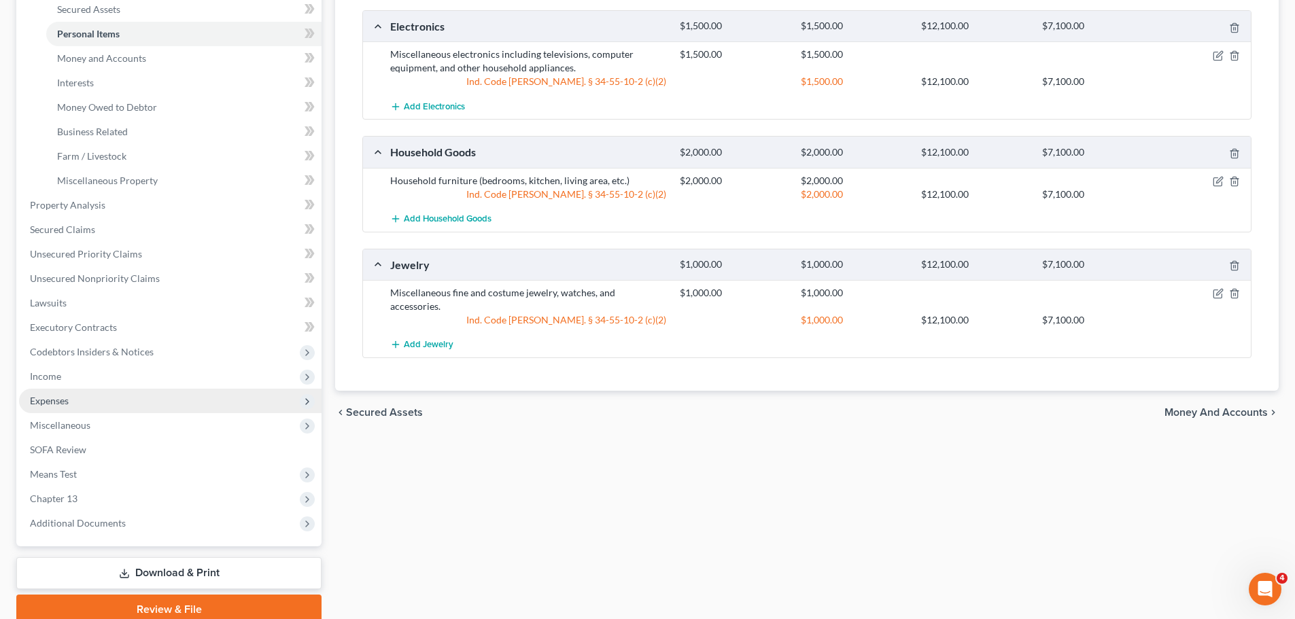
click at [50, 404] on span "Expenses" at bounding box center [49, 401] width 39 height 12
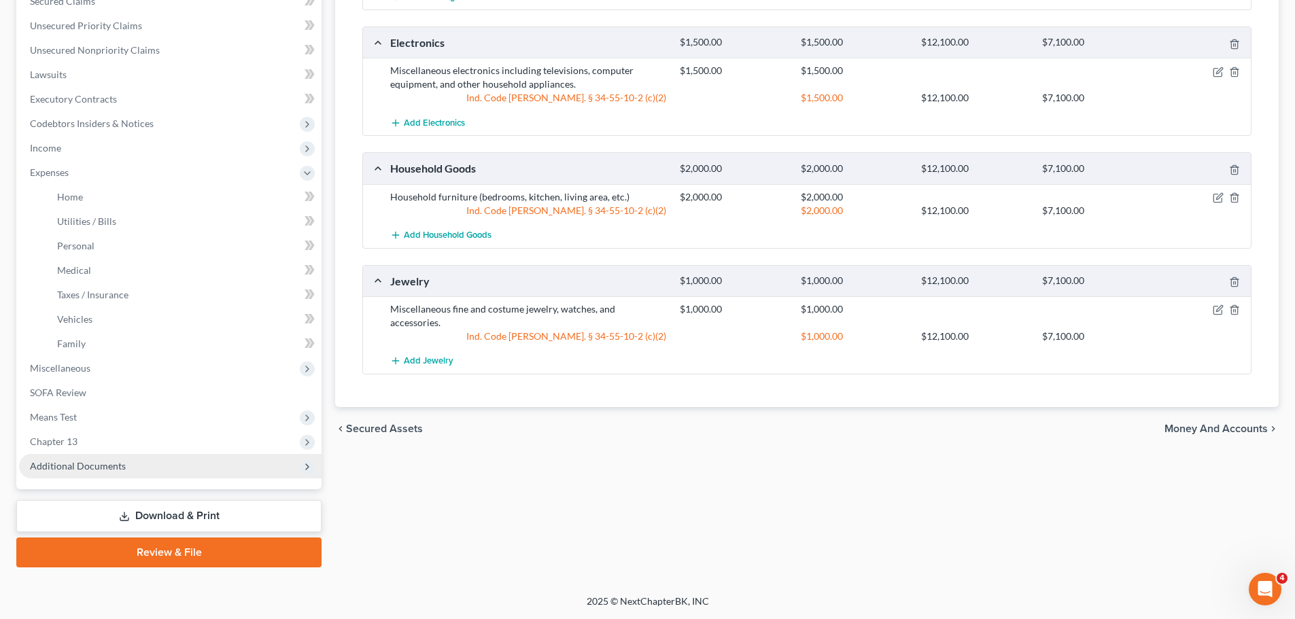
scroll to position [324, 0]
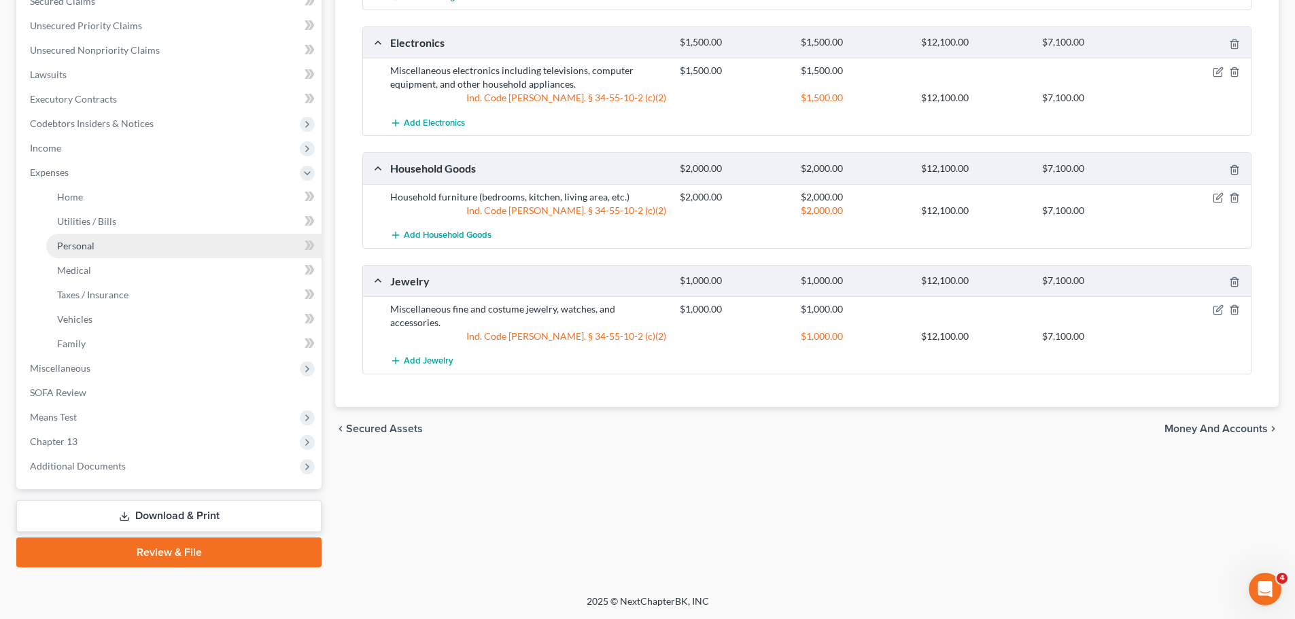
click at [77, 245] on span "Personal" at bounding box center [75, 246] width 37 height 12
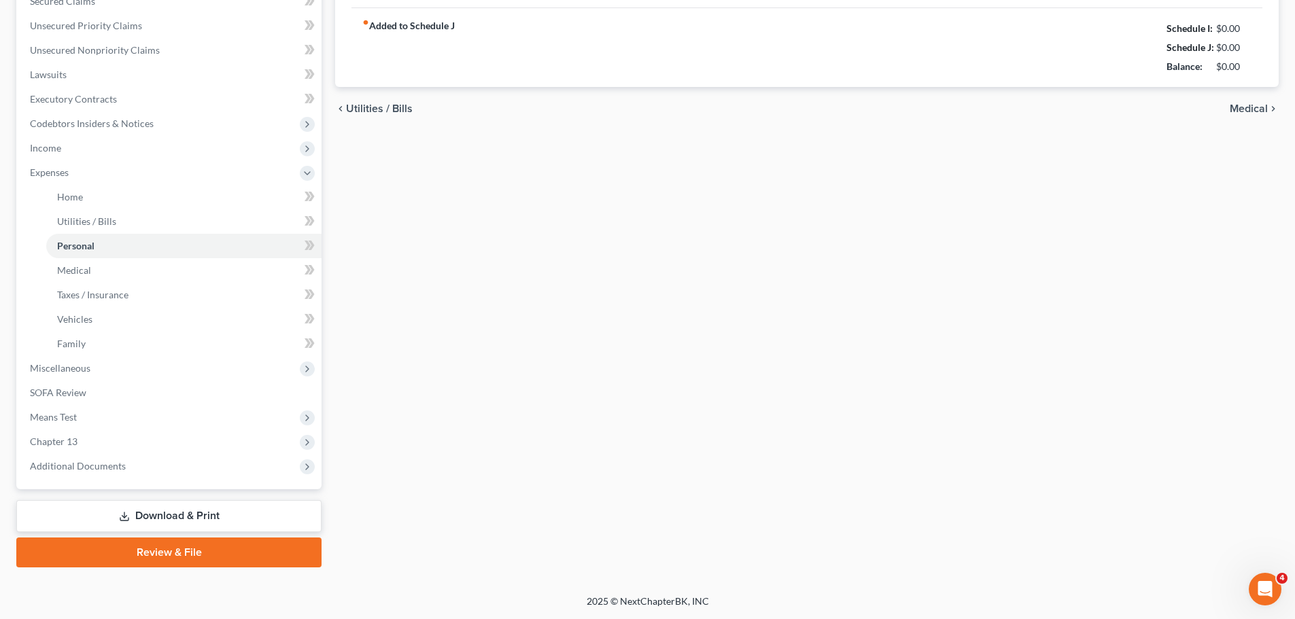
type input "1,400.00"
type input "300.00"
type input "150.00"
type input "250.00"
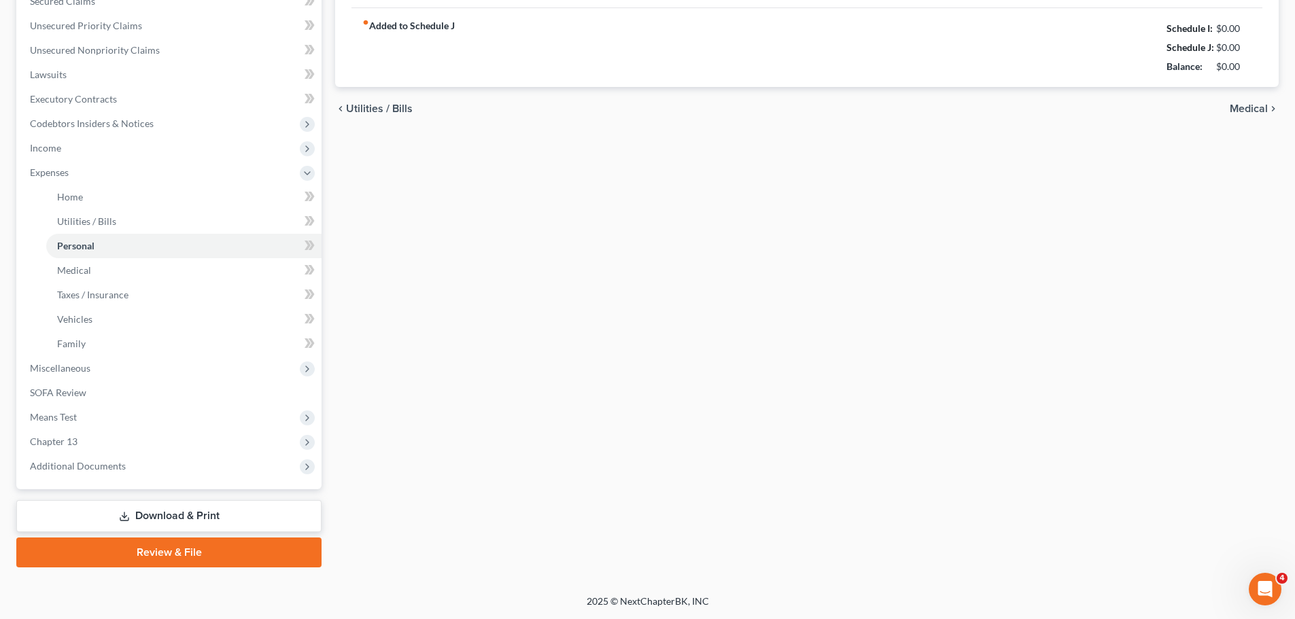
type input "200.00"
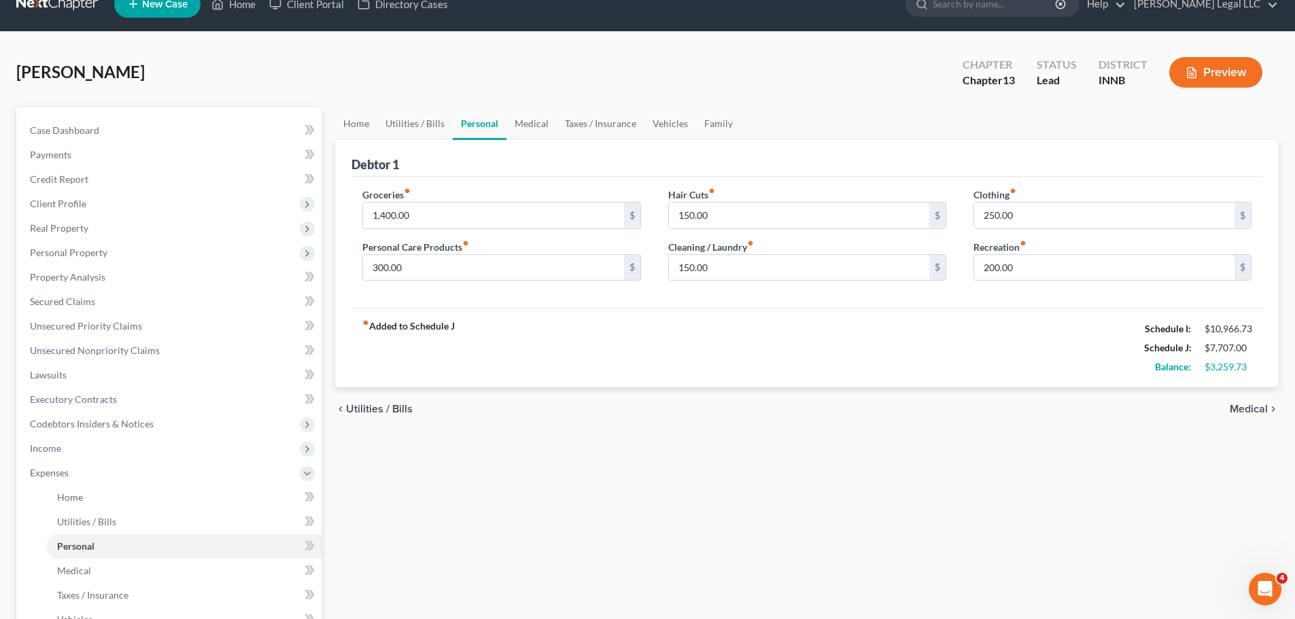
scroll to position [272, 0]
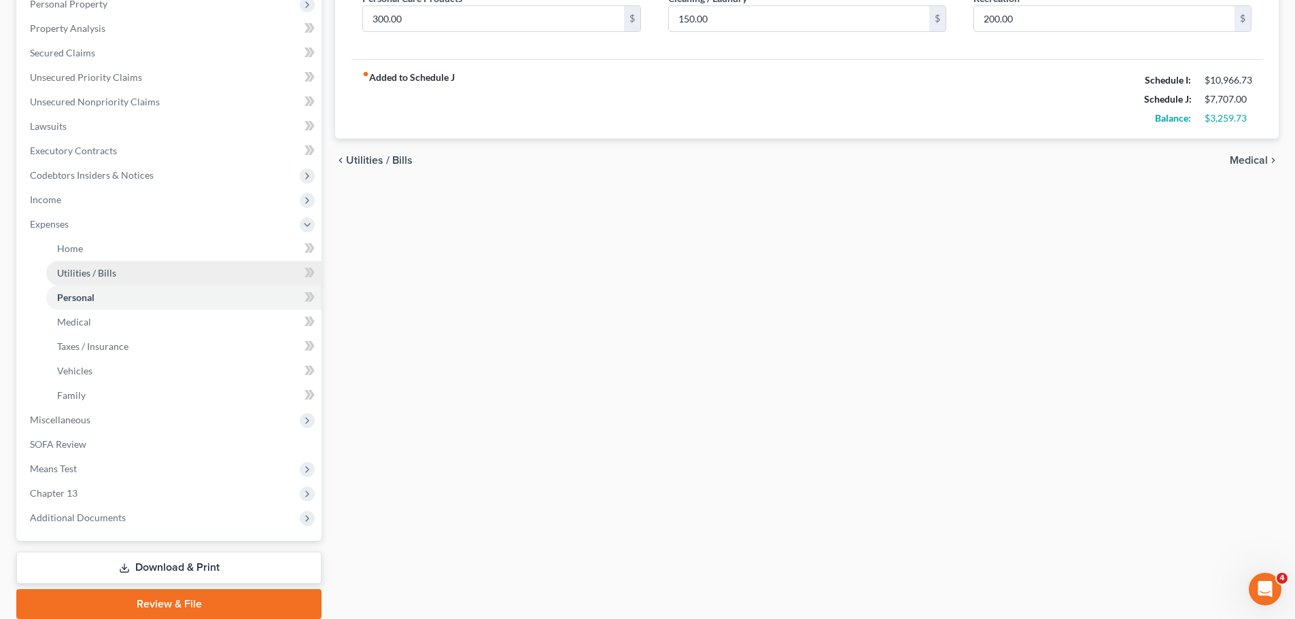
click at [115, 270] on link "Utilities / Bills" at bounding box center [183, 273] width 275 height 24
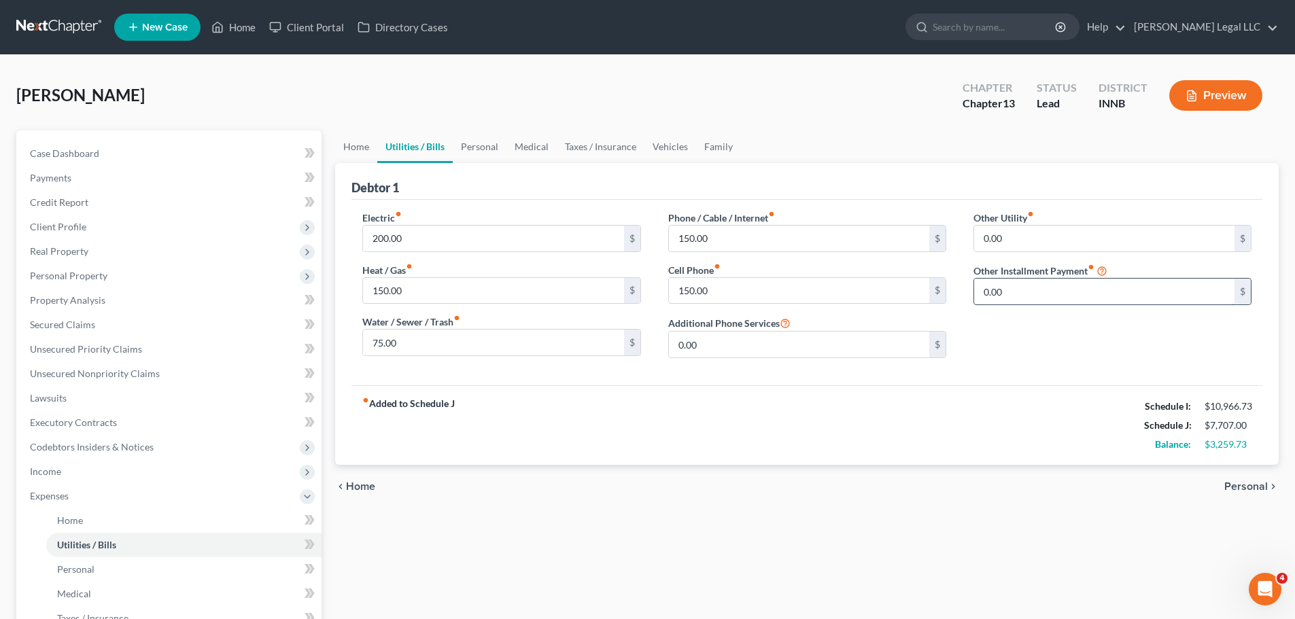
click at [1006, 283] on input "0.00" at bounding box center [1104, 292] width 260 height 26
click at [1041, 472] on div "chevron_left Home Personal chevron_right" at bounding box center [806, 486] width 943 height 43
click at [1043, 107] on button "Preview" at bounding box center [1215, 95] width 93 height 31
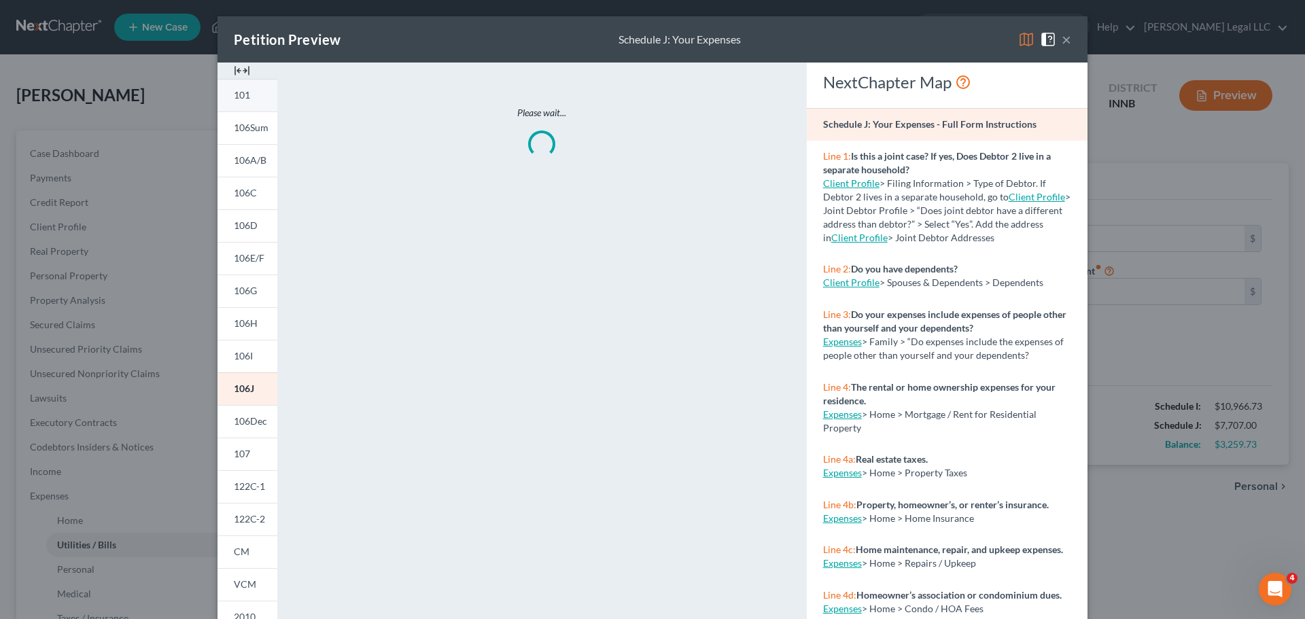
drag, startPoint x: 237, startPoint y: 70, endPoint x: 250, endPoint y: 124, distance: 55.4
click at [237, 69] on img at bounding box center [242, 71] width 16 height 16
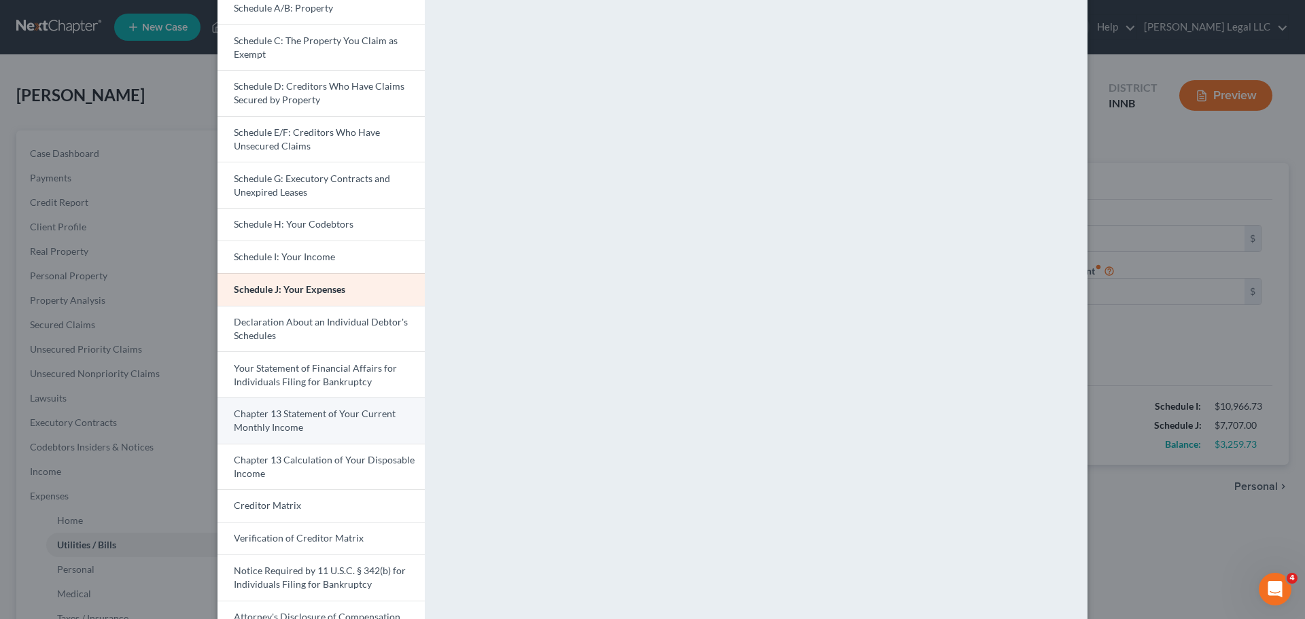
scroll to position [204, 0]
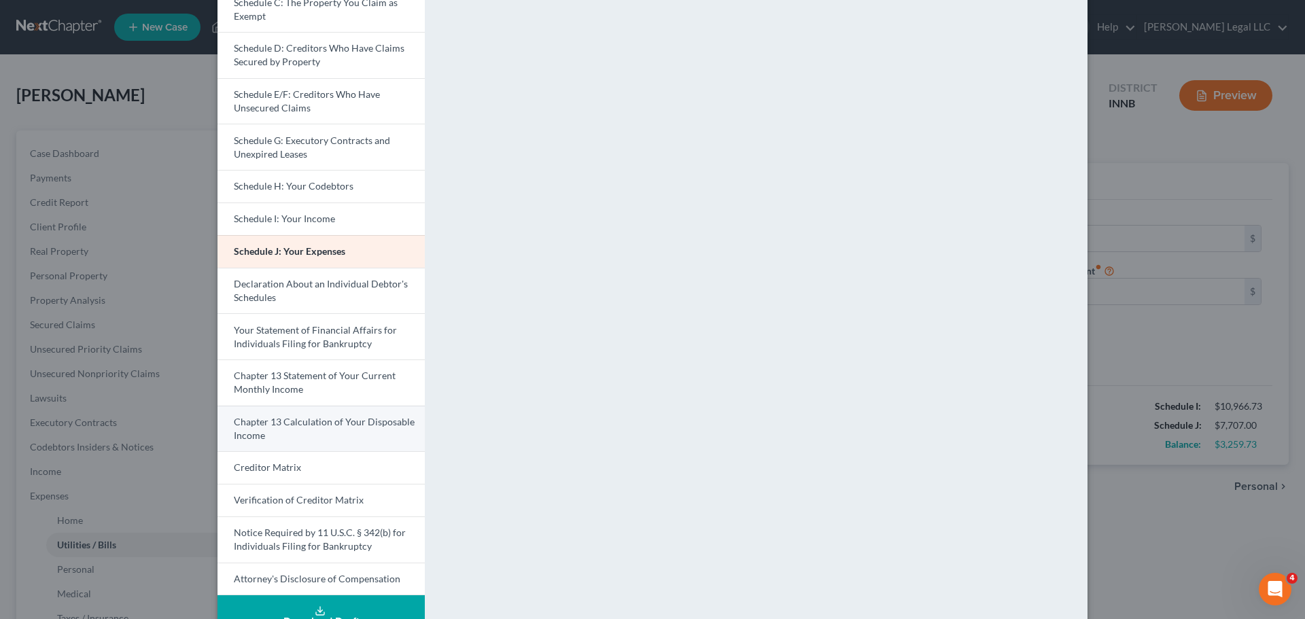
click at [296, 424] on span "Chapter 13 Calculation of Your Disposable Income" at bounding box center [324, 428] width 181 height 25
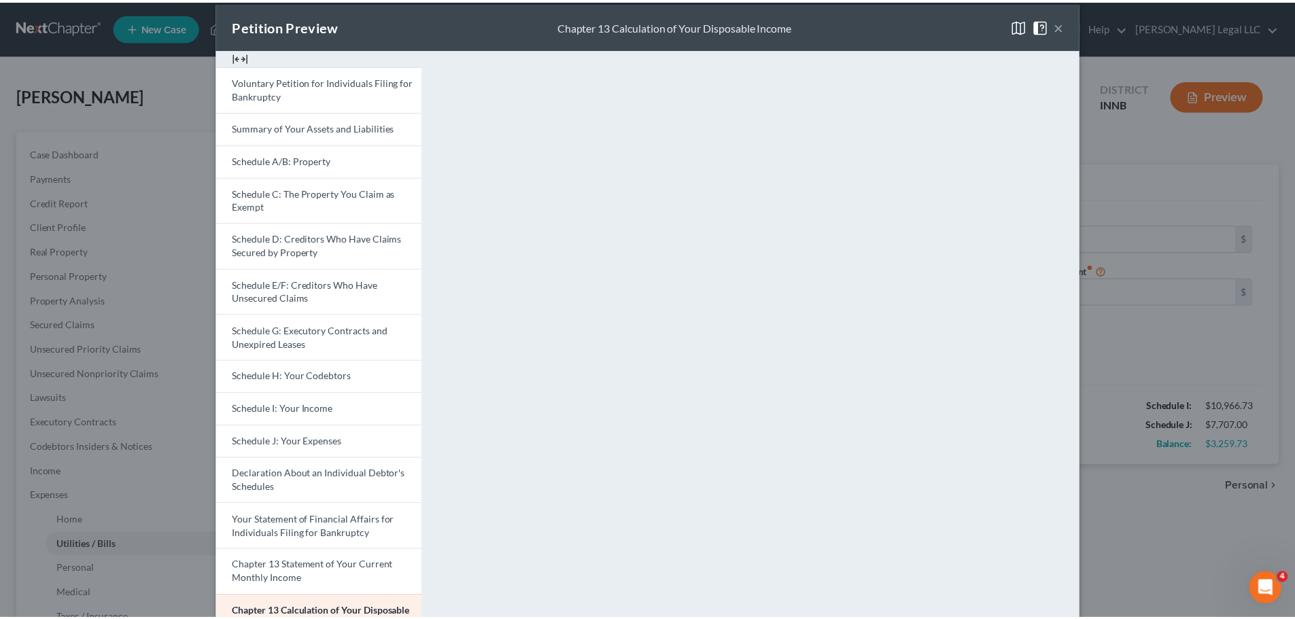
scroll to position [0, 0]
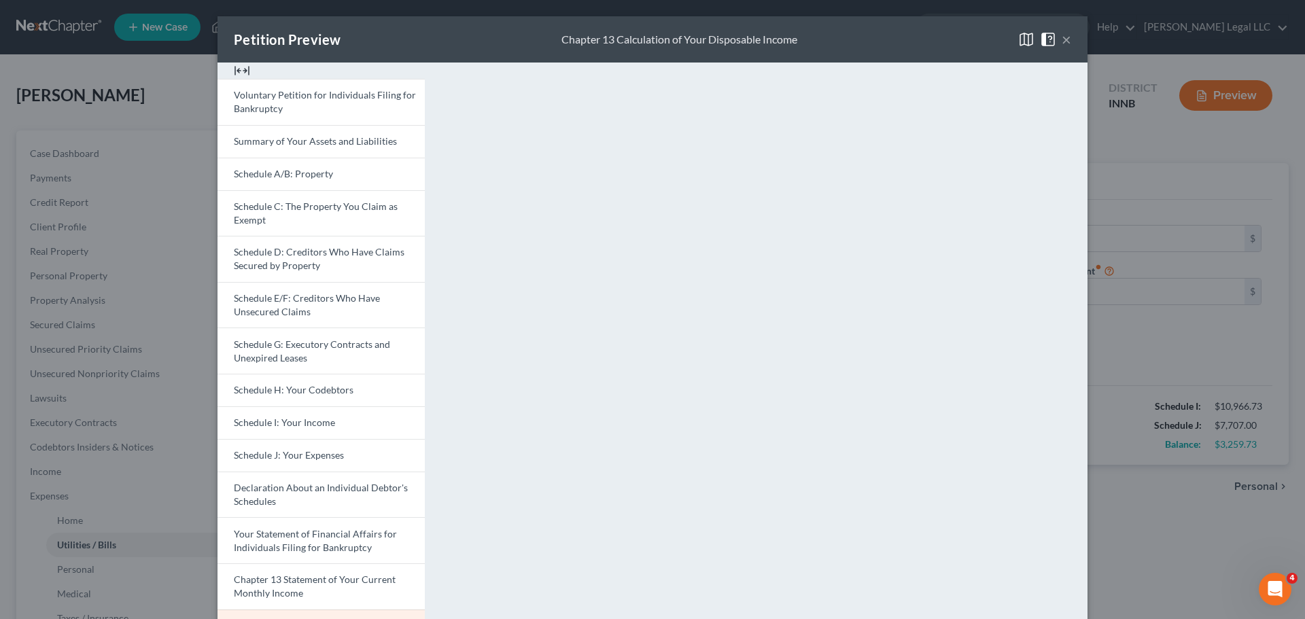
click at [1043, 38] on button "×" at bounding box center [1067, 39] width 10 height 16
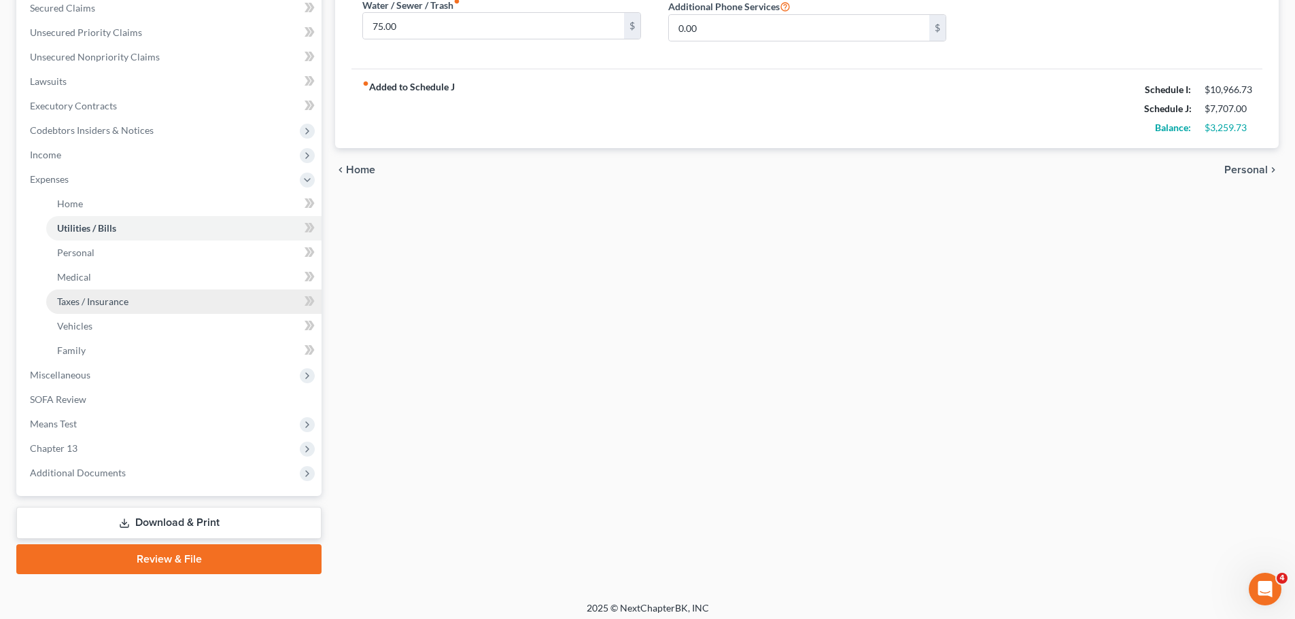
scroll to position [324, 0]
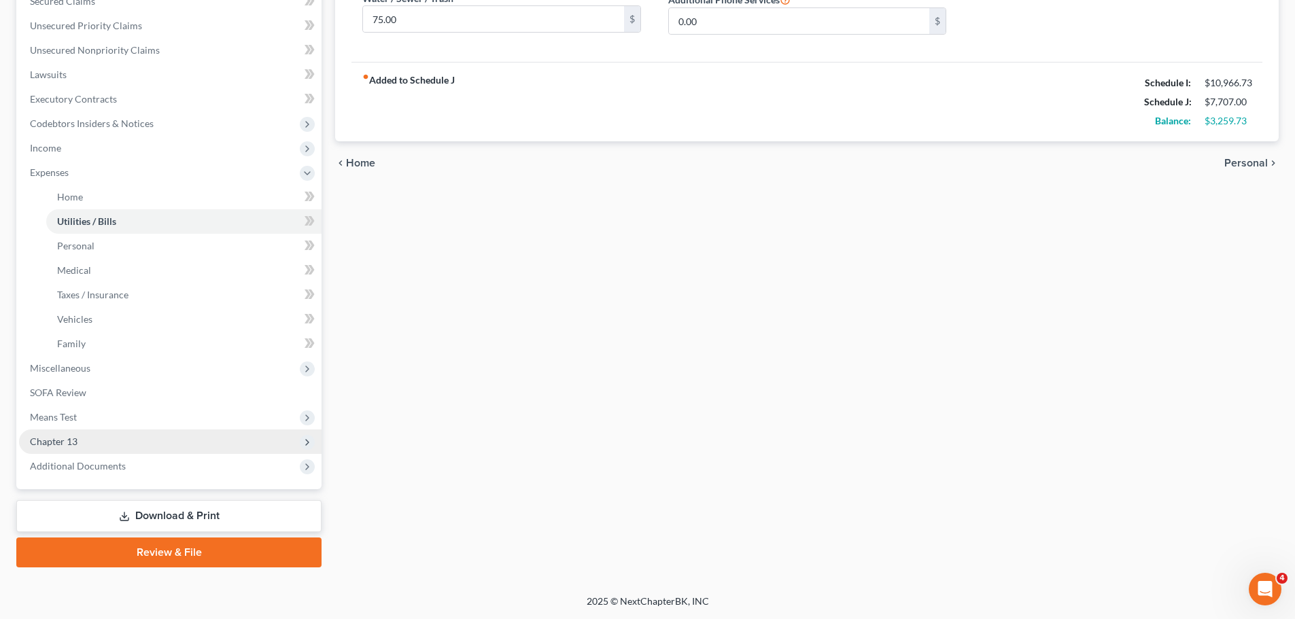
click at [123, 438] on span "Chapter 13" at bounding box center [170, 442] width 302 height 24
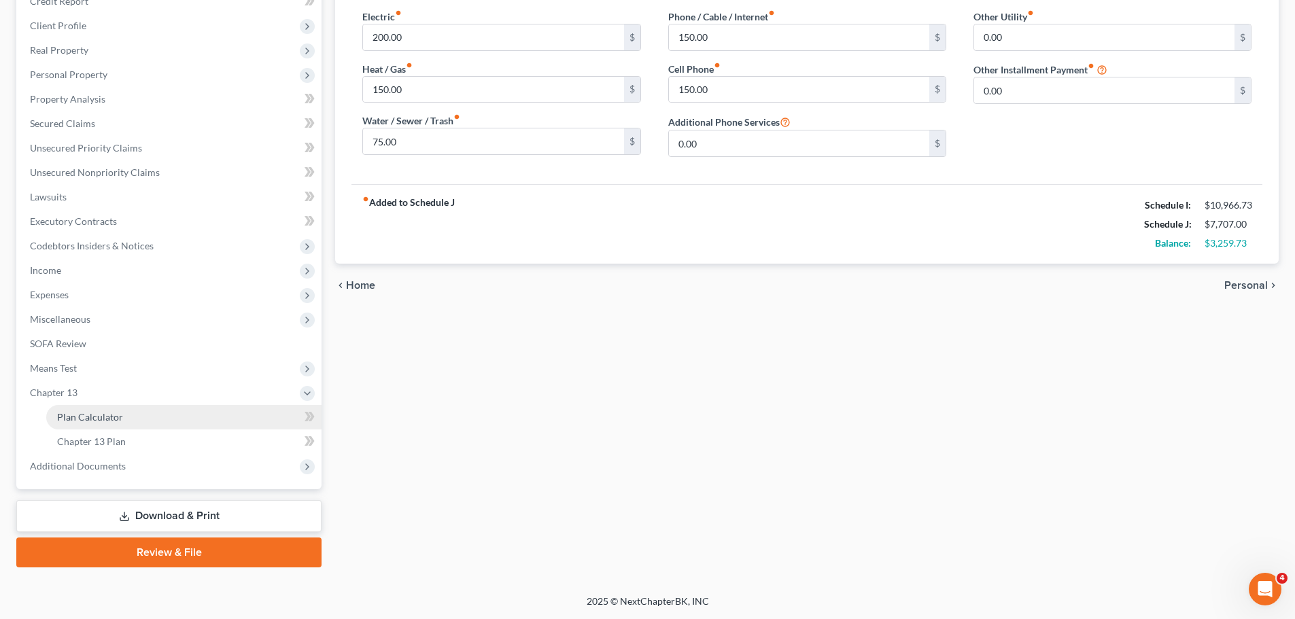
click at [127, 417] on link "Plan Calculator" at bounding box center [183, 417] width 275 height 24
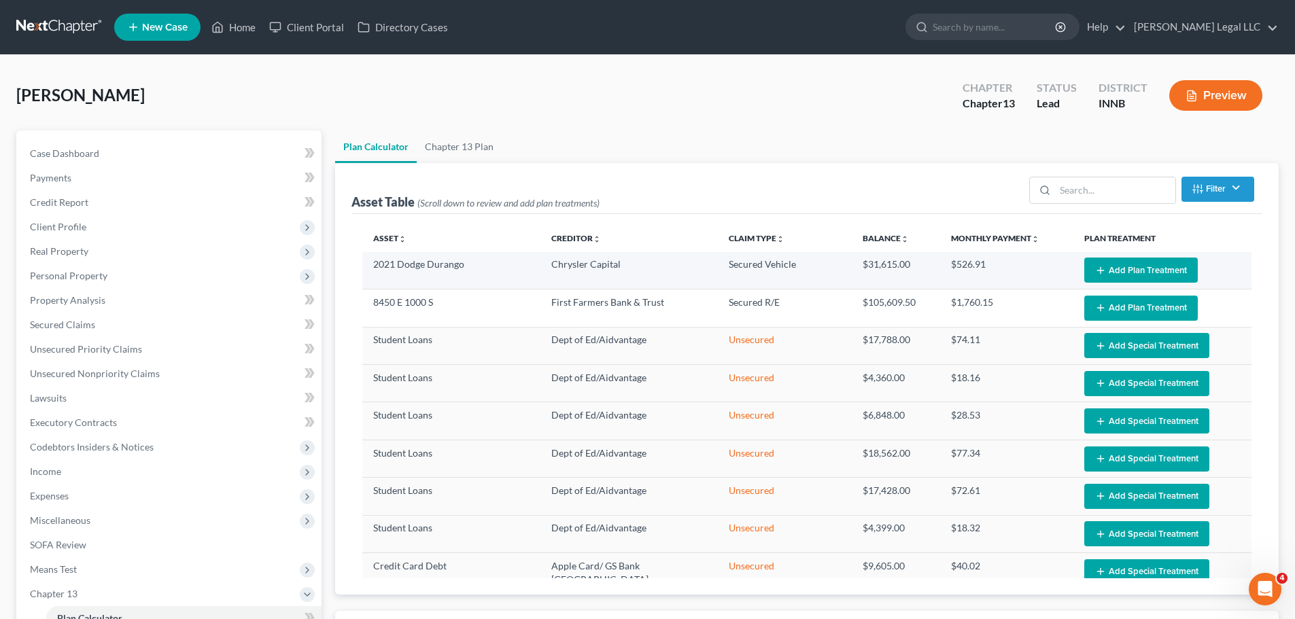
select select "59"
click at [1043, 262] on button "Add Plan Treatment" at bounding box center [1140, 270] width 113 height 25
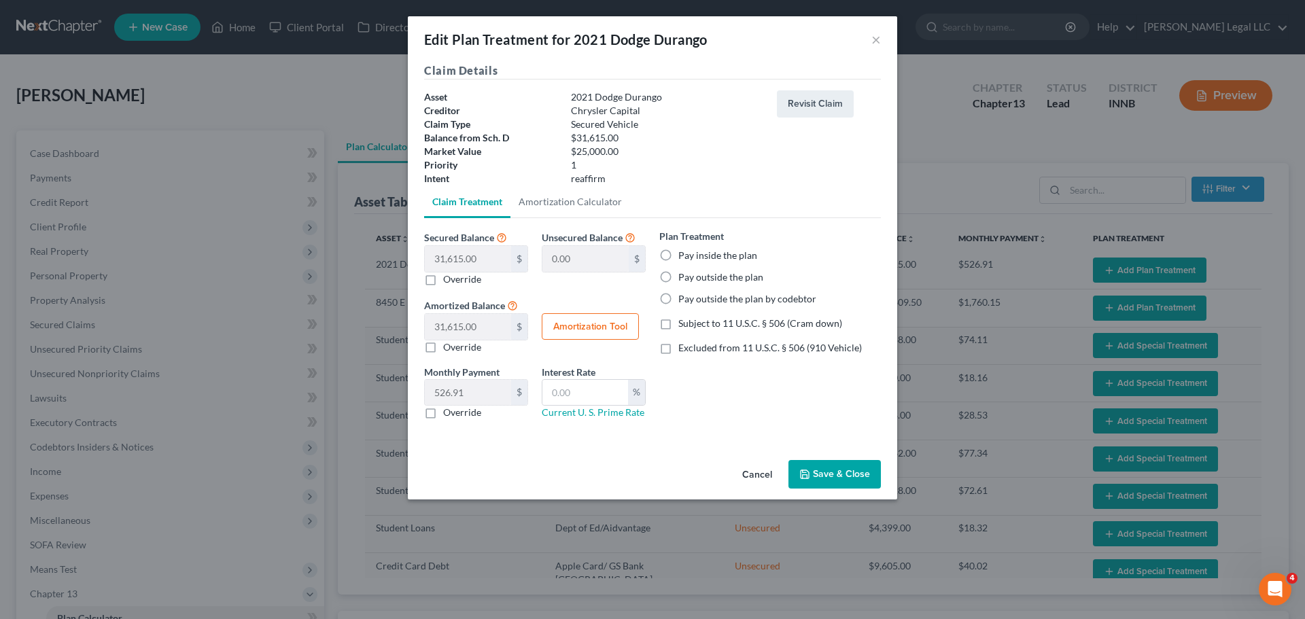
drag, startPoint x: 656, startPoint y: 277, endPoint x: 666, endPoint y: 278, distance: 10.3
click at [678, 277] on label "Pay outside the plan" at bounding box center [720, 277] width 85 height 14
click at [684, 277] on input "Pay outside the plan" at bounding box center [688, 274] width 9 height 9
radio input "true"
click at [848, 472] on button "Save & Close" at bounding box center [834, 474] width 92 height 29
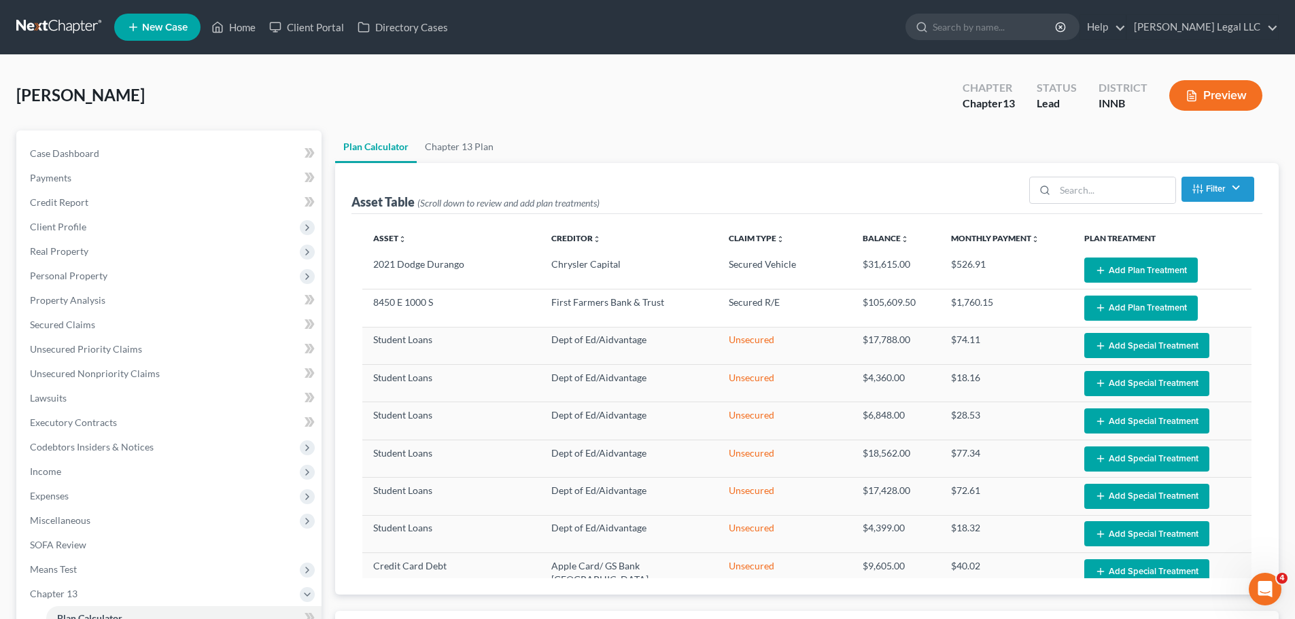
select select "59"
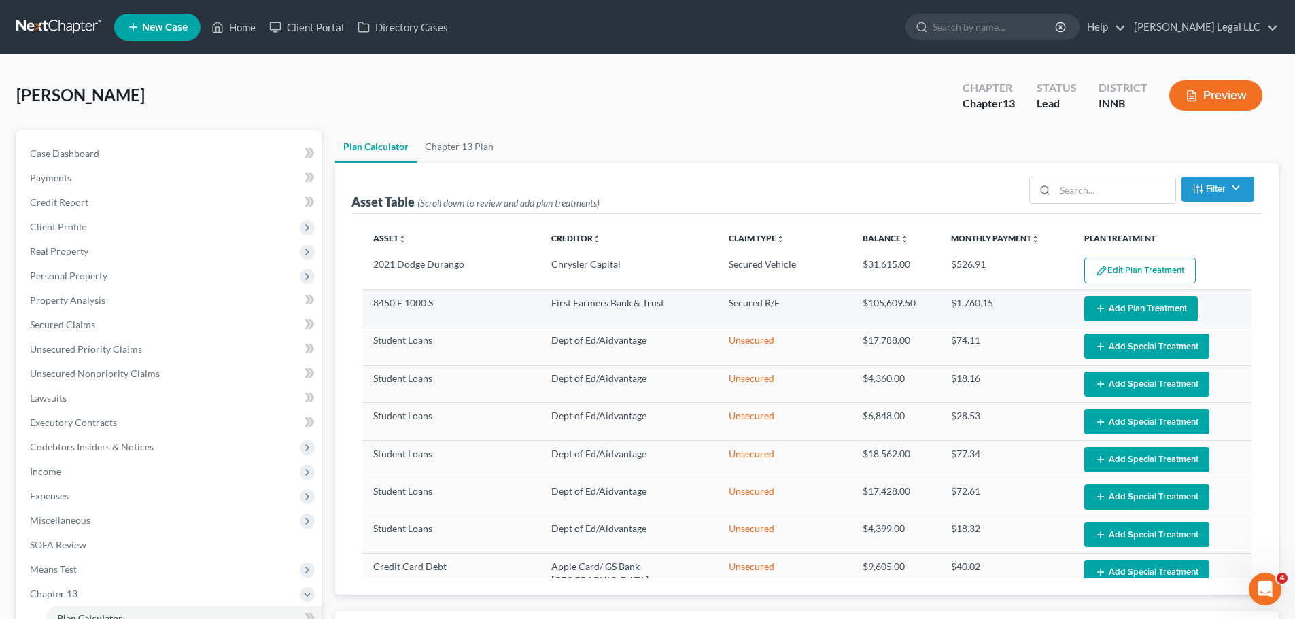
click at [1043, 306] on button "Add Plan Treatment" at bounding box center [1140, 308] width 113 height 25
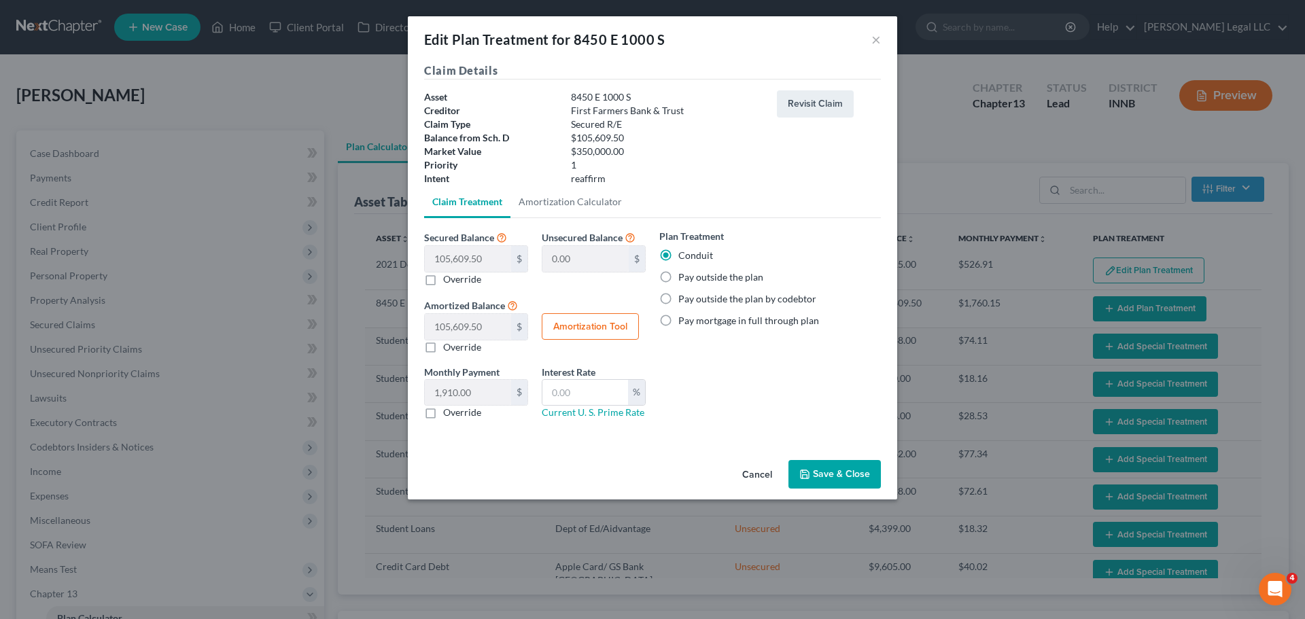
click at [678, 277] on label "Pay outside the plan" at bounding box center [720, 277] width 85 height 14
click at [684, 277] on input "Pay outside the plan" at bounding box center [688, 274] width 9 height 9
radio input "true"
click at [848, 472] on button "Save & Close" at bounding box center [834, 474] width 92 height 29
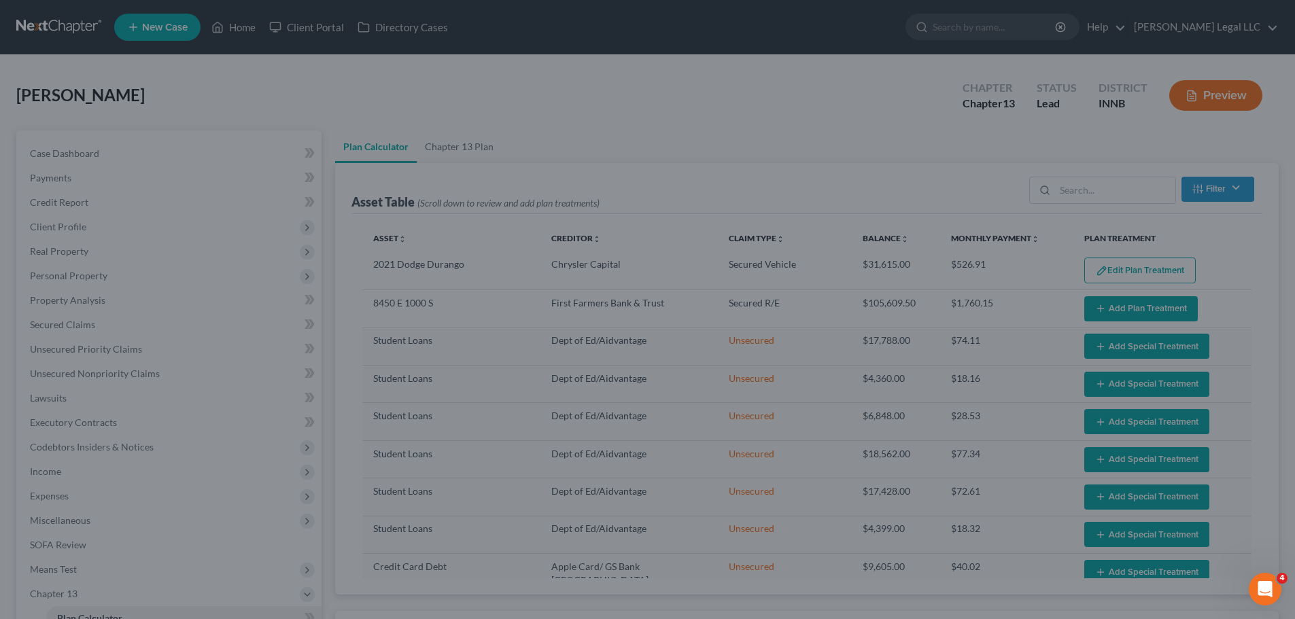
select select "59"
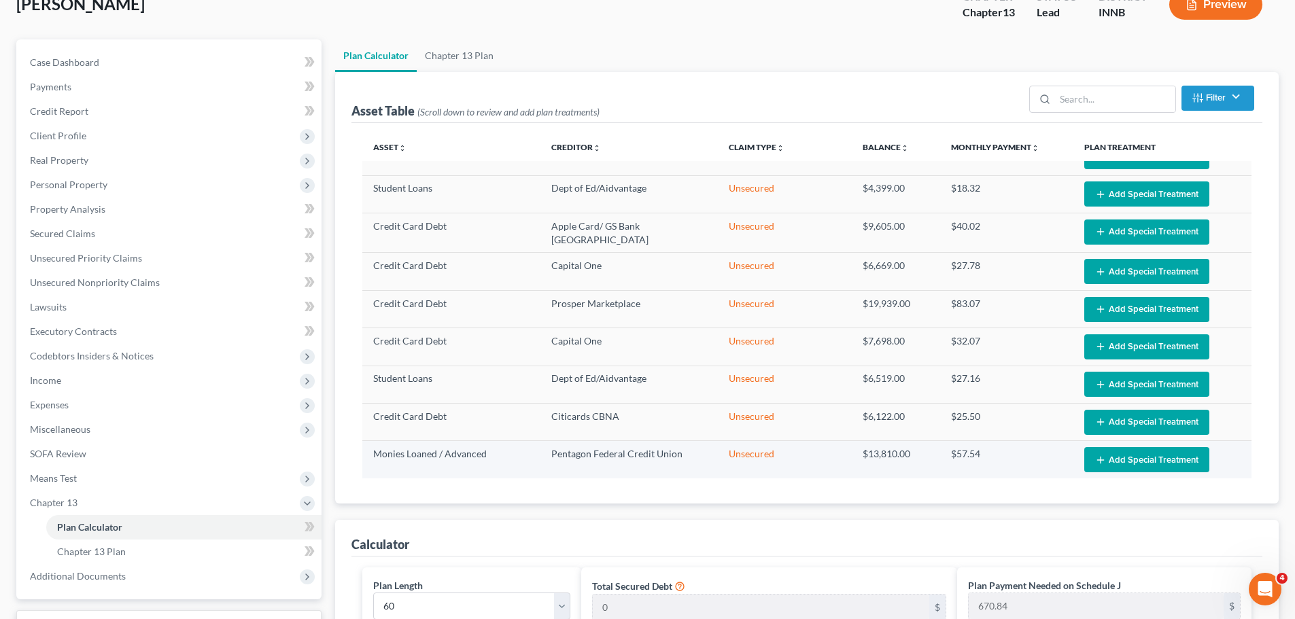
scroll to position [68, 0]
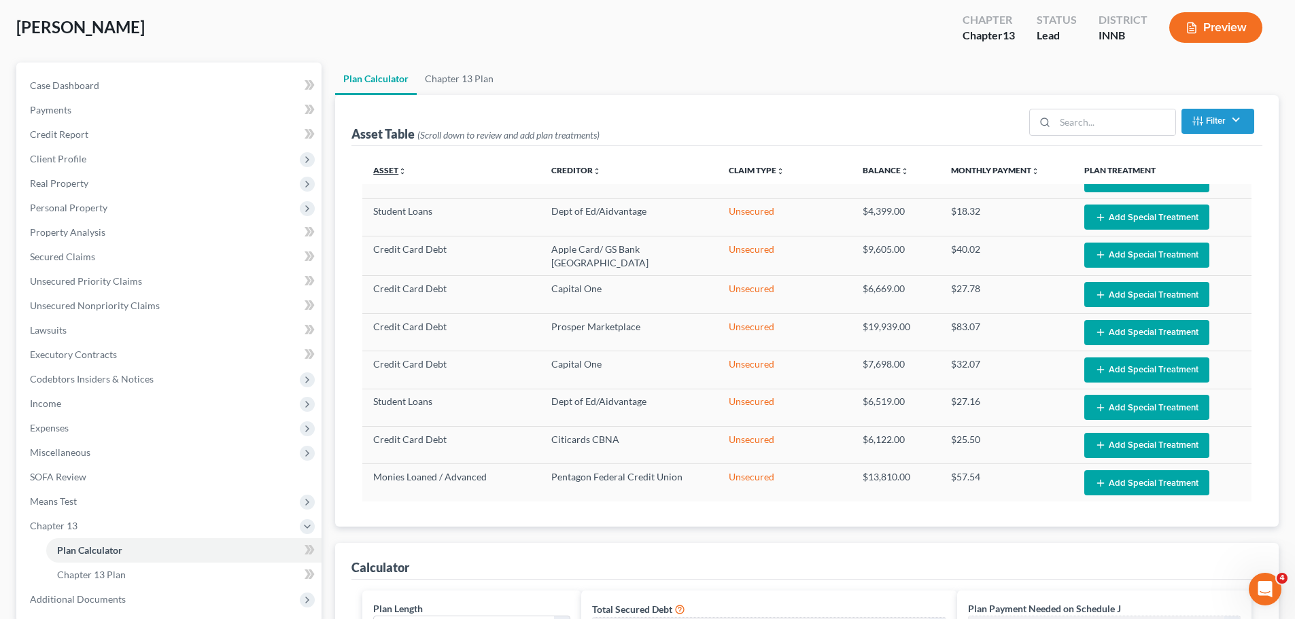
click at [391, 169] on link "Asset unfold_more expand_more expand_less" at bounding box center [389, 170] width 33 height 10
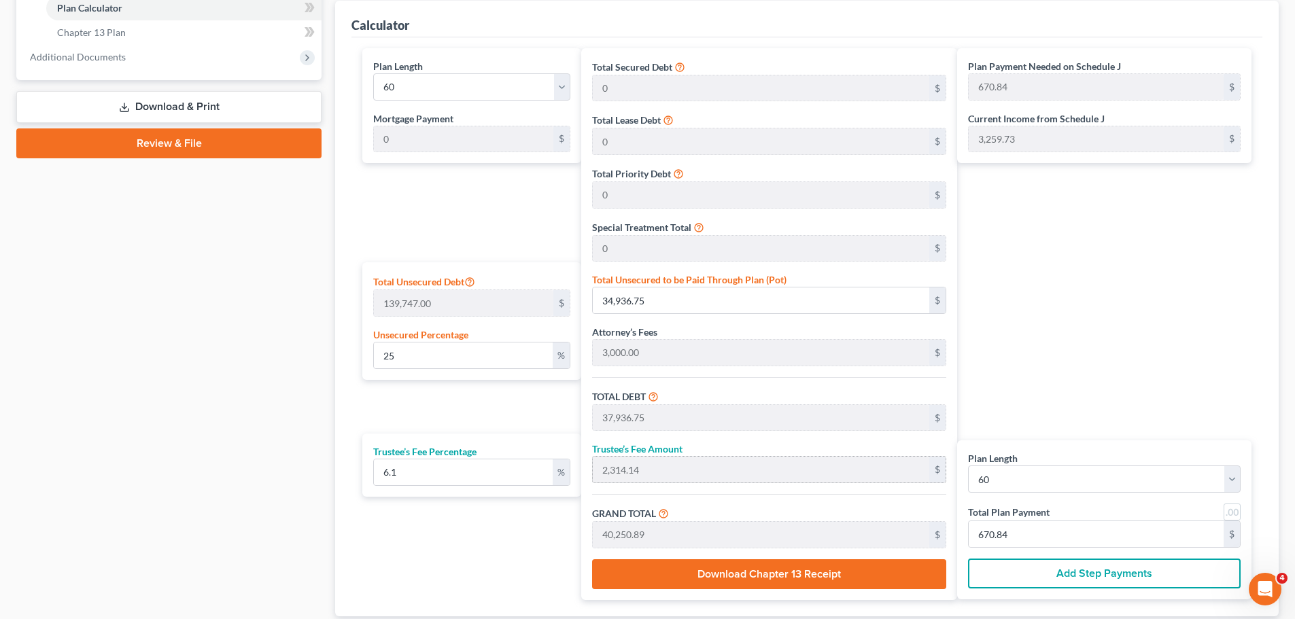
scroll to position [612, 0]
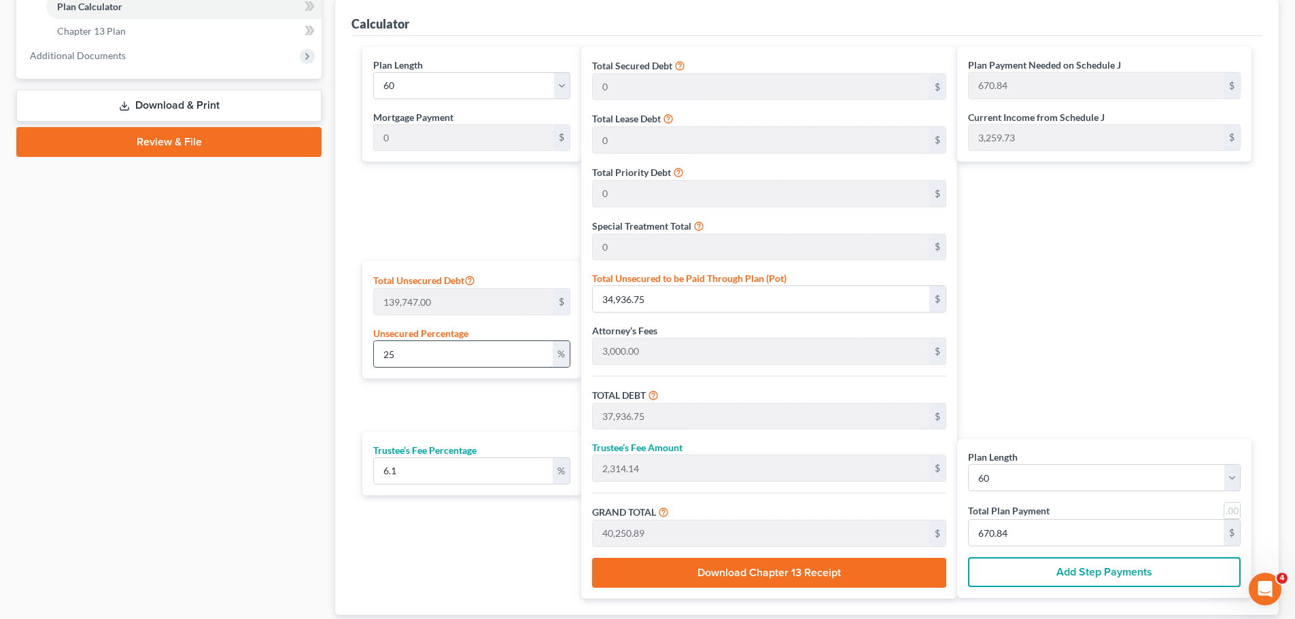
click at [450, 352] on input "25" at bounding box center [463, 354] width 179 height 26
type input "251"
type input "350,764.97"
type input "353,764.97"
type input "21,579.66"
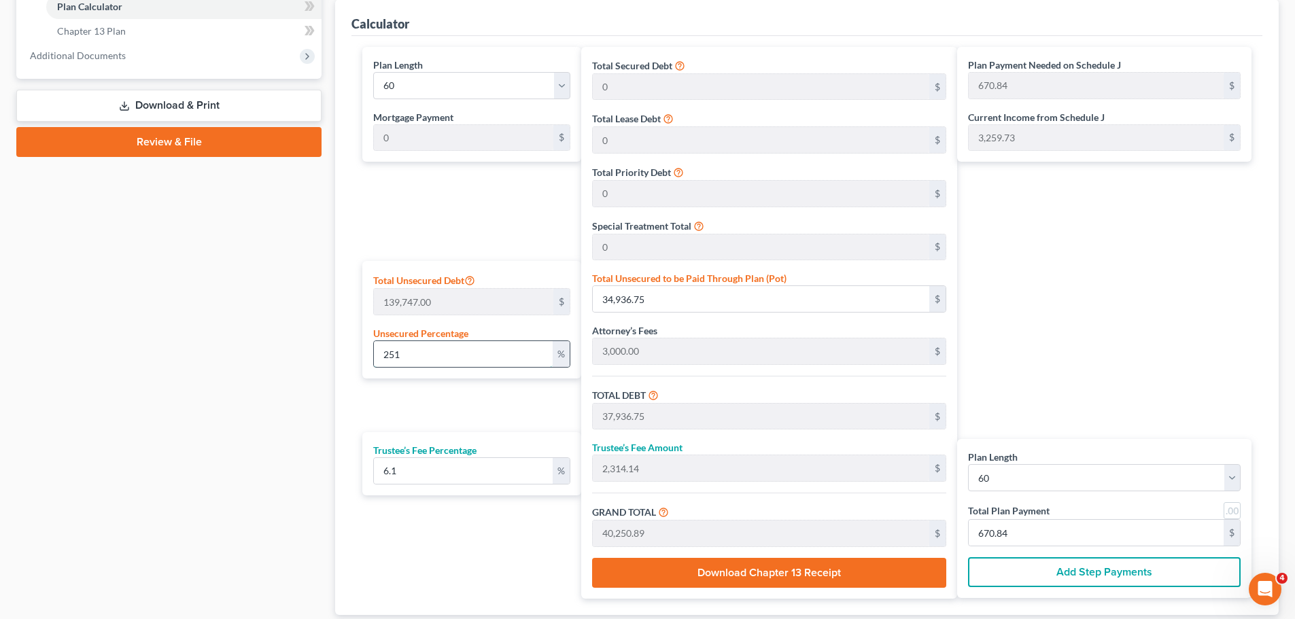
type input "375,344.63"
type input "6,255.74"
type input "2510"
type input "3,507,649.70"
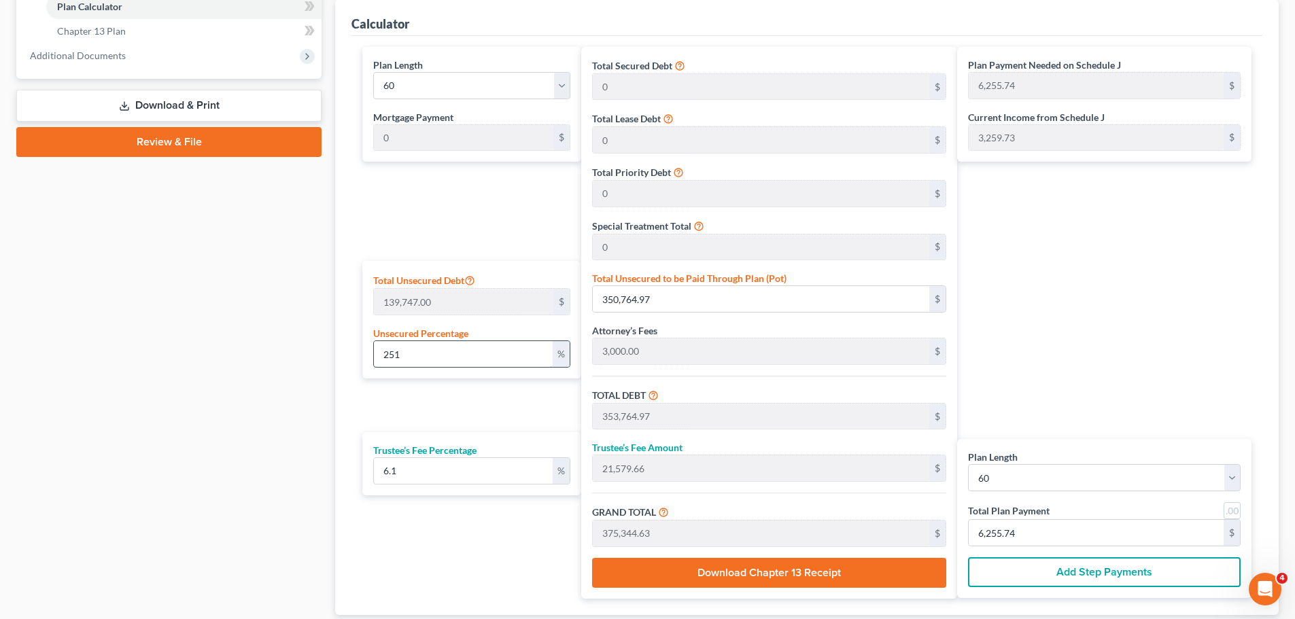
type input "3,510,649.70"
type input "214,149.63"
type input "3,724,799.33"
type input "62,079.98"
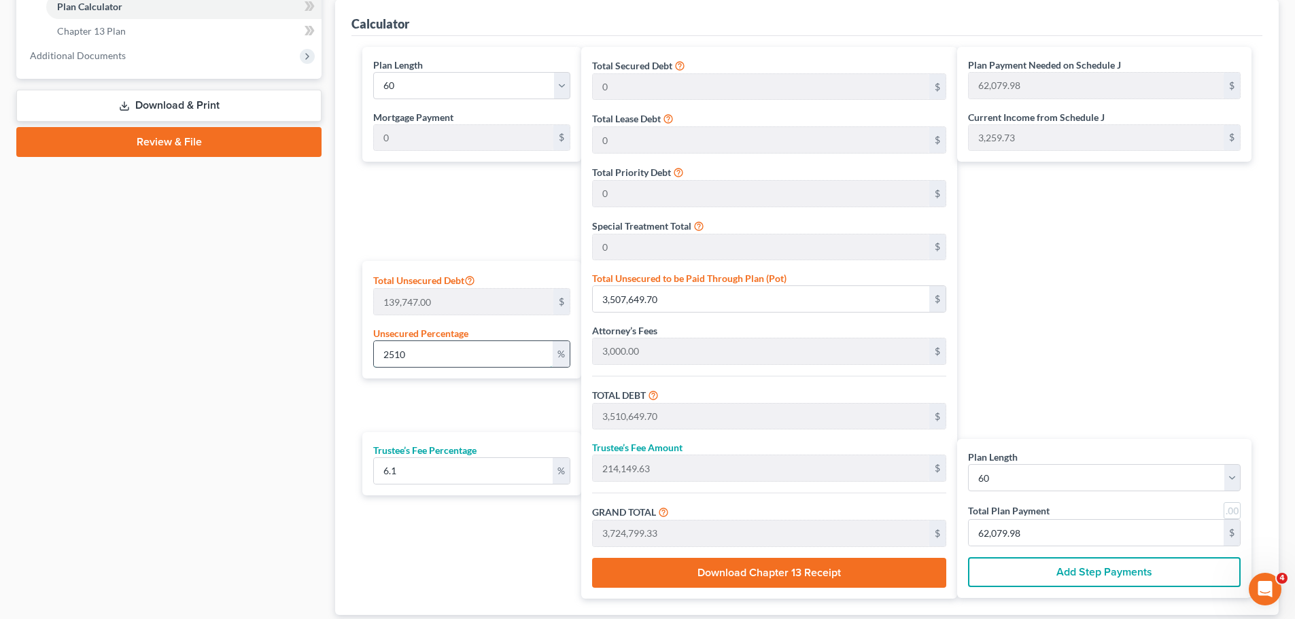
type input "25100"
type input "35,076,497.00"
type input "35,079,497.00"
type input "2,139,849.31"
type input "37,219,346.31"
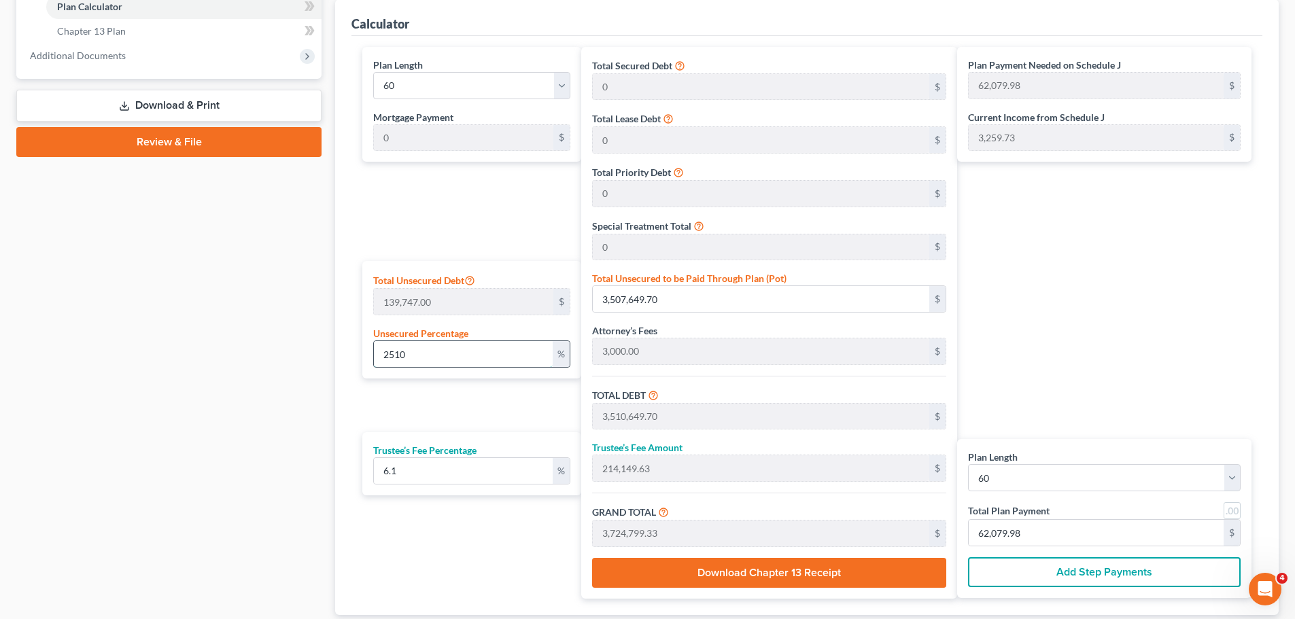
type input "620,322.43"
type input "2510"
type input "3,507,649.70"
type input "3,510,649.70"
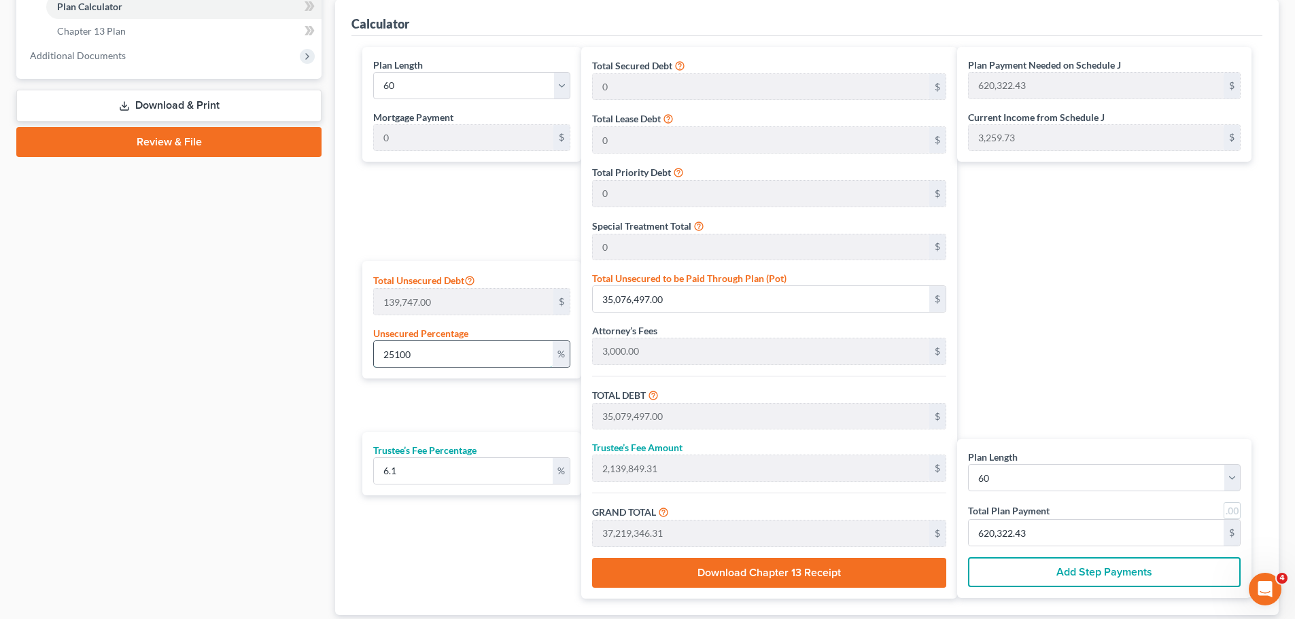
type input "214,149.63"
type input "3,724,799.33"
type input "62,079.98"
type input "251"
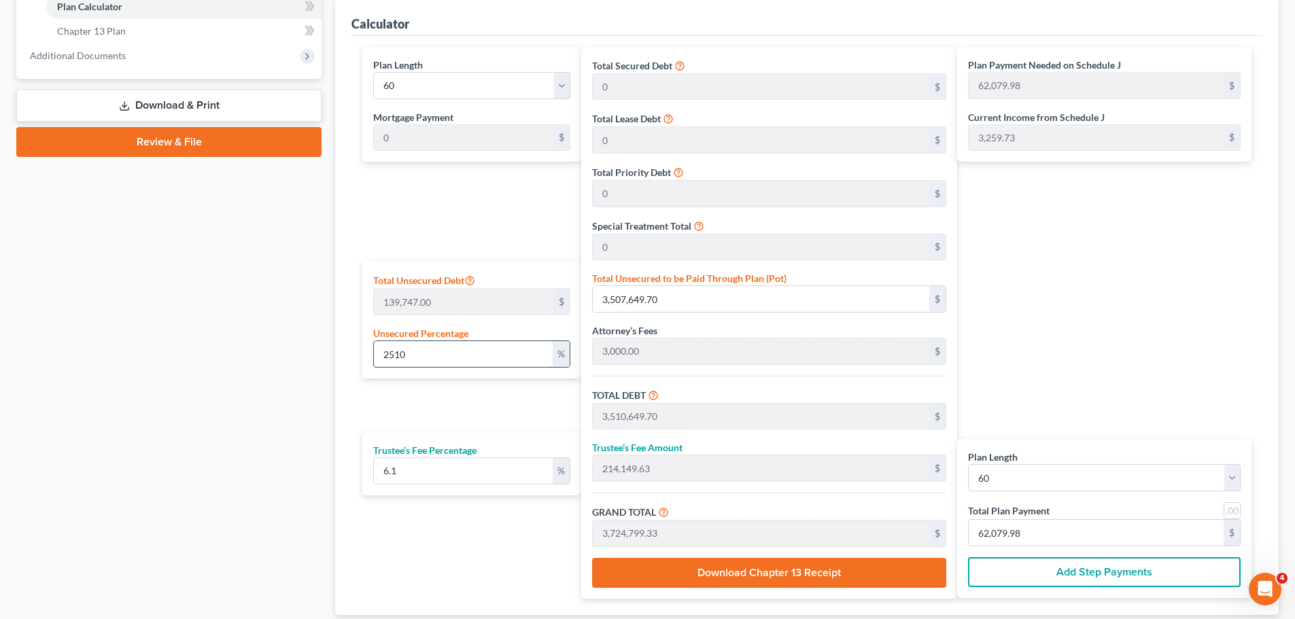
type input "350,764.97"
type input "353,764.97"
type input "21,579.66"
type input "375,344.63"
type input "6,255.74"
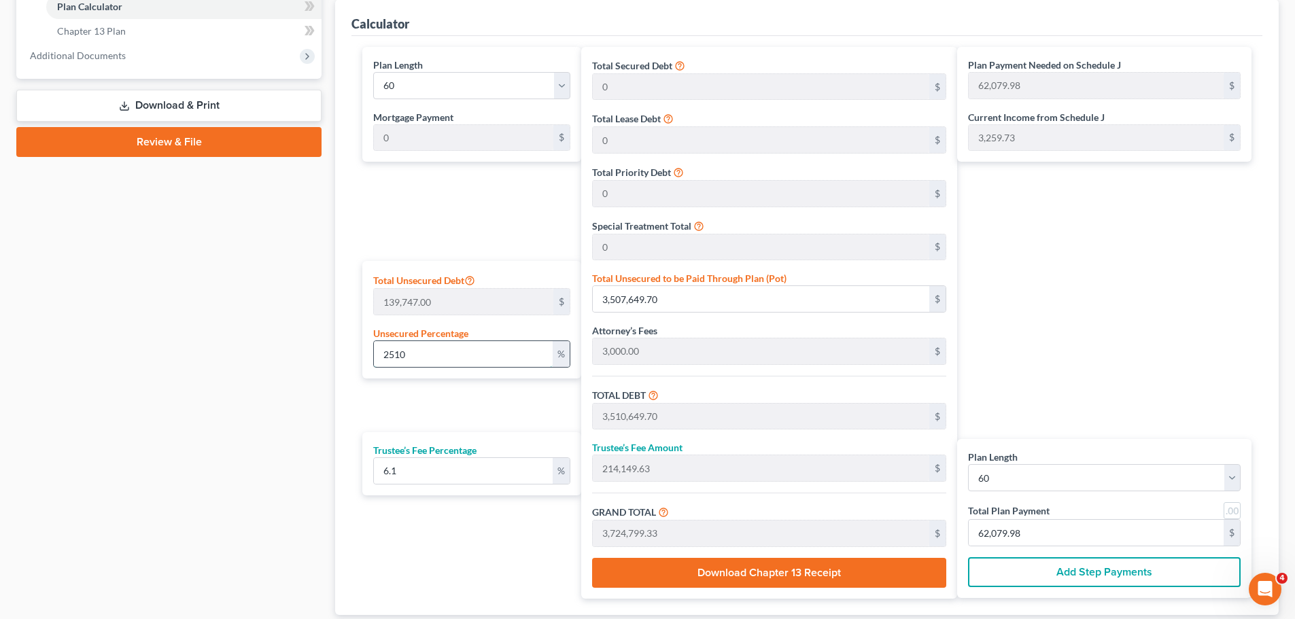
type input "6,255.74"
type input "25"
type input "34,936.75"
type input "37,936.75"
type input "2,314.14"
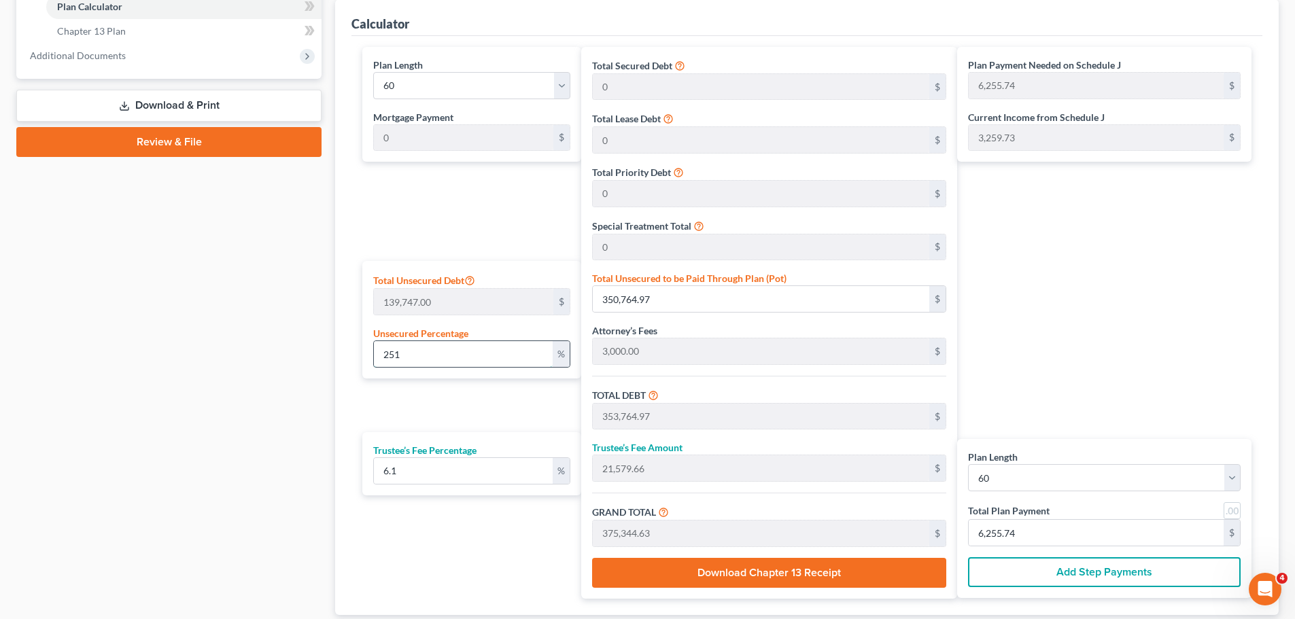
type input "40,250.89"
type input "670.84"
type input "2"
type input "2,794.94"
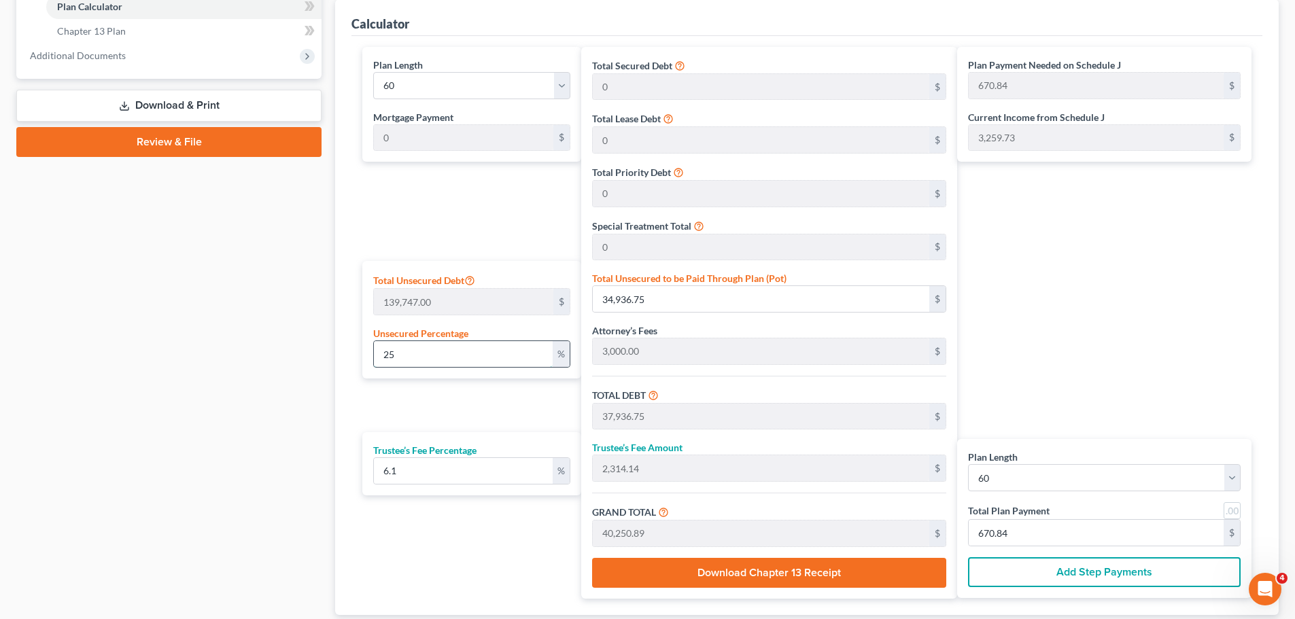
type input "5,794.94"
type input "353.49"
type input "6,148.43"
type input "102.47"
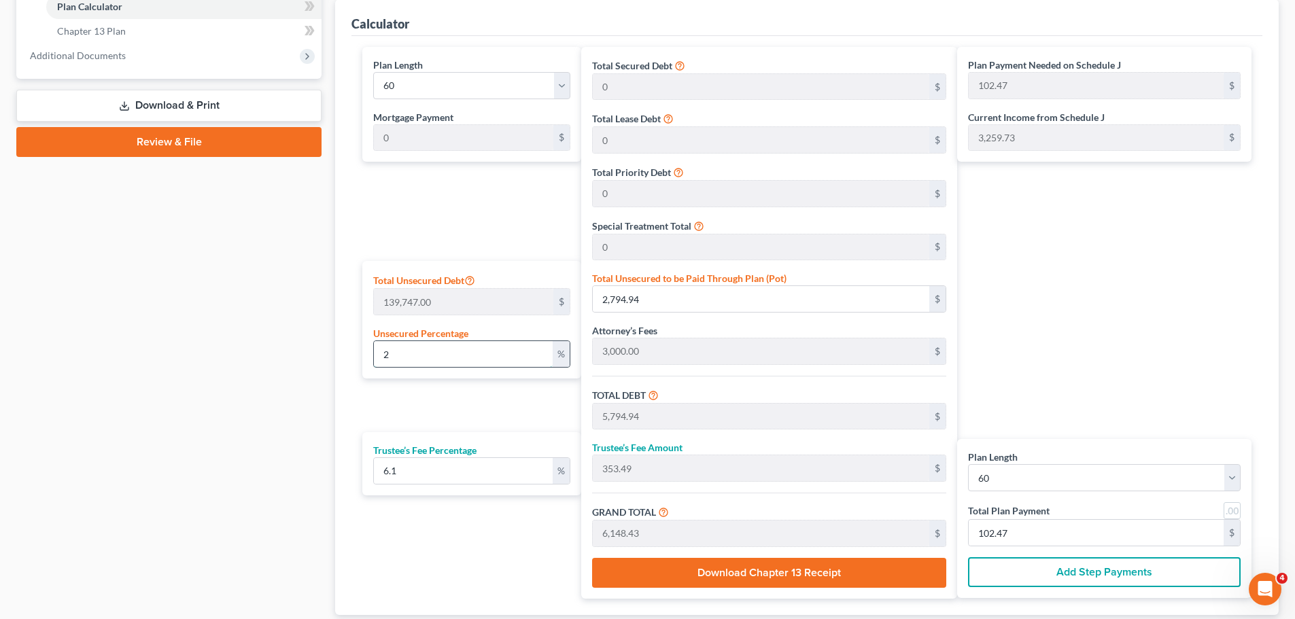
type input "3,000.00"
type input "183.00"
type input "3,183.00"
type input "53.05"
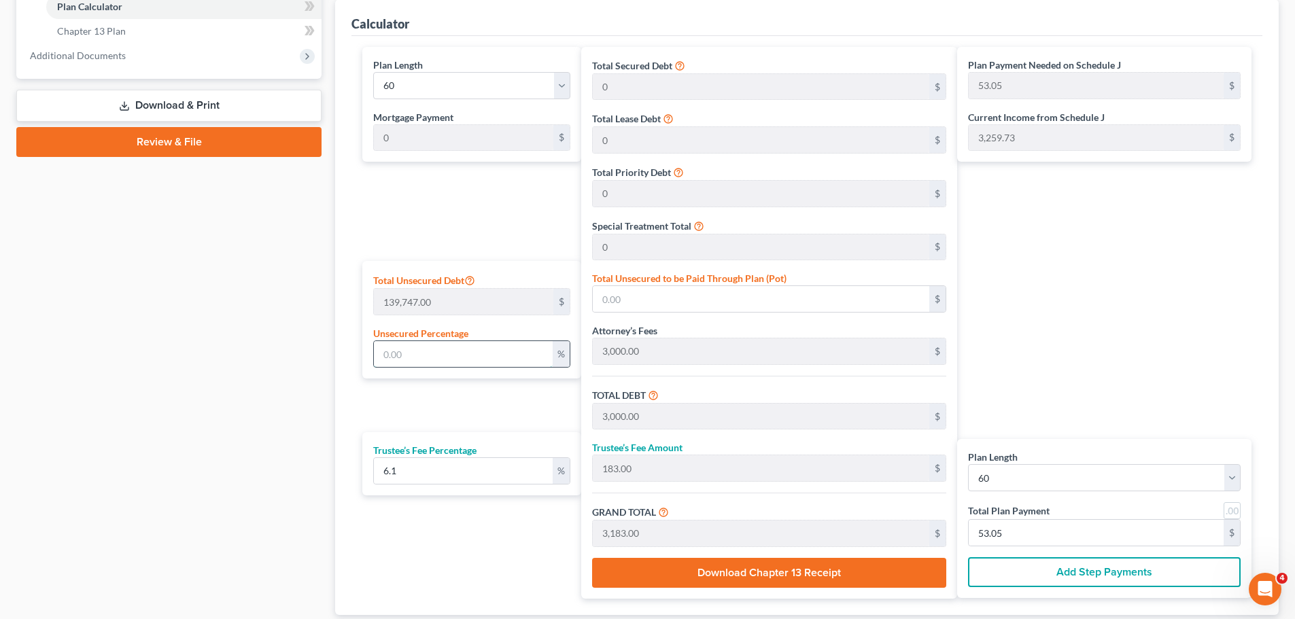
type input "1"
type input "1,397.47"
type input "4,397.47"
type input "268.24"
type input "4,665.71"
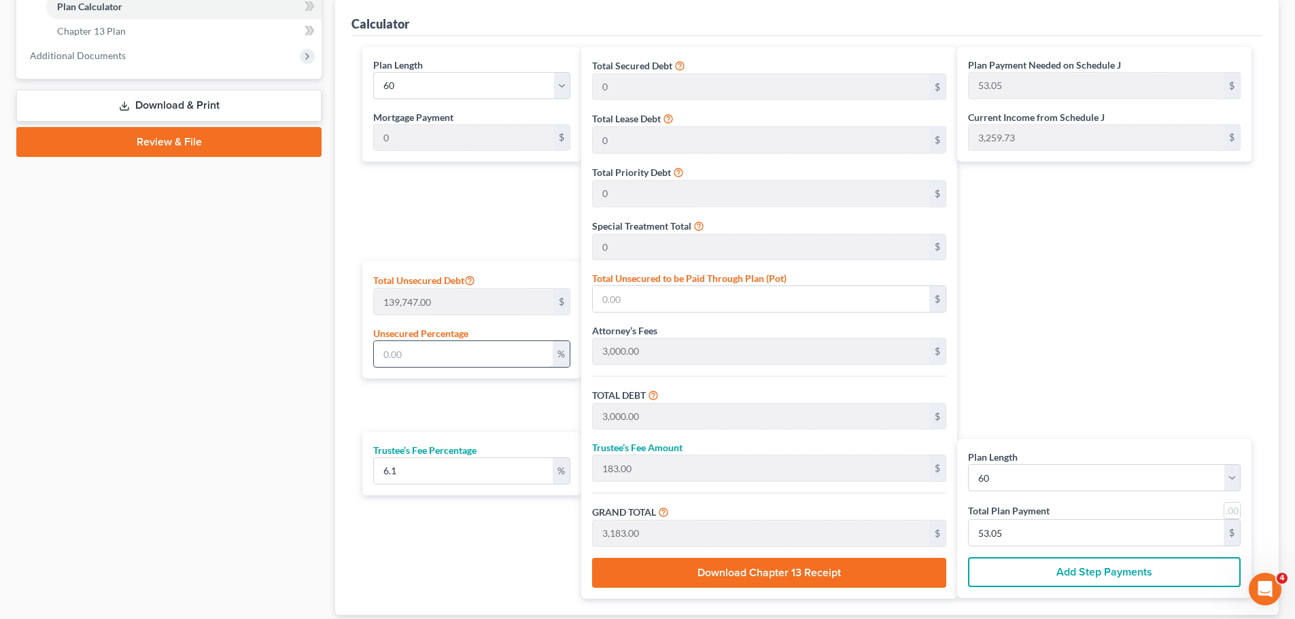
type input "77.76"
type input "10"
type input "13,974.70"
type input "16,974.70"
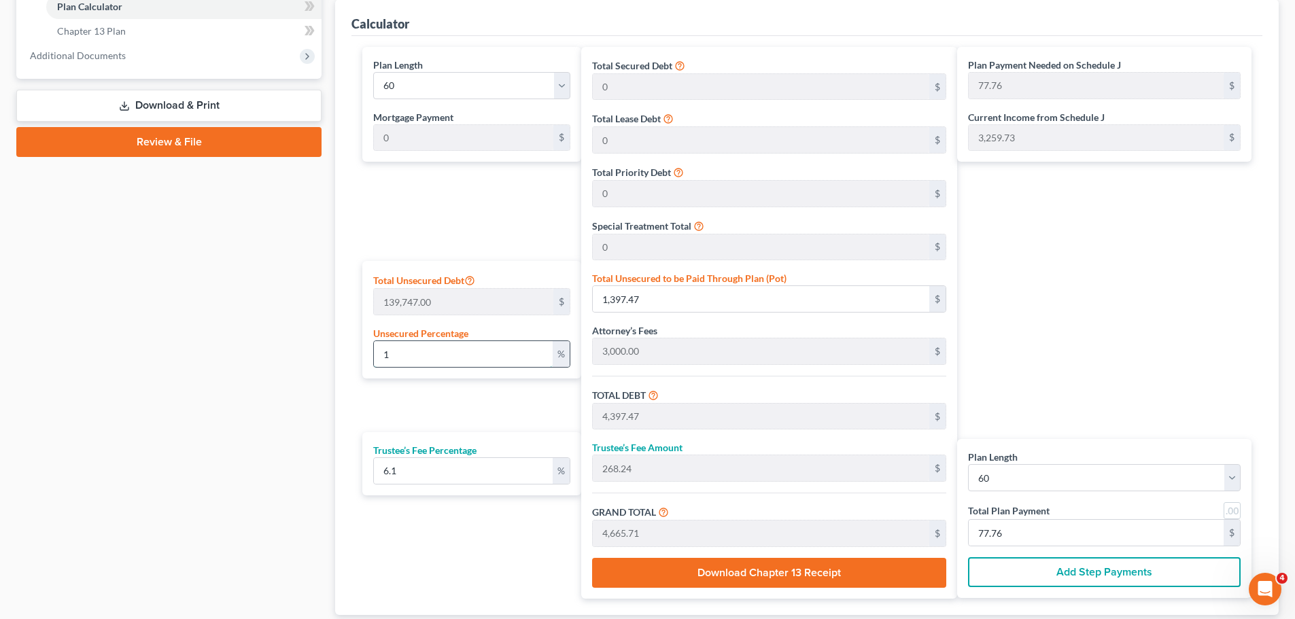
type input "1,035.45"
type input "18,010.15"
type input "300.16"
type input "100"
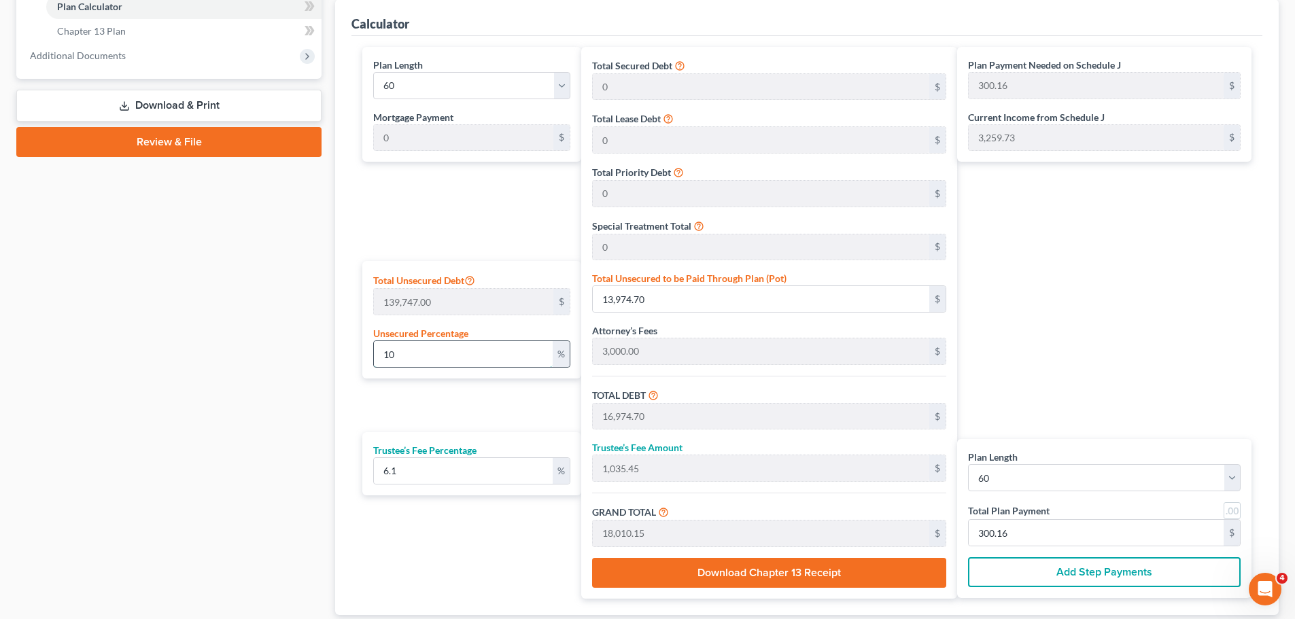
type input "139,747.00"
type input "142,747.00"
type input "8,707.56"
type input "151,454.56"
type input "2,524.24"
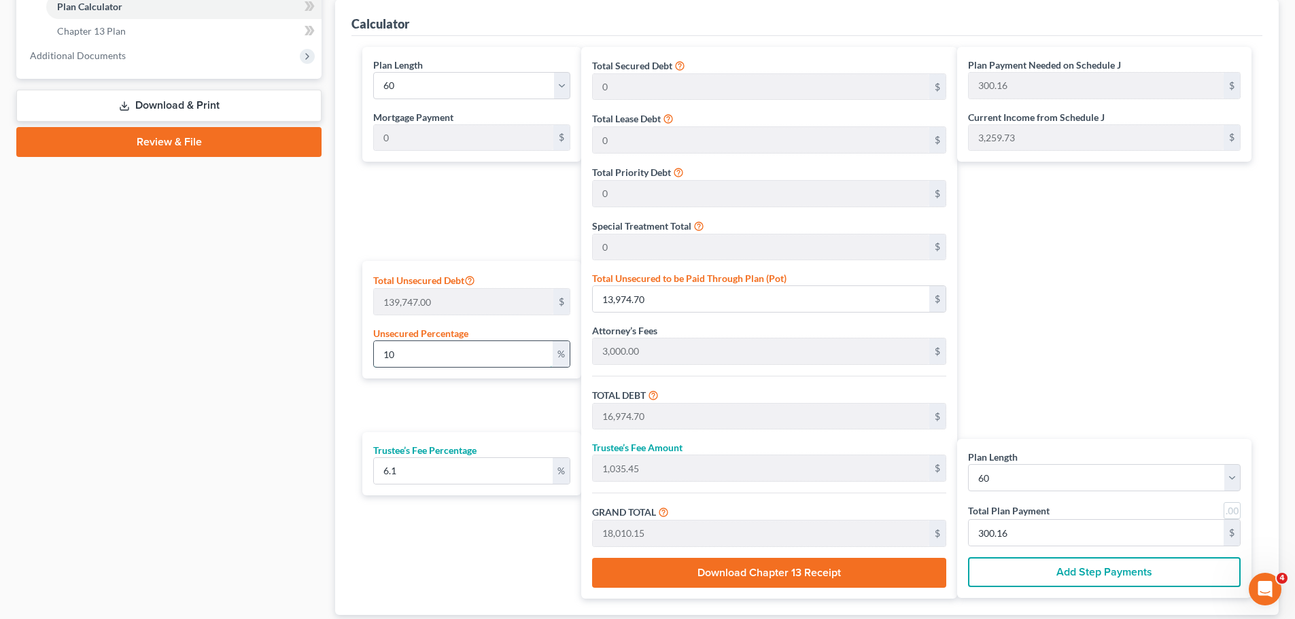
type input "2,524.24"
click at [998, 328] on div "Plan Payment Needed on Schedule J 2,524.24 $ Current Income from Schedule J 3,2…" at bounding box center [1107, 323] width 301 height 552
click at [1043, 472] on input "2,524.24" at bounding box center [1095, 533] width 255 height 26
type input "0"
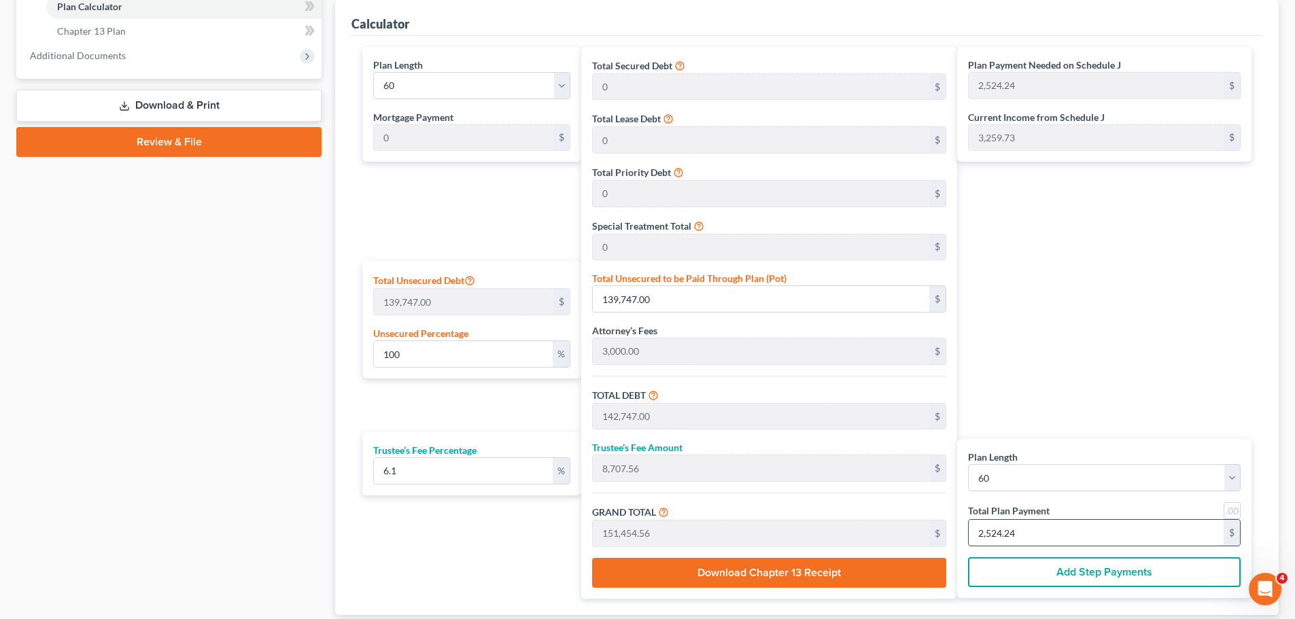
type input "113.10"
click at [505, 356] on input "0" at bounding box center [463, 354] width 179 height 26
click at [504, 352] on input "0" at bounding box center [463, 354] width 179 height 26
click at [1043, 472] on input "2,524.24" at bounding box center [1095, 533] width 255 height 26
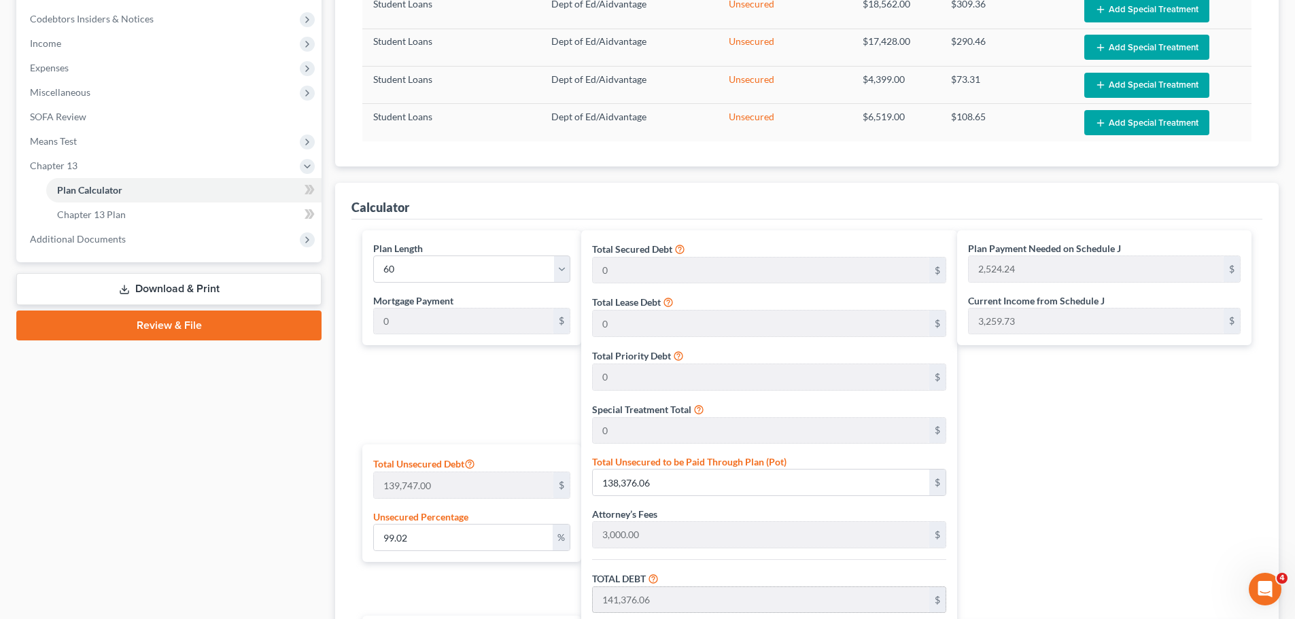
scroll to position [703, 0]
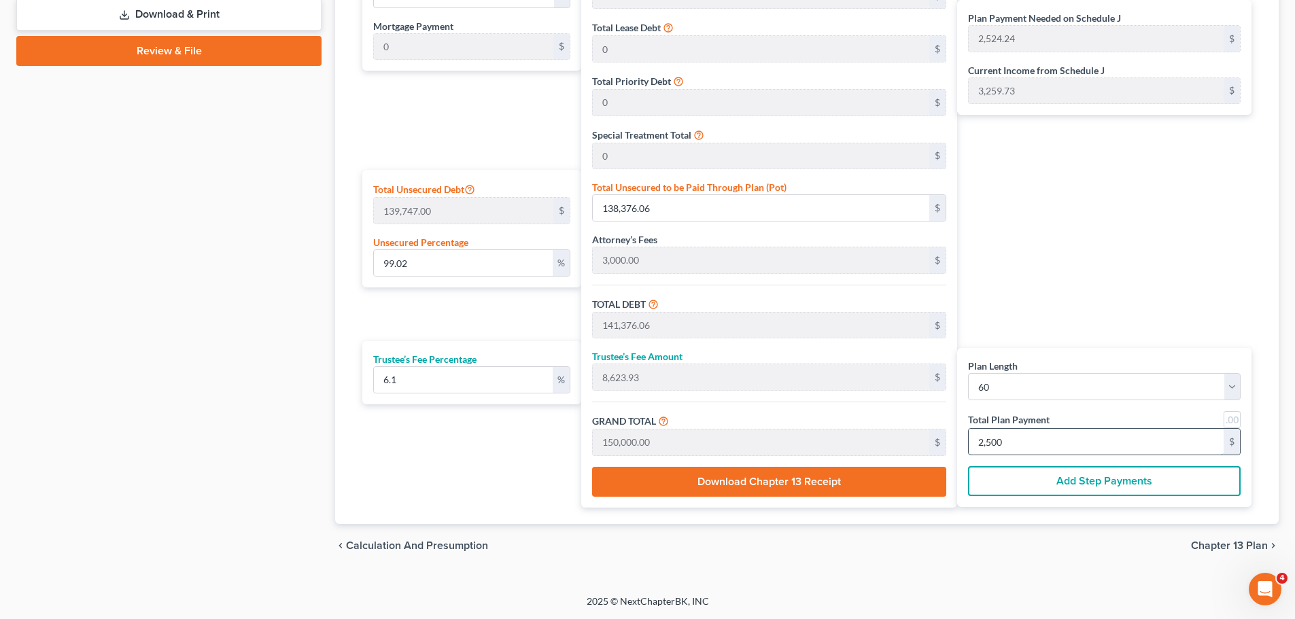
click at [1022, 444] on input "2,500" at bounding box center [1095, 442] width 255 height 26
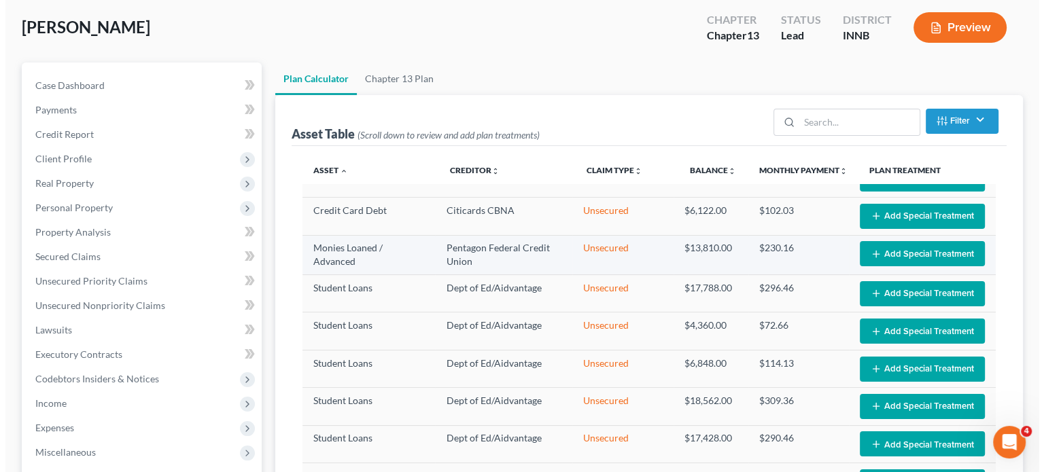
scroll to position [184, 0]
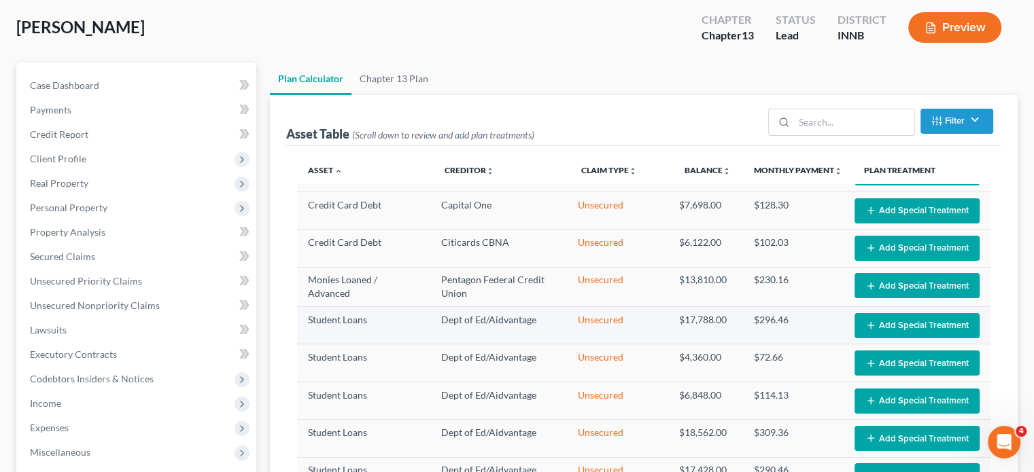
click at [873, 325] on button "Add Special Treatment" at bounding box center [916, 325] width 125 height 25
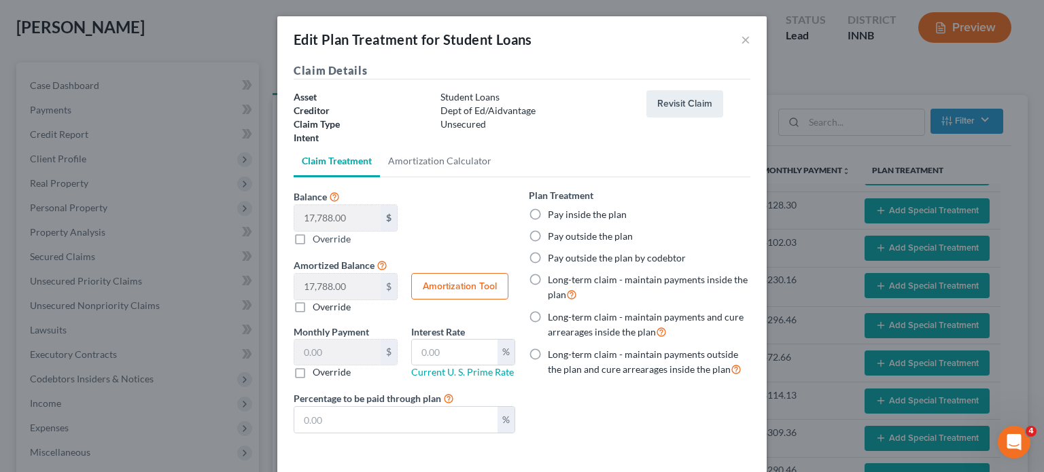
scroll to position [182, 0]
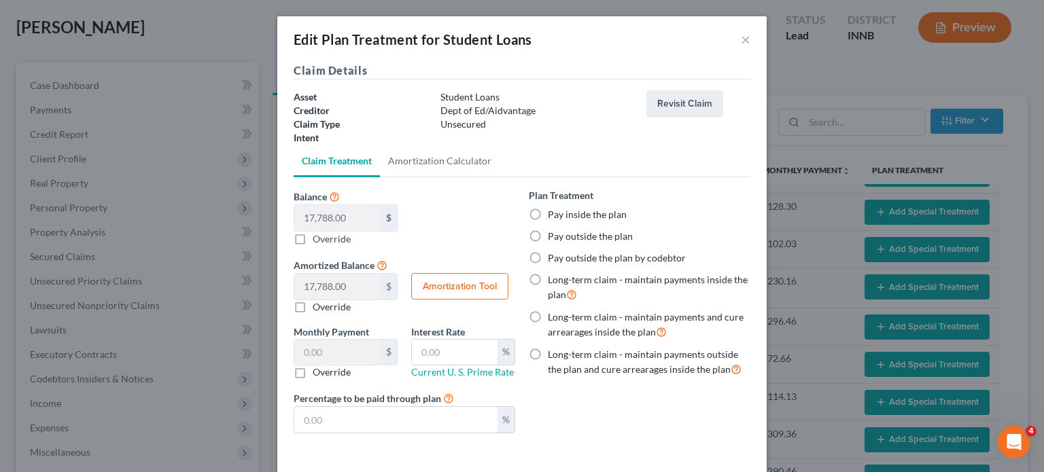
click at [548, 236] on label "Pay outside the plan" at bounding box center [590, 237] width 85 height 14
click at [553, 236] on input "Pay outside the plan" at bounding box center [557, 234] width 9 height 9
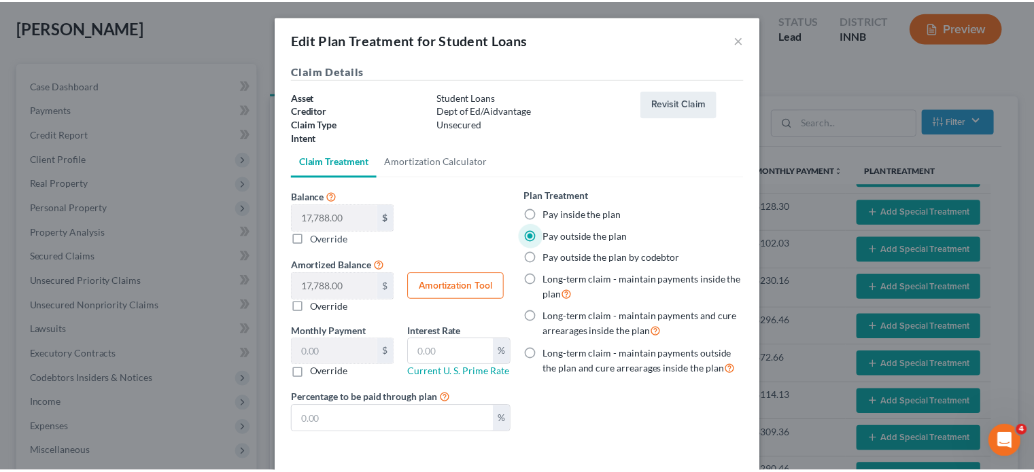
scroll to position [56, 0]
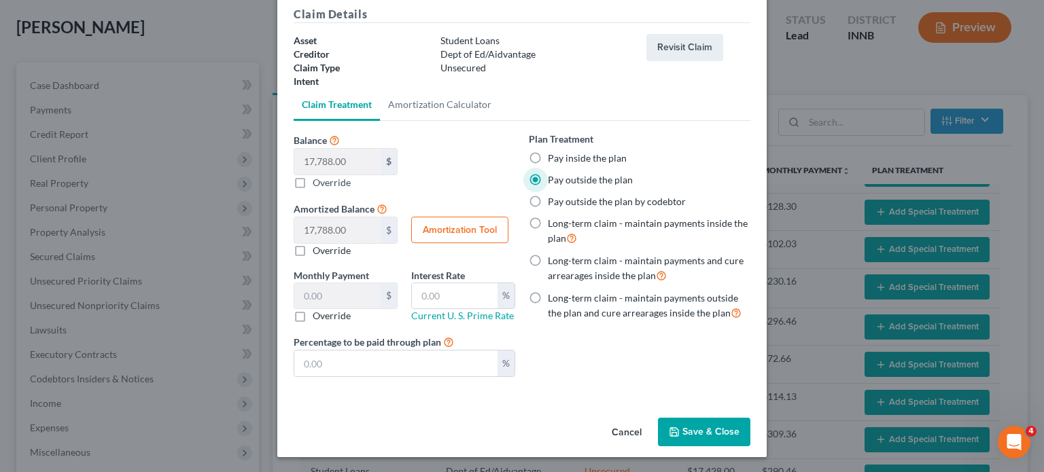
click at [701, 432] on button "Save & Close" at bounding box center [704, 432] width 92 height 29
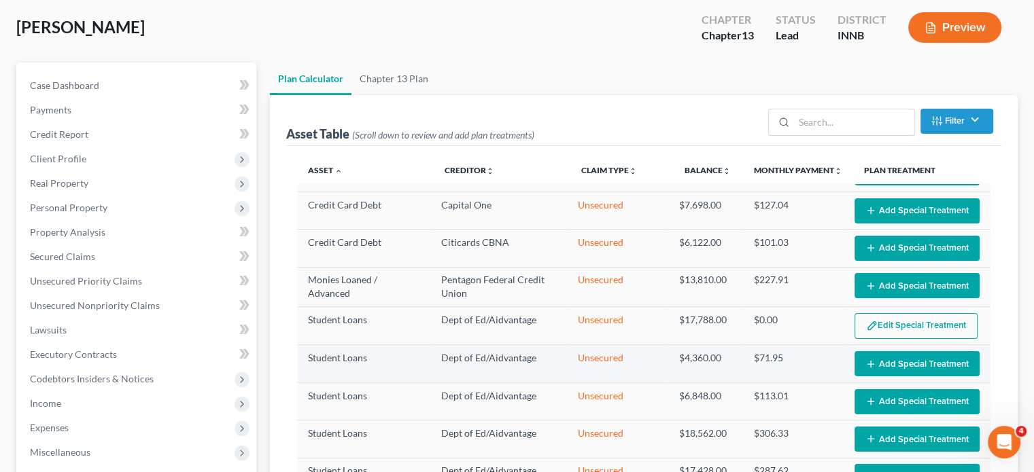
click at [892, 369] on button "Add Special Treatment" at bounding box center [916, 363] width 125 height 25
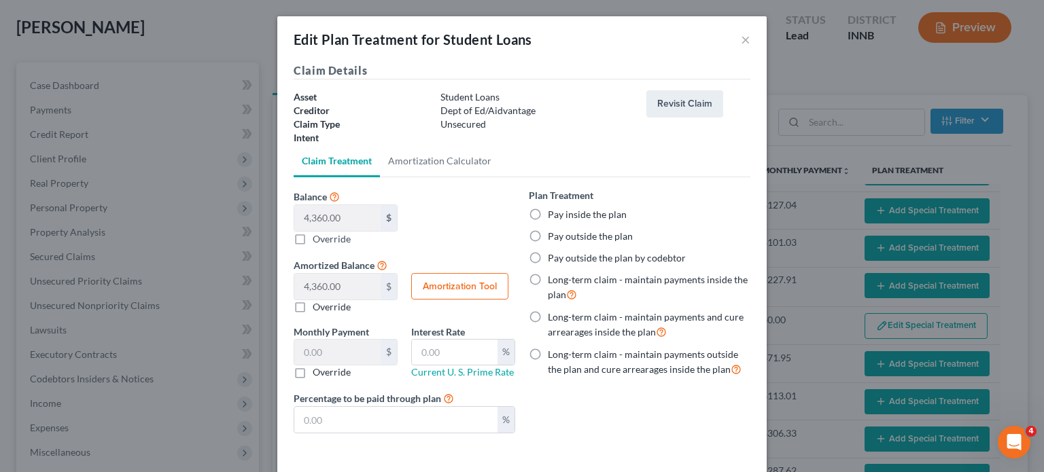
scroll to position [182, 0]
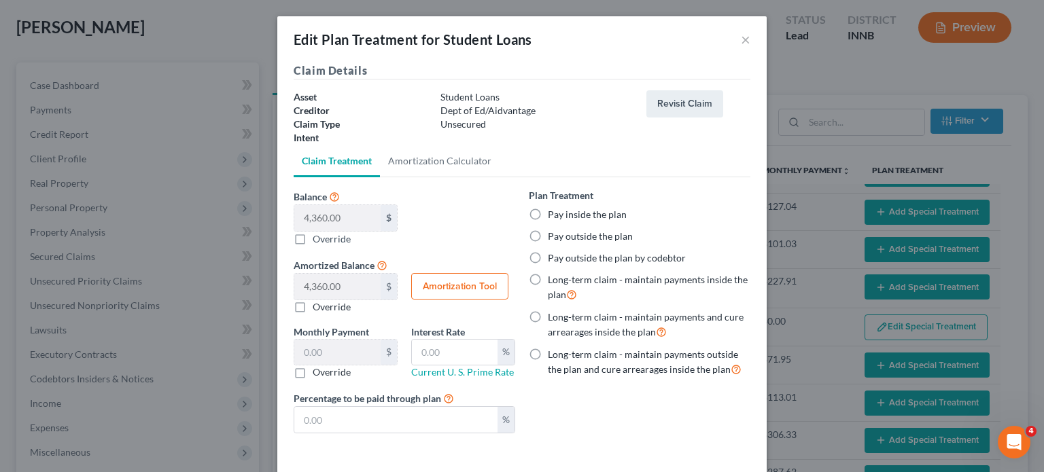
click at [548, 233] on label "Pay outside the plan" at bounding box center [590, 237] width 85 height 14
click at [553, 233] on input "Pay outside the plan" at bounding box center [557, 234] width 9 height 9
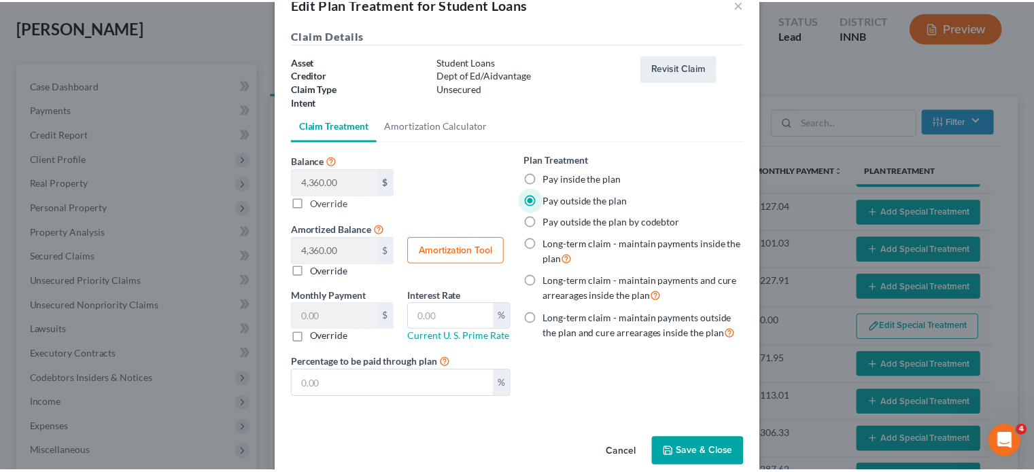
scroll to position [56, 0]
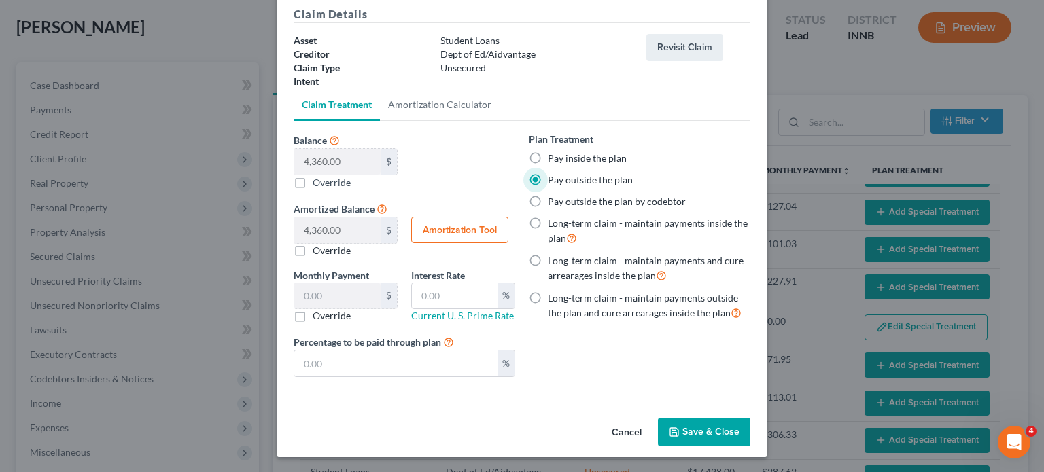
click at [717, 432] on button "Save & Close" at bounding box center [704, 432] width 92 height 29
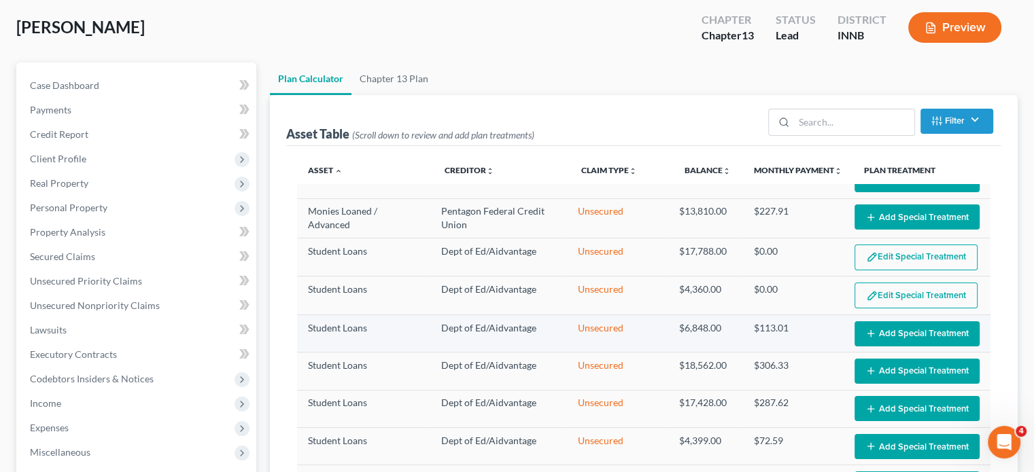
click at [875, 328] on button "Add Special Treatment" at bounding box center [916, 333] width 125 height 25
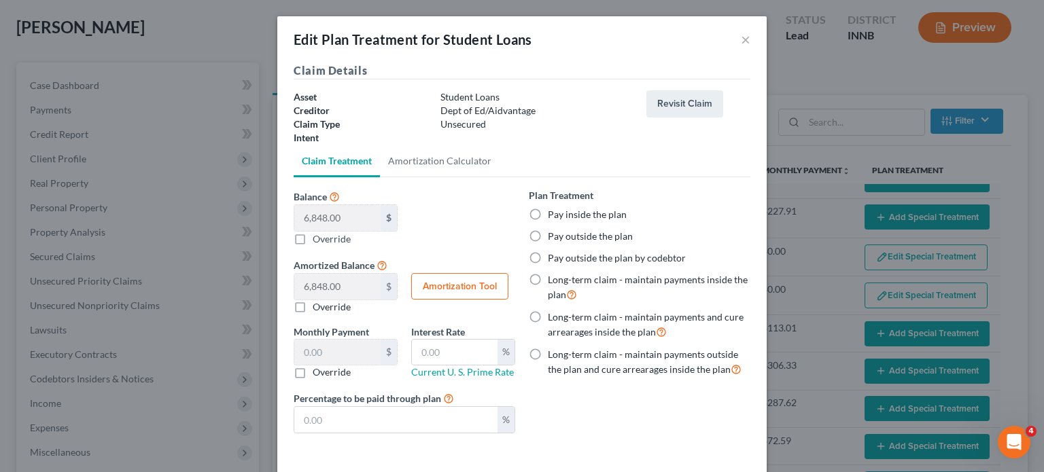
scroll to position [250, 0]
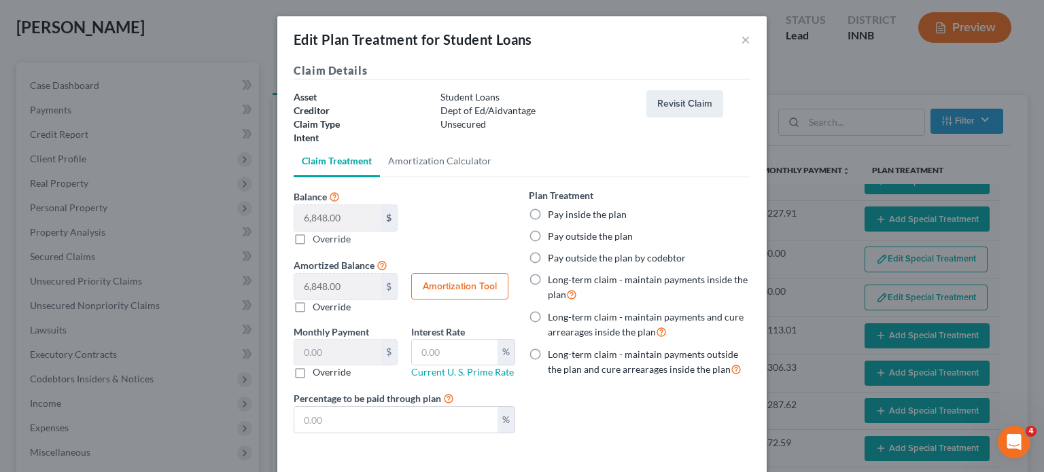
click at [548, 238] on label "Pay outside the plan" at bounding box center [590, 237] width 85 height 14
click at [553, 238] on input "Pay outside the plan" at bounding box center [557, 234] width 9 height 9
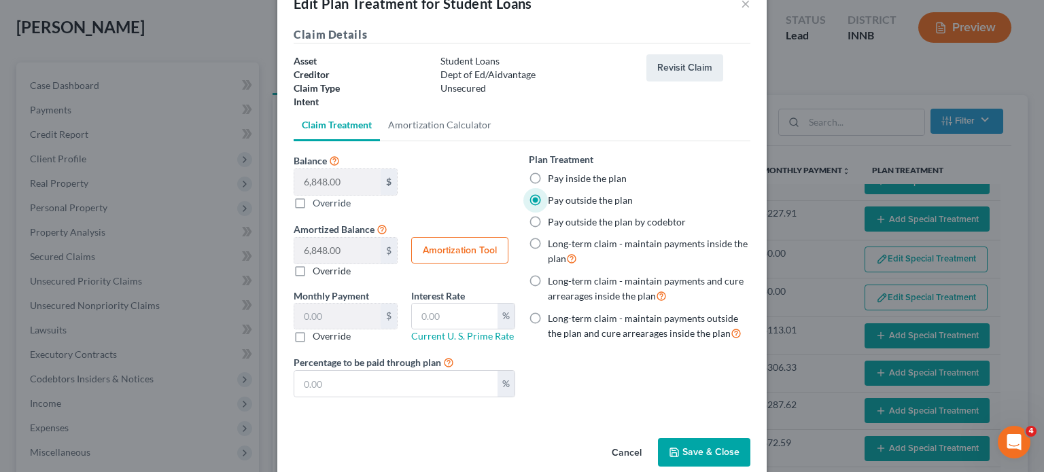
scroll to position [56, 0]
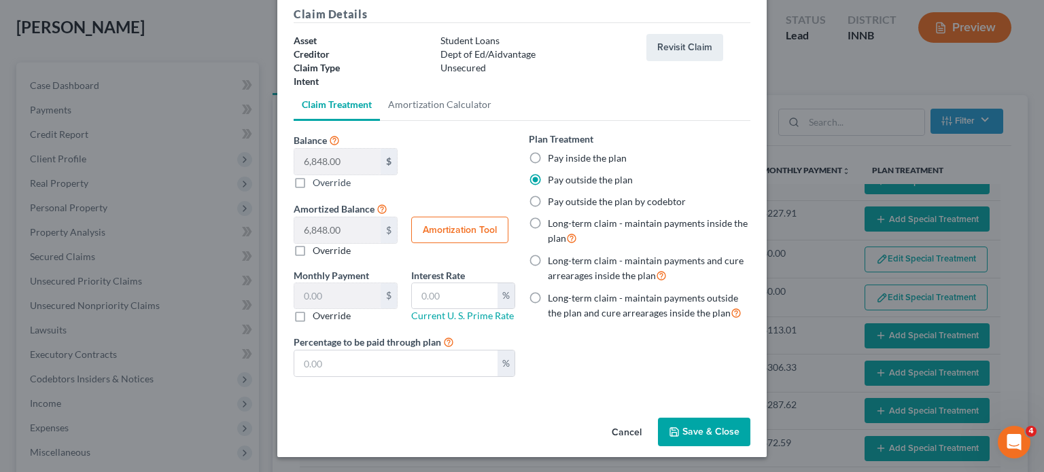
drag, startPoint x: 686, startPoint y: 426, endPoint x: 720, endPoint y: 422, distance: 34.2
click at [686, 425] on button "Save & Close" at bounding box center [704, 432] width 92 height 29
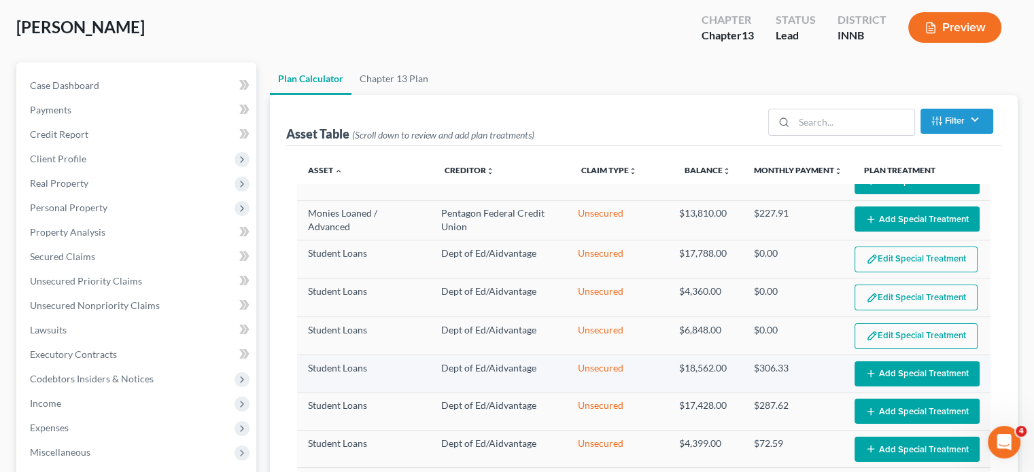
click at [907, 367] on button "Add Special Treatment" at bounding box center [916, 374] width 125 height 25
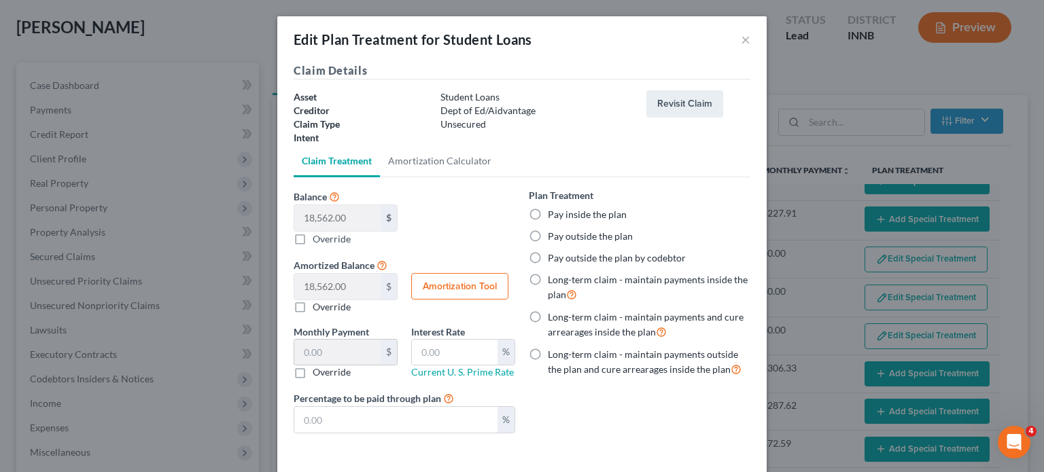
scroll to position [249, 0]
click at [548, 236] on label "Pay outside the plan" at bounding box center [590, 237] width 85 height 14
click at [553, 236] on input "Pay outside the plan" at bounding box center [557, 234] width 9 height 9
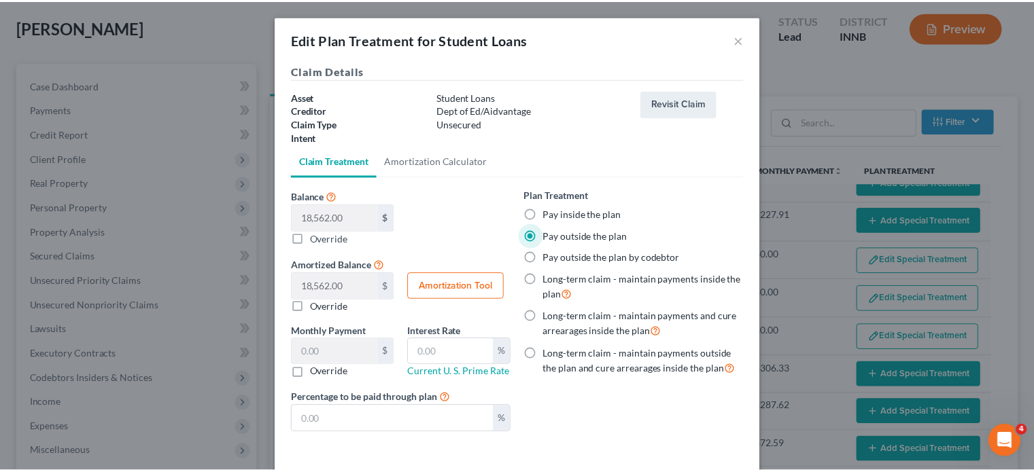
scroll to position [56, 0]
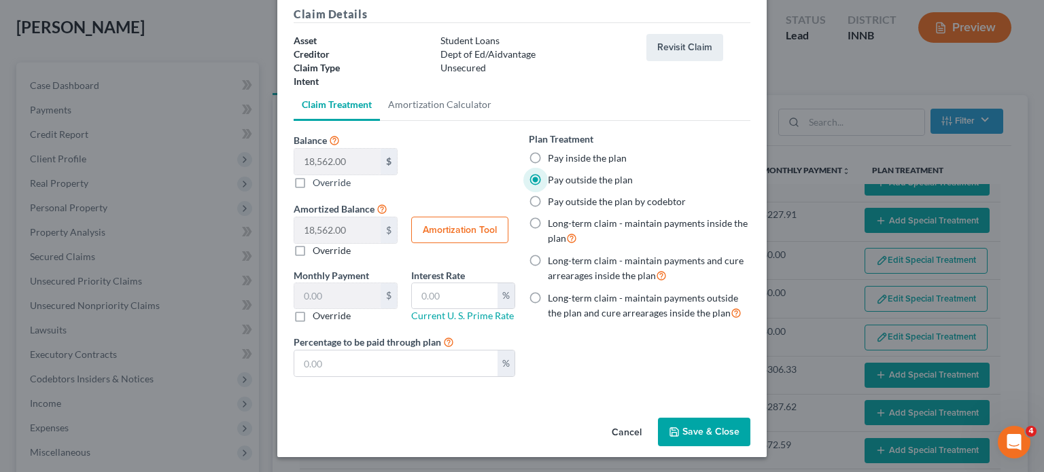
drag, startPoint x: 716, startPoint y: 427, endPoint x: 809, endPoint y: 416, distance: 94.5
click at [715, 427] on button "Save & Close" at bounding box center [704, 432] width 92 height 29
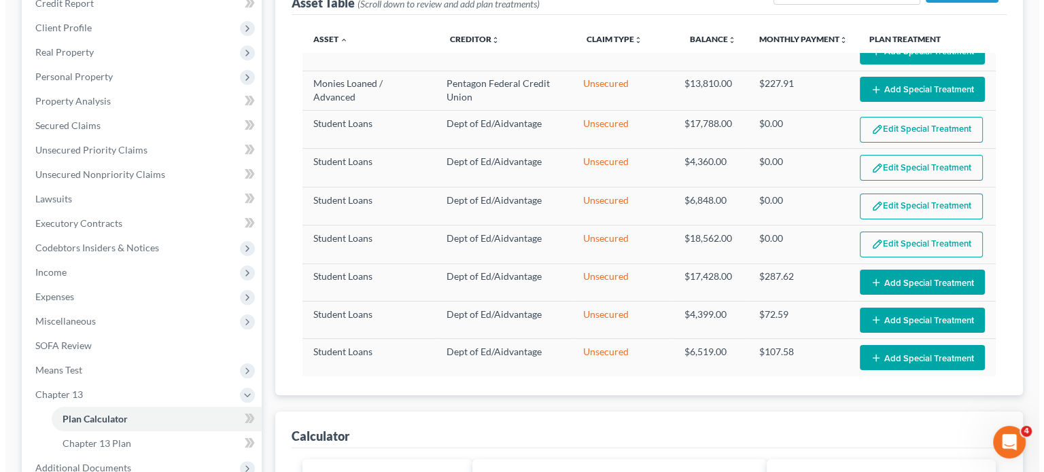
scroll to position [272, 0]
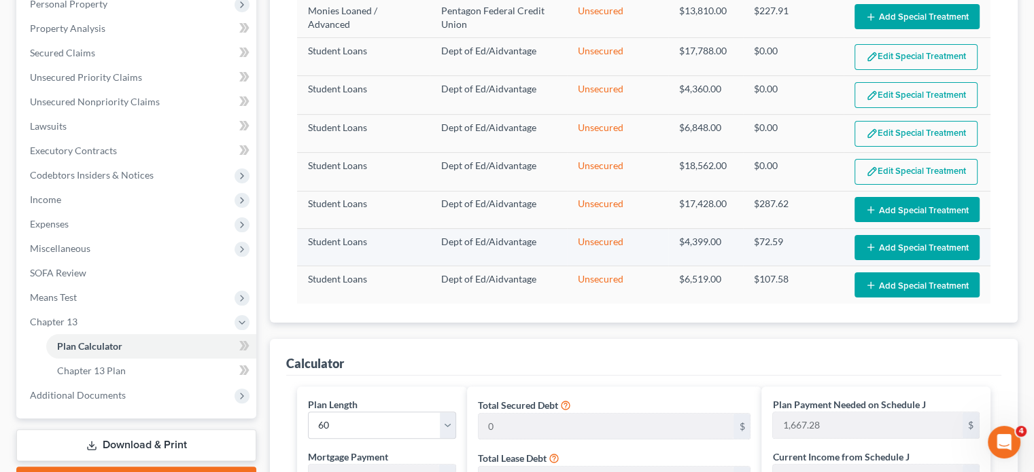
click at [884, 246] on button "Add Special Treatment" at bounding box center [916, 247] width 125 height 25
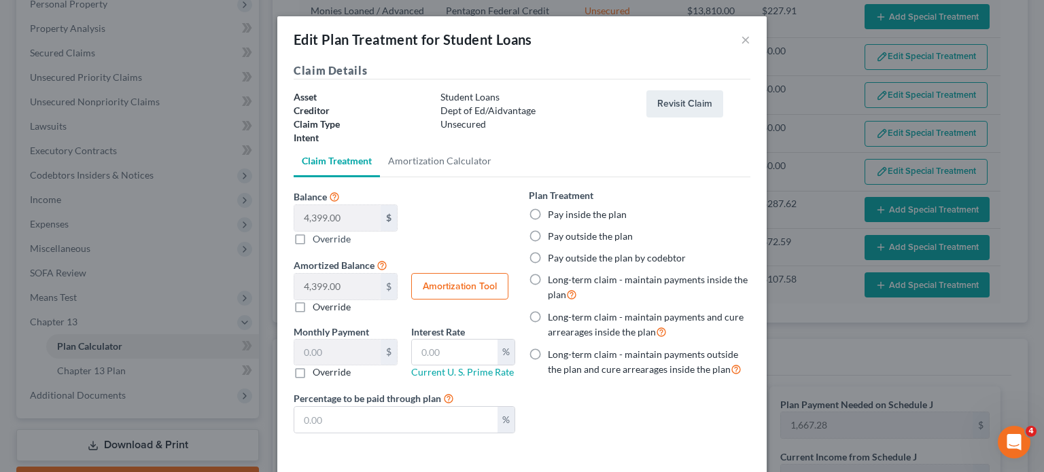
scroll to position [247, 0]
click at [548, 236] on label "Pay outside the plan" at bounding box center [590, 237] width 85 height 14
click at [553, 236] on input "Pay outside the plan" at bounding box center [557, 234] width 9 height 9
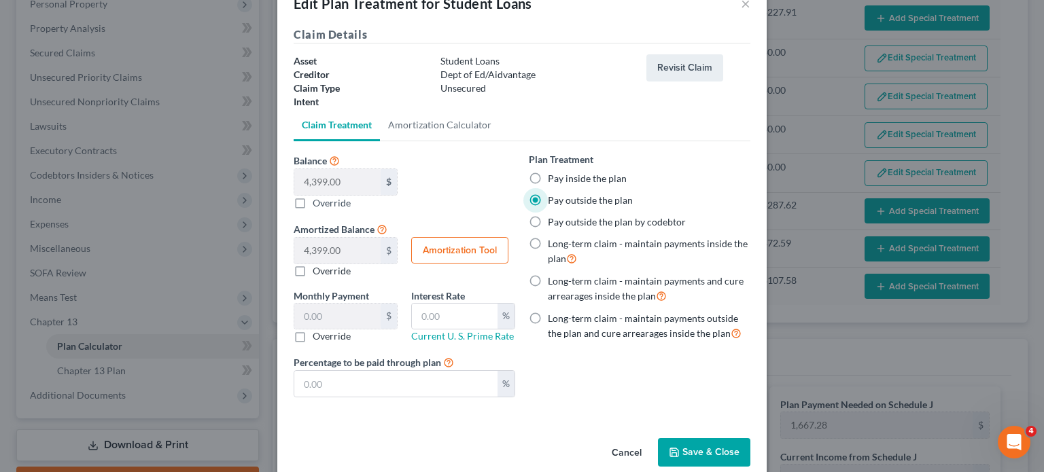
scroll to position [56, 0]
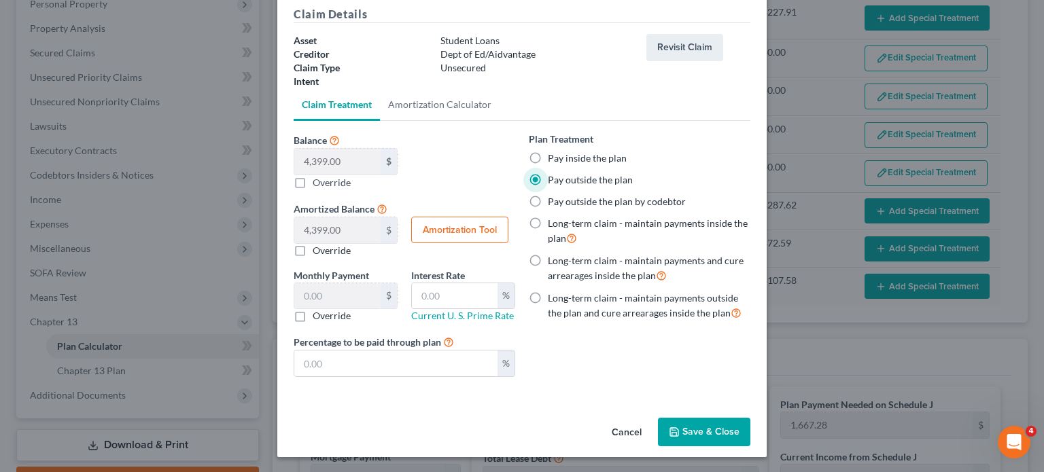
click at [685, 437] on button "Save & Close" at bounding box center [704, 432] width 92 height 29
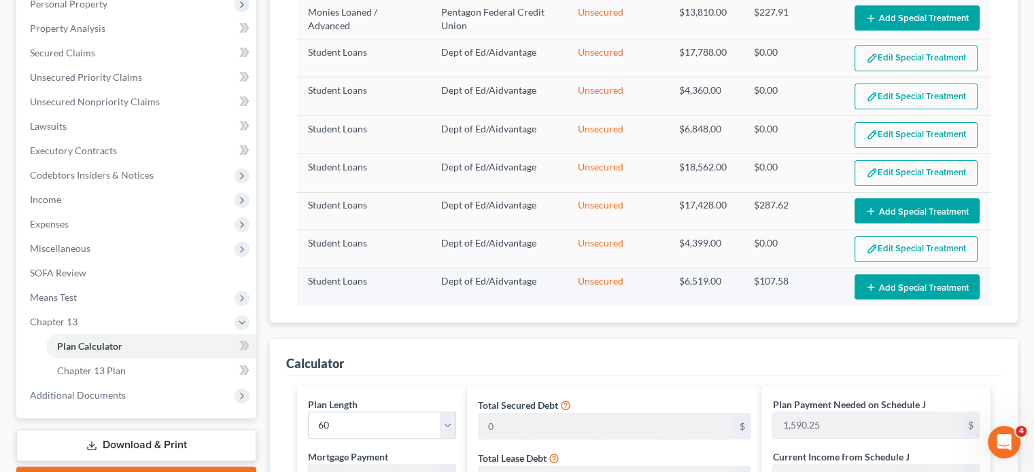
click at [943, 285] on button "Add Special Treatment" at bounding box center [916, 287] width 125 height 25
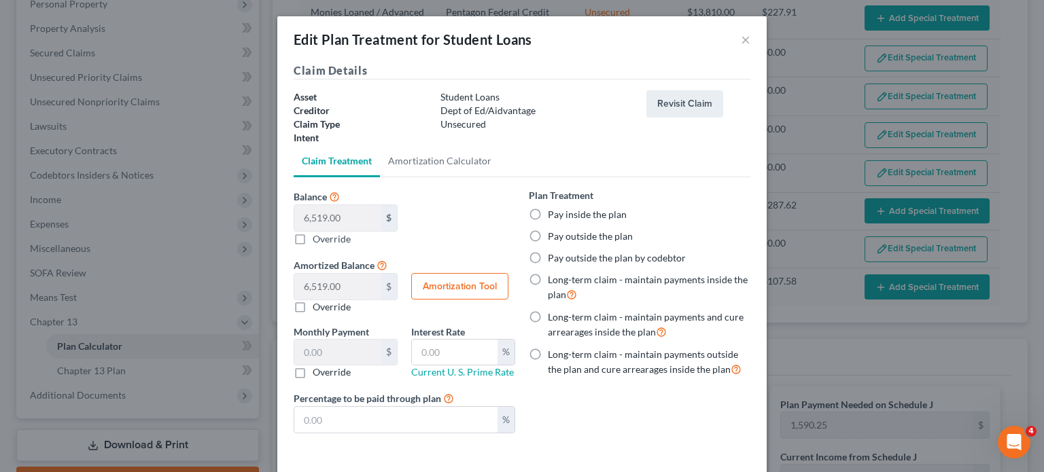
scroll to position [245, 0]
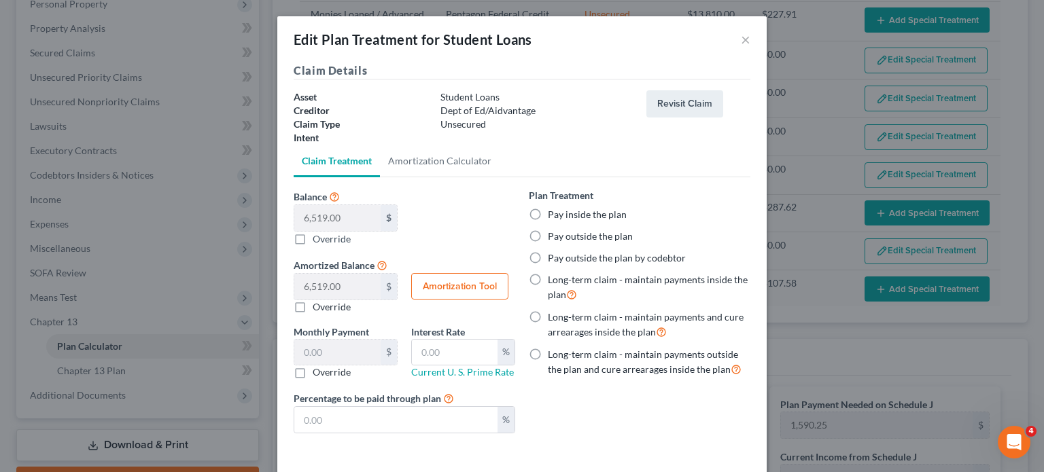
click at [548, 234] on label "Pay outside the plan" at bounding box center [590, 237] width 85 height 14
click at [553, 234] on input "Pay outside the plan" at bounding box center [557, 234] width 9 height 9
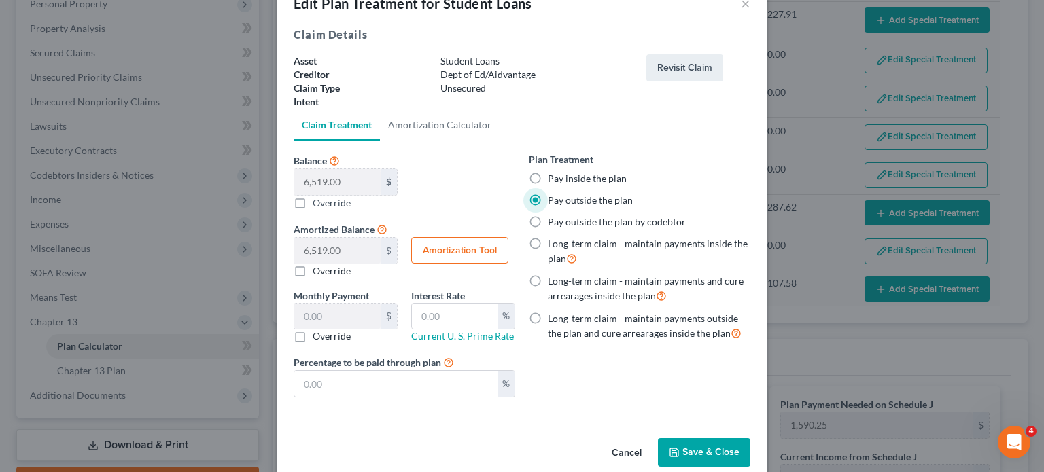
scroll to position [56, 0]
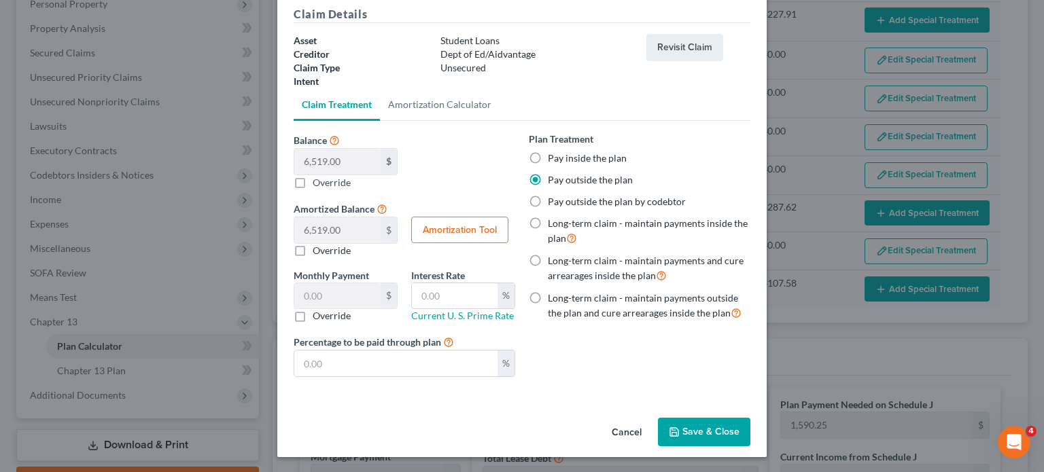
click at [696, 428] on button "Save & Close" at bounding box center [704, 432] width 92 height 29
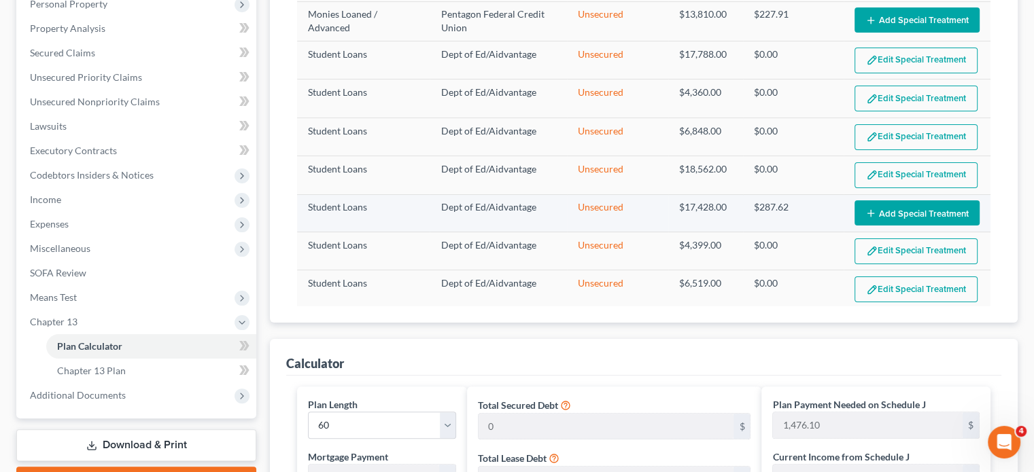
click at [935, 205] on button "Add Special Treatment" at bounding box center [916, 212] width 125 height 25
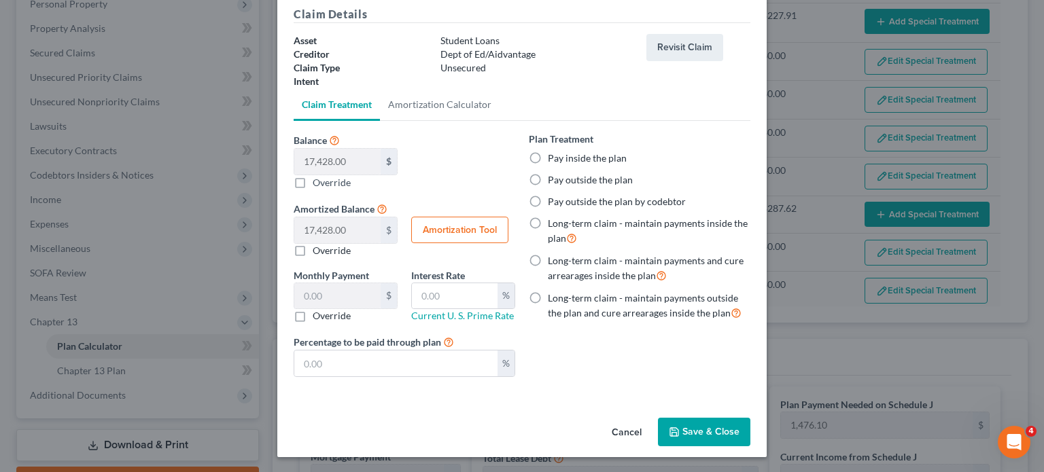
click at [542, 203] on div "Pay outside the plan by codebtor" at bounding box center [640, 202] width 222 height 14
click at [548, 179] on label "Pay outside the plan" at bounding box center [590, 180] width 85 height 14
click at [553, 179] on input "Pay outside the plan" at bounding box center [557, 177] width 9 height 9
click at [676, 420] on button "Save & Close" at bounding box center [704, 432] width 92 height 29
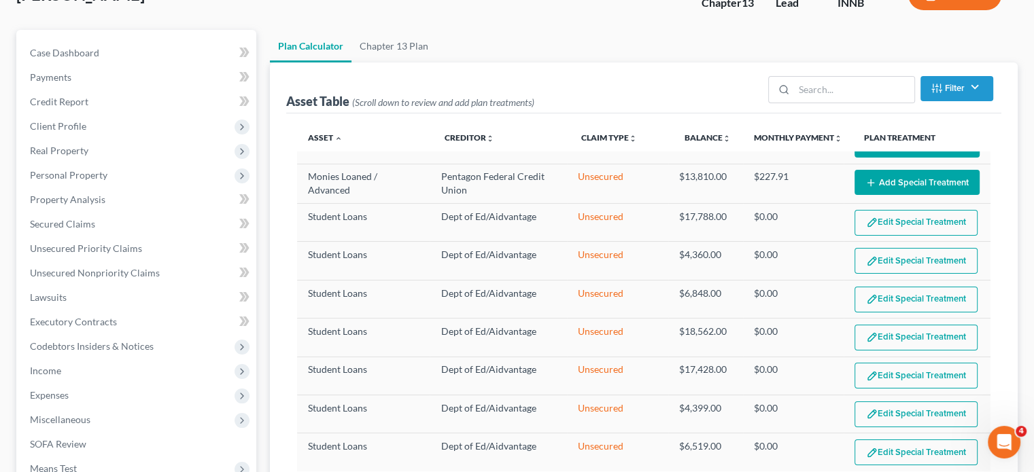
scroll to position [0, 0]
